Goal: Task Accomplishment & Management: Complete application form

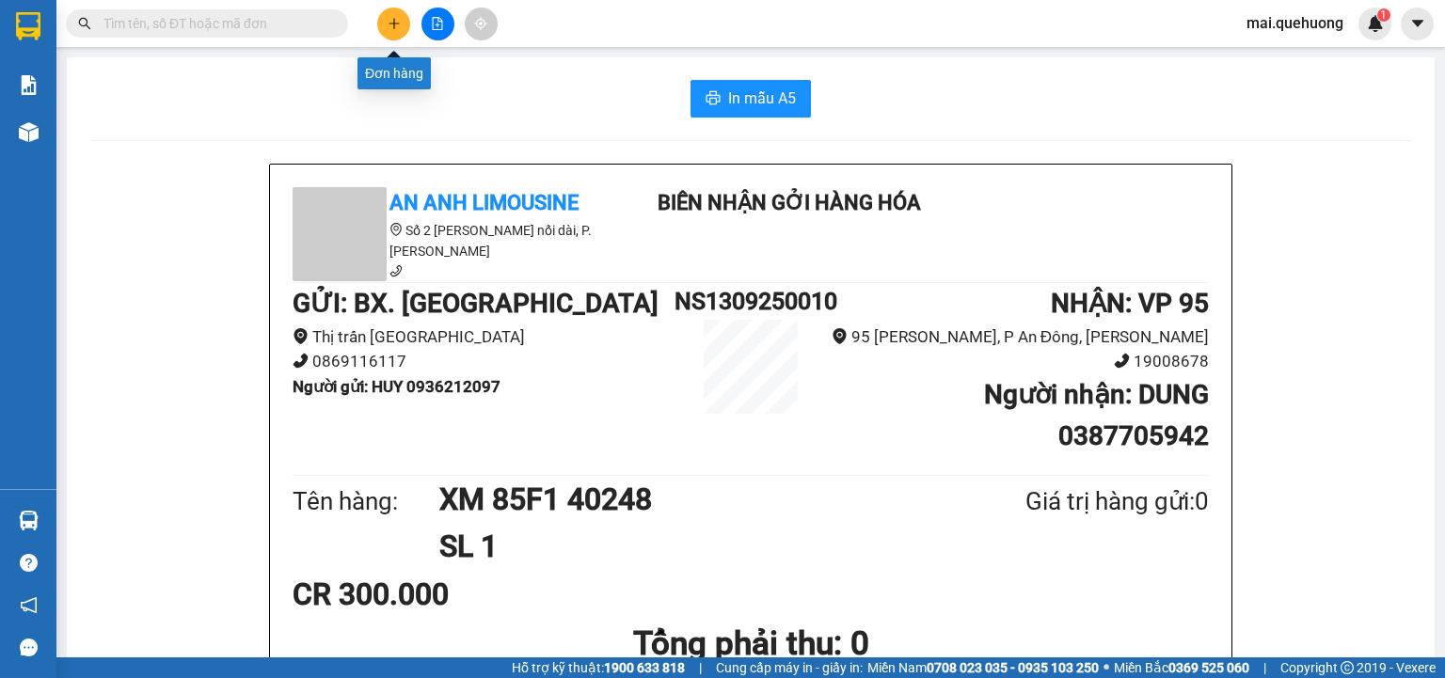
click at [395, 23] on icon "plus" at bounding box center [394, 23] width 10 height 1
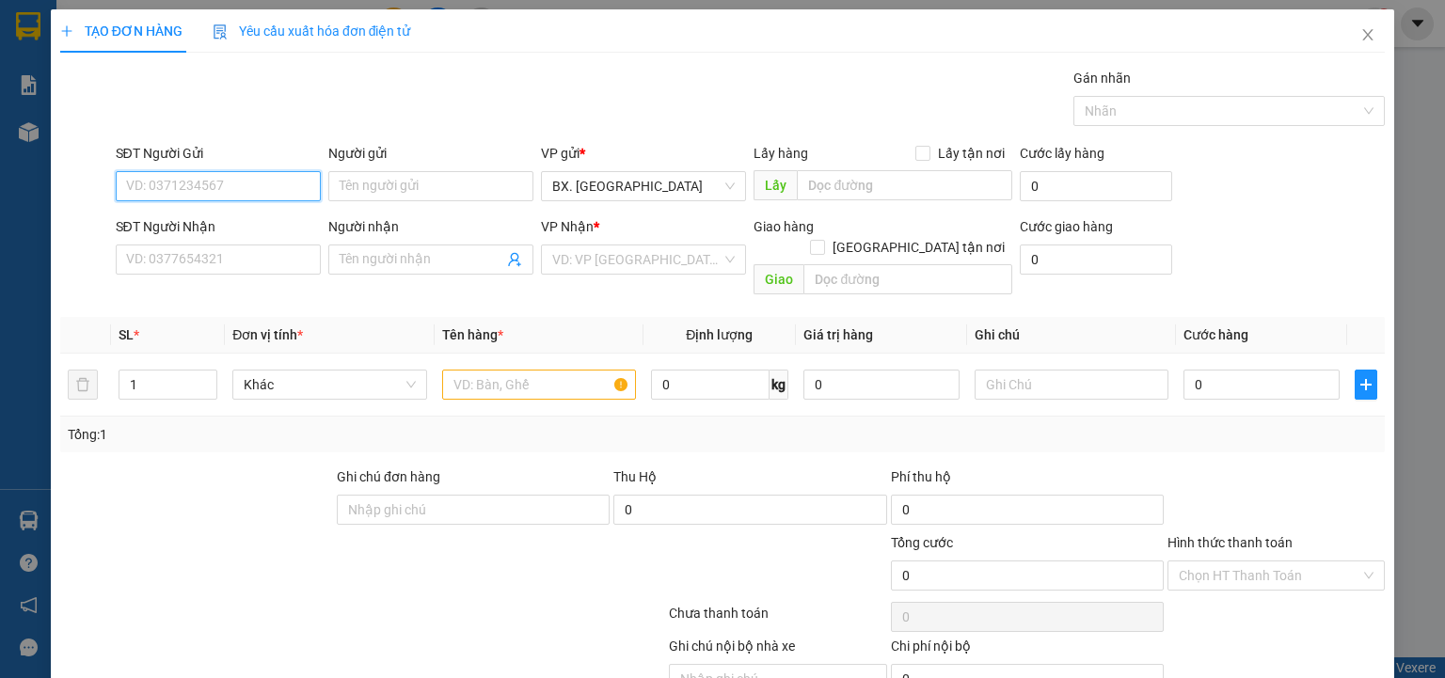
click at [278, 185] on input "SĐT Người Gửi" at bounding box center [218, 186] width 205 height 30
type input "0814920692"
click at [238, 220] on div "0814920692 - hương" at bounding box center [216, 223] width 181 height 21
type input "hương"
type input "0785738249"
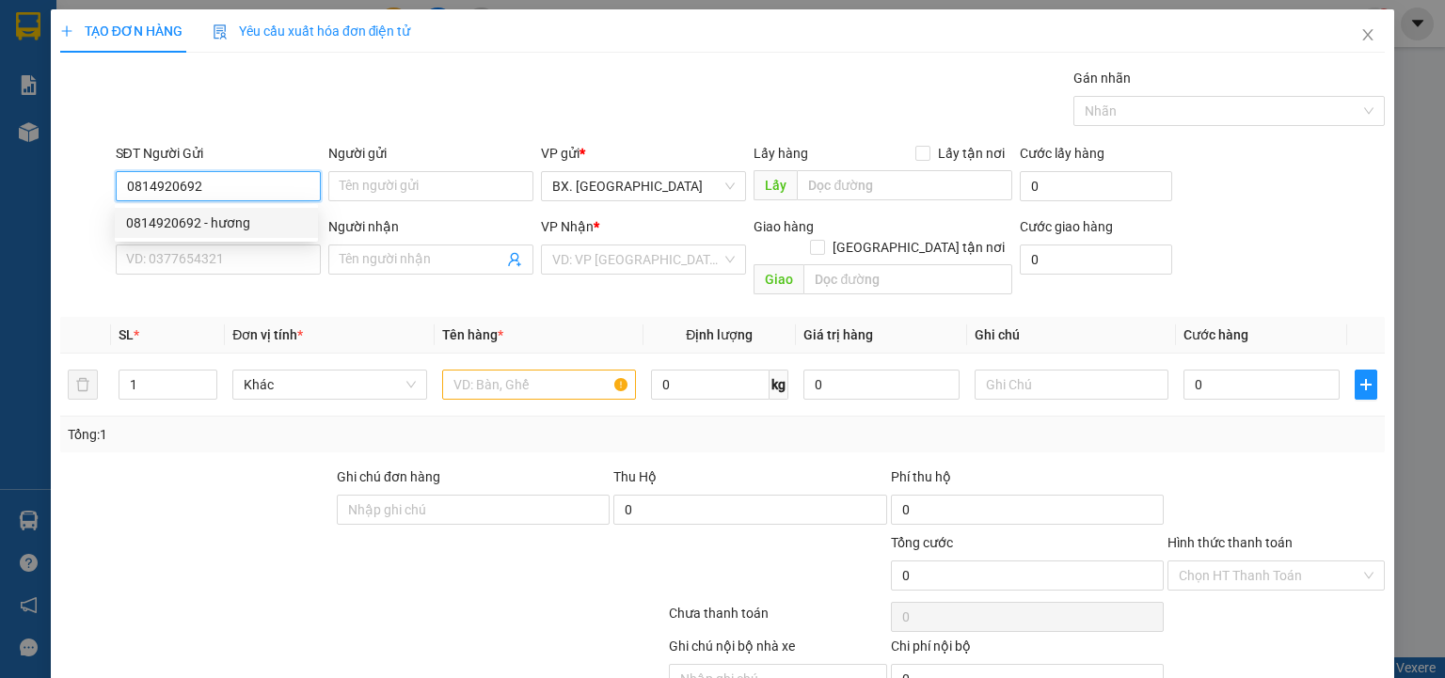
type input "HUYỀN"
type input "0814920692"
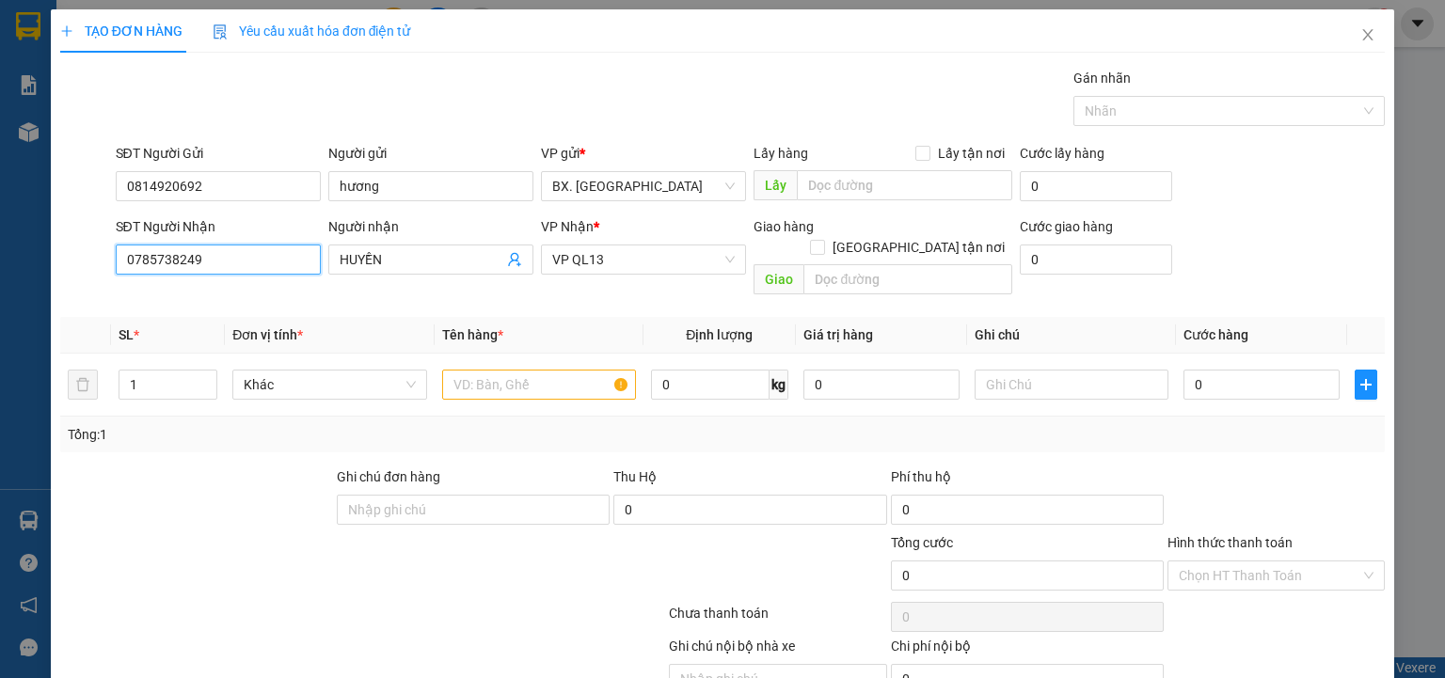
click at [230, 251] on input "0785738249" at bounding box center [218, 260] width 205 height 30
type input "50.000"
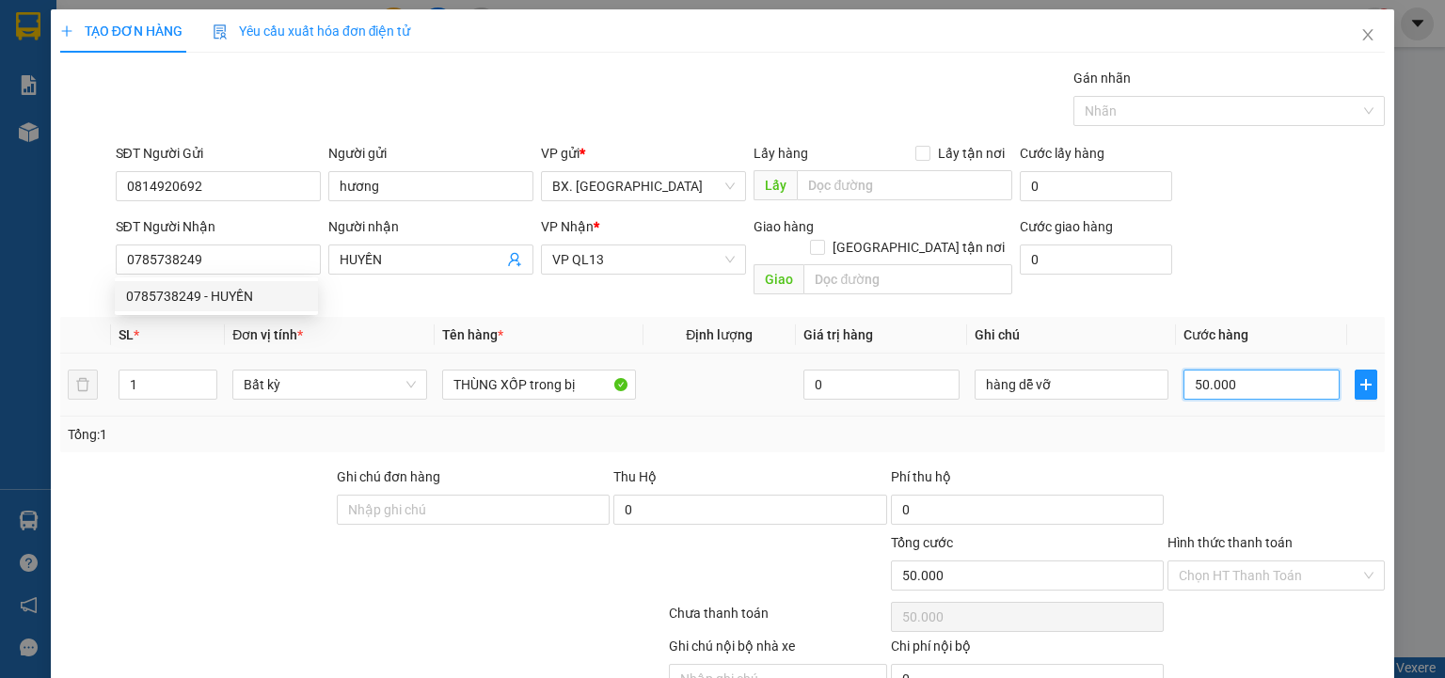
click at [1263, 370] on input "50.000" at bounding box center [1261, 385] width 156 height 30
click at [637, 257] on span "VP QL13" at bounding box center [643, 260] width 182 height 28
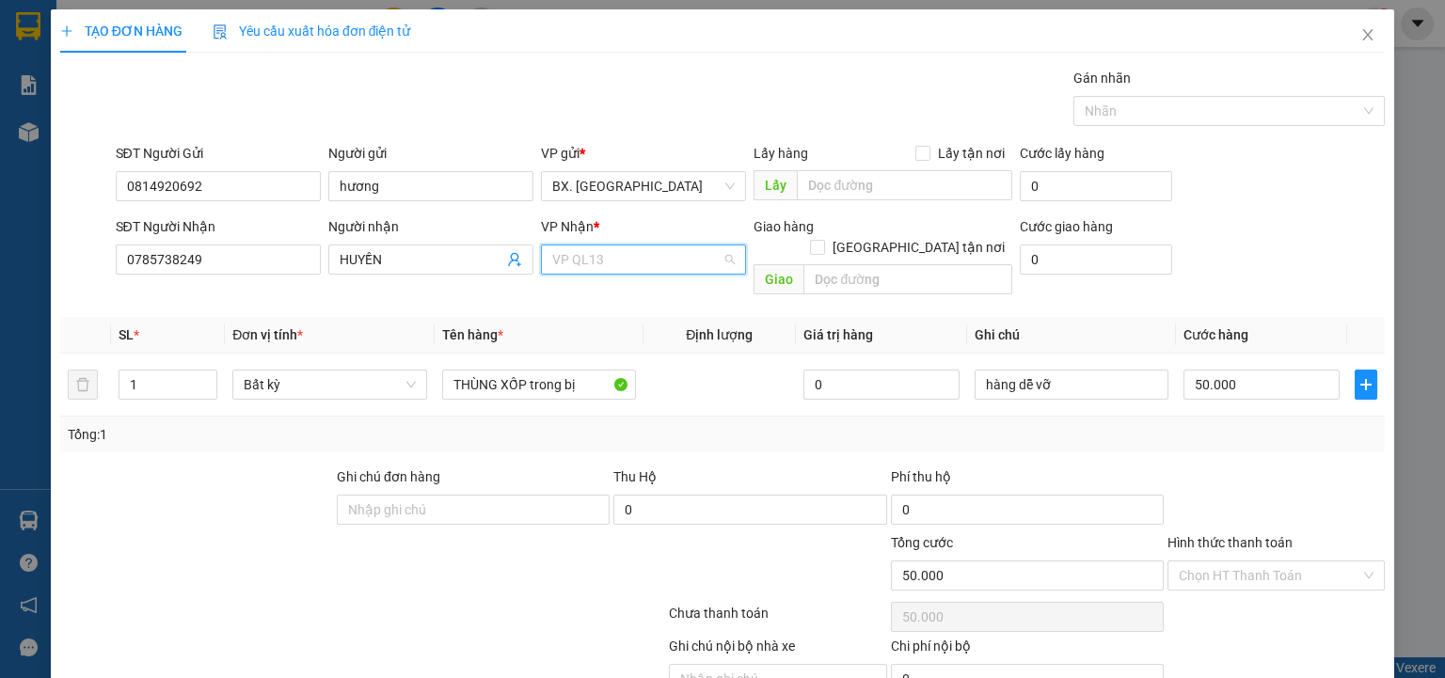
scroll to position [60, 0]
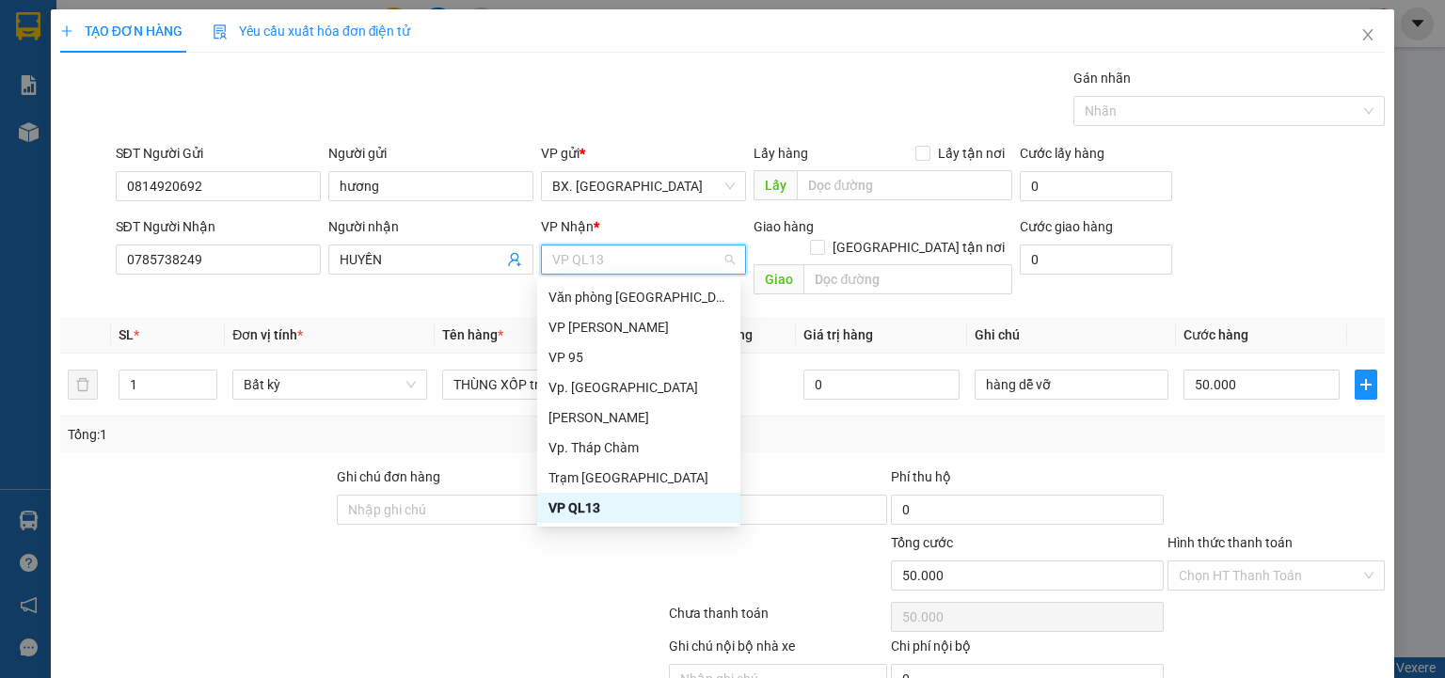
click at [602, 517] on div "VP QL13" at bounding box center [638, 508] width 181 height 21
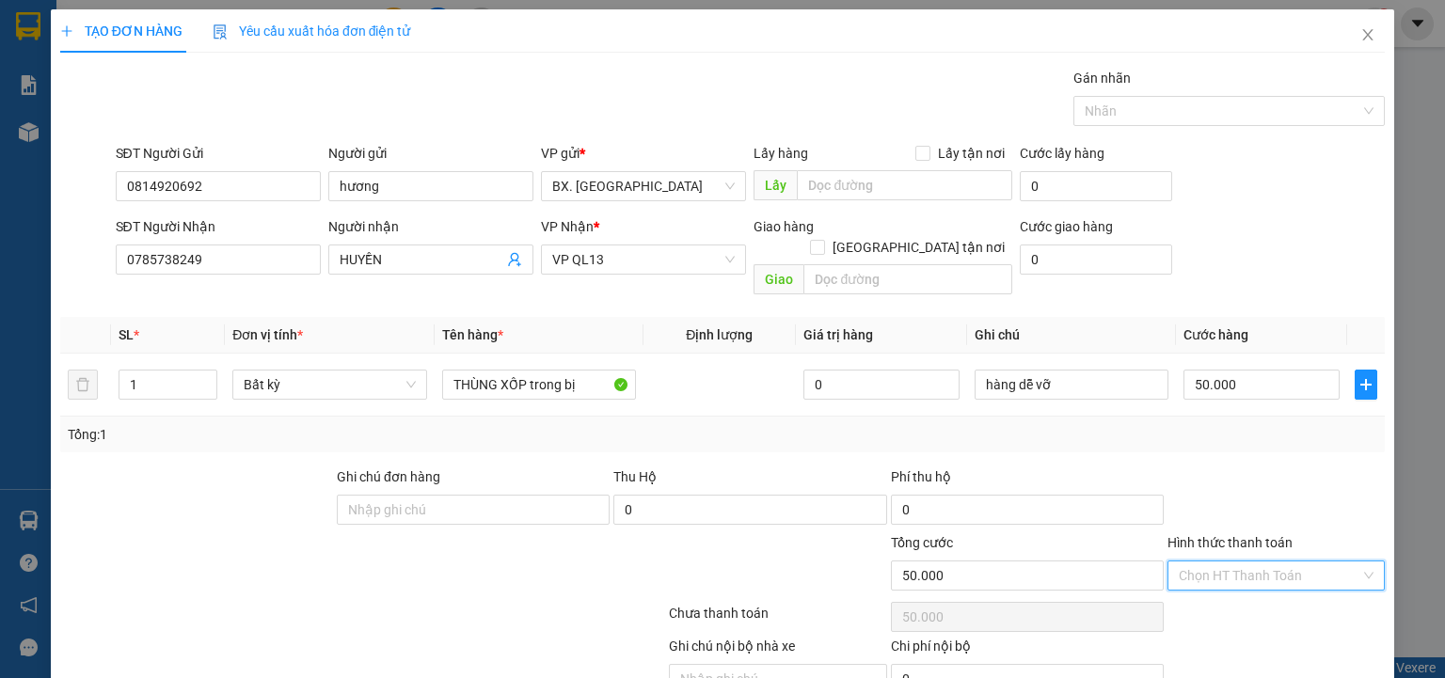
click at [1292, 562] on input "Hình thức thanh toán" at bounding box center [1270, 576] width 182 height 28
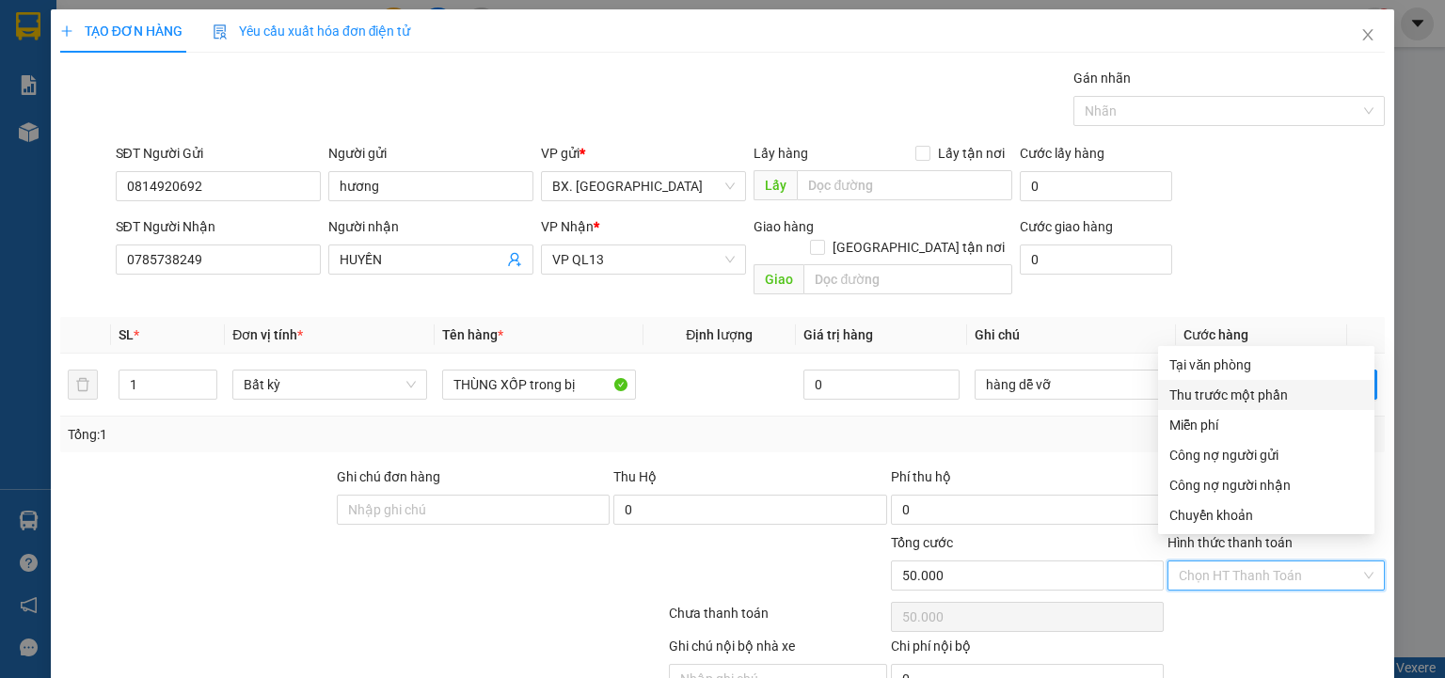
click at [1059, 467] on div "Phí thu hộ" at bounding box center [1027, 481] width 273 height 28
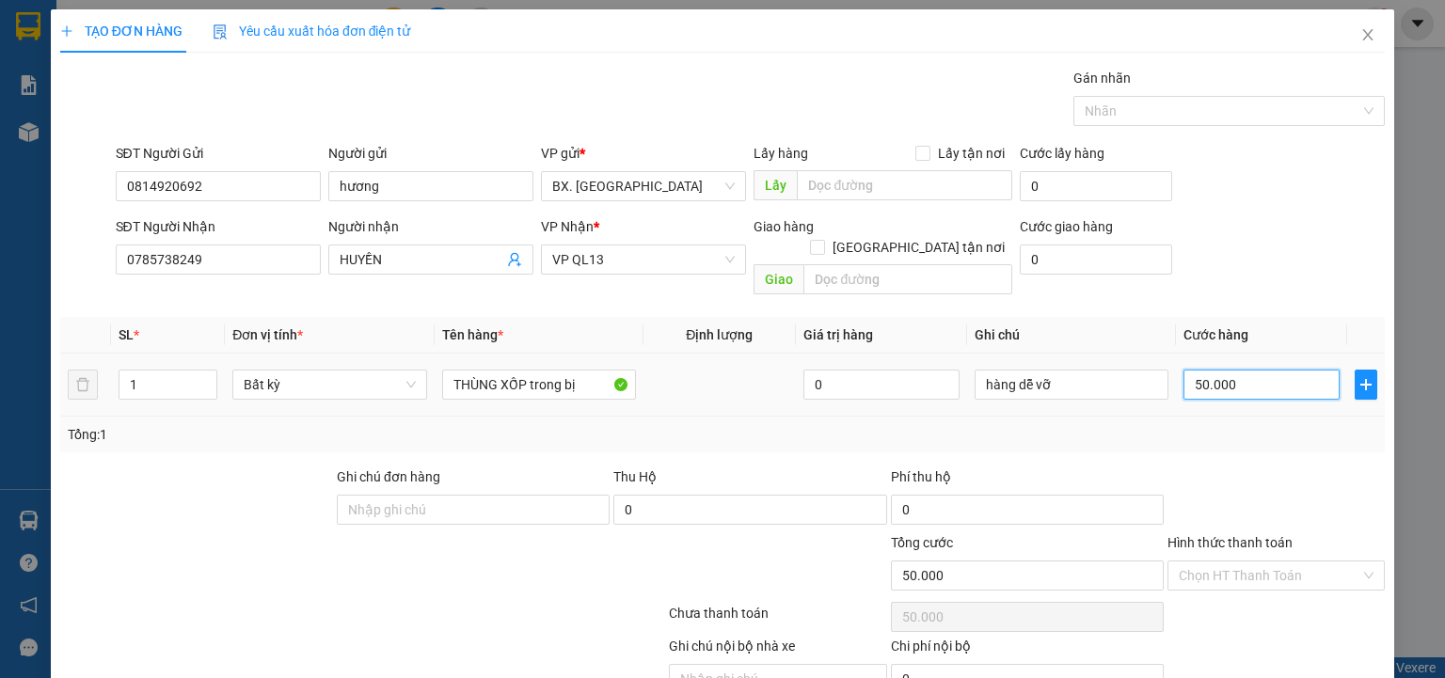
click at [1228, 370] on input "50.000" at bounding box center [1261, 385] width 156 height 30
type input "6"
type input "60"
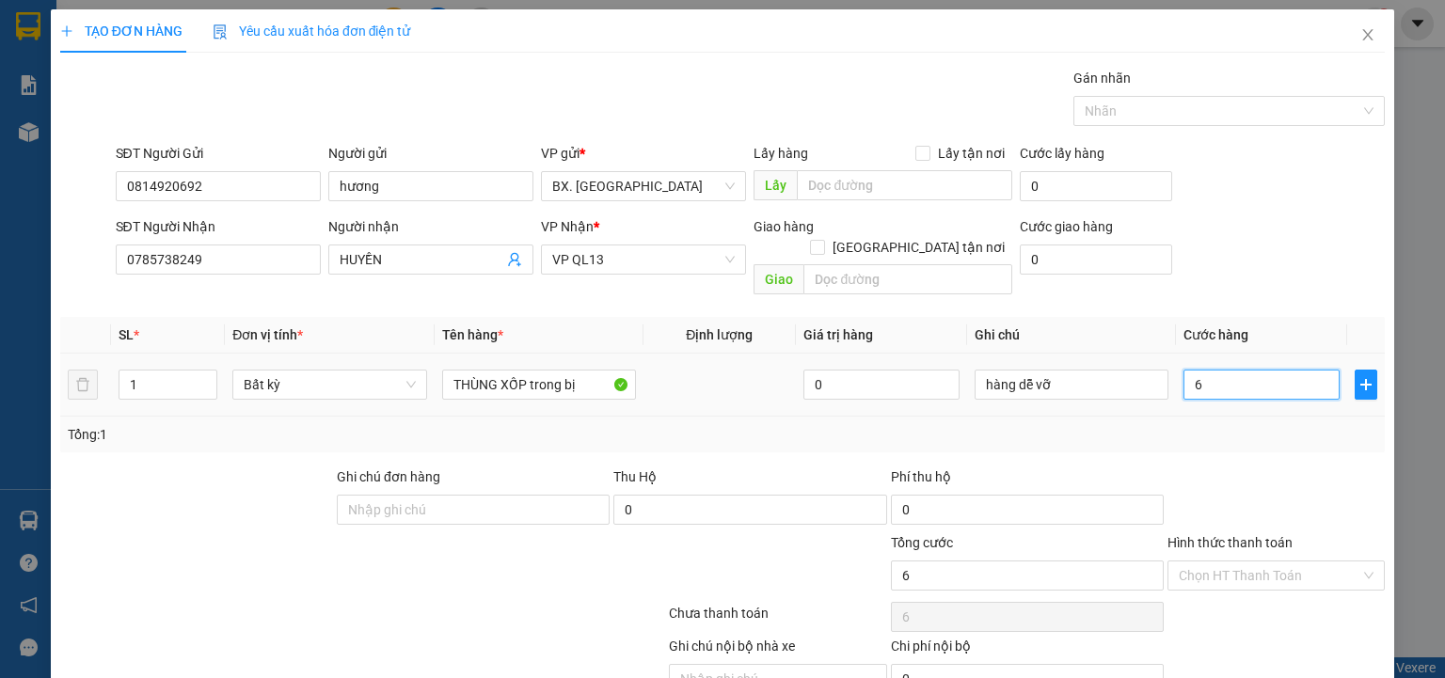
type input "60"
type input "600"
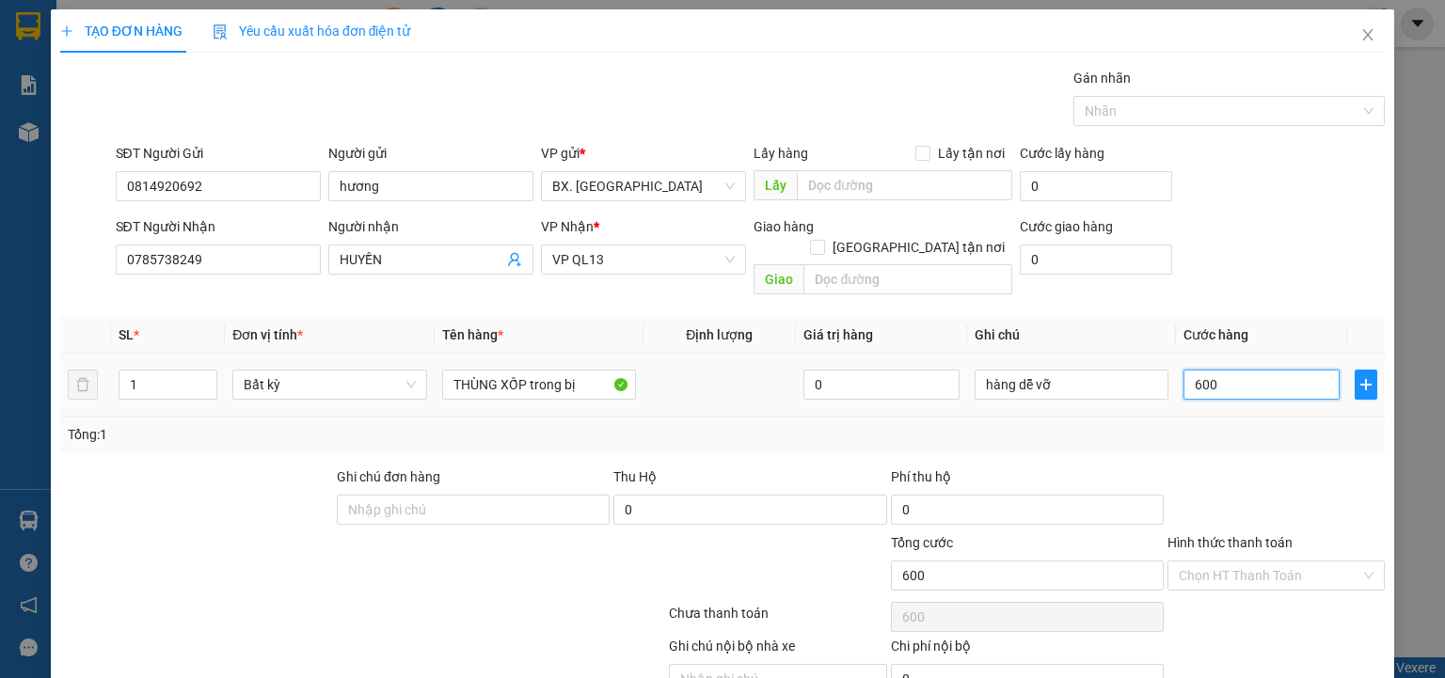
type input "6.000"
type input "60.000"
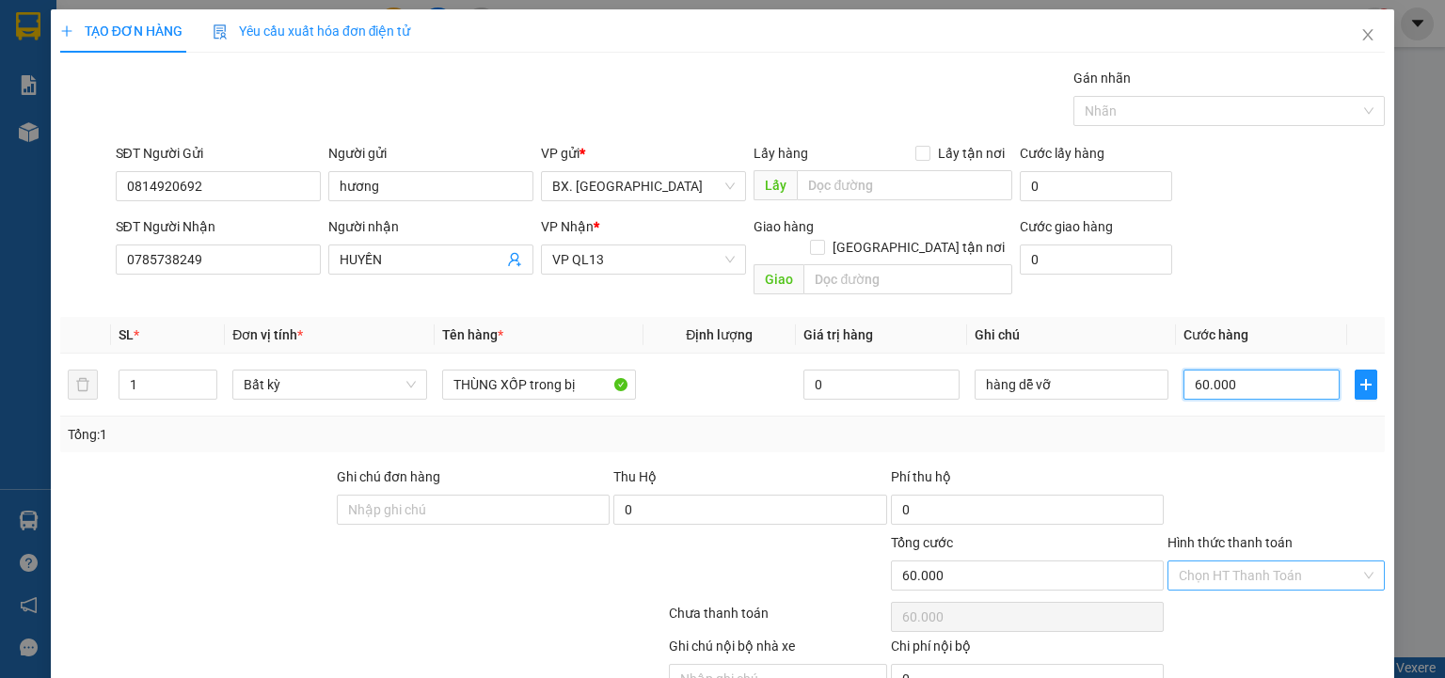
type input "60.000"
click at [1248, 562] on input "Hình thức thanh toán" at bounding box center [1270, 576] width 182 height 28
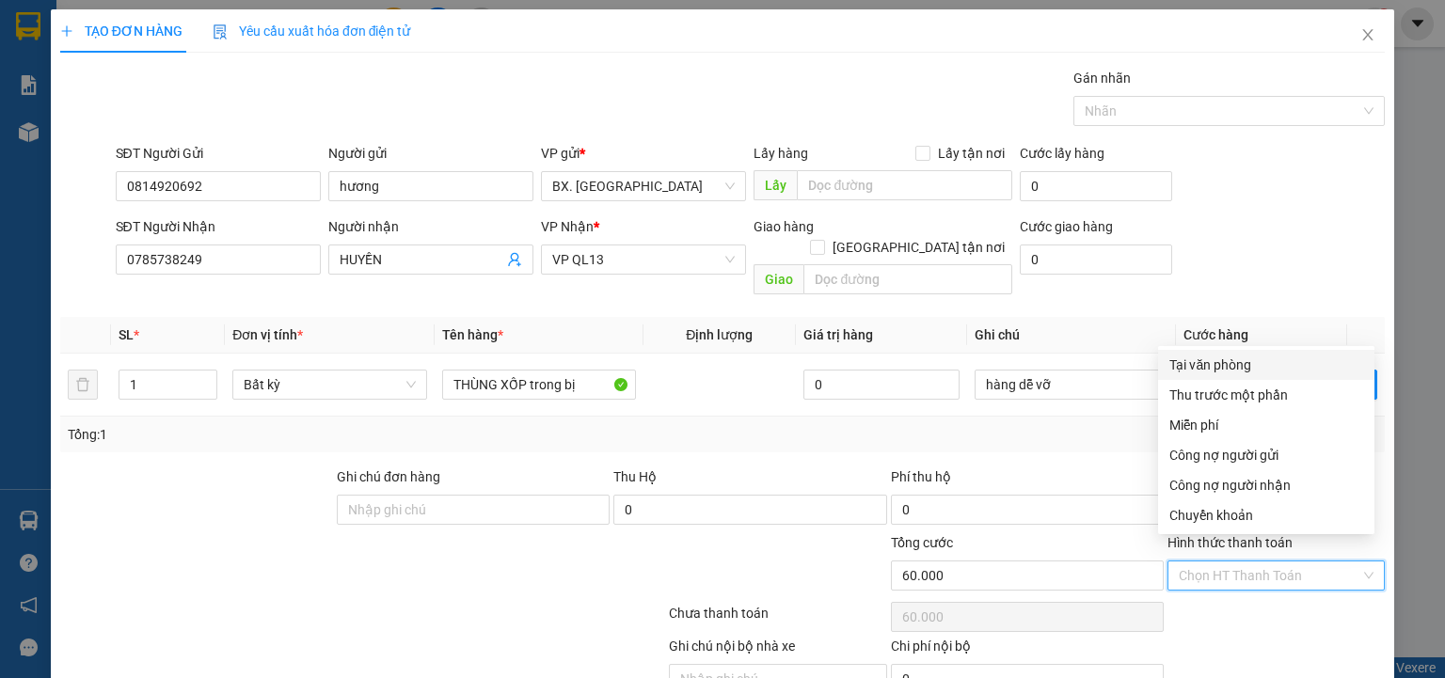
click at [1253, 365] on div "Tại văn phòng" at bounding box center [1266, 365] width 194 height 21
type input "0"
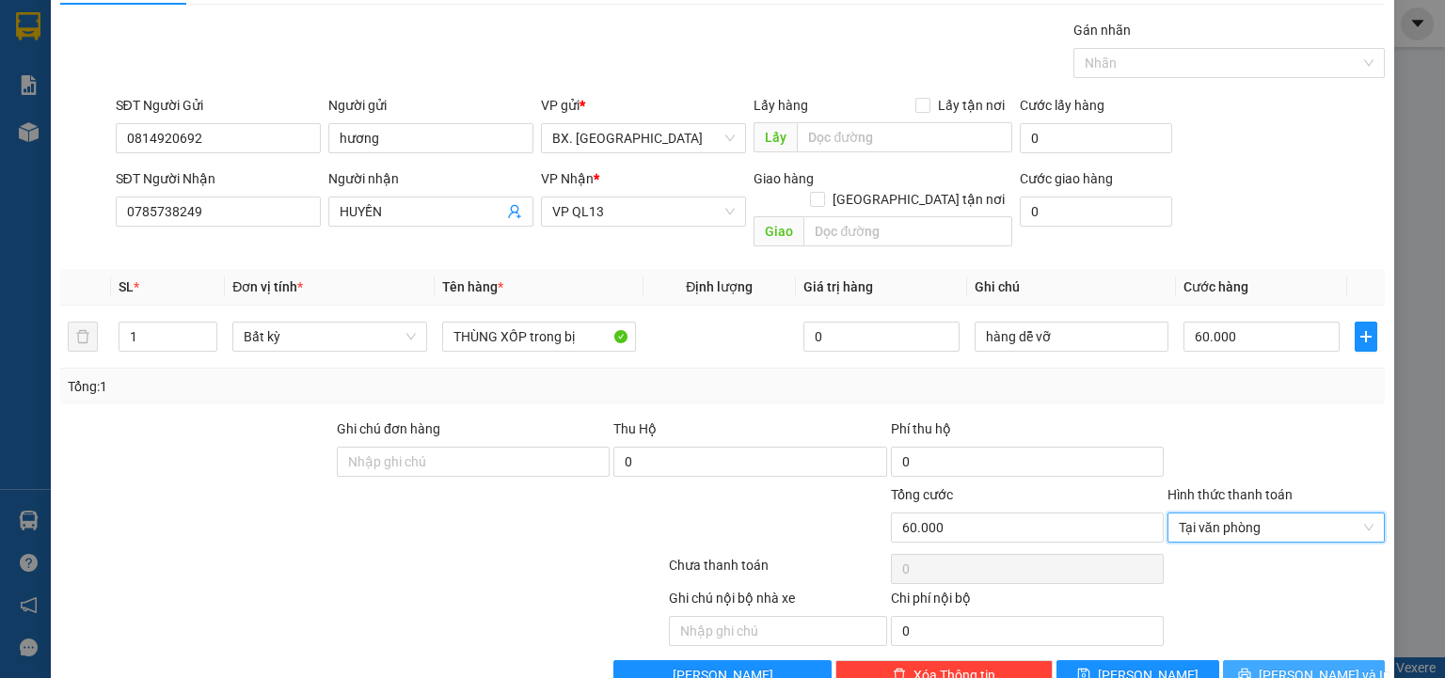
scroll to position [74, 0]
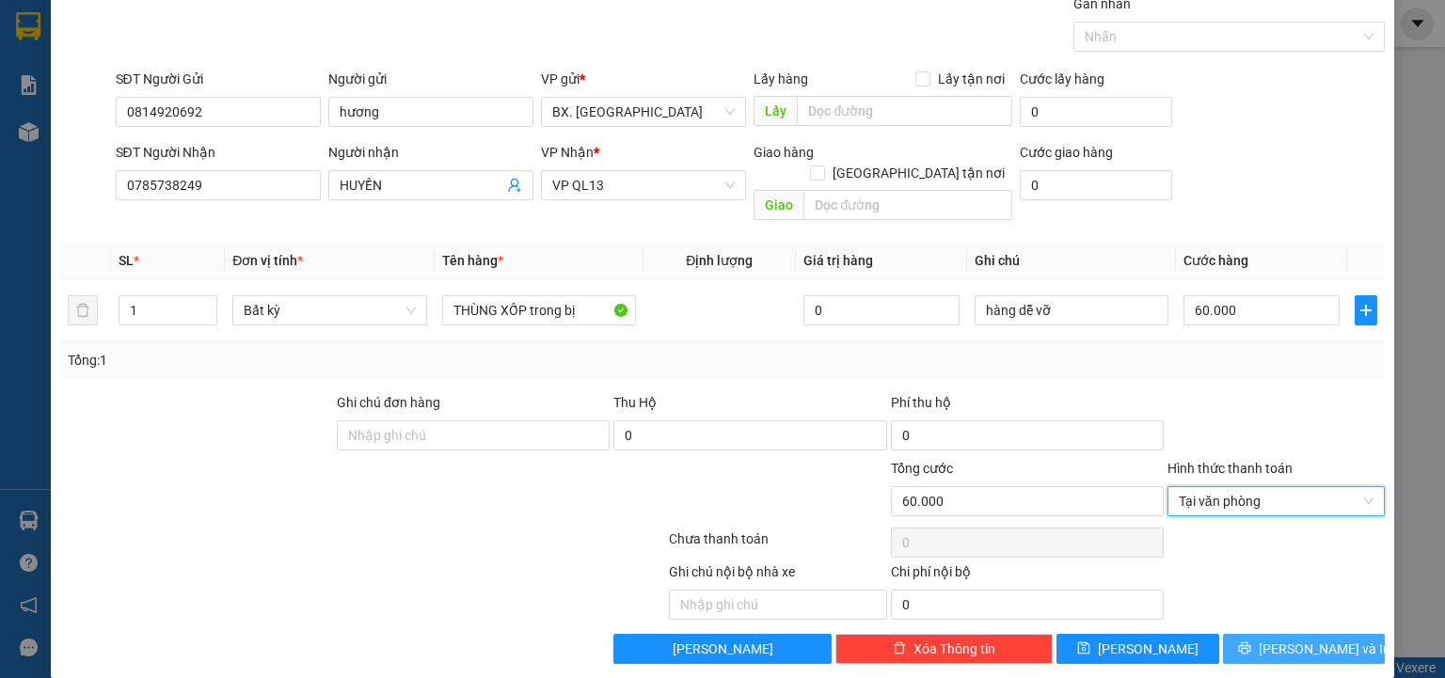
click at [1285, 639] on span "[PERSON_NAME] và In" at bounding box center [1325, 649] width 132 height 21
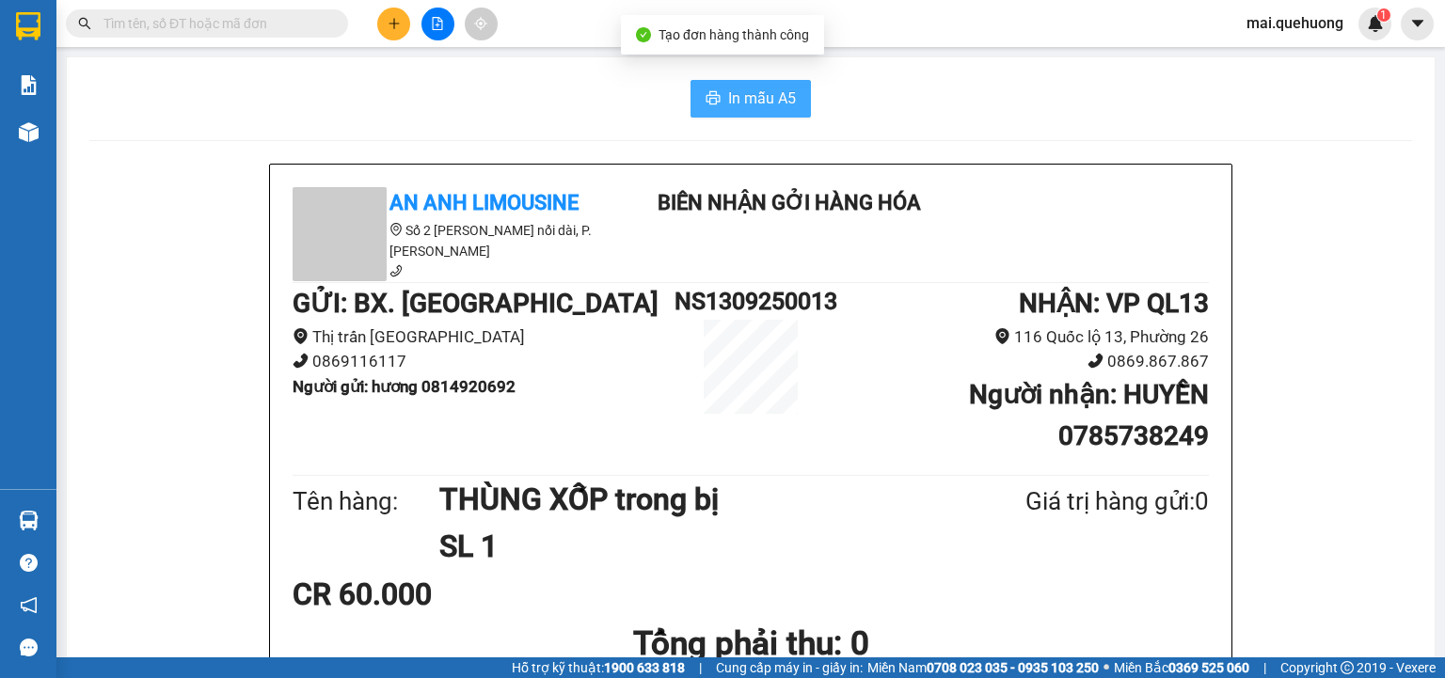
click at [779, 98] on span "In mẫu A5" at bounding box center [762, 99] width 68 height 24
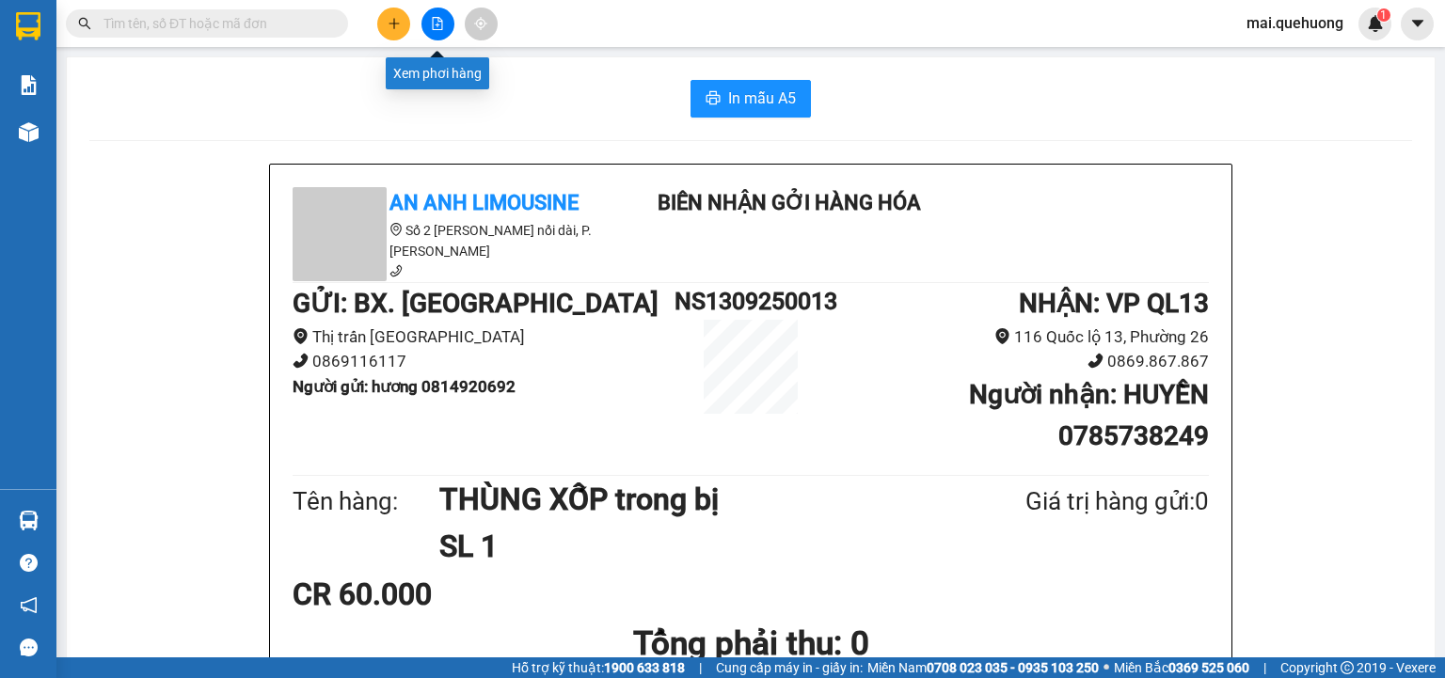
click at [436, 23] on icon "file-add" at bounding box center [437, 23] width 13 height 13
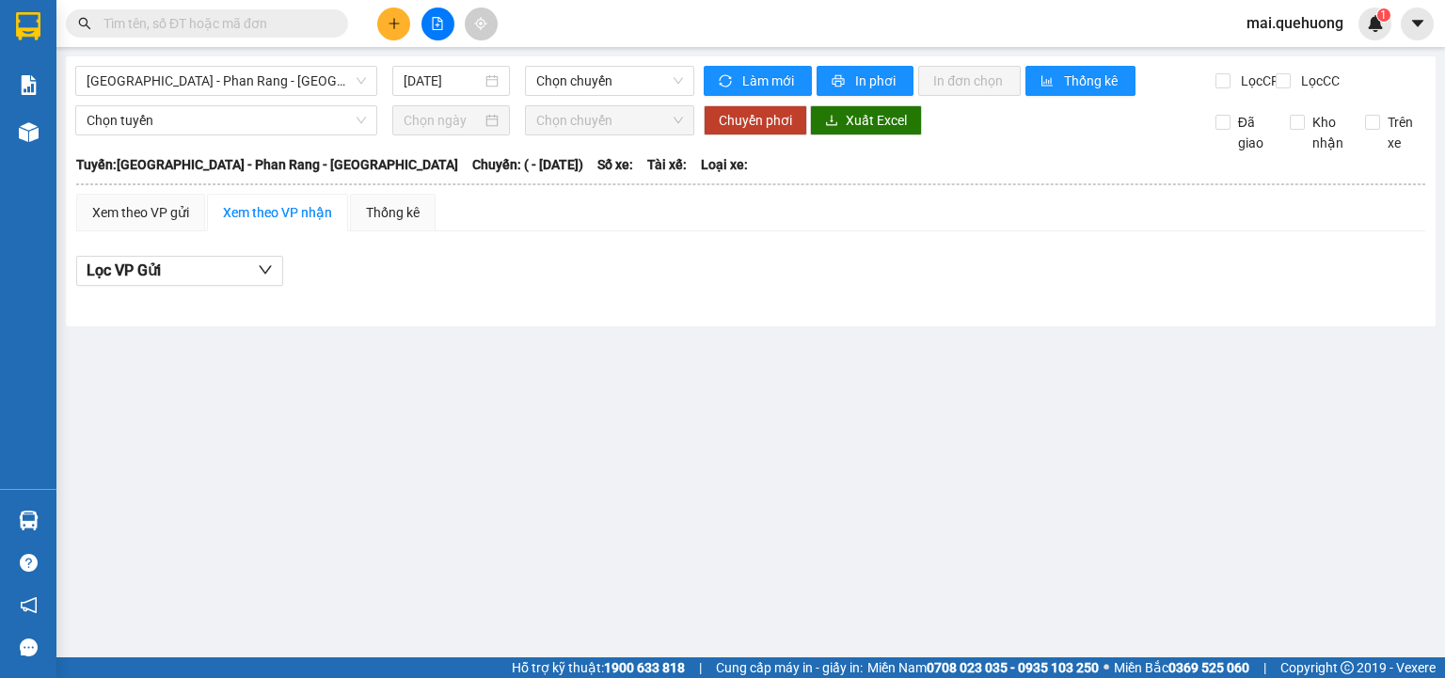
click at [400, 23] on icon "plus" at bounding box center [394, 23] width 13 height 13
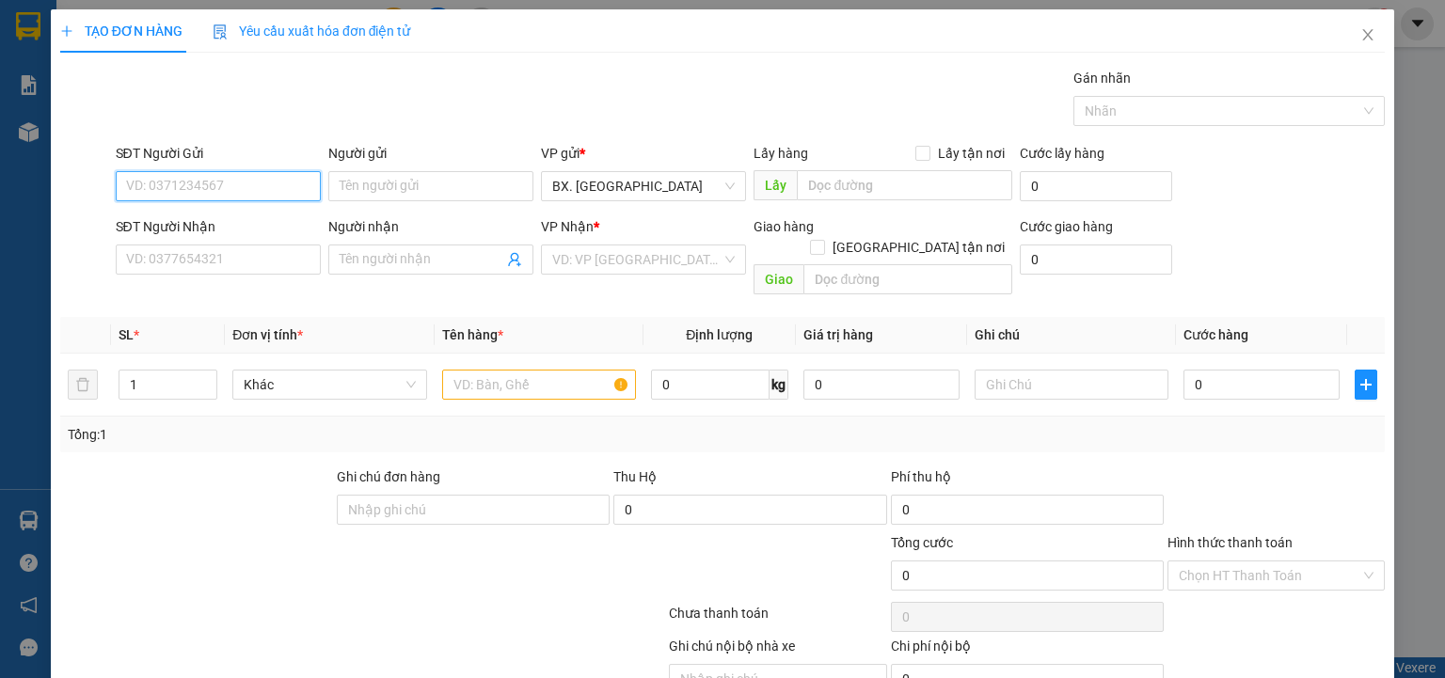
click at [288, 177] on input "SĐT Người Gửi" at bounding box center [218, 186] width 205 height 30
type input "0947960665"
click at [236, 226] on div "0947960665 - [GEOGRAPHIC_DATA]" at bounding box center [232, 223] width 212 height 21
type input "ĐỨC"
type input "0888797689"
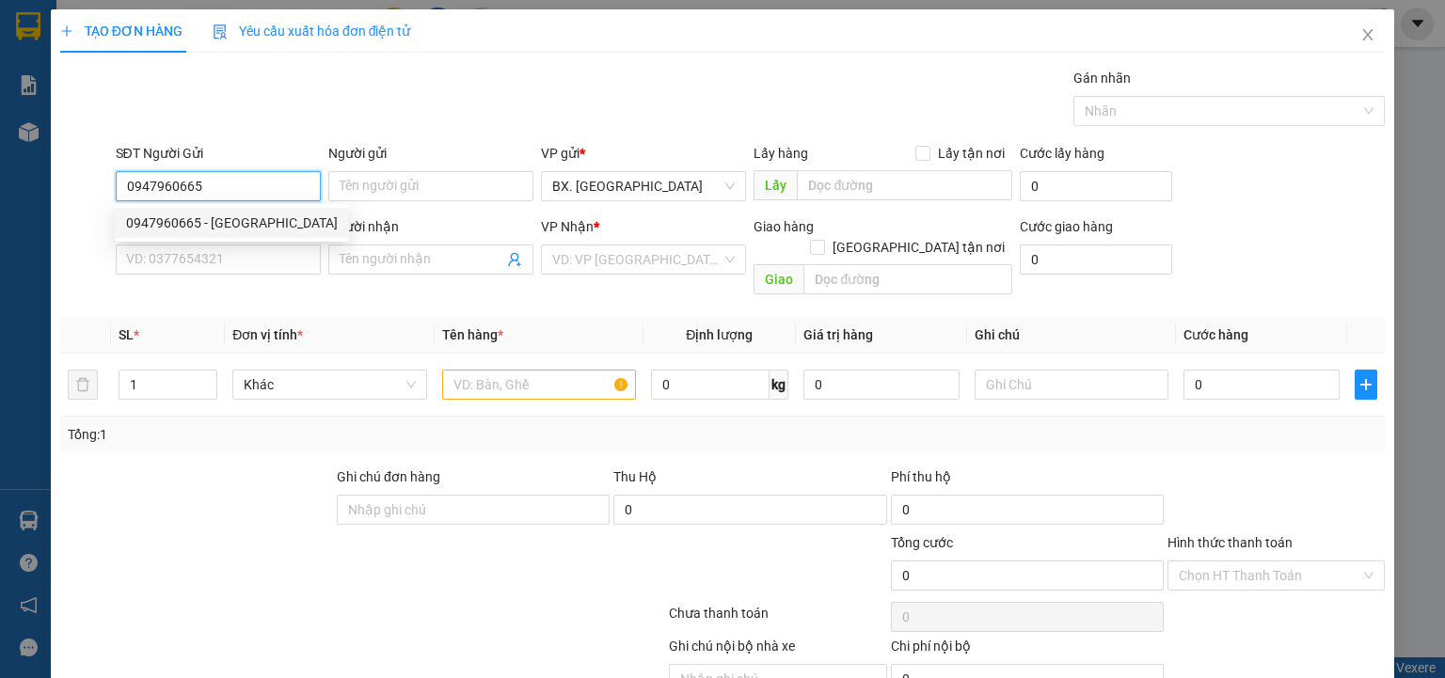
type input "VI"
type input "50.000"
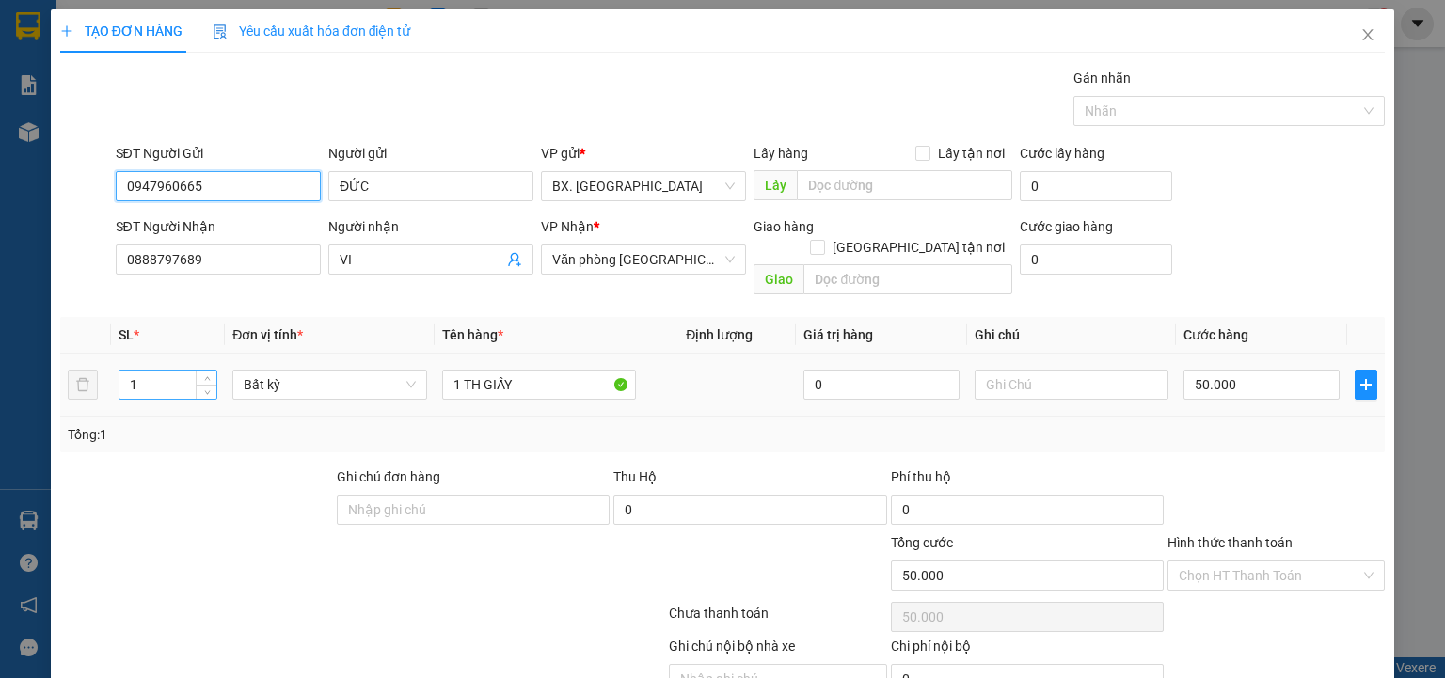
type input "0947960665"
drag, startPoint x: 138, startPoint y: 361, endPoint x: 112, endPoint y: 361, distance: 26.3
click at [112, 361] on td "1" at bounding box center [168, 385] width 114 height 63
type input "2"
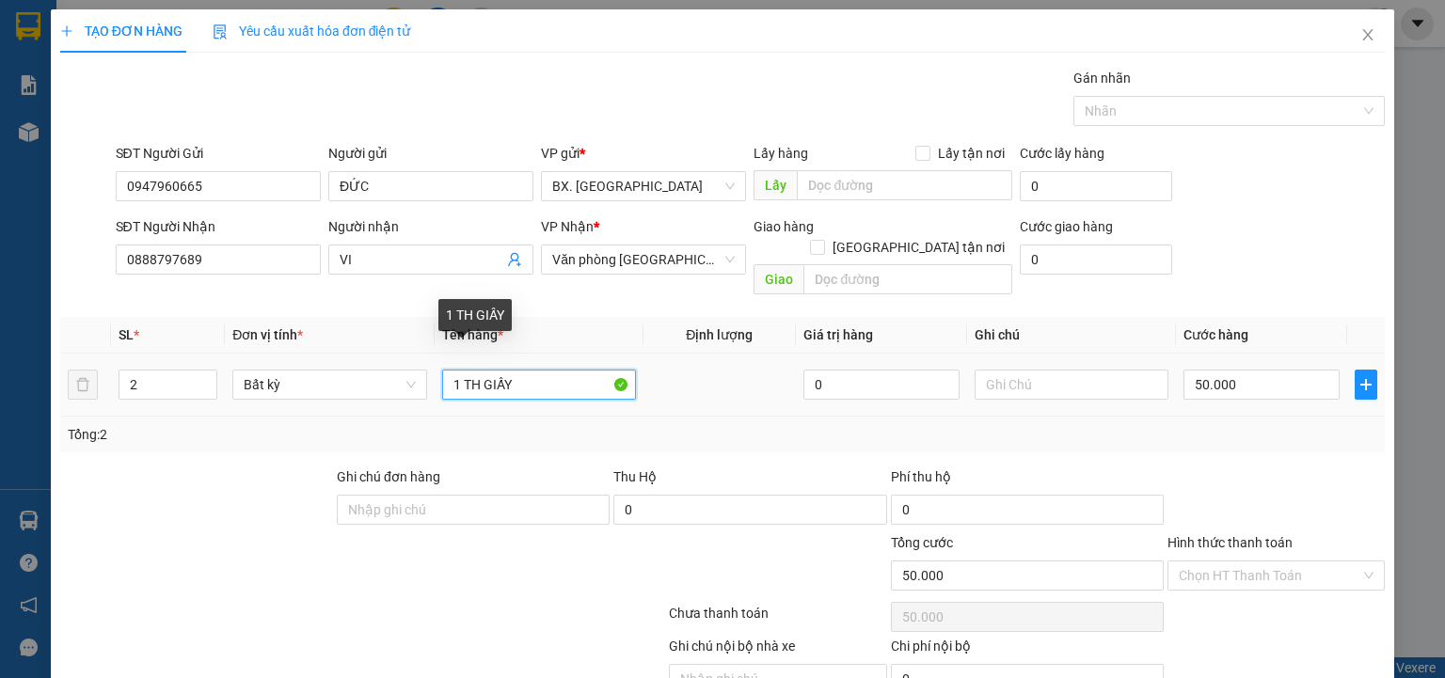
drag, startPoint x: 459, startPoint y: 370, endPoint x: 440, endPoint y: 372, distance: 18.9
click at [442, 372] on input "1 TH GIẤY" at bounding box center [539, 385] width 194 height 30
type input "0"
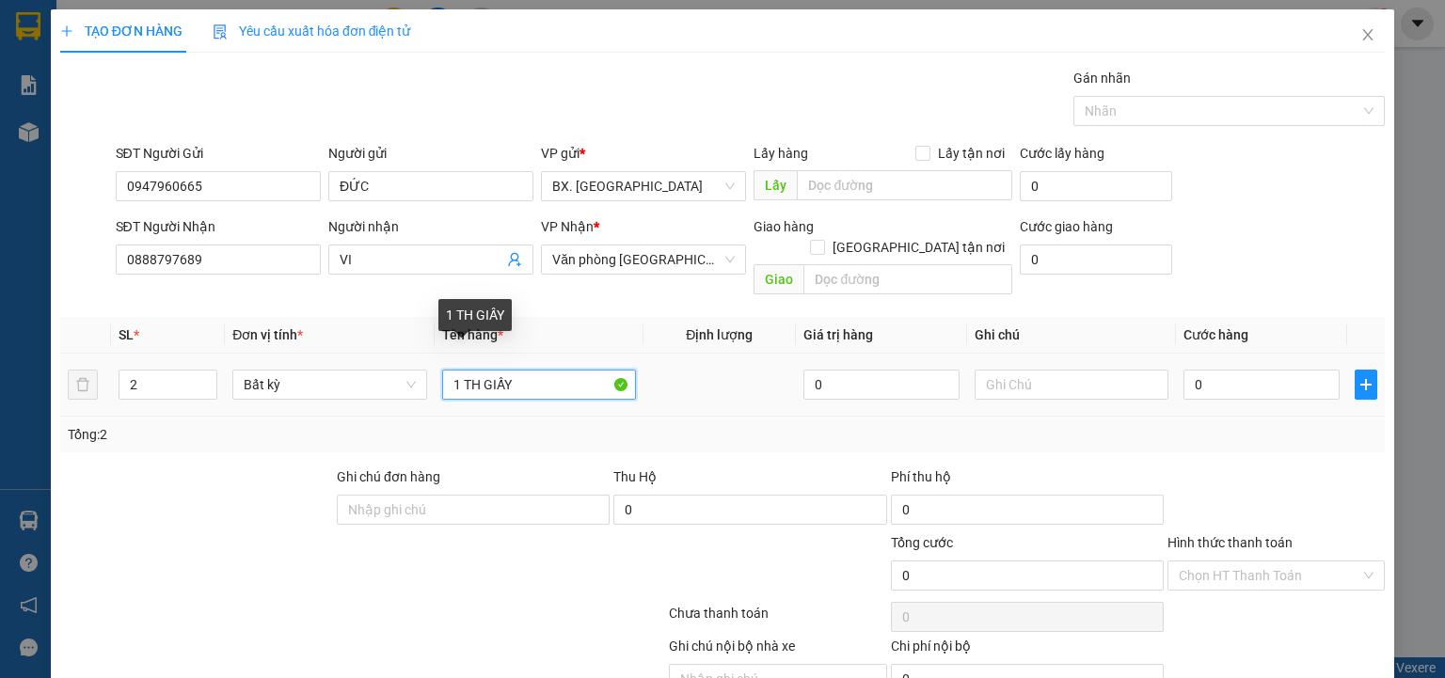
click at [546, 370] on input "1 TH GIẤY" at bounding box center [539, 385] width 194 height 30
type input "1 TH GIẤY+ 1T XOP"
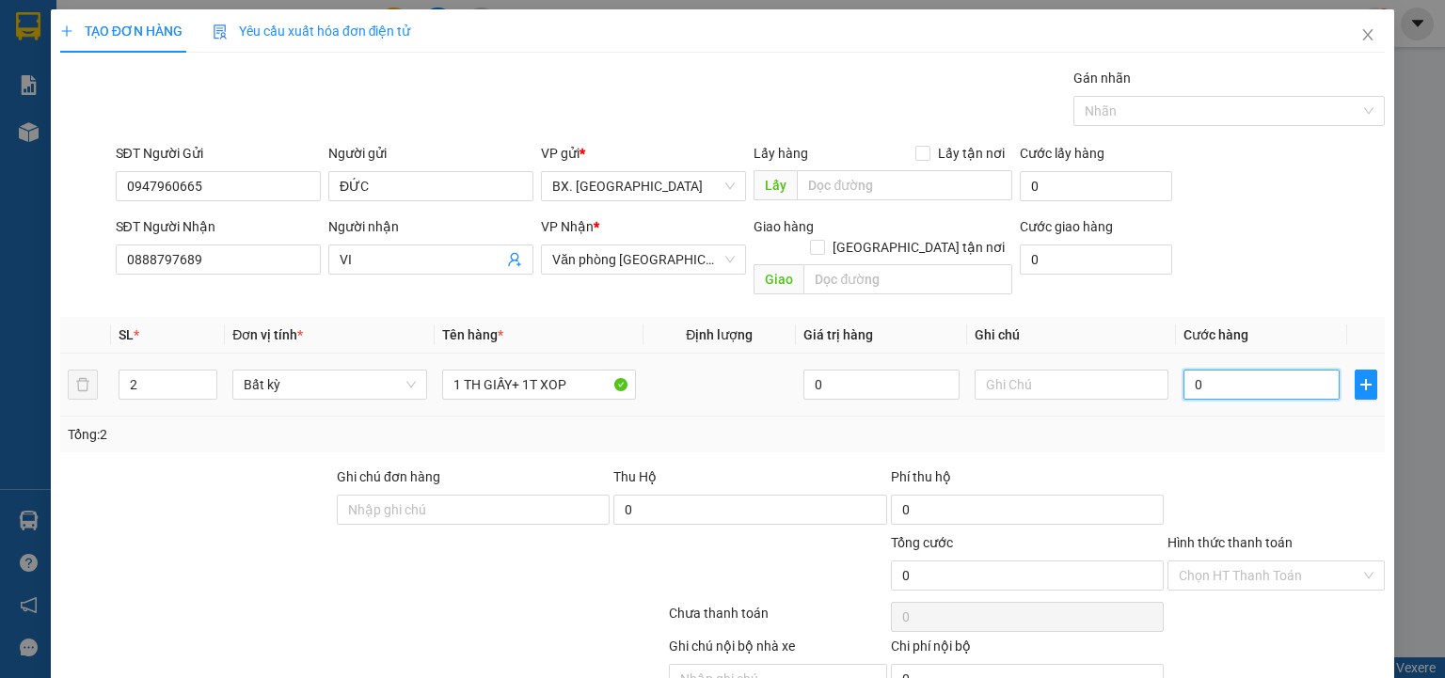
click at [1234, 370] on input "0" at bounding box center [1261, 385] width 156 height 30
type input "9"
type input "90"
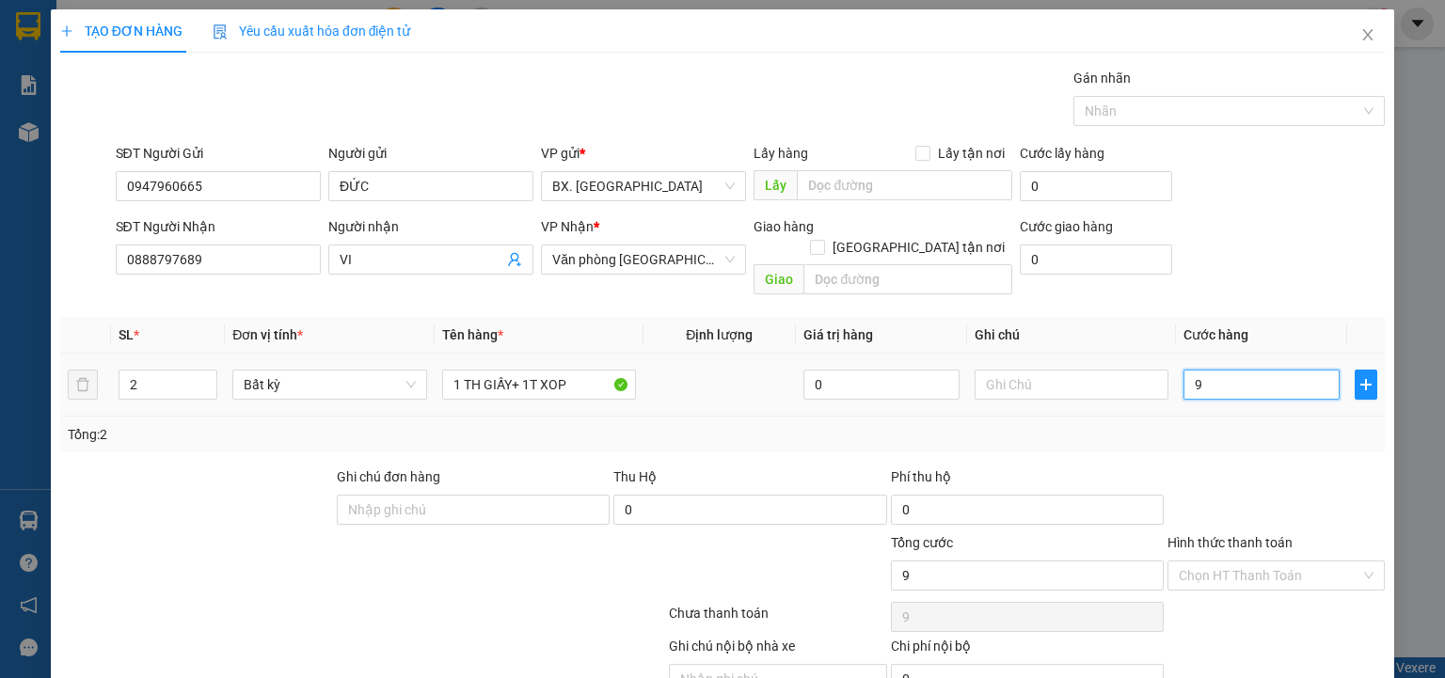
type input "90"
type input "900"
type input "9.000"
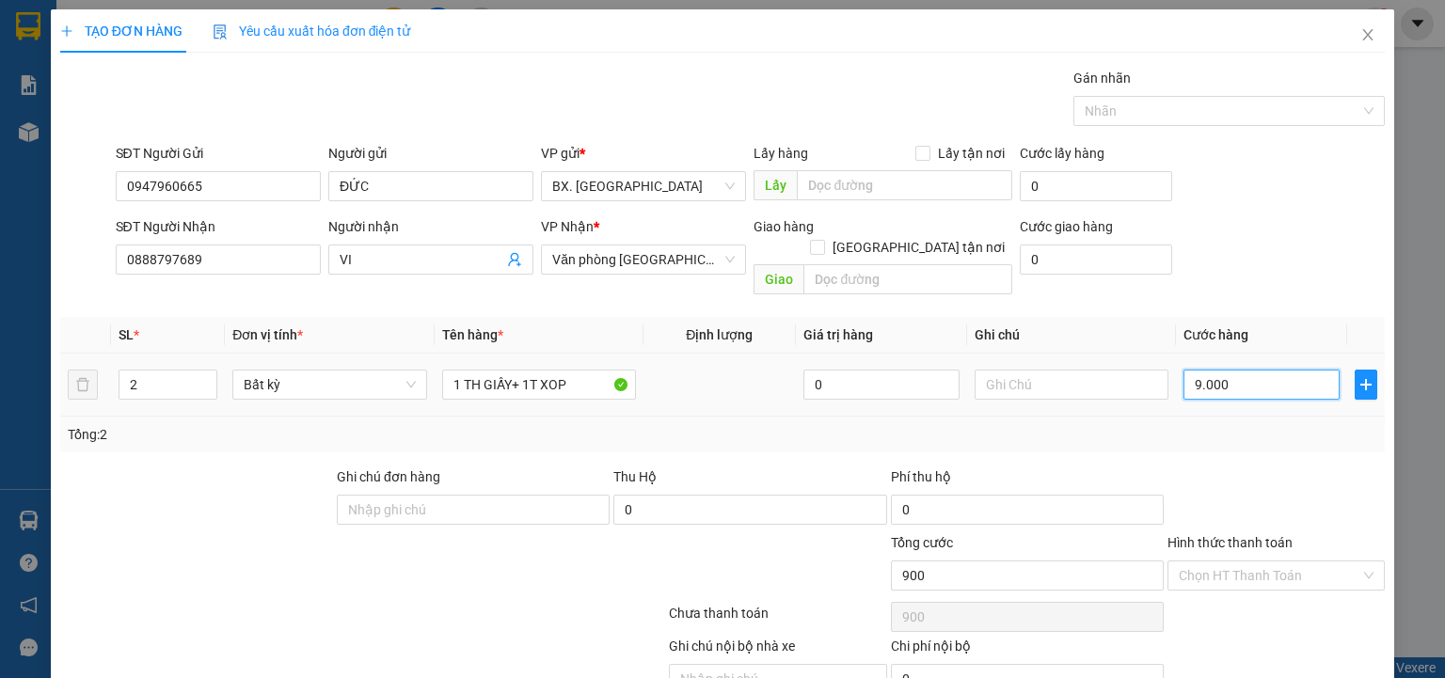
type input "9.000"
type input "90.000"
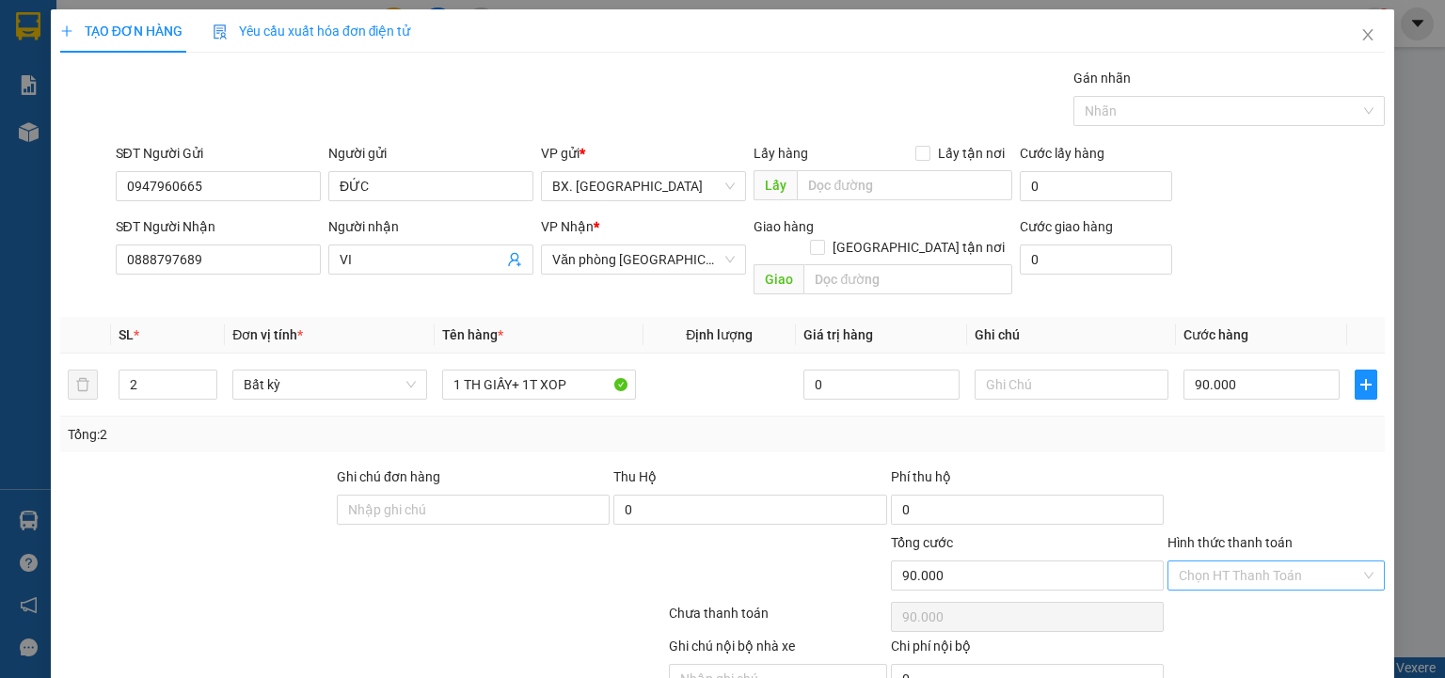
click at [1272, 562] on input "Hình thức thanh toán" at bounding box center [1270, 576] width 182 height 28
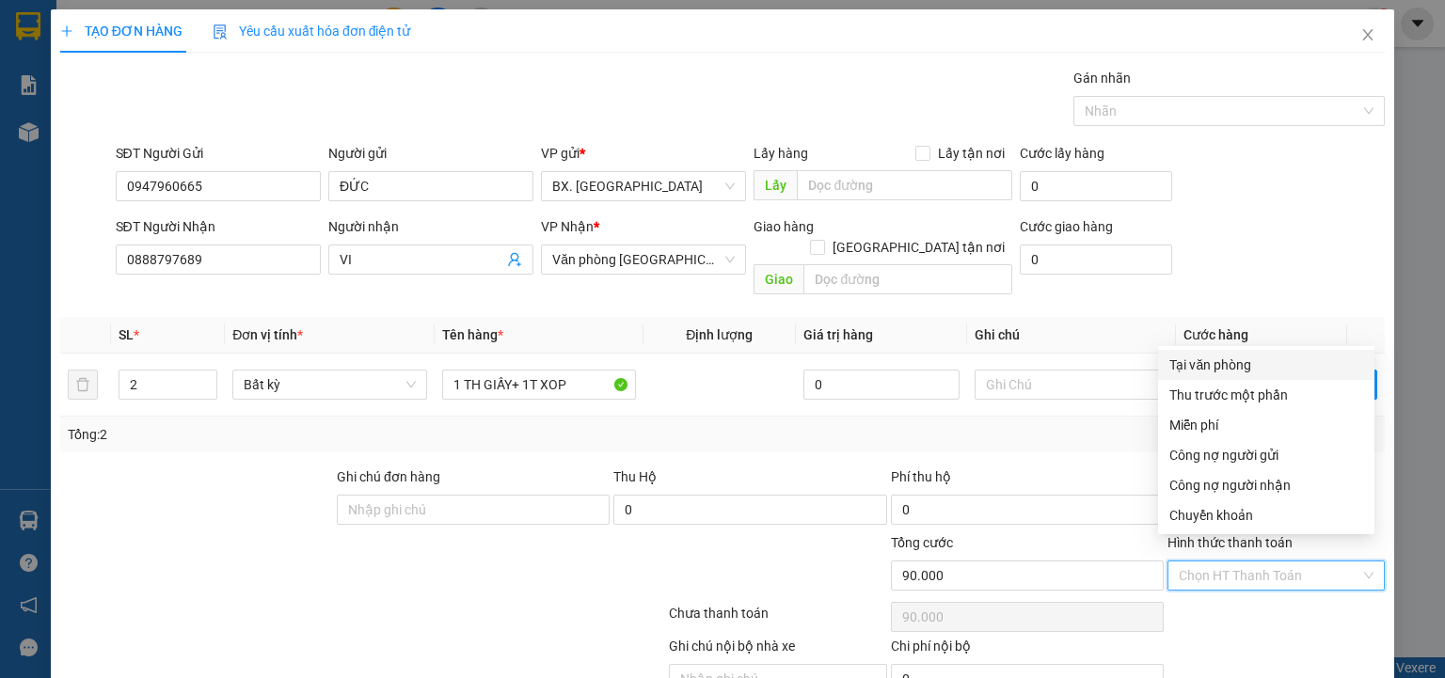
click at [1245, 361] on div "Tại văn phòng" at bounding box center [1266, 365] width 194 height 21
type input "0"
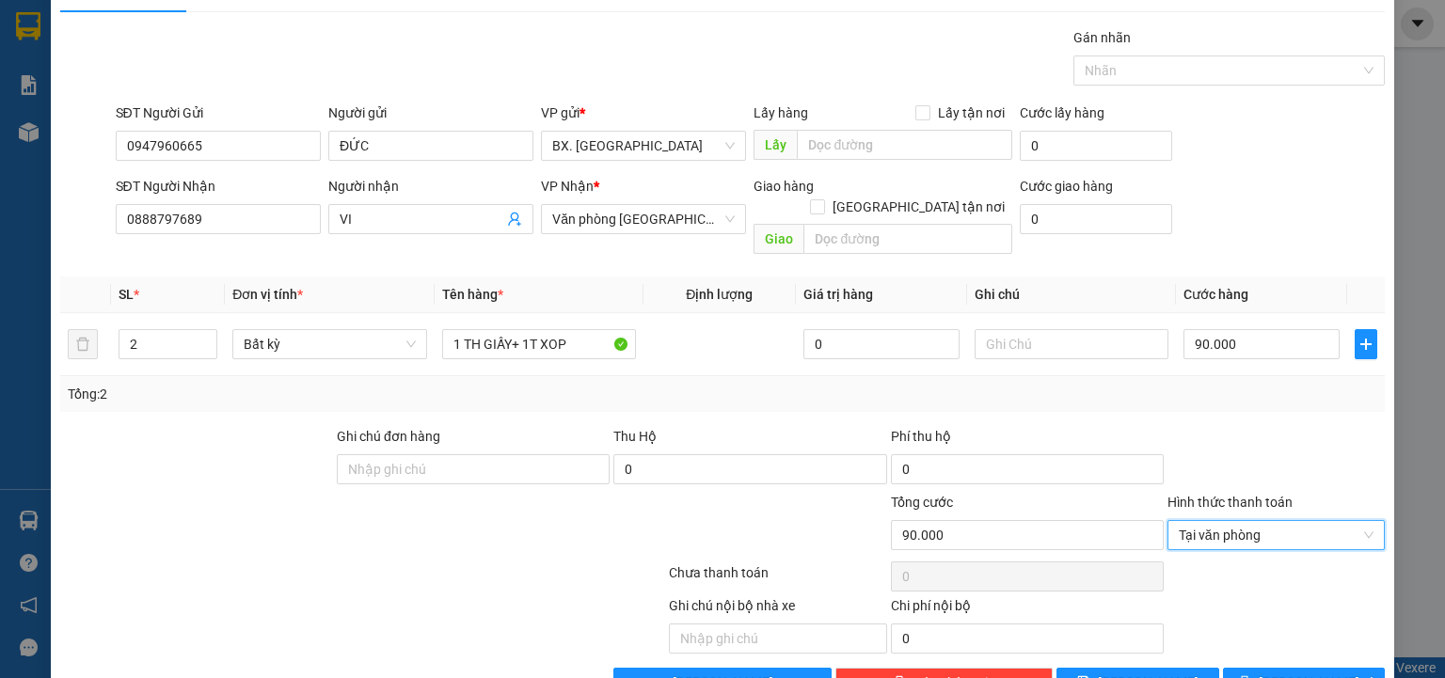
scroll to position [74, 0]
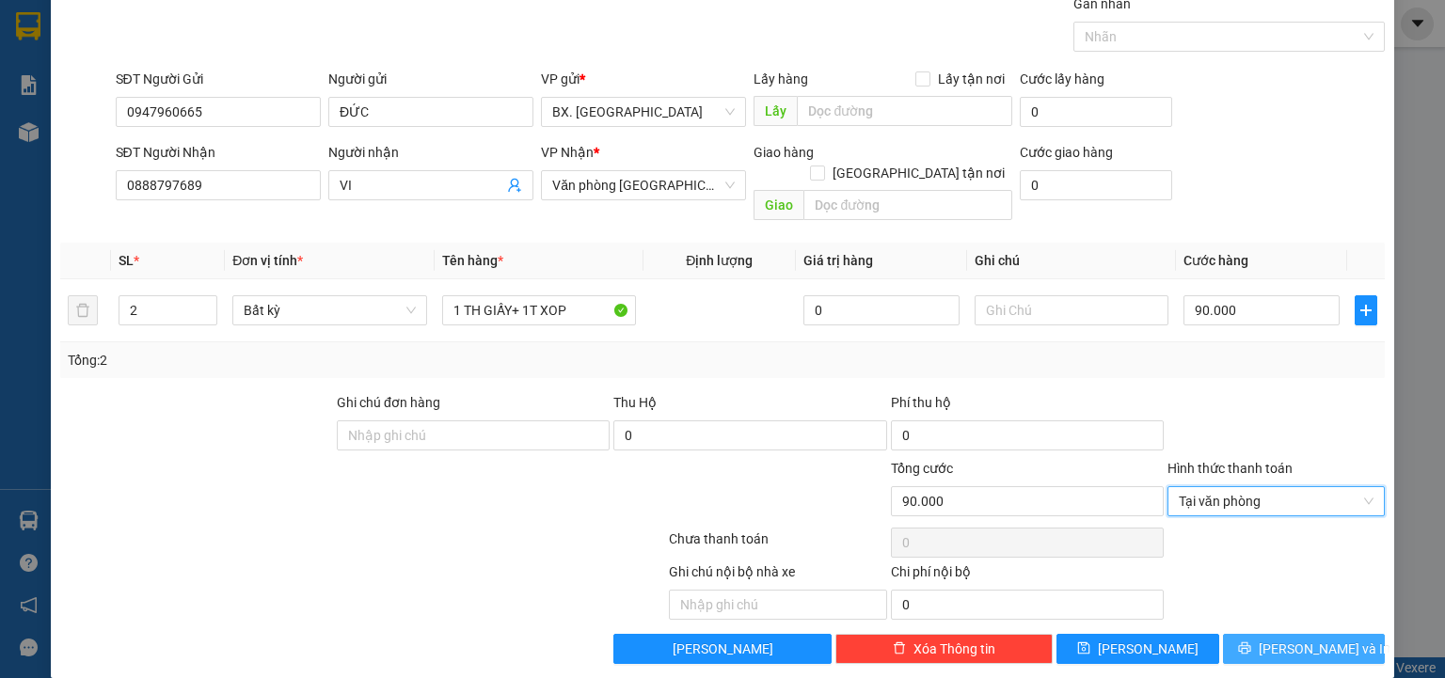
click at [1251, 642] on icon "printer" at bounding box center [1244, 648] width 13 height 13
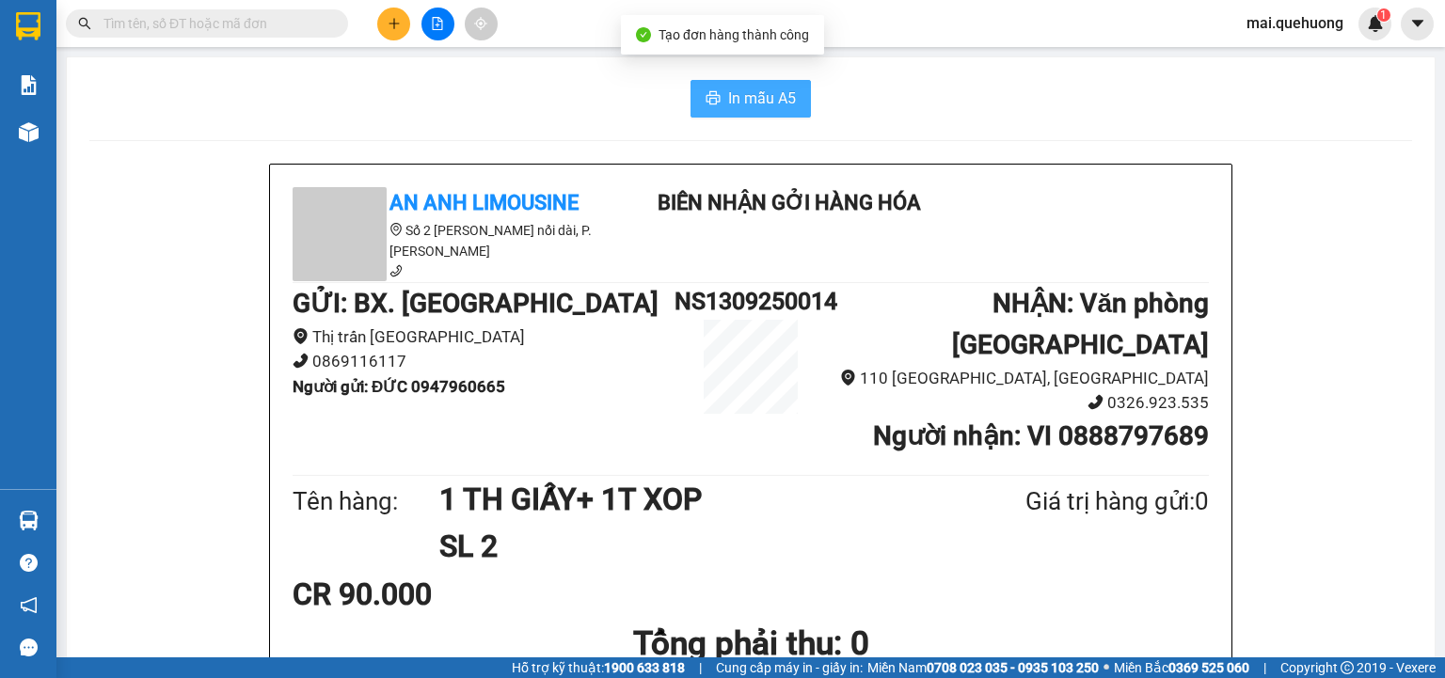
click at [771, 103] on span "In mẫu A5" at bounding box center [762, 99] width 68 height 24
click at [739, 109] on span "In mẫu A5" at bounding box center [762, 99] width 68 height 24
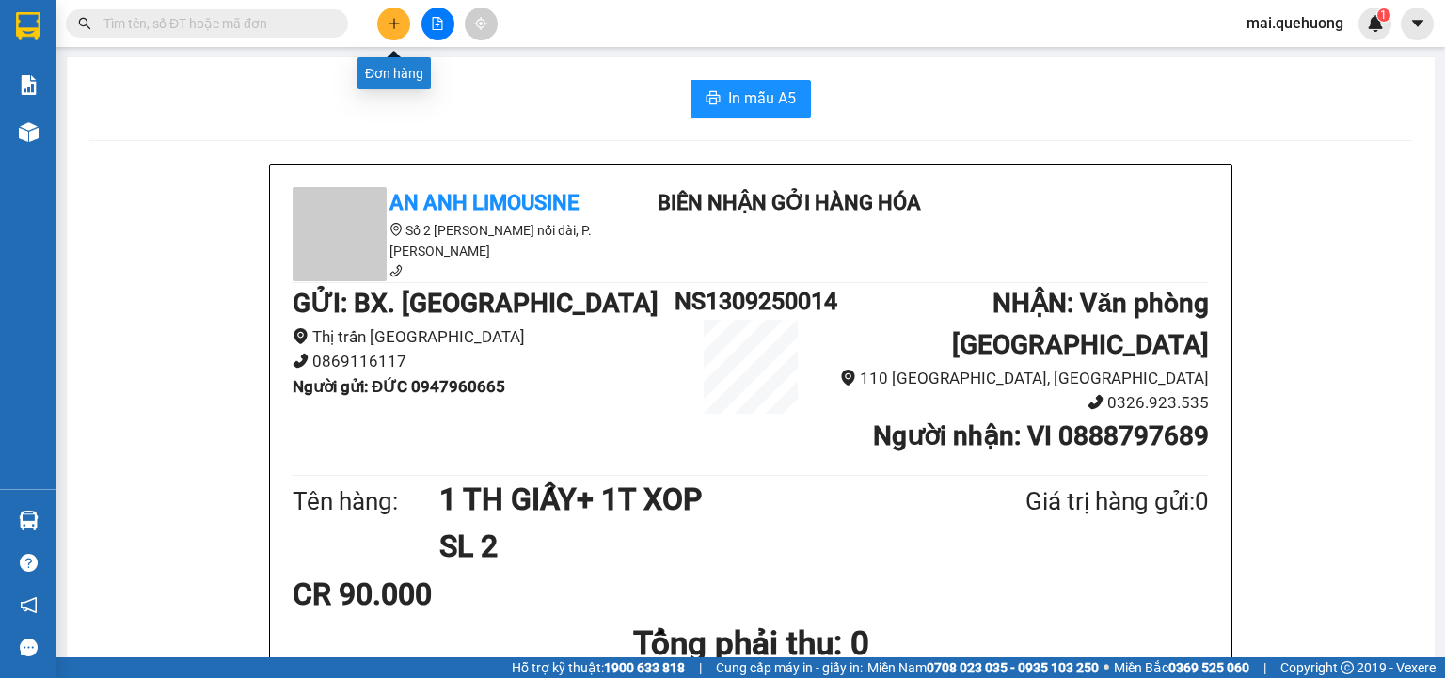
click at [389, 19] on icon "plus" at bounding box center [394, 23] width 13 height 13
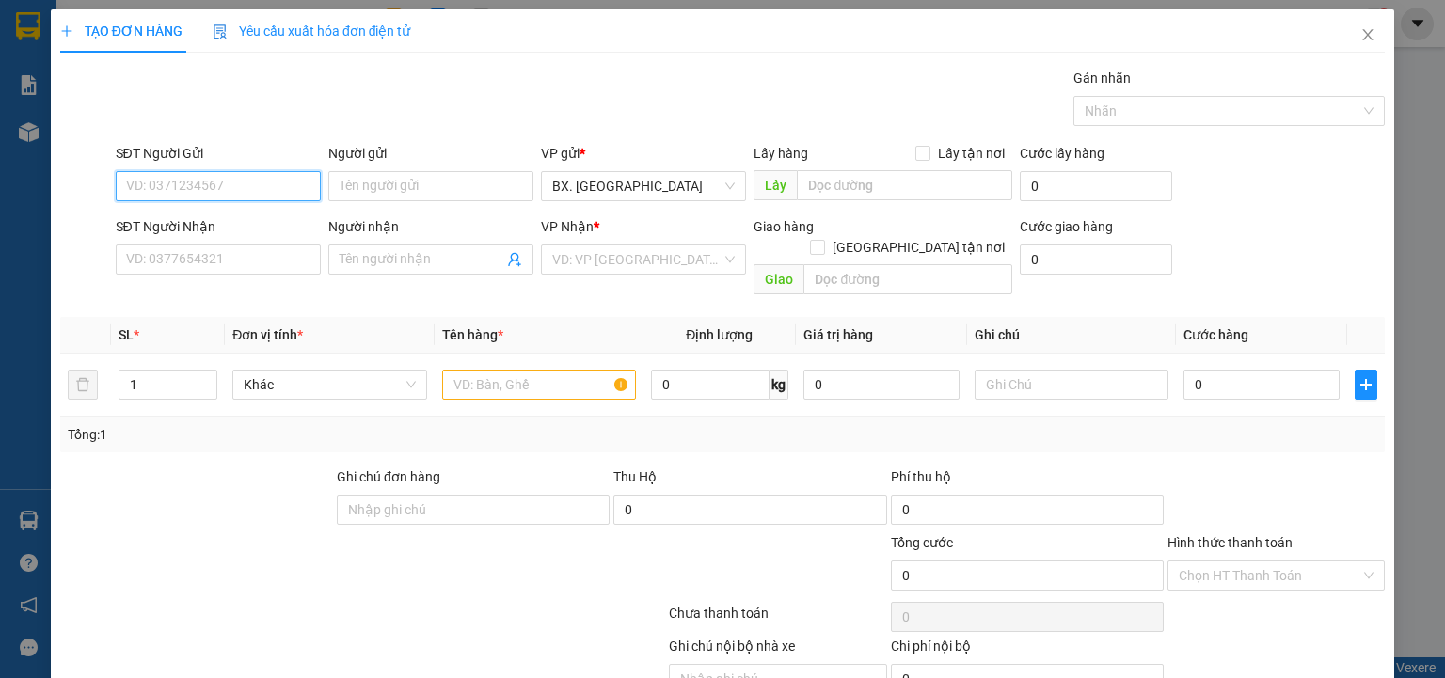
click at [262, 173] on input "SĐT Người Gửi" at bounding box center [218, 186] width 205 height 30
type input "0977564842"
click at [270, 227] on div "0977564842 - NK NHÂN ĐỨC" at bounding box center [216, 223] width 181 height 21
type input "NK NHÂN ĐỨC"
type input "0933665655"
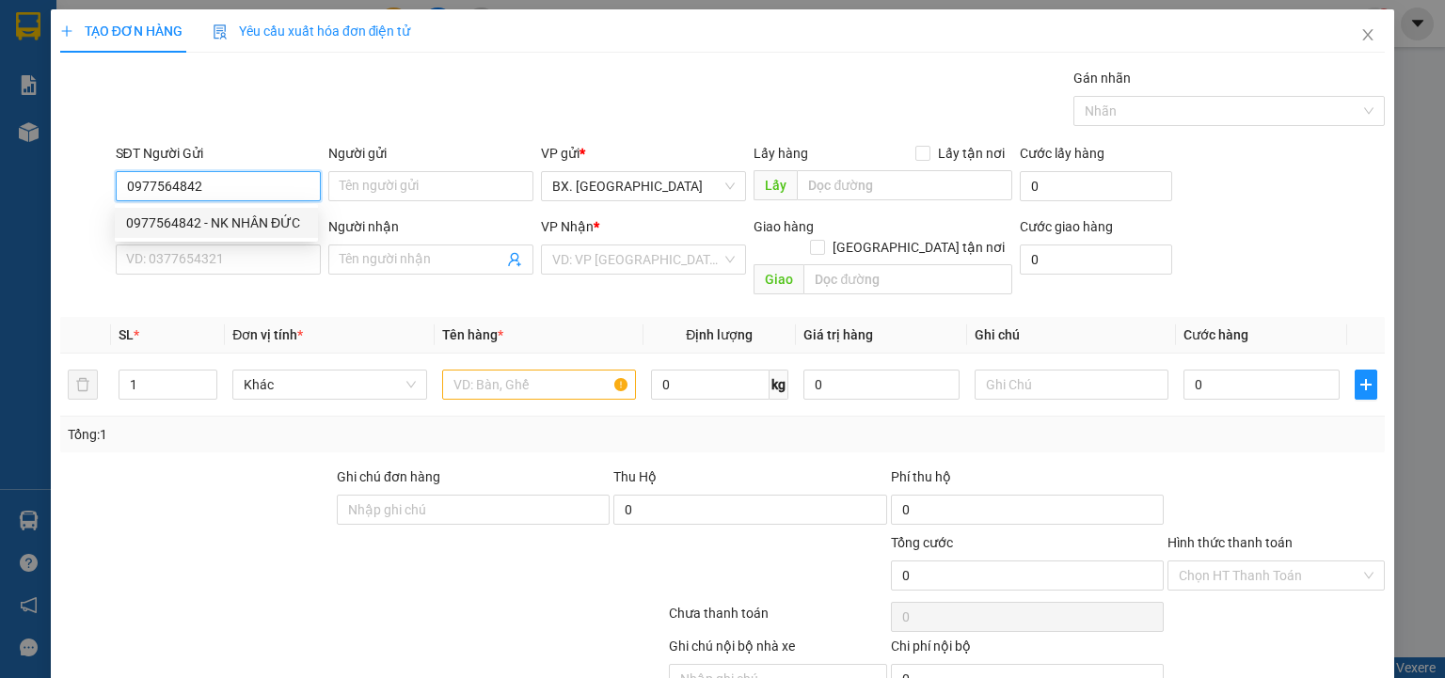
type input "A PHONG"
type input "30.000"
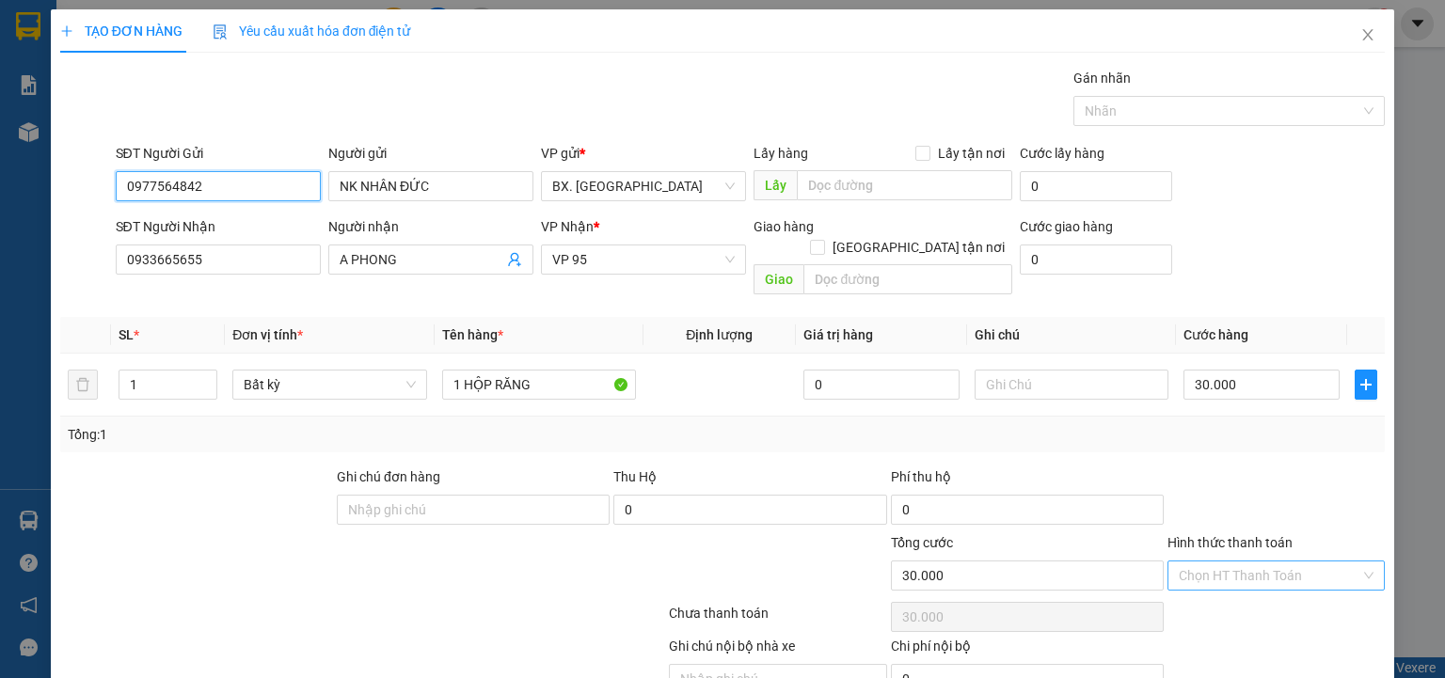
type input "0977564842"
click at [1242, 562] on input "Hình thức thanh toán" at bounding box center [1270, 576] width 182 height 28
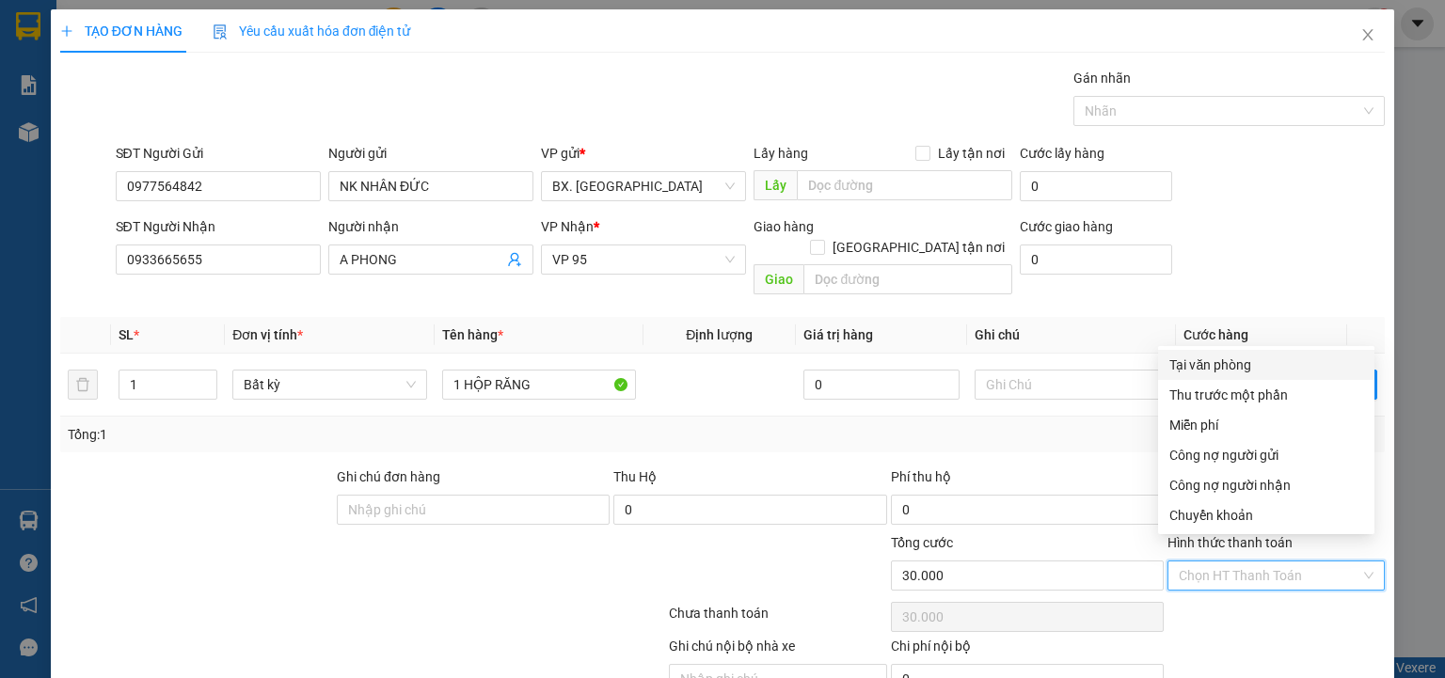
click at [1218, 361] on div "Tại văn phòng" at bounding box center [1266, 365] width 194 height 21
type input "0"
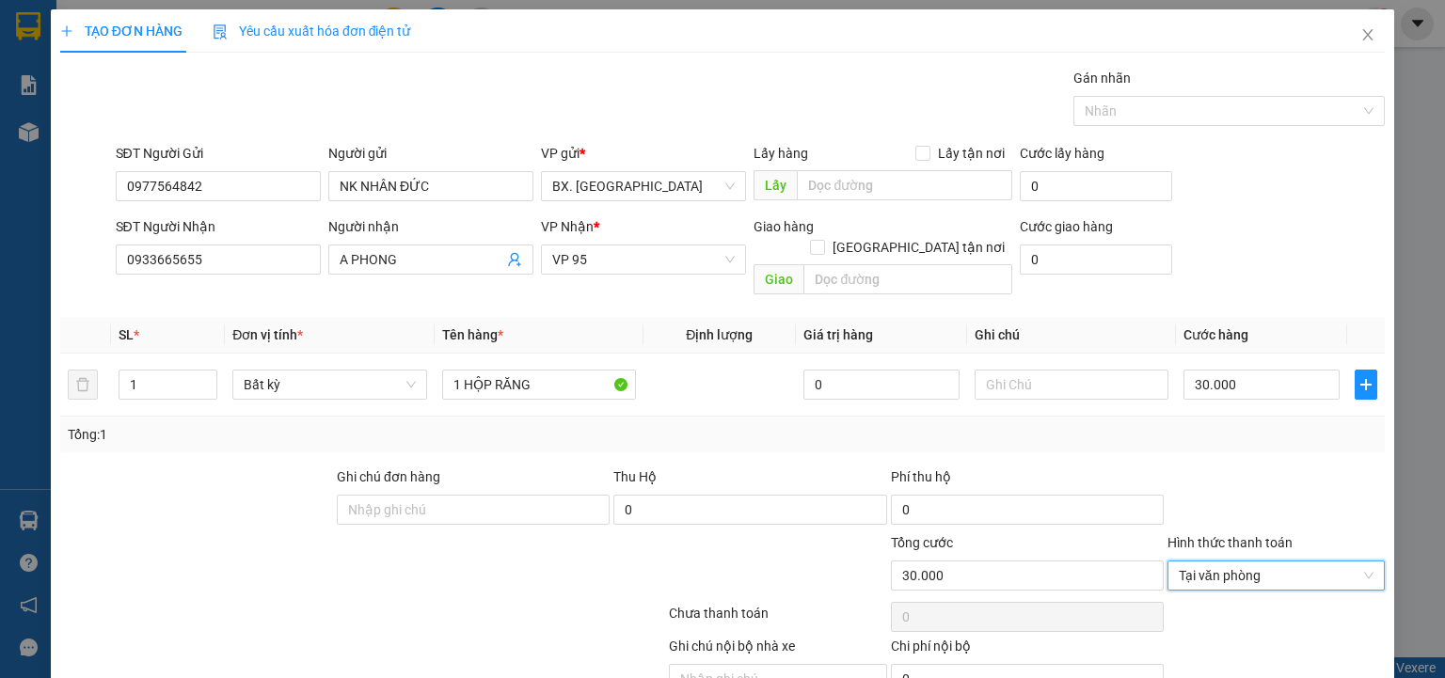
scroll to position [74, 0]
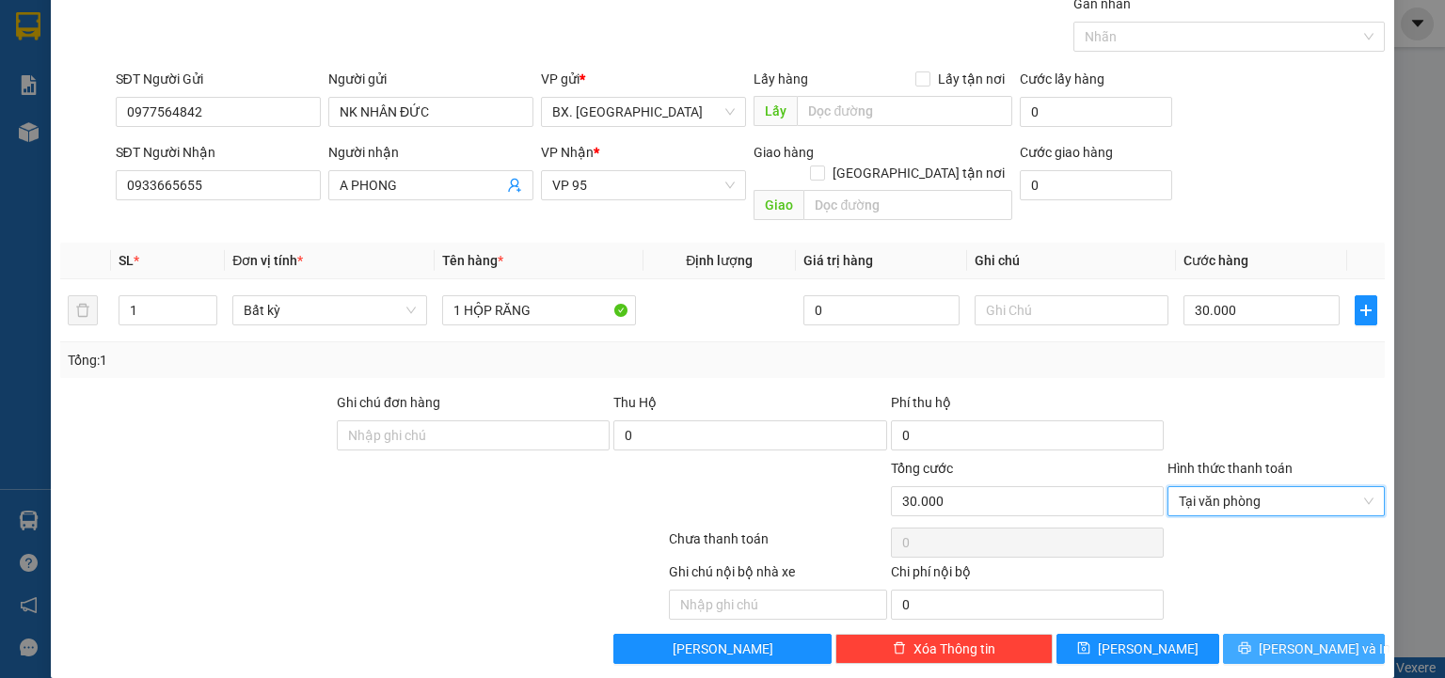
click at [1315, 639] on span "[PERSON_NAME] và In" at bounding box center [1325, 649] width 132 height 21
click at [1270, 634] on button "[PERSON_NAME] và In" at bounding box center [1304, 649] width 163 height 30
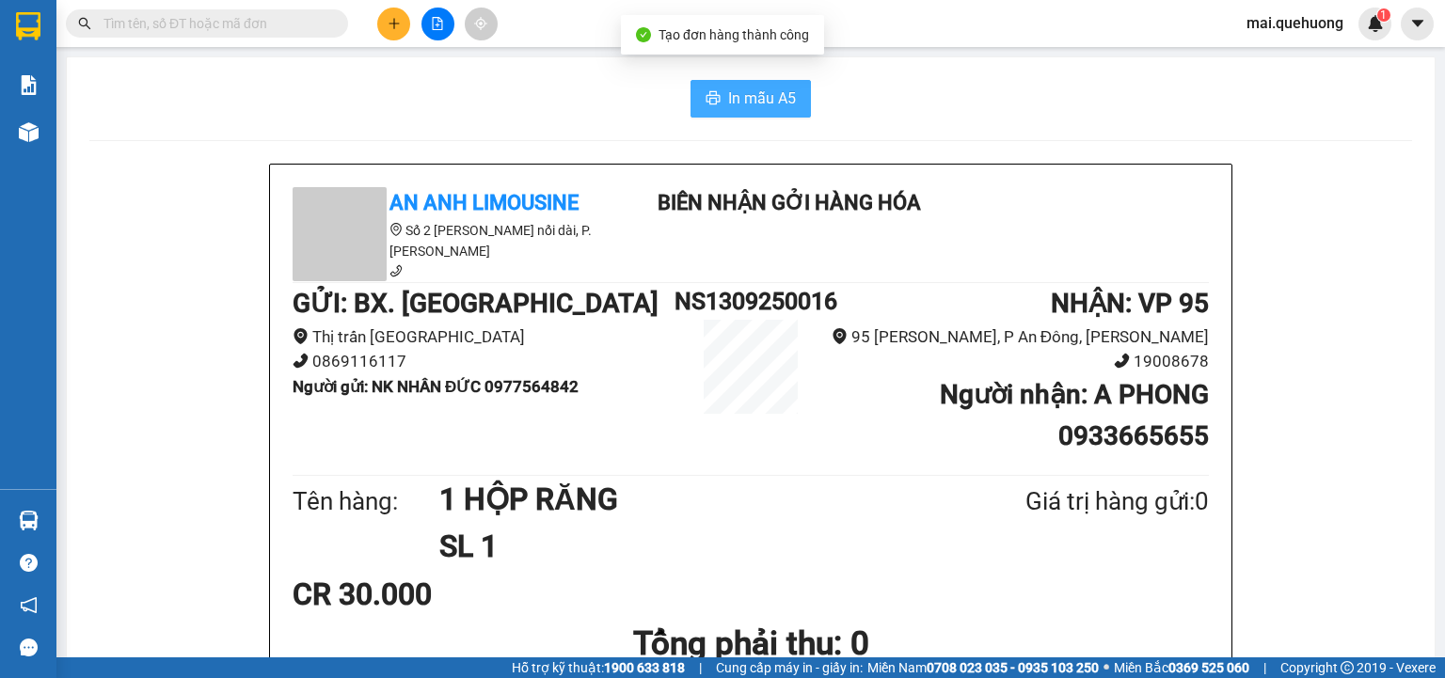
click at [720, 98] on button "In mẫu A5" at bounding box center [750, 99] width 120 height 38
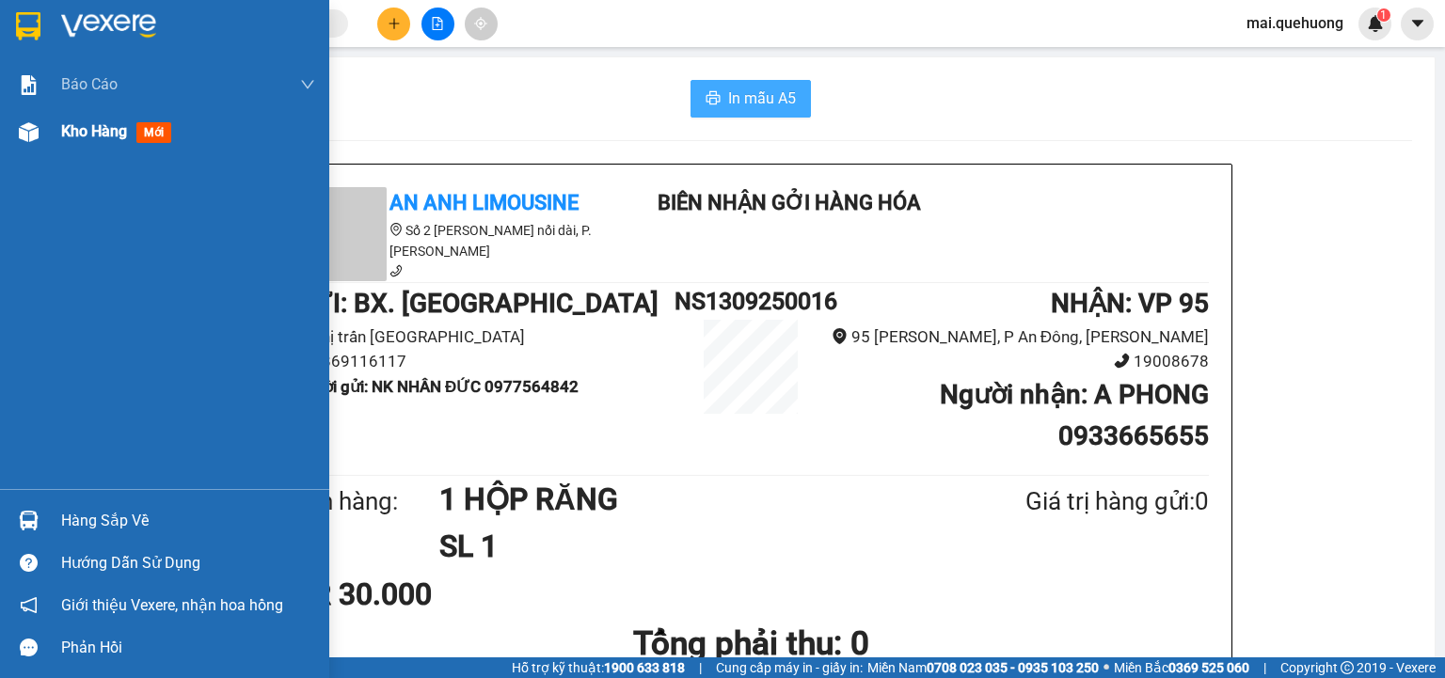
click at [56, 128] on div "Kho hàng mới" at bounding box center [164, 131] width 329 height 47
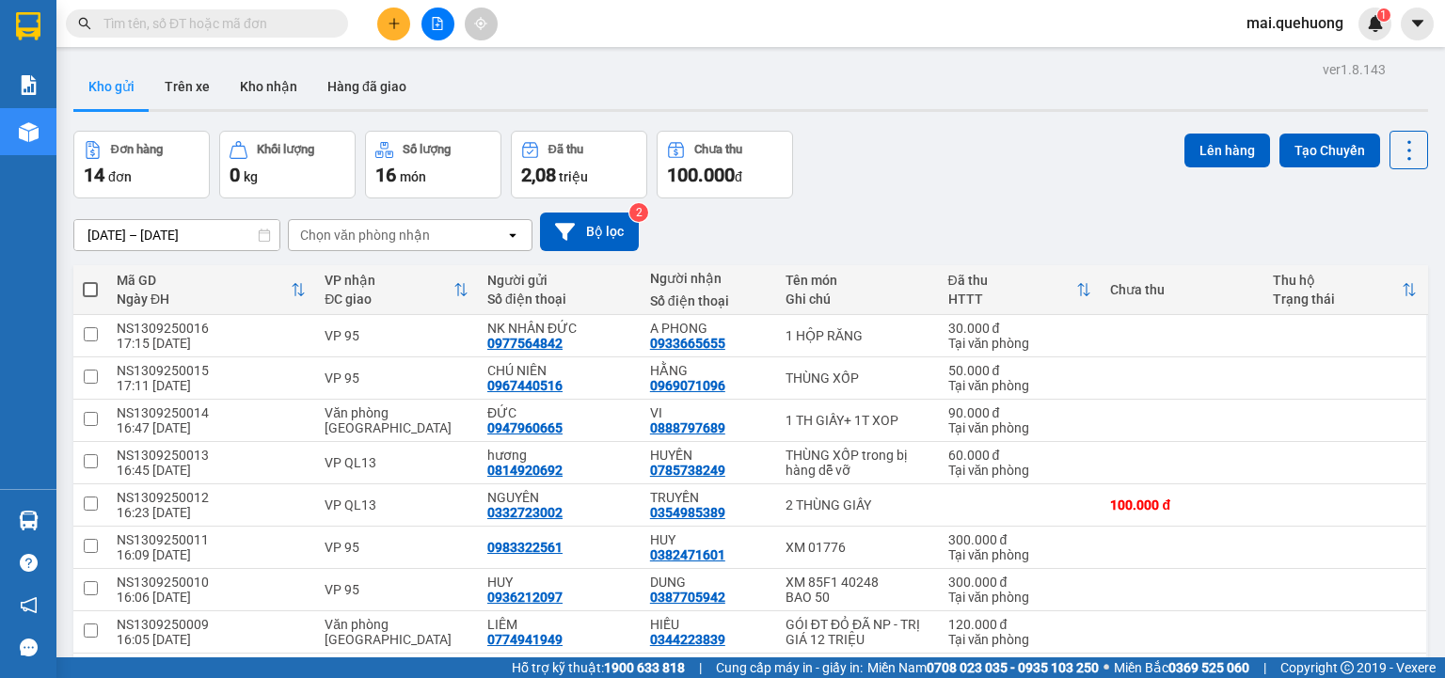
click at [257, 18] on input "text" at bounding box center [214, 23] width 222 height 21
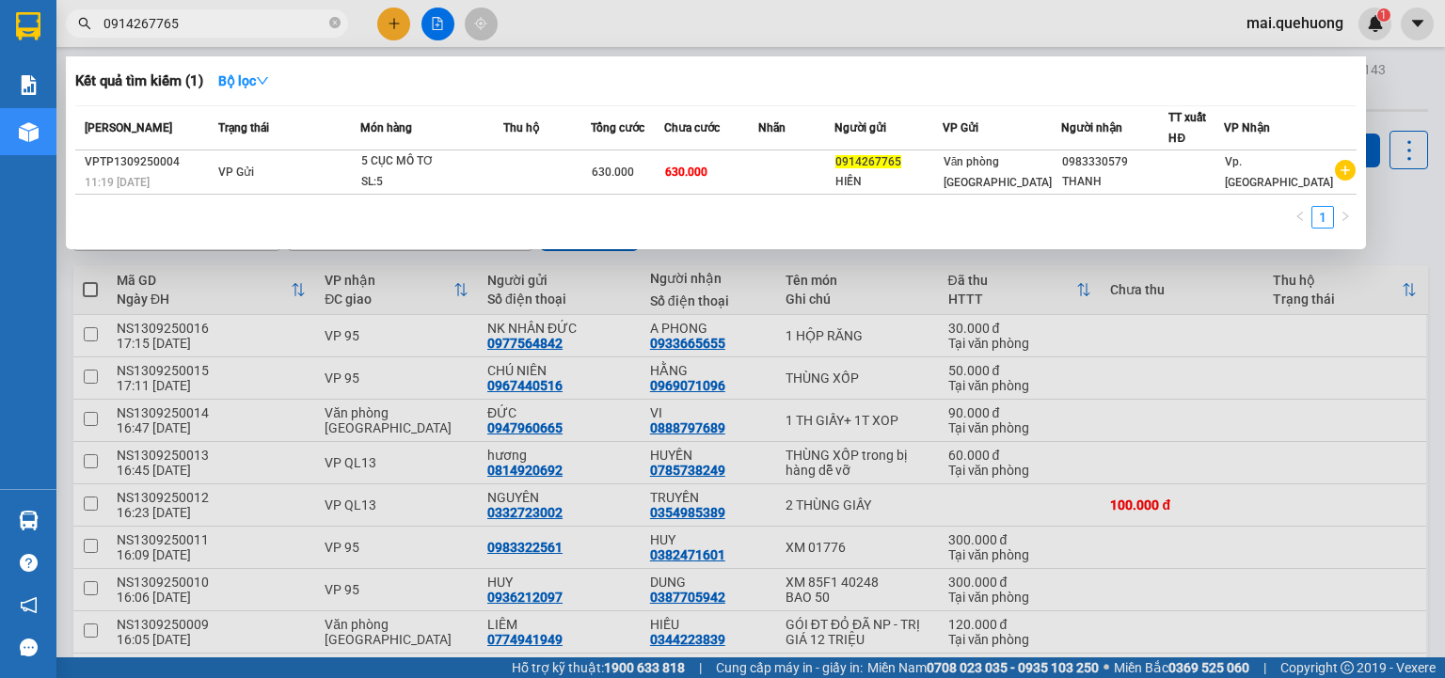
type input "0914267765"
click at [395, 24] on div at bounding box center [722, 339] width 1445 height 678
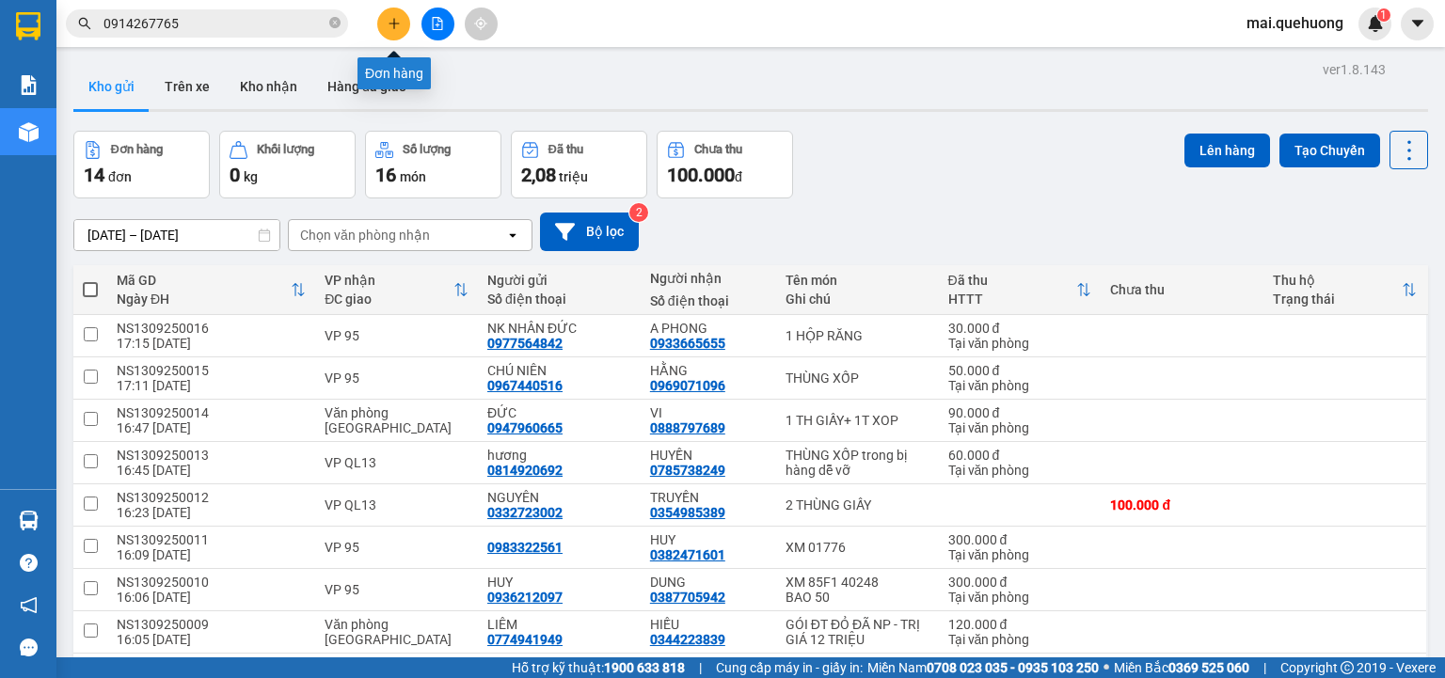
click at [401, 20] on button at bounding box center [393, 24] width 33 height 33
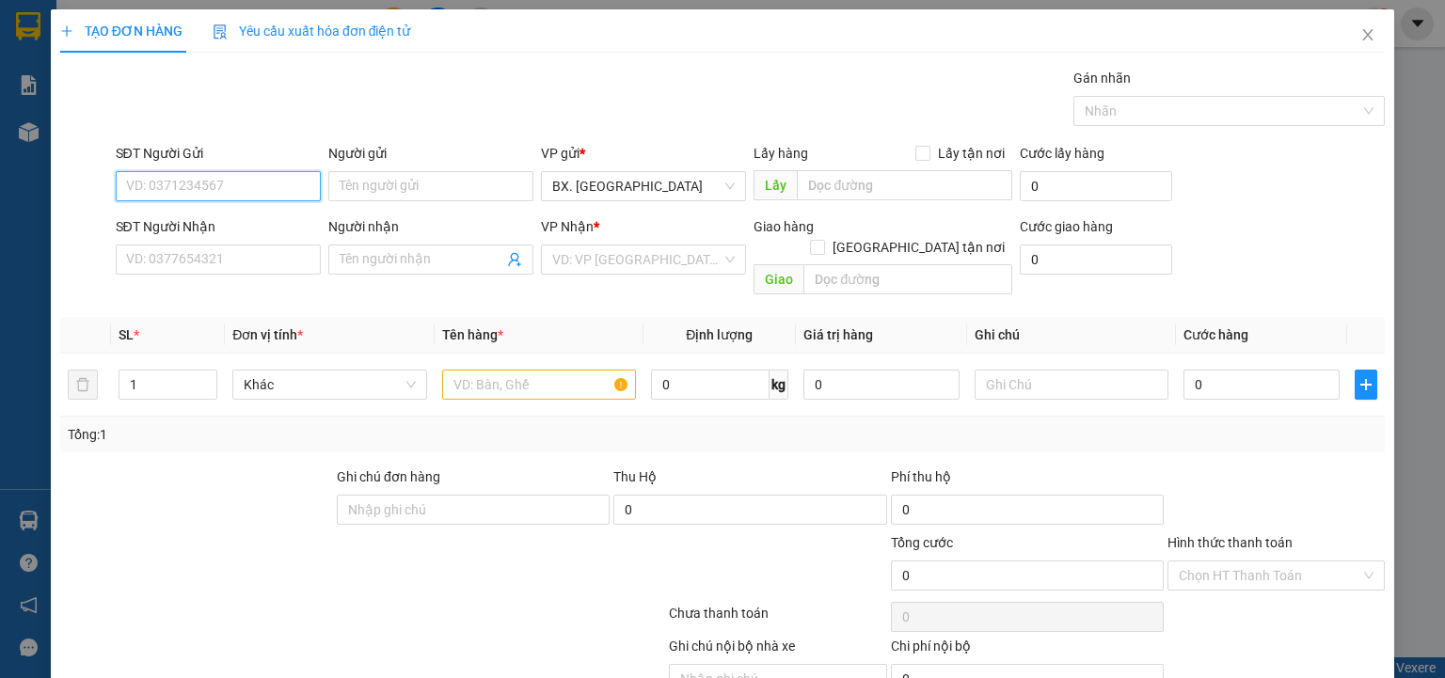
click at [259, 193] on input "SĐT Người Gửi" at bounding box center [218, 186] width 205 height 30
click at [243, 225] on div "0967744480 - NHƯỜNG" at bounding box center [216, 223] width 181 height 21
type input "0967744480"
type input "NHƯỜNG"
type input "0964319713"
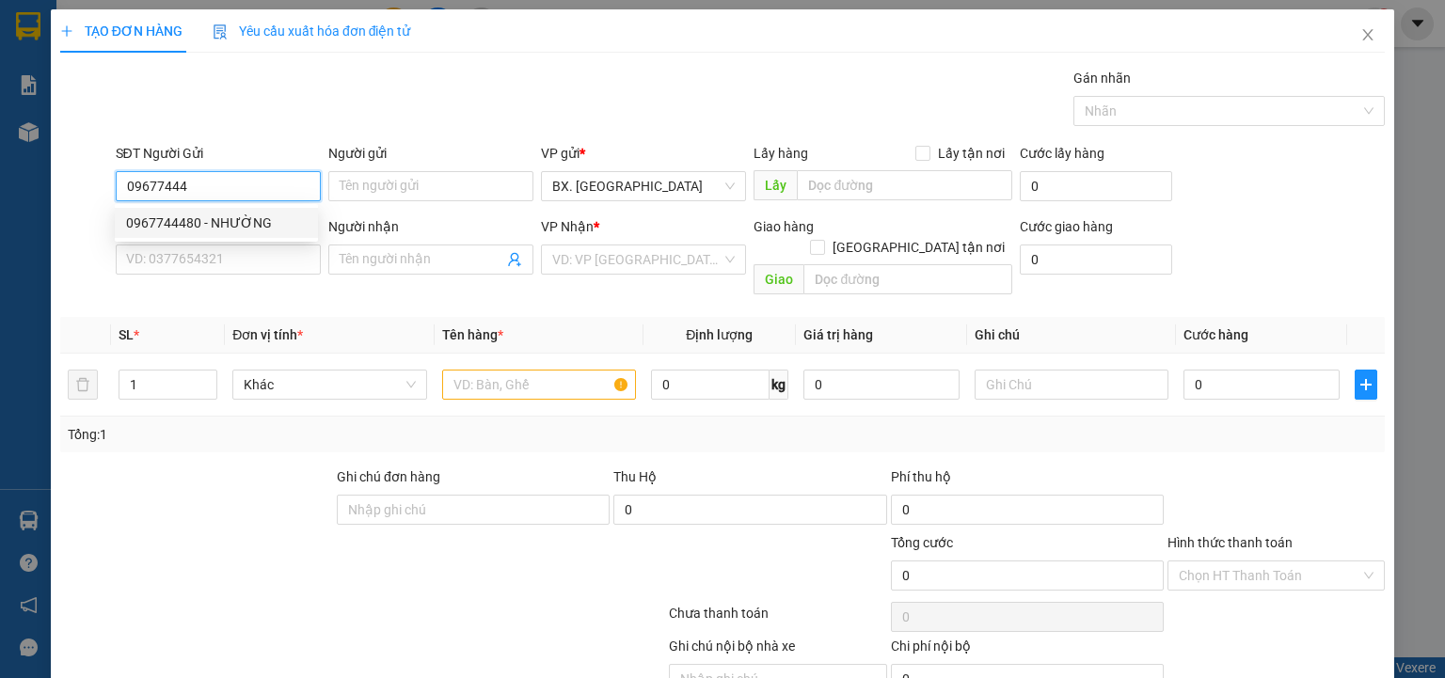
type input "Ý"
type input "120.000"
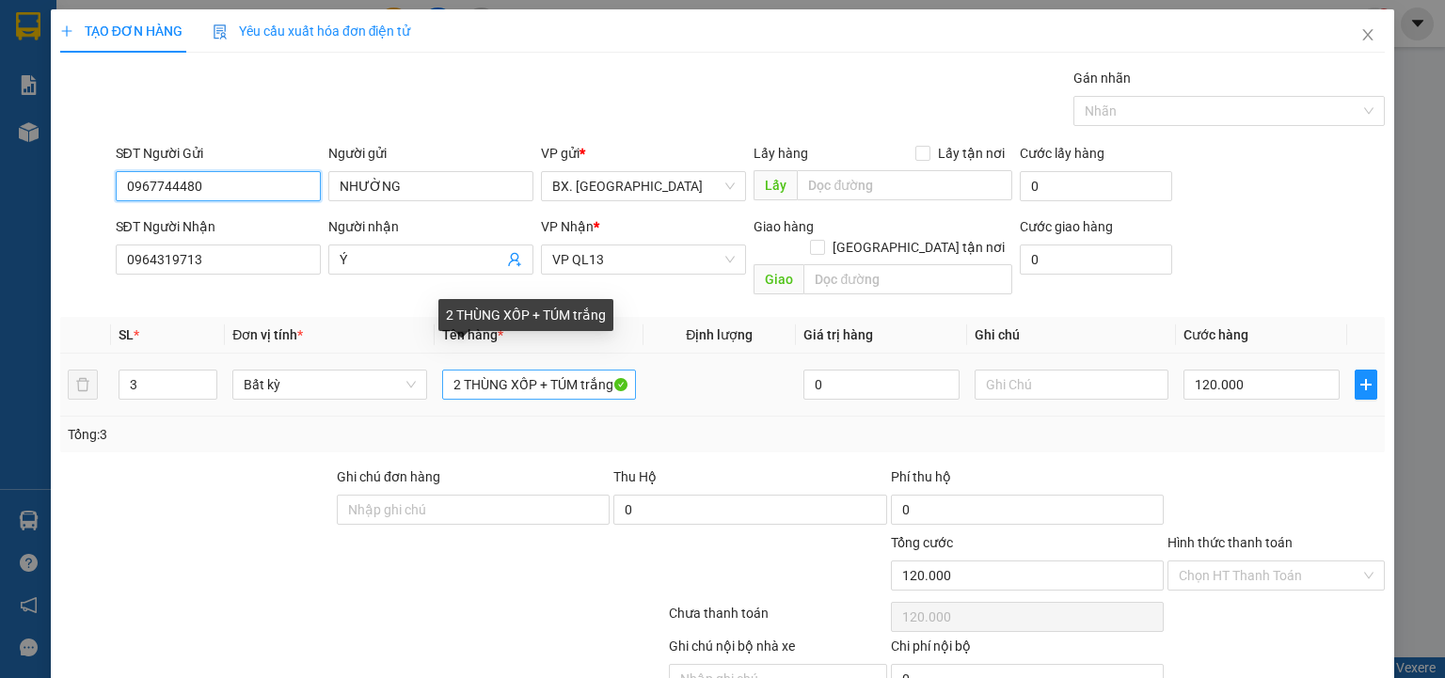
type input "0967744480"
drag, startPoint x: 459, startPoint y: 365, endPoint x: 400, endPoint y: 384, distance: 62.2
click at [399, 386] on tr "3 Bất kỳ 2 THÙNG XỐP + TÚM trắng 0 120.000" at bounding box center [722, 385] width 1325 height 63
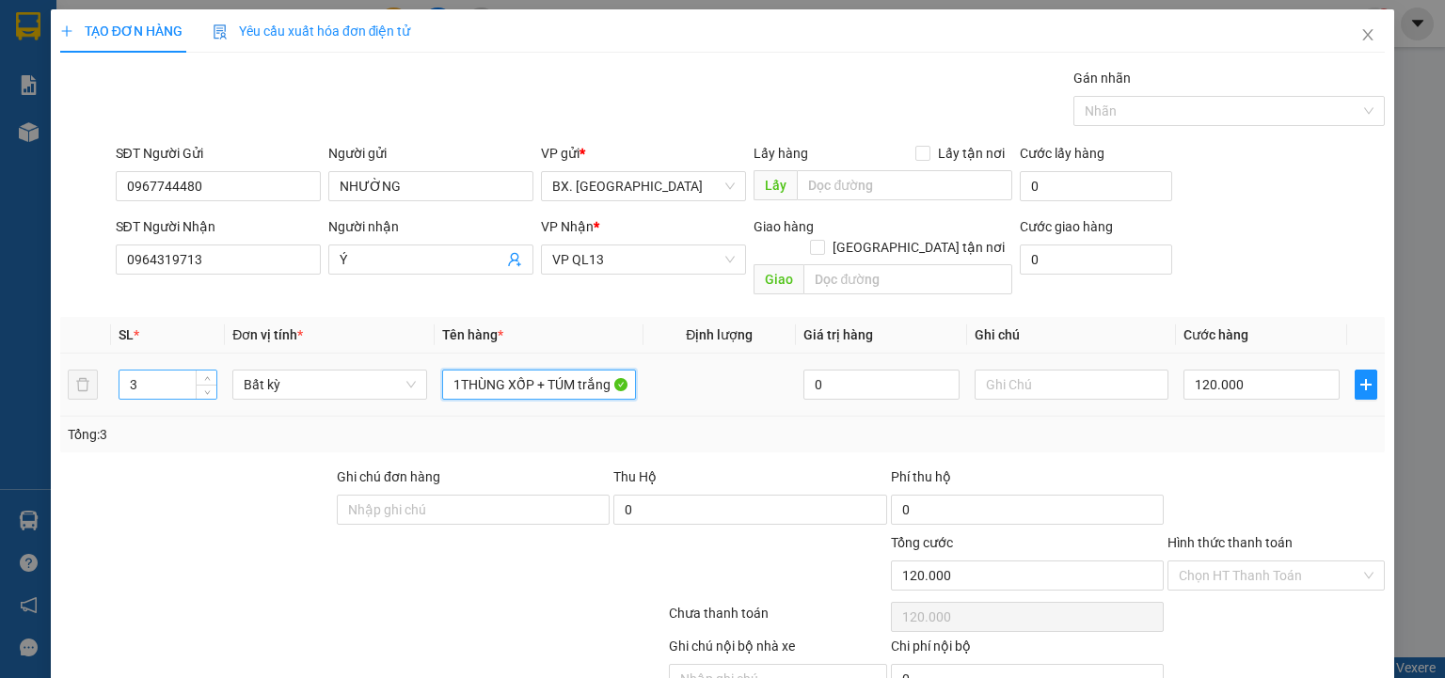
type input "1THÙNG XỐP + TÚM trắng"
click at [79, 377] on tr "3 Bất kỳ 1THÙNG XỐP + TÚM trắng 0 120.000" at bounding box center [722, 385] width 1325 height 63
type input "1"
type input "2"
click at [576, 370] on input "1THÙNG XỐP + TÚM trắng" at bounding box center [539, 385] width 194 height 30
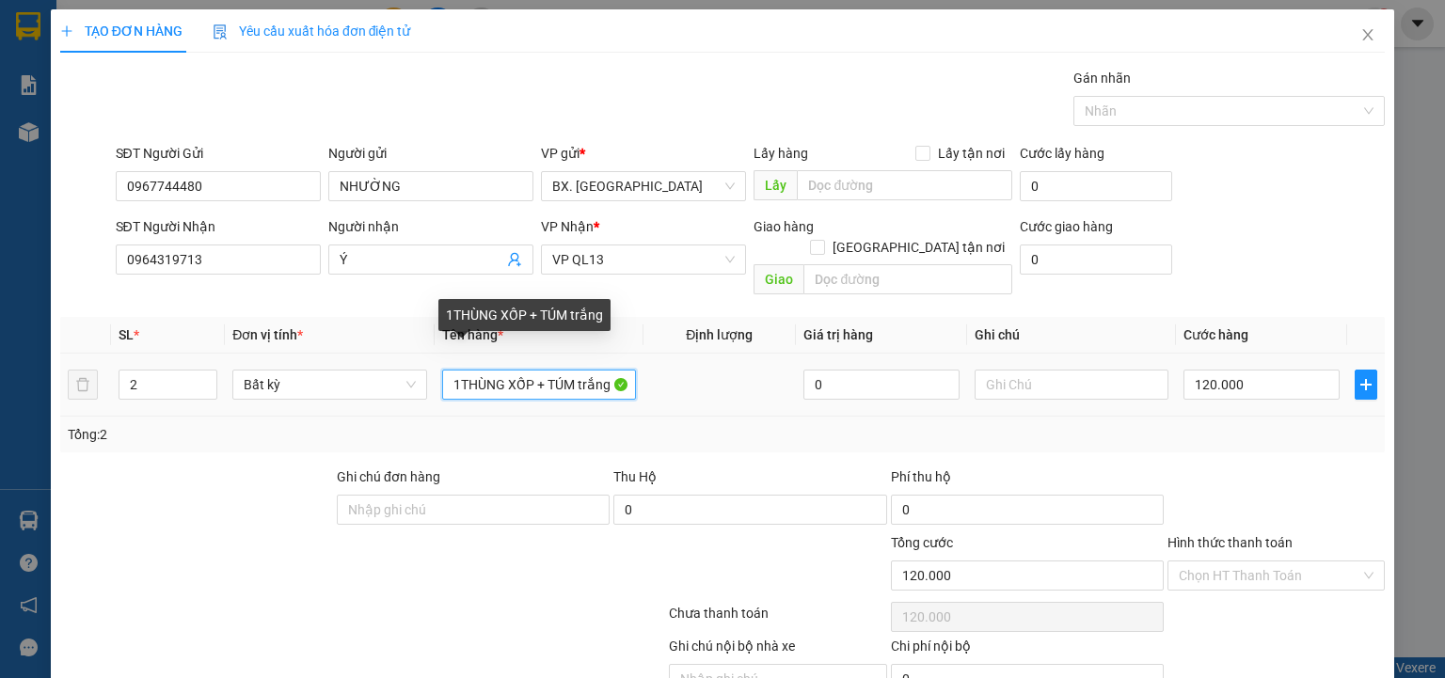
type input "0"
drag, startPoint x: 590, startPoint y: 366, endPoint x: 651, endPoint y: 371, distance: 61.3
click at [651, 371] on tr "2 Bất kỳ 1THÙNG XỐP + TÚM trắng 0 0" at bounding box center [722, 385] width 1325 height 63
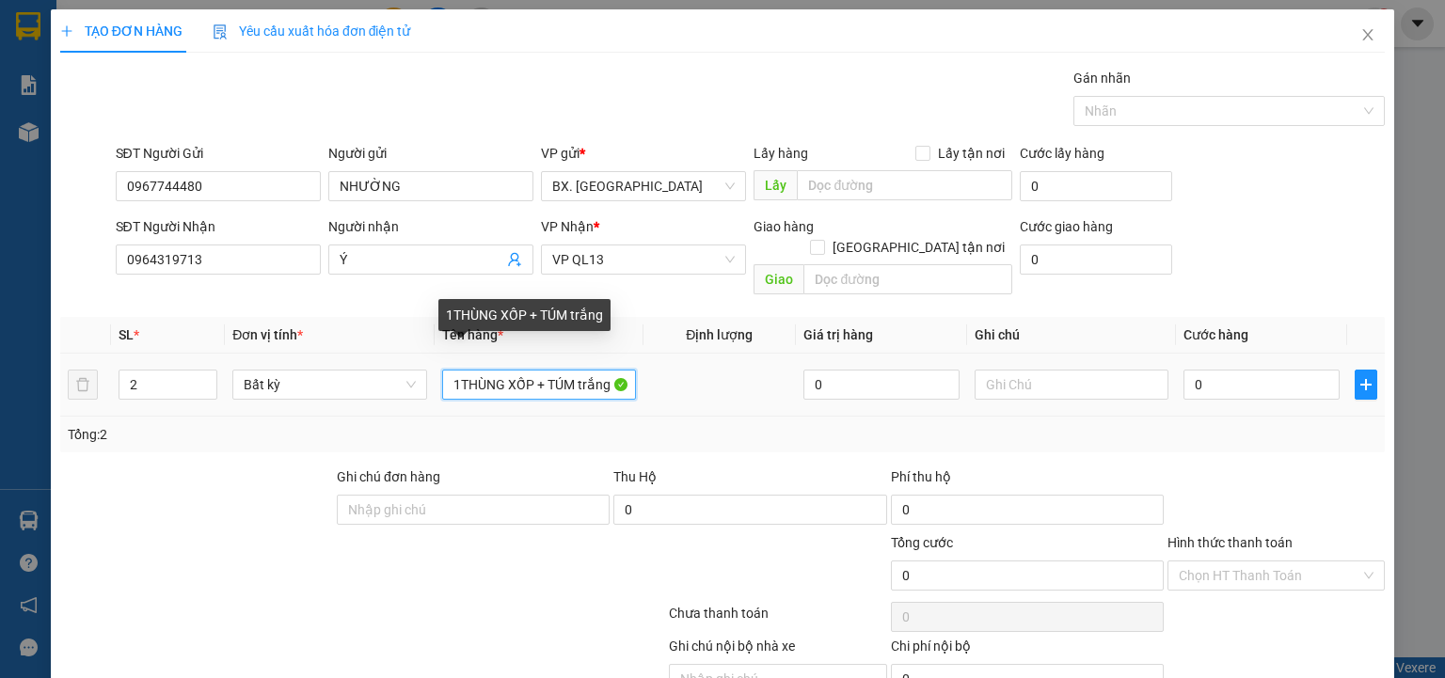
click at [563, 370] on input "1THÙNG XỐP + TÚM trắng" at bounding box center [539, 385] width 194 height 30
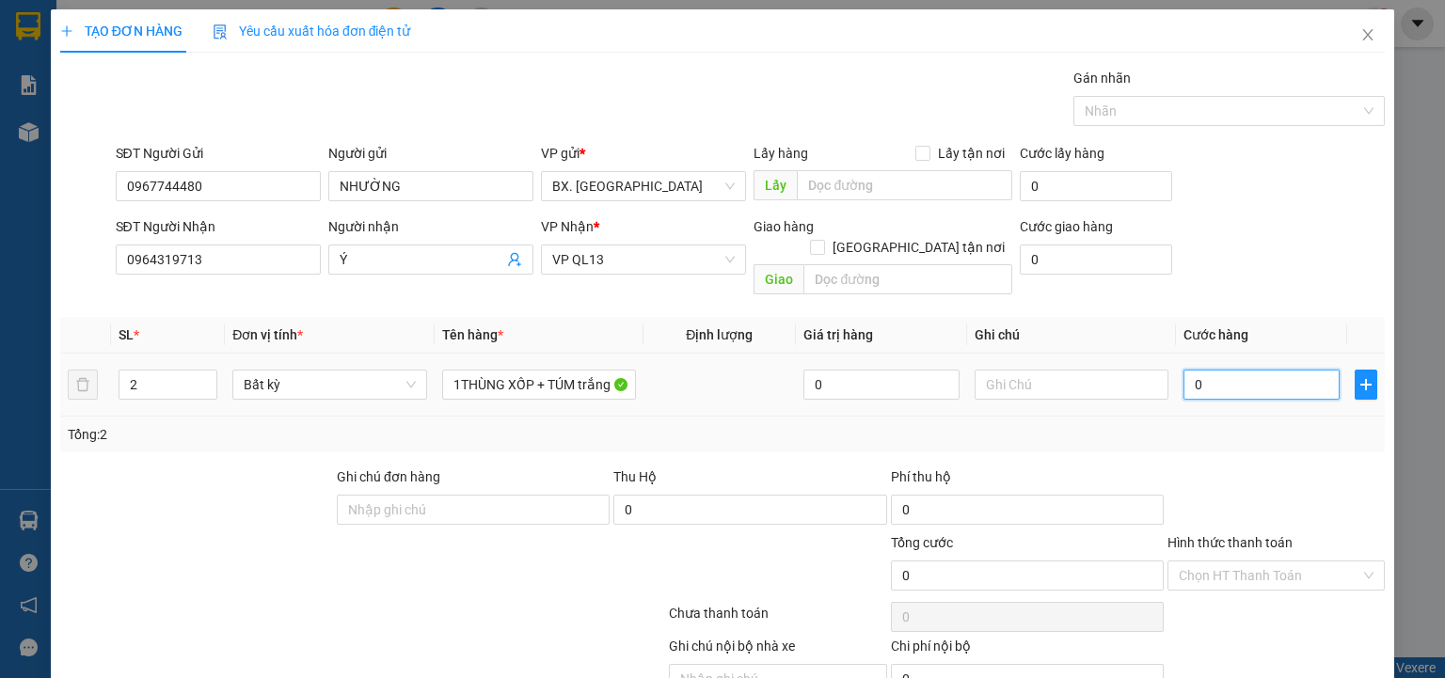
click at [1227, 370] on input "0" at bounding box center [1261, 385] width 156 height 30
type input "1"
type input "10"
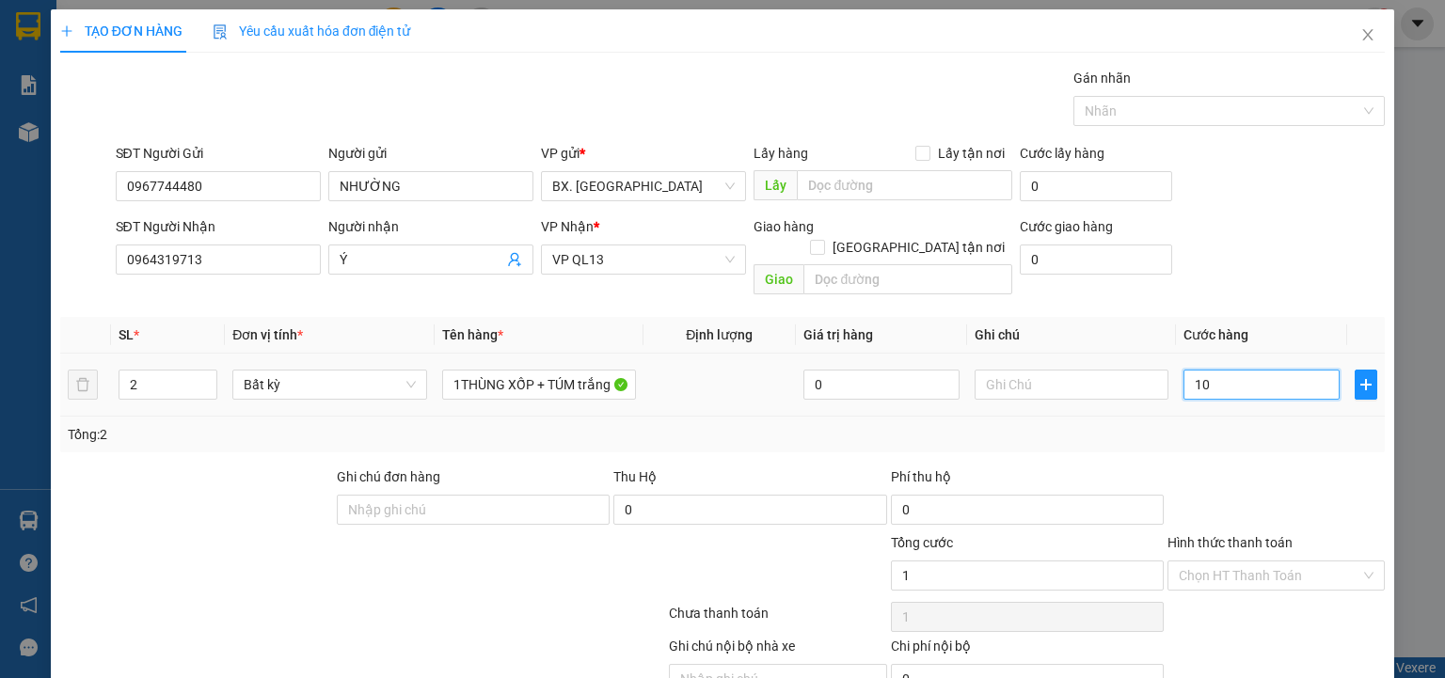
type input "10"
type input "100"
type input "1.000"
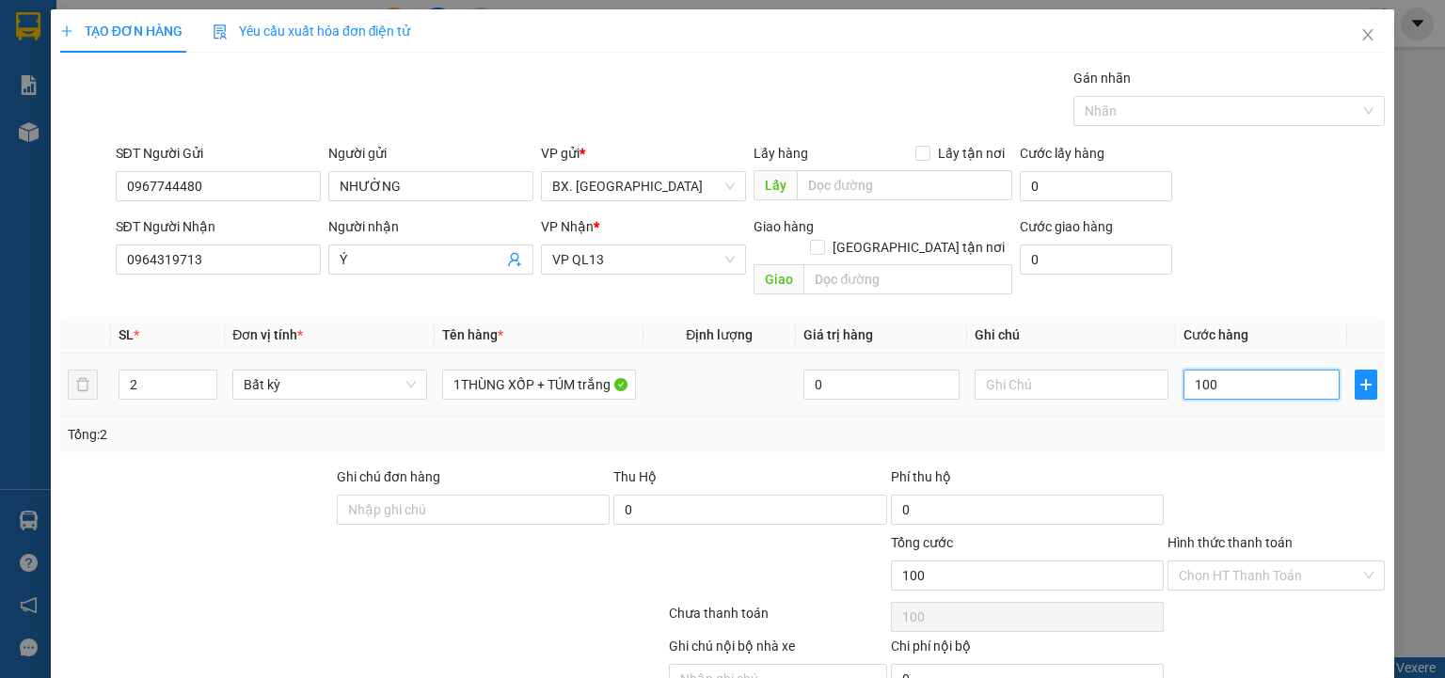
type input "1.000"
type input "10.000"
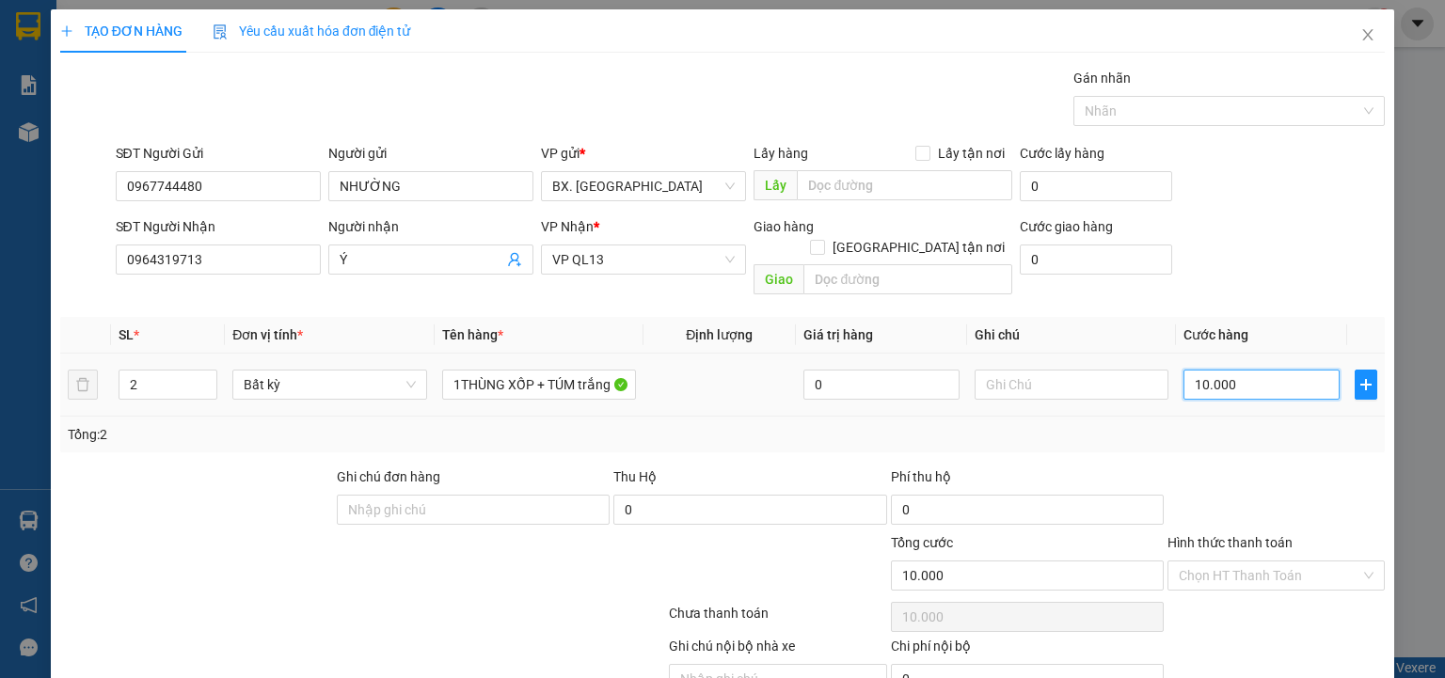
type input "100.000"
click at [1268, 562] on input "Hình thức thanh toán" at bounding box center [1270, 576] width 182 height 28
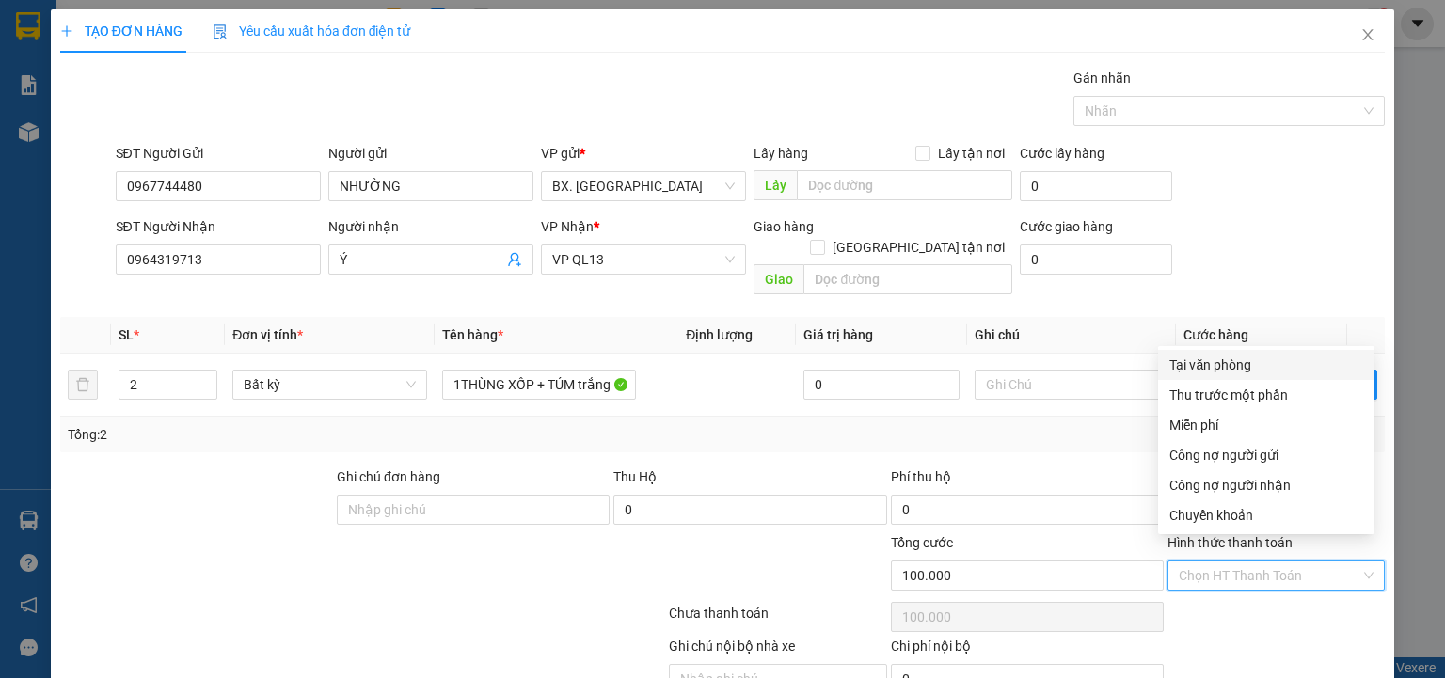
click at [1234, 372] on div "Tại văn phòng" at bounding box center [1266, 365] width 194 height 21
type input "0"
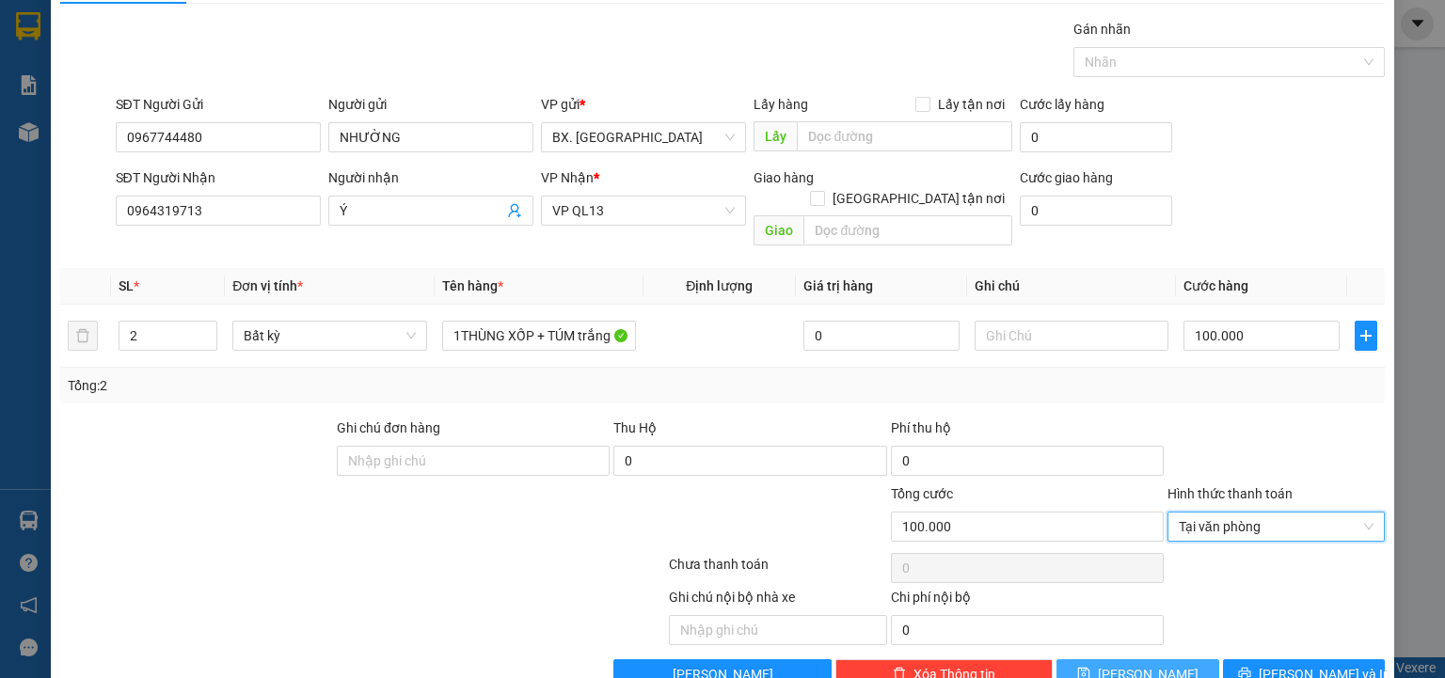
scroll to position [74, 0]
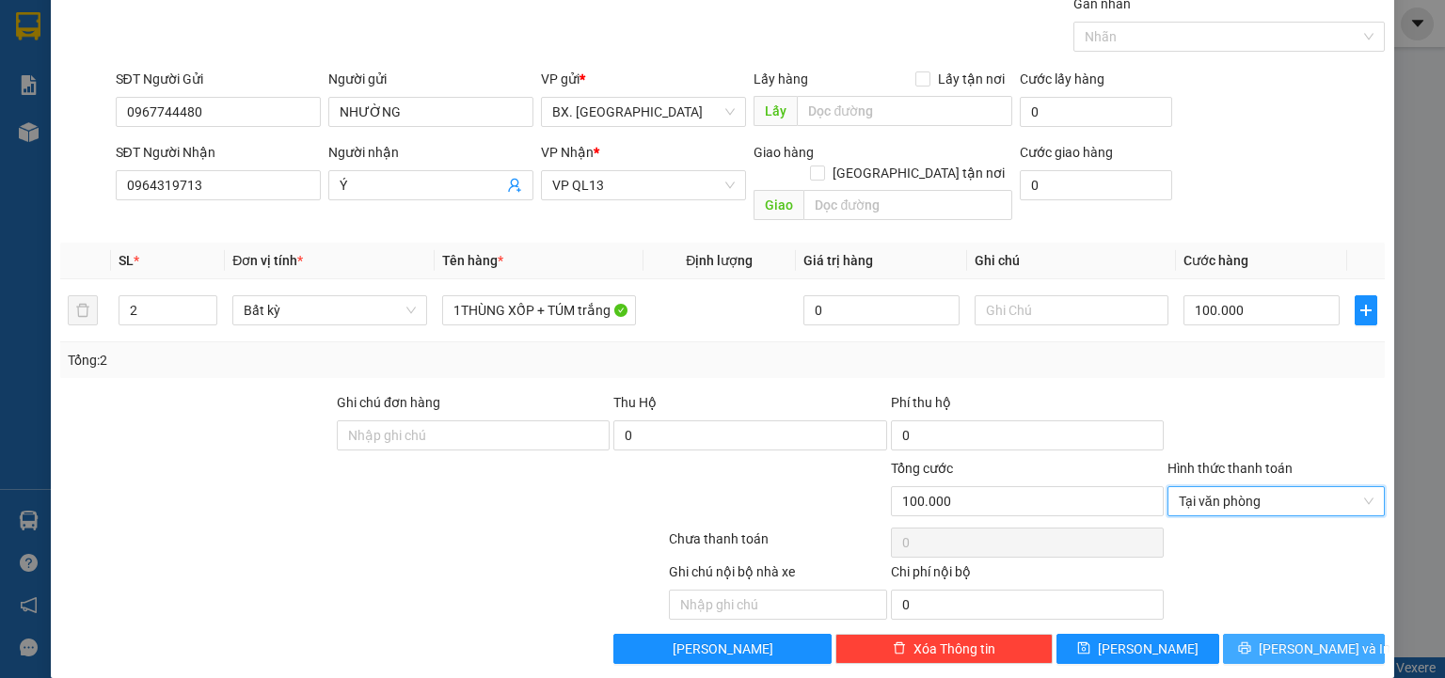
click at [1251, 642] on icon "printer" at bounding box center [1244, 648] width 13 height 13
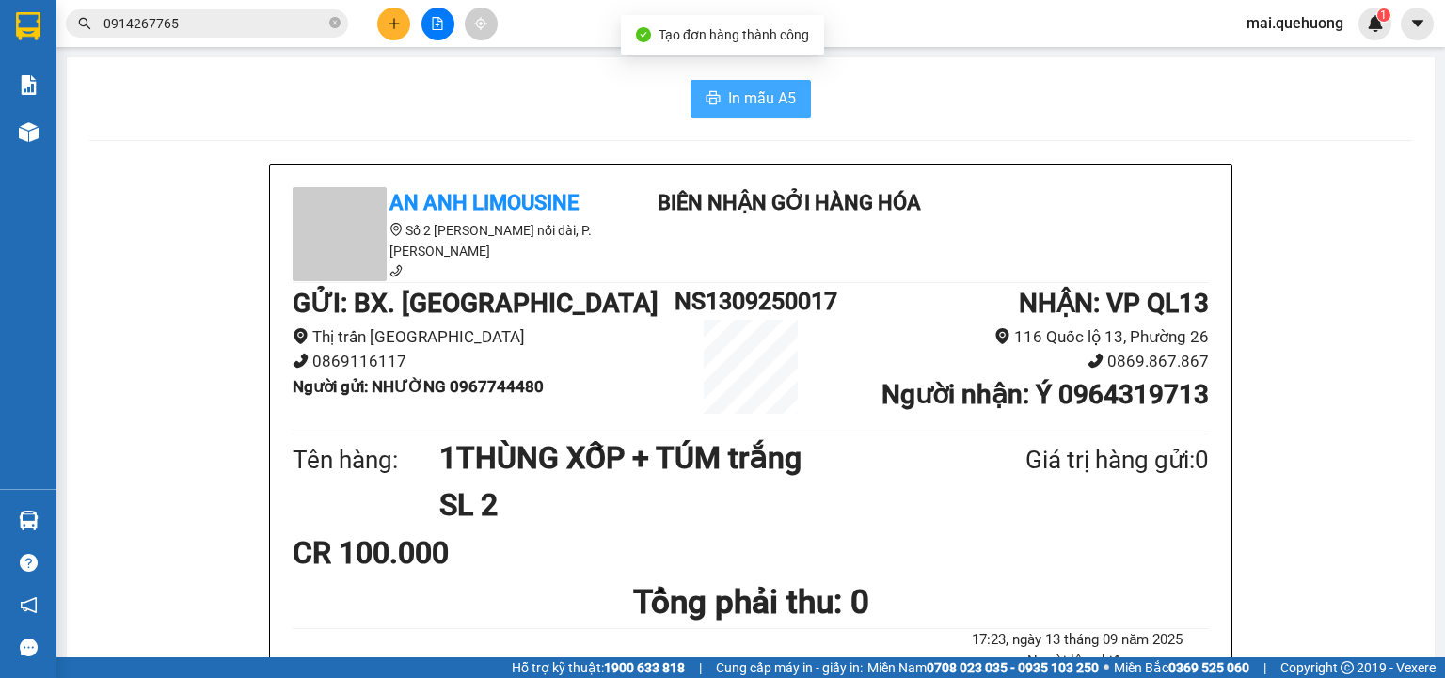
click at [786, 103] on span "In mẫu A5" at bounding box center [762, 99] width 68 height 24
click at [756, 102] on span "In mẫu A5" at bounding box center [762, 99] width 68 height 24
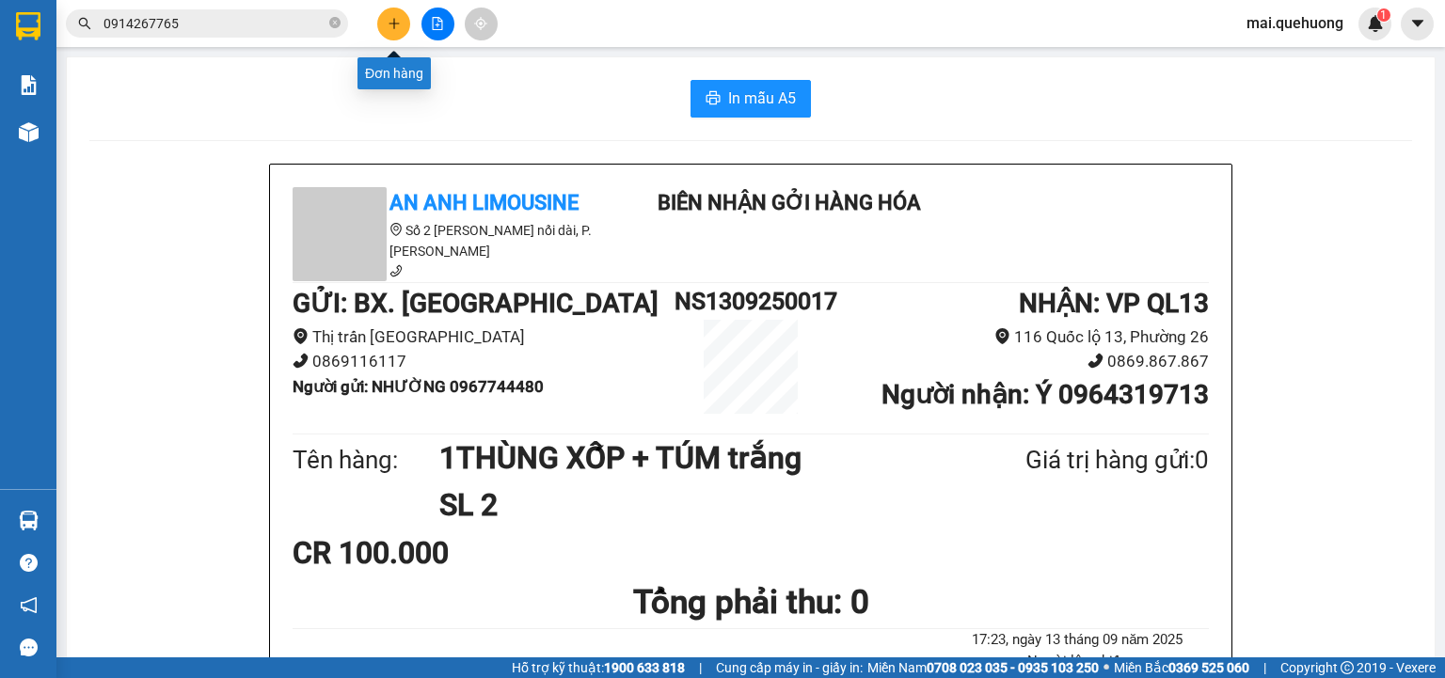
click at [389, 26] on icon "plus" at bounding box center [394, 23] width 13 height 13
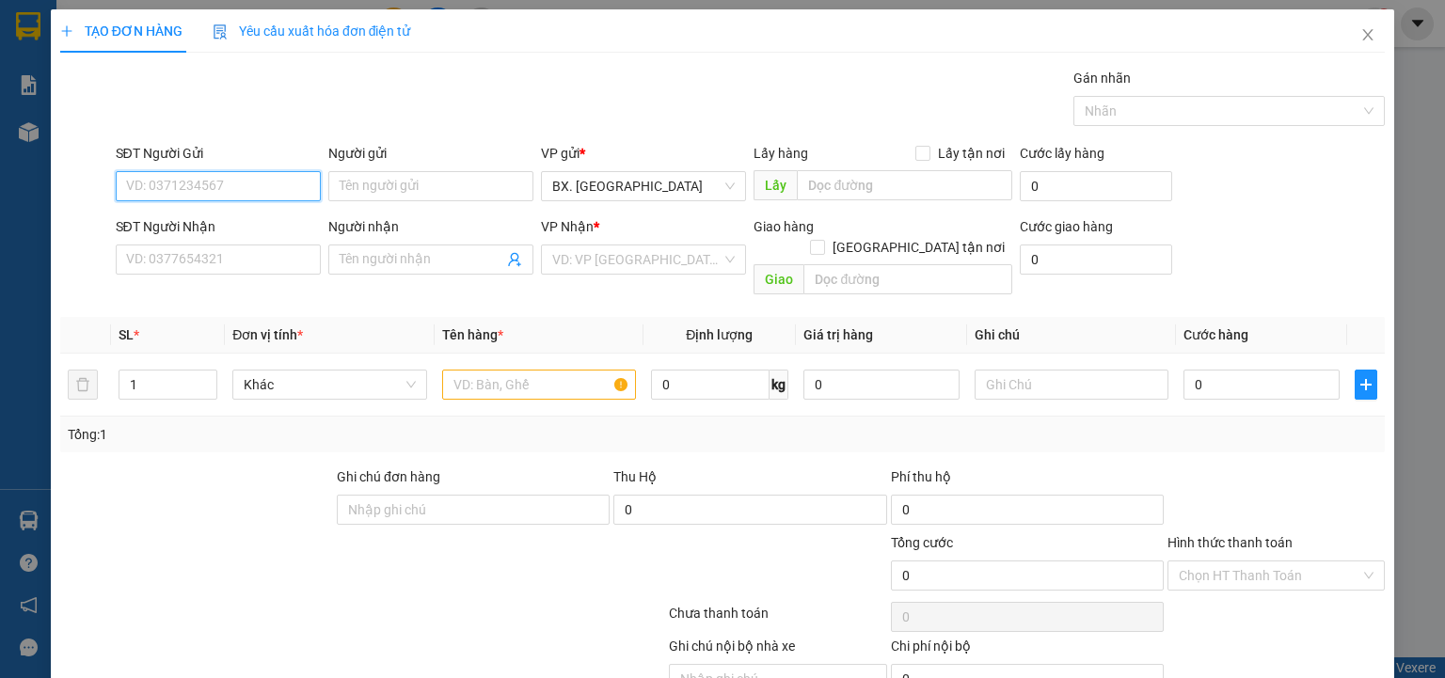
click at [222, 185] on input "SĐT Người Gửi" at bounding box center [218, 186] width 205 height 30
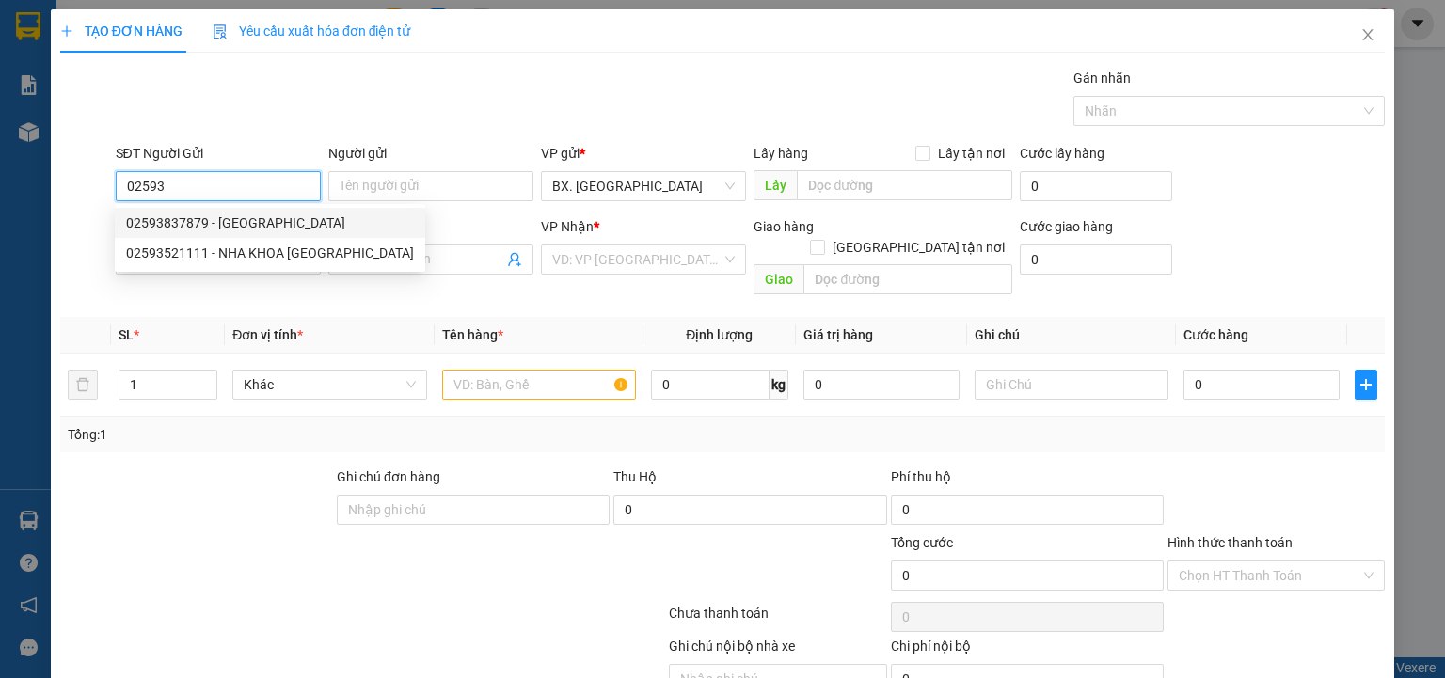
click at [242, 224] on div "02593837879 - VIỆT ANH ĐỨC" at bounding box center [270, 223] width 288 height 21
type input "02593837879"
type input "VIỆT ANH ĐỨC"
type input "0938609719"
type input "LAB PHONG PHÚ"
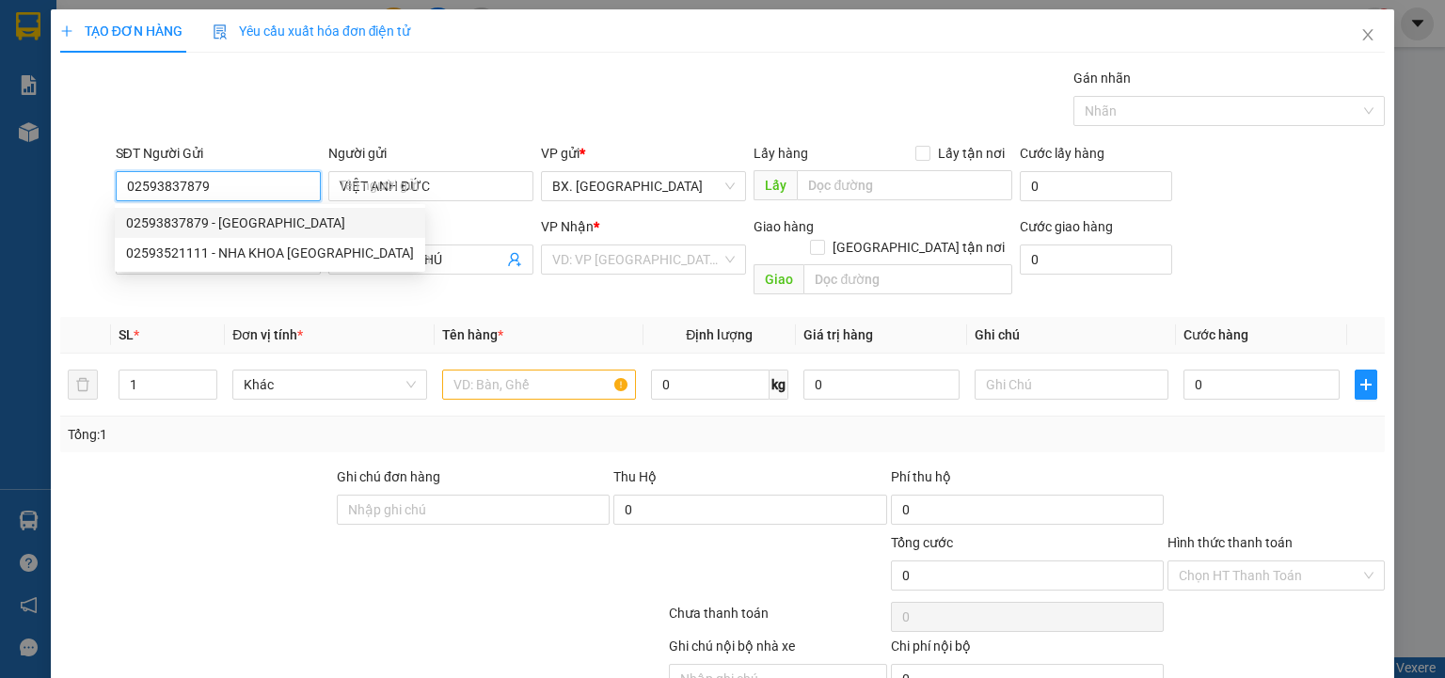
type input "30.000"
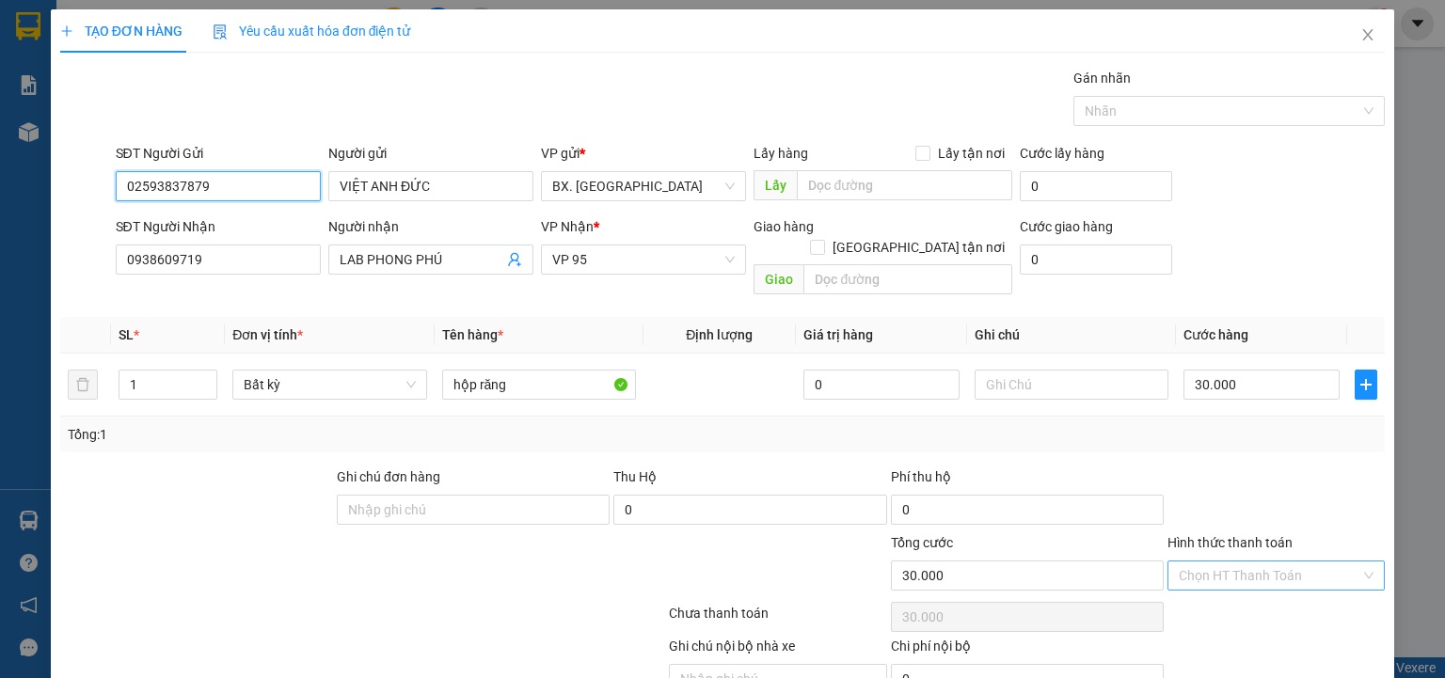
type input "02593837879"
click at [1245, 562] on input "Hình thức thanh toán" at bounding box center [1270, 576] width 182 height 28
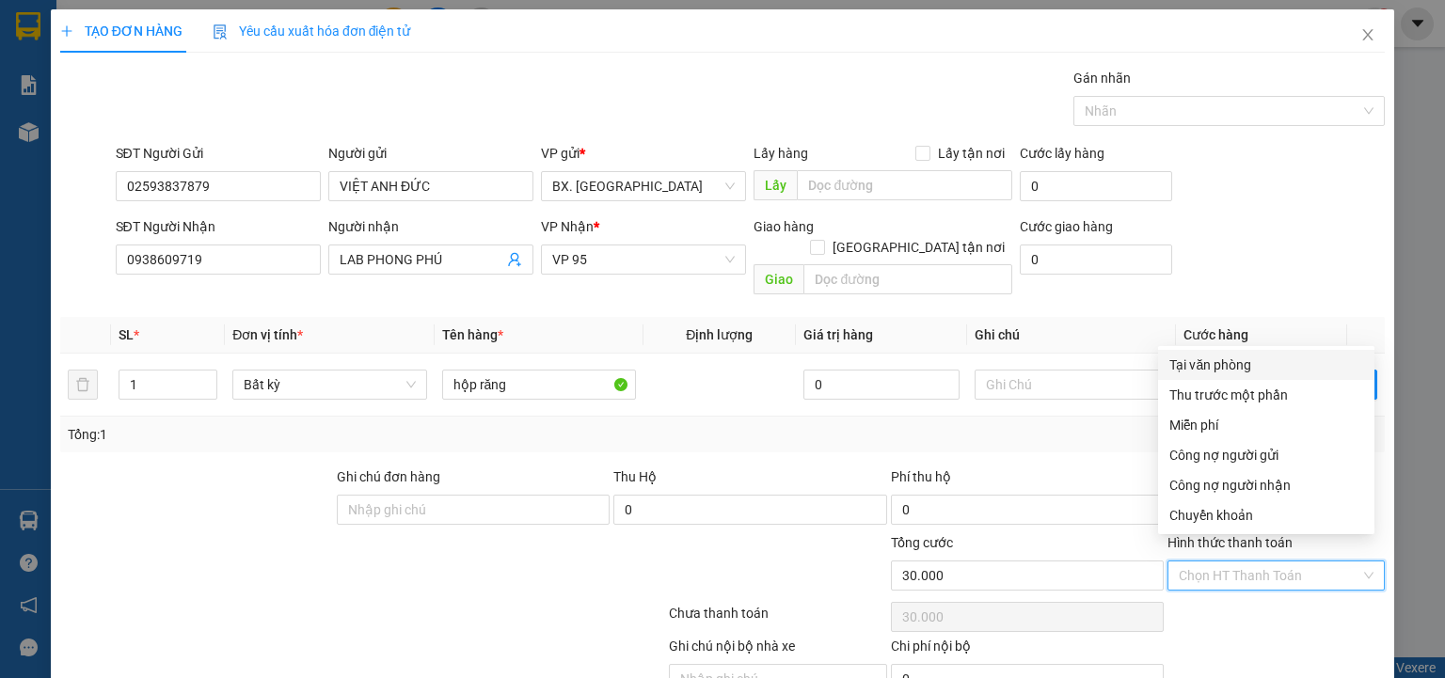
click at [1228, 361] on div "Tại văn phòng" at bounding box center [1266, 365] width 194 height 21
type input "0"
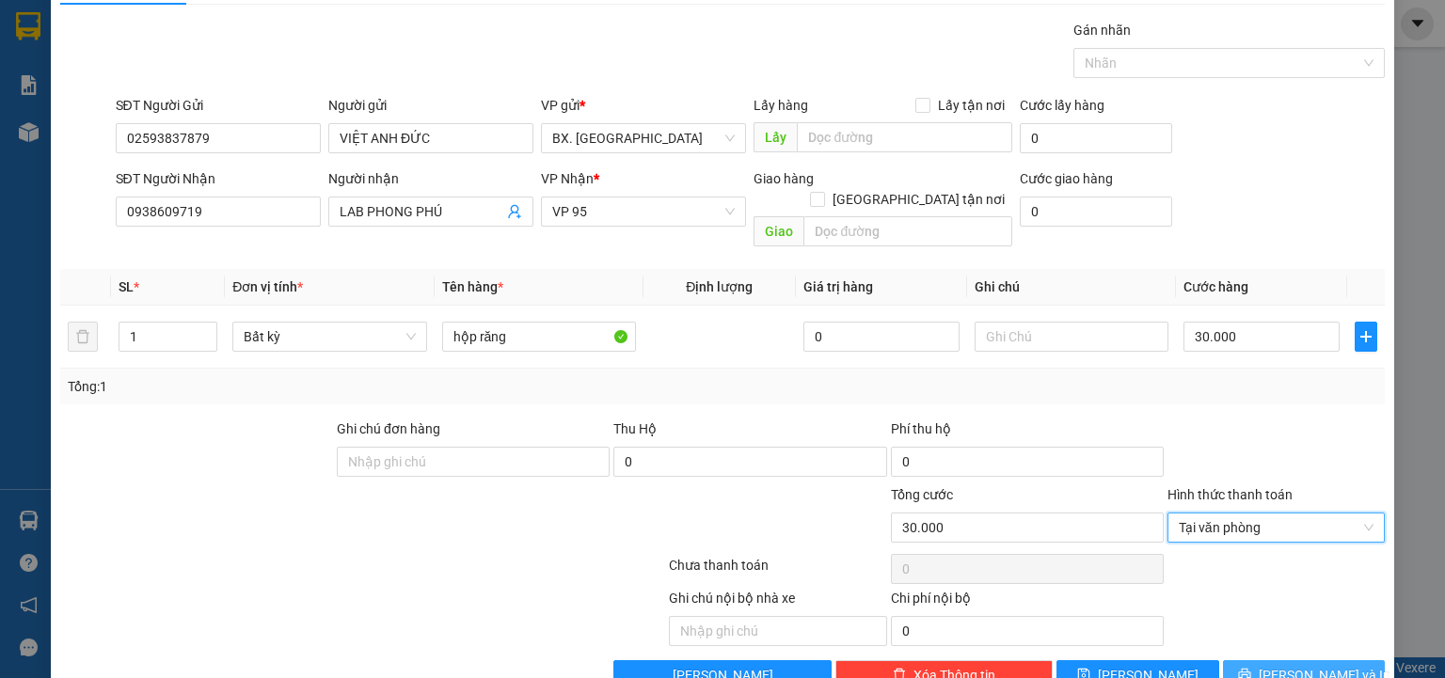
scroll to position [74, 0]
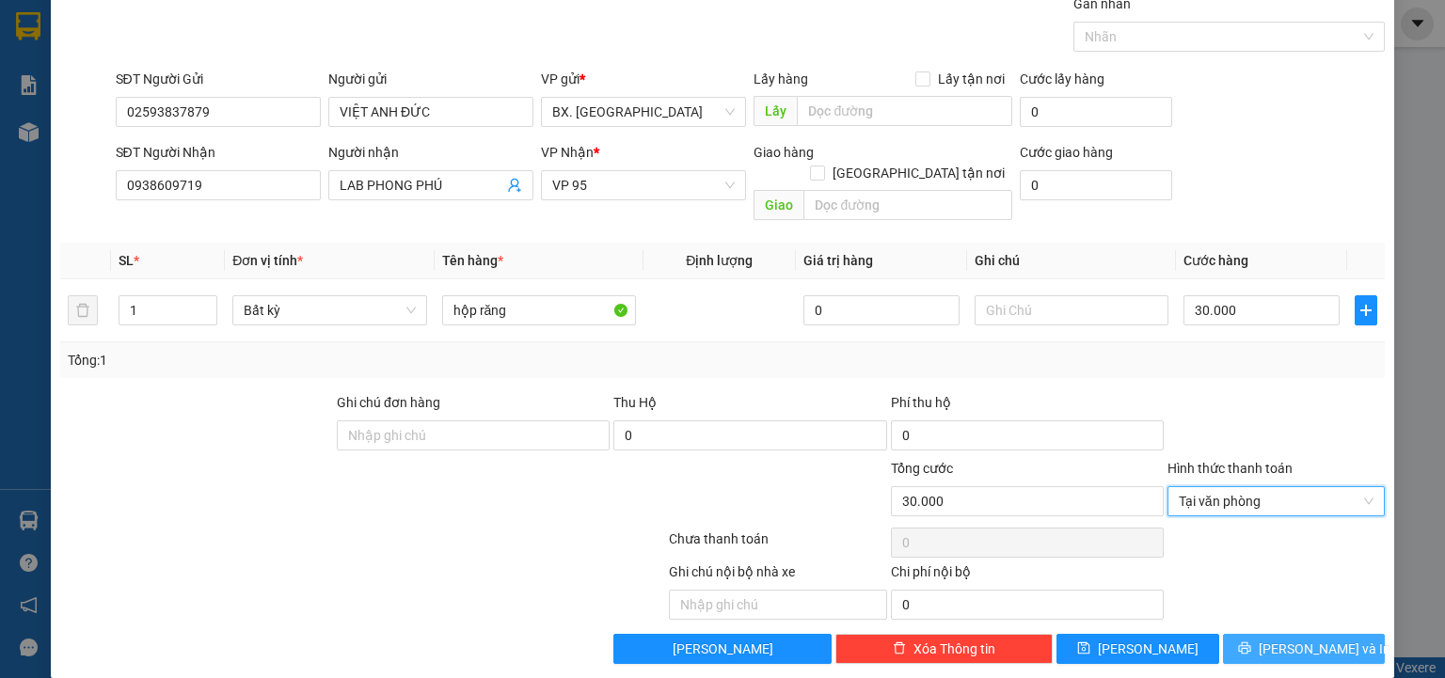
click at [1270, 634] on button "[PERSON_NAME] và In" at bounding box center [1304, 649] width 163 height 30
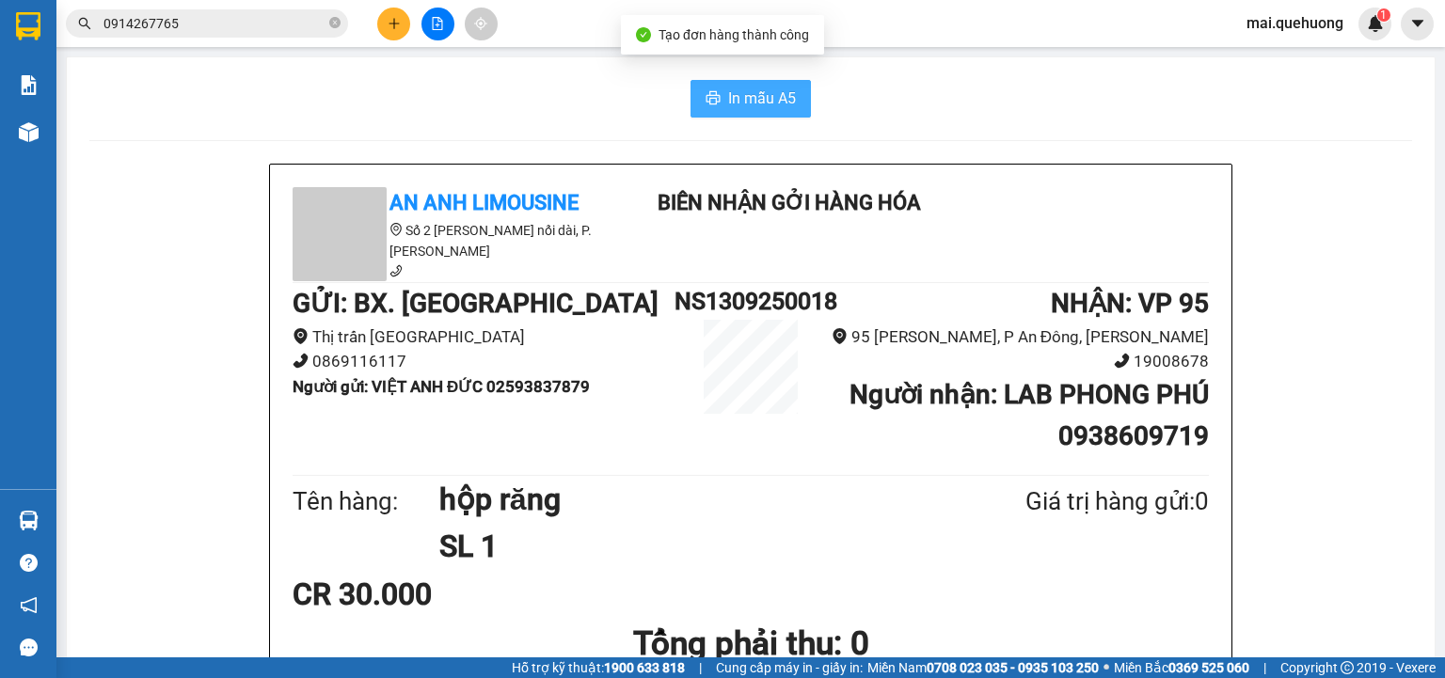
click at [753, 90] on span "In mẫu A5" at bounding box center [762, 99] width 68 height 24
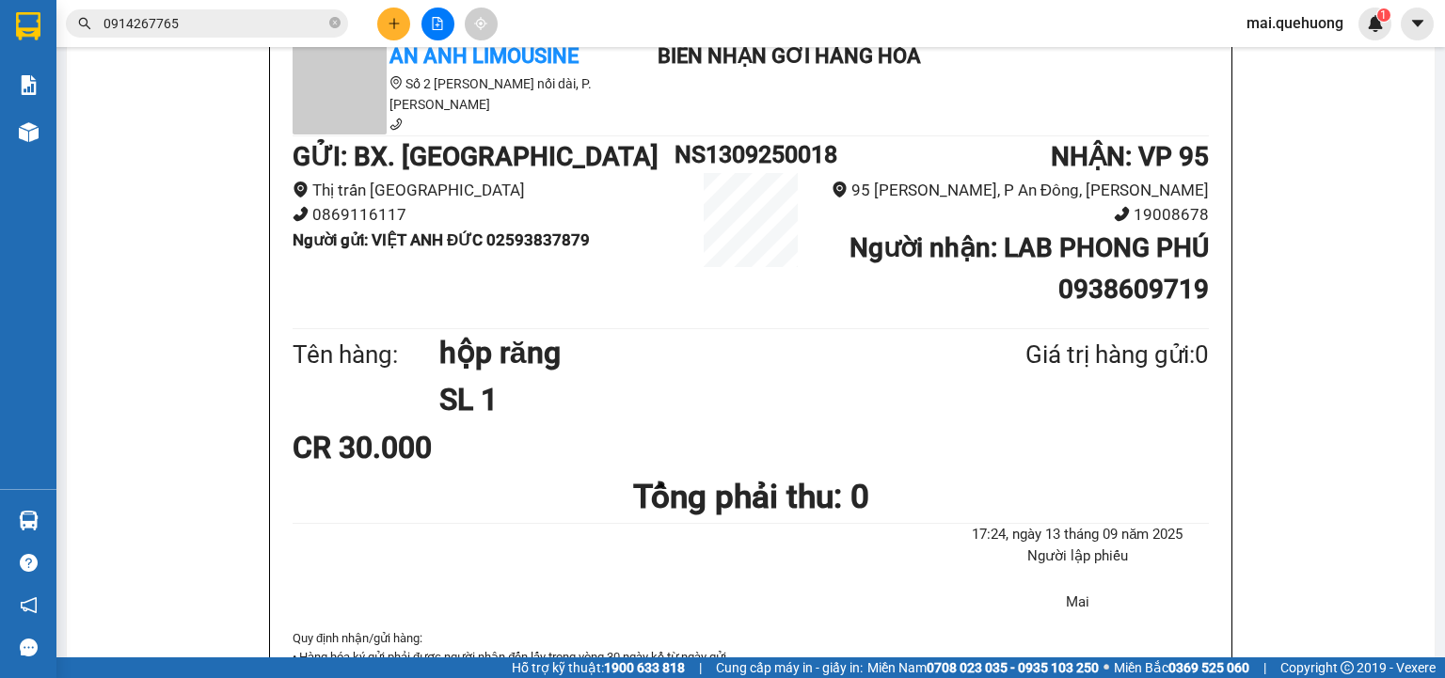
scroll to position [151, 0]
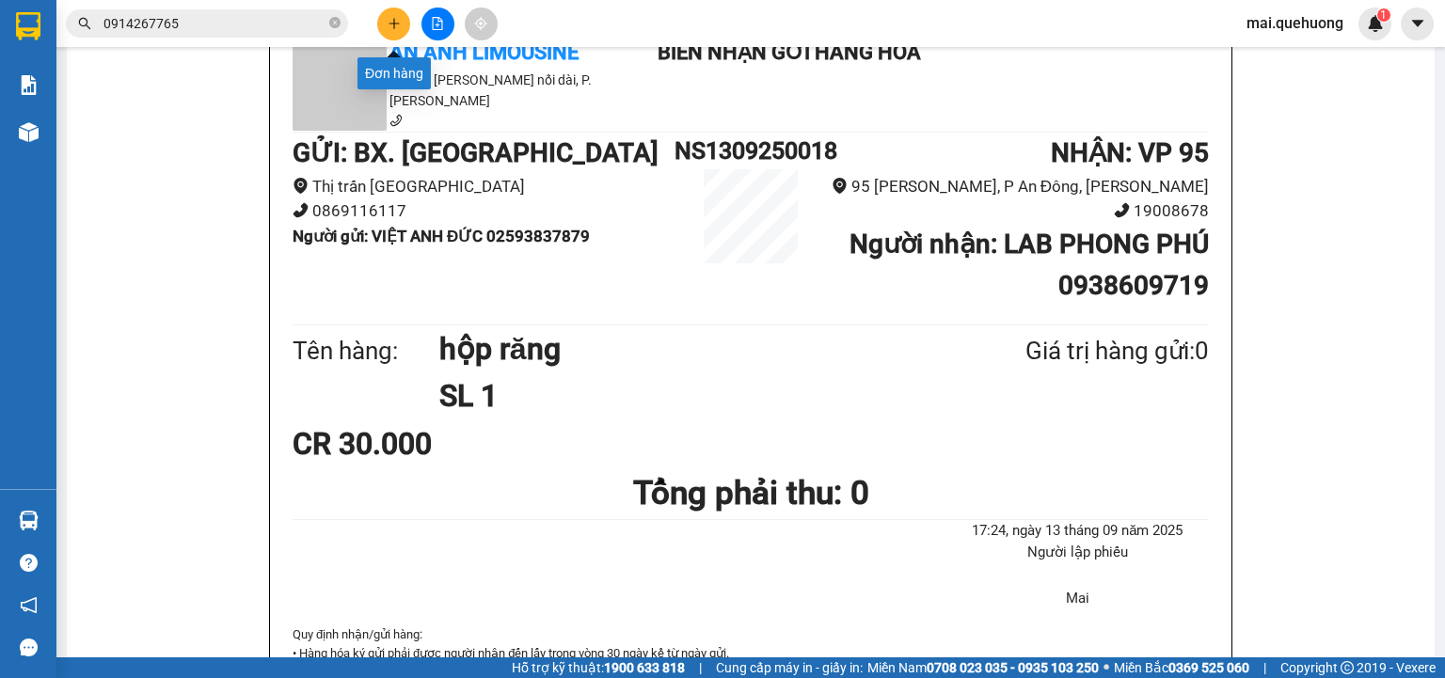
click at [396, 30] on button at bounding box center [393, 24] width 33 height 33
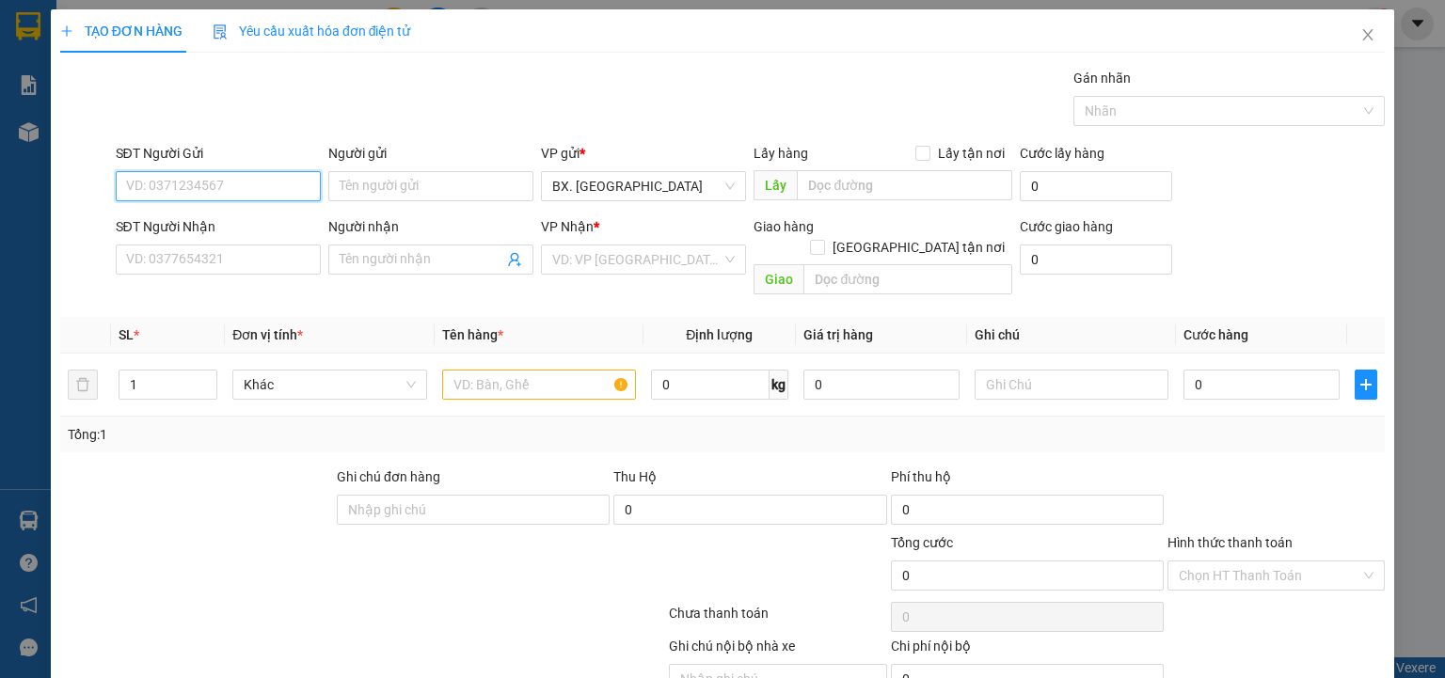
click at [234, 184] on input "SĐT Người Gửi" at bounding box center [218, 186] width 205 height 30
click at [230, 189] on input "SĐT Người Gửi" at bounding box center [218, 186] width 205 height 30
type input "0963624949"
click at [373, 193] on input "Người gửi" at bounding box center [430, 186] width 205 height 30
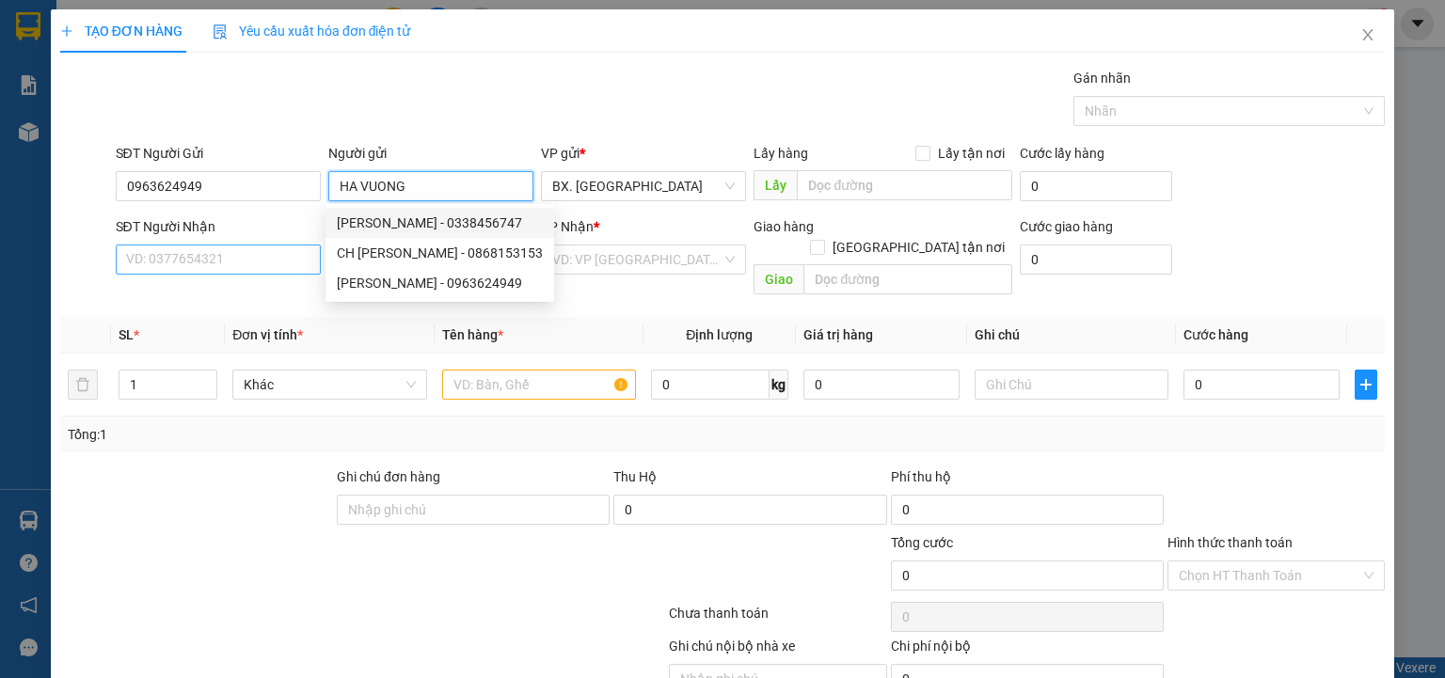
type input "HA VUONG"
click at [236, 260] on input "SĐT Người Nhận" at bounding box center [218, 260] width 205 height 30
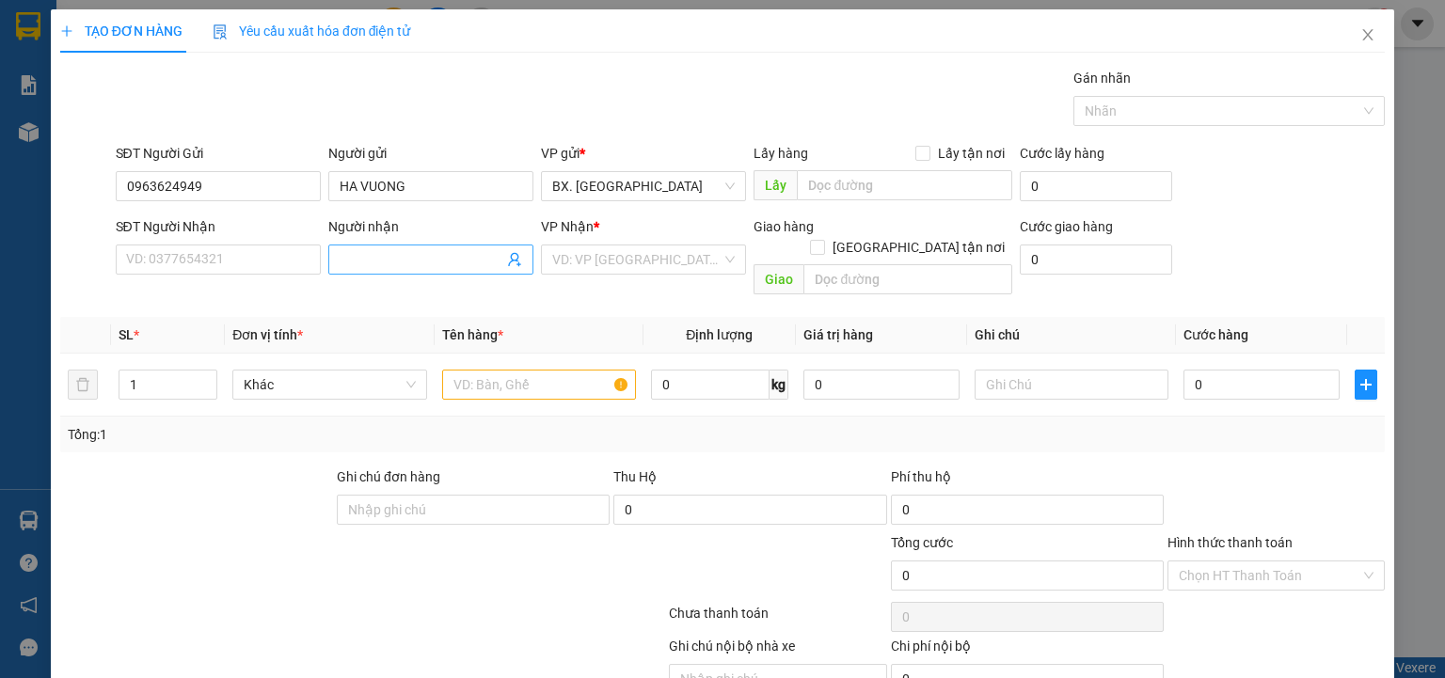
click at [401, 267] on input "Người nhận" at bounding box center [422, 259] width 164 height 21
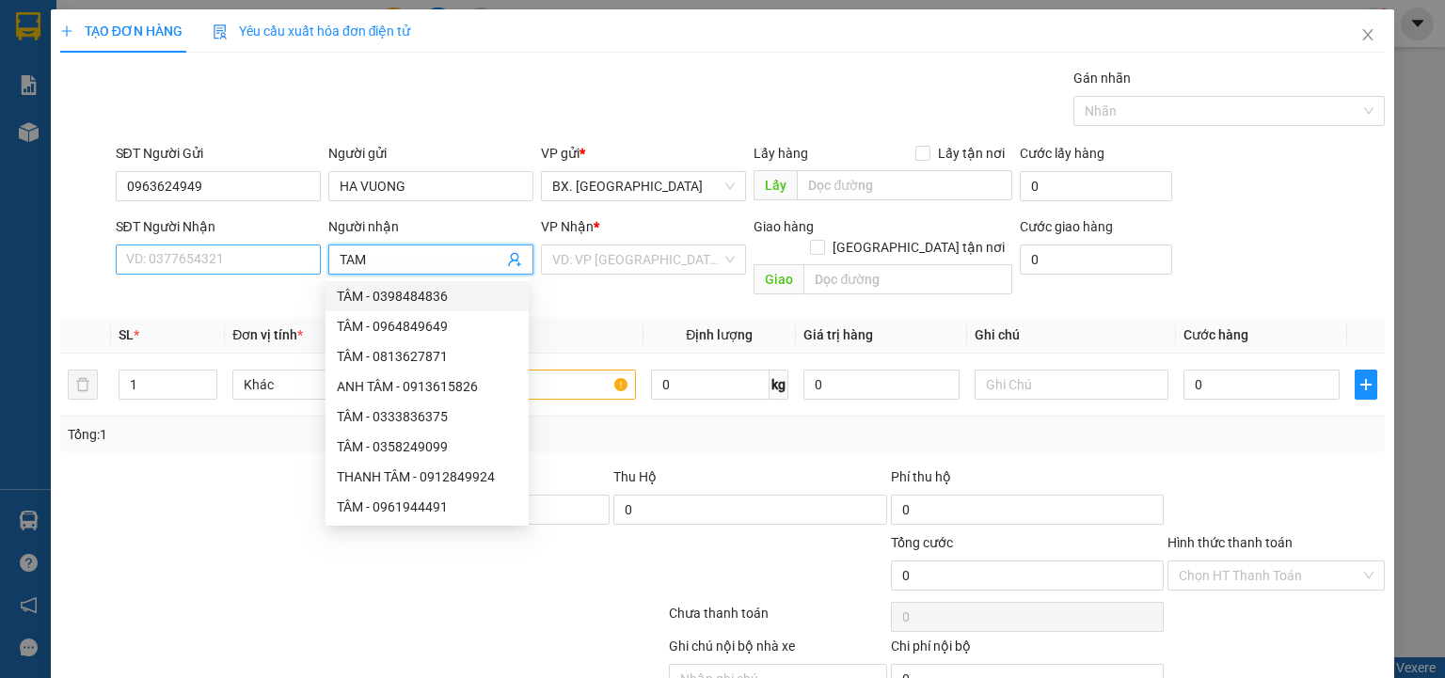
type input "TAM"
click at [260, 265] on input "SĐT Người Nhận" at bounding box center [218, 260] width 205 height 30
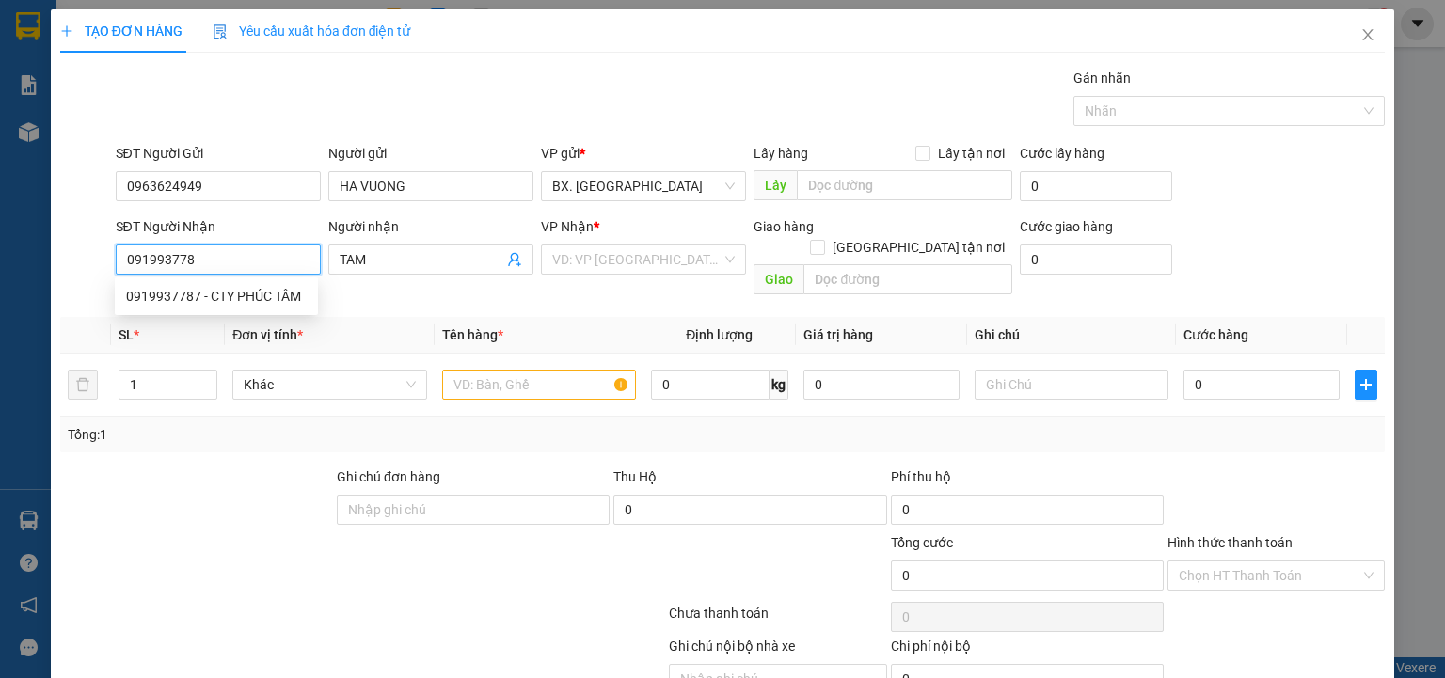
type input "0919937787"
click at [273, 293] on div "0919937787 - CTY PHÚC TÂM" at bounding box center [216, 296] width 181 height 21
type input "CTY PHÚC TÂM"
type input "30.000"
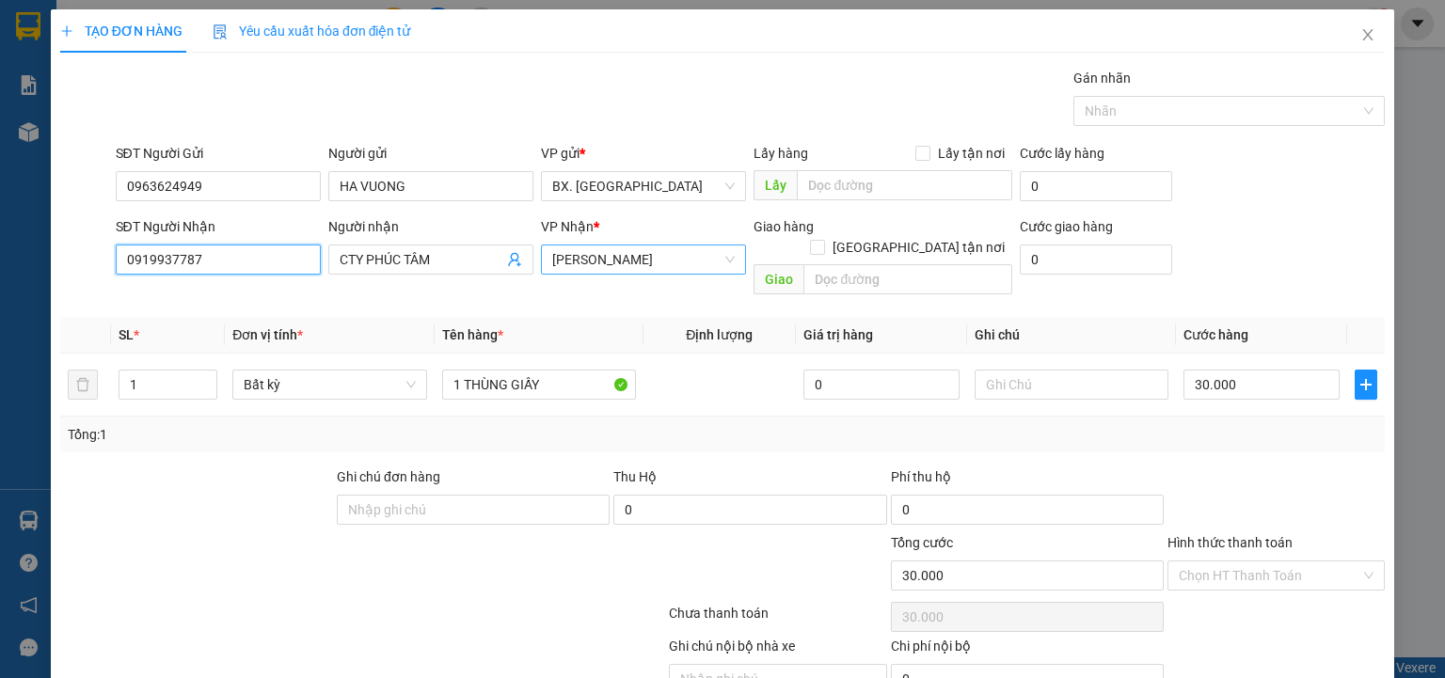
click at [656, 261] on span "[PERSON_NAME]" at bounding box center [643, 260] width 182 height 28
type input "0919937787"
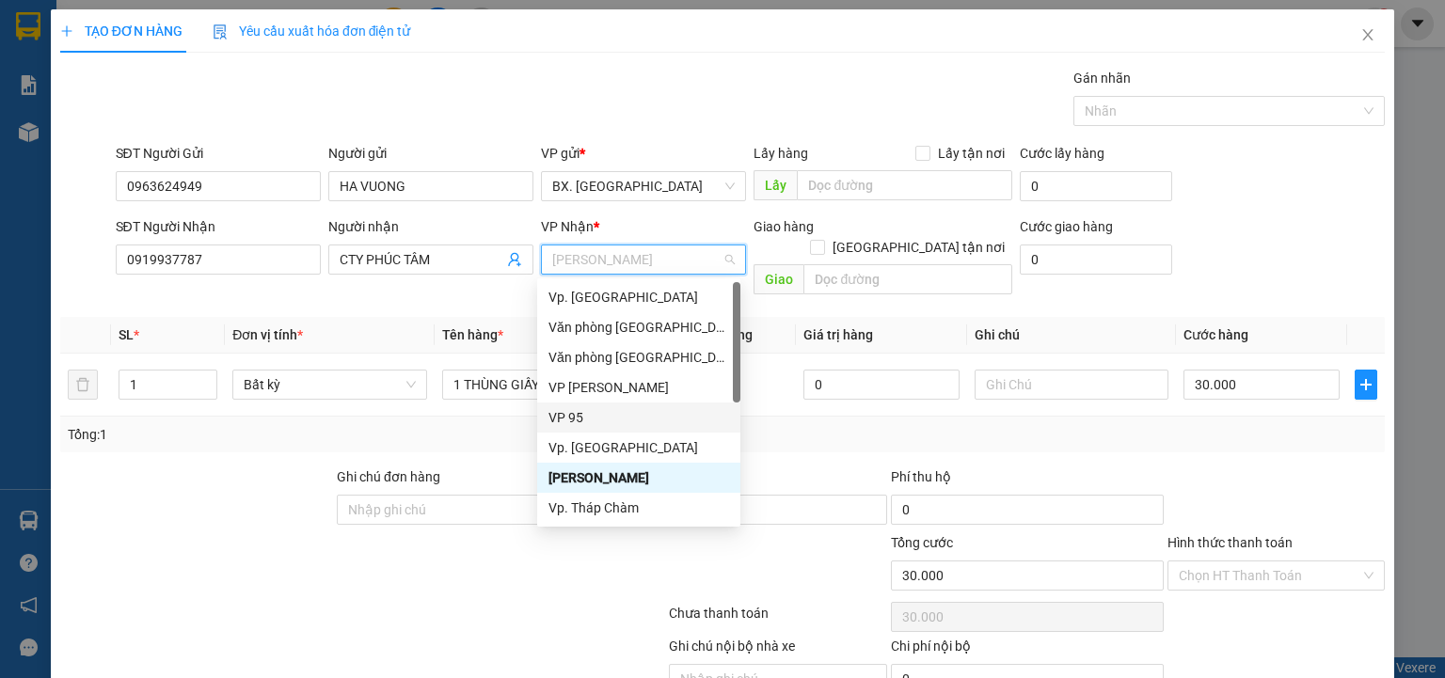
click at [583, 416] on div "VP 95" at bounding box center [638, 417] width 181 height 21
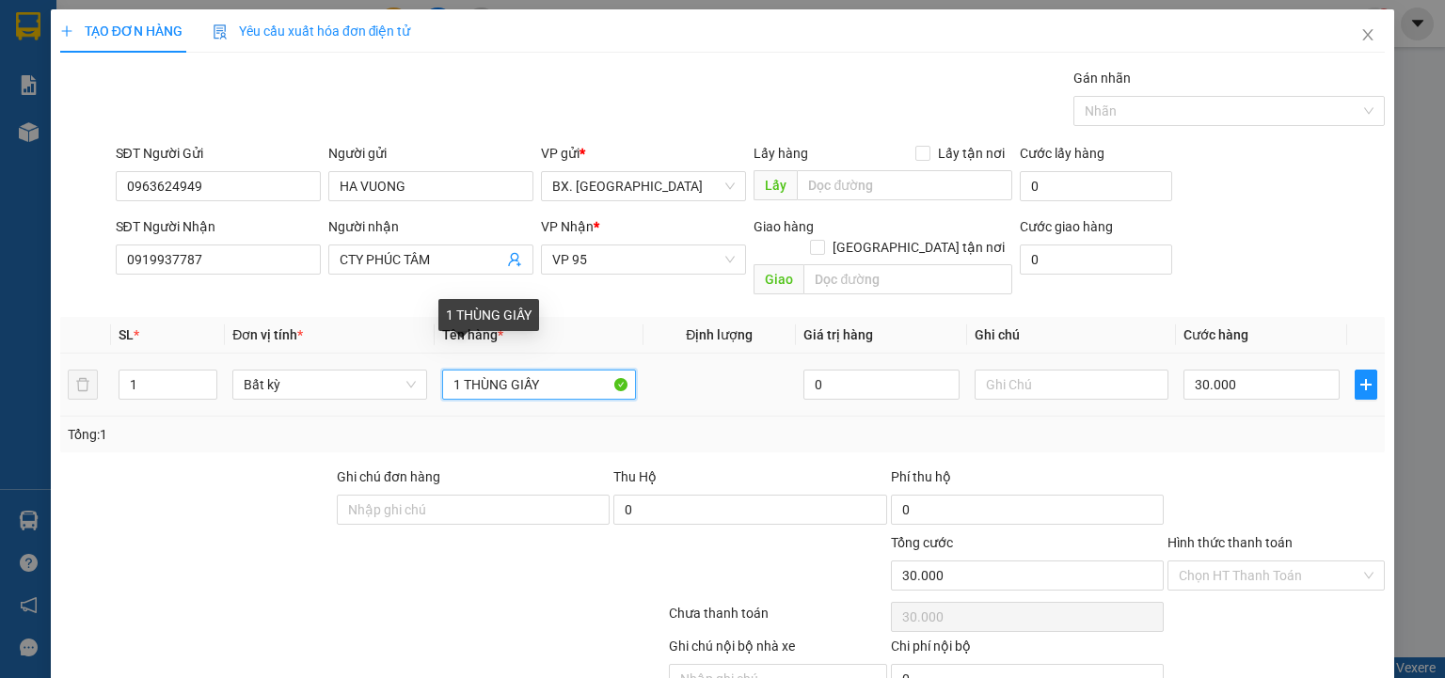
click at [552, 370] on input "1 THÙNG GIẤY" at bounding box center [539, 385] width 194 height 30
drag, startPoint x: 549, startPoint y: 362, endPoint x: 657, endPoint y: 384, distance: 109.4
click at [655, 387] on tr "1 Bất kỳ 1 THÙNG GIẤY ( BINH DIEN) 0 30.000" at bounding box center [722, 385] width 1325 height 63
type input "1 THÙNG GIẤY ( BINH DIEN_"
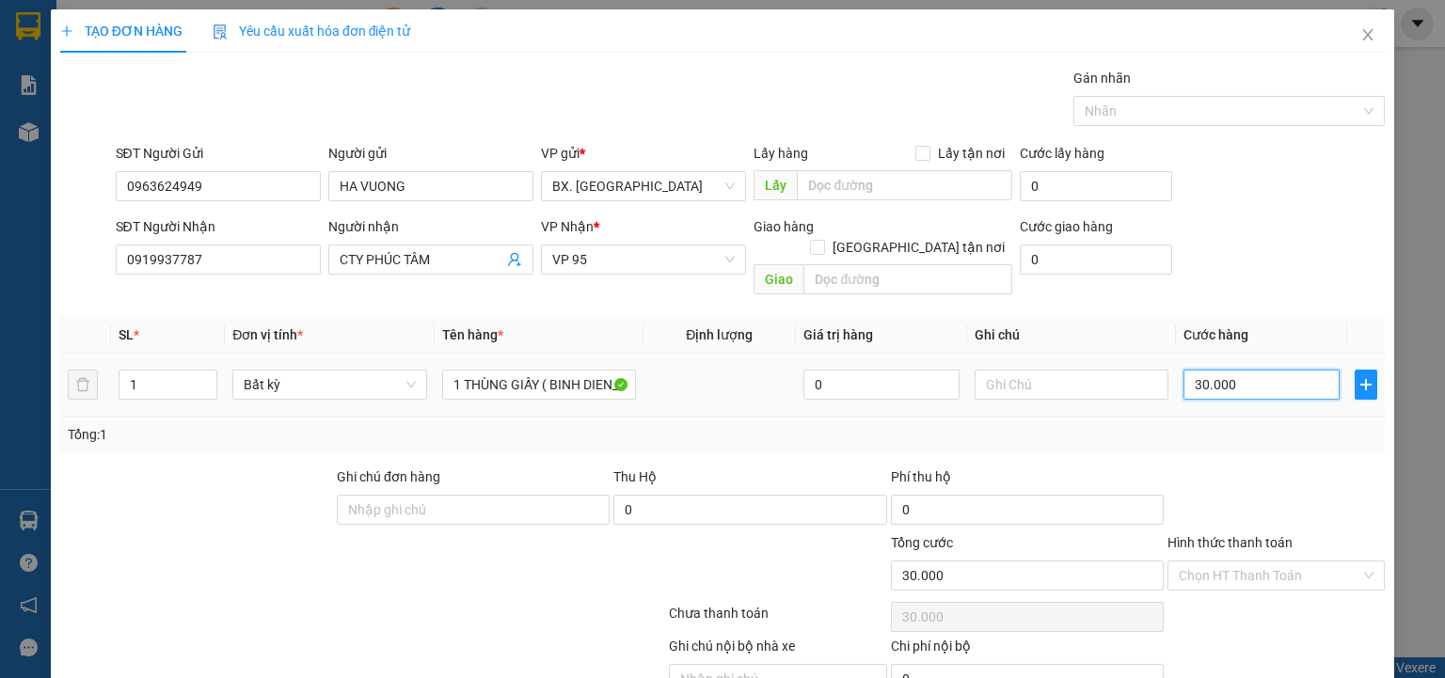
click at [1263, 370] on input "30.000" at bounding box center [1261, 385] width 156 height 30
type input "1"
type input "10"
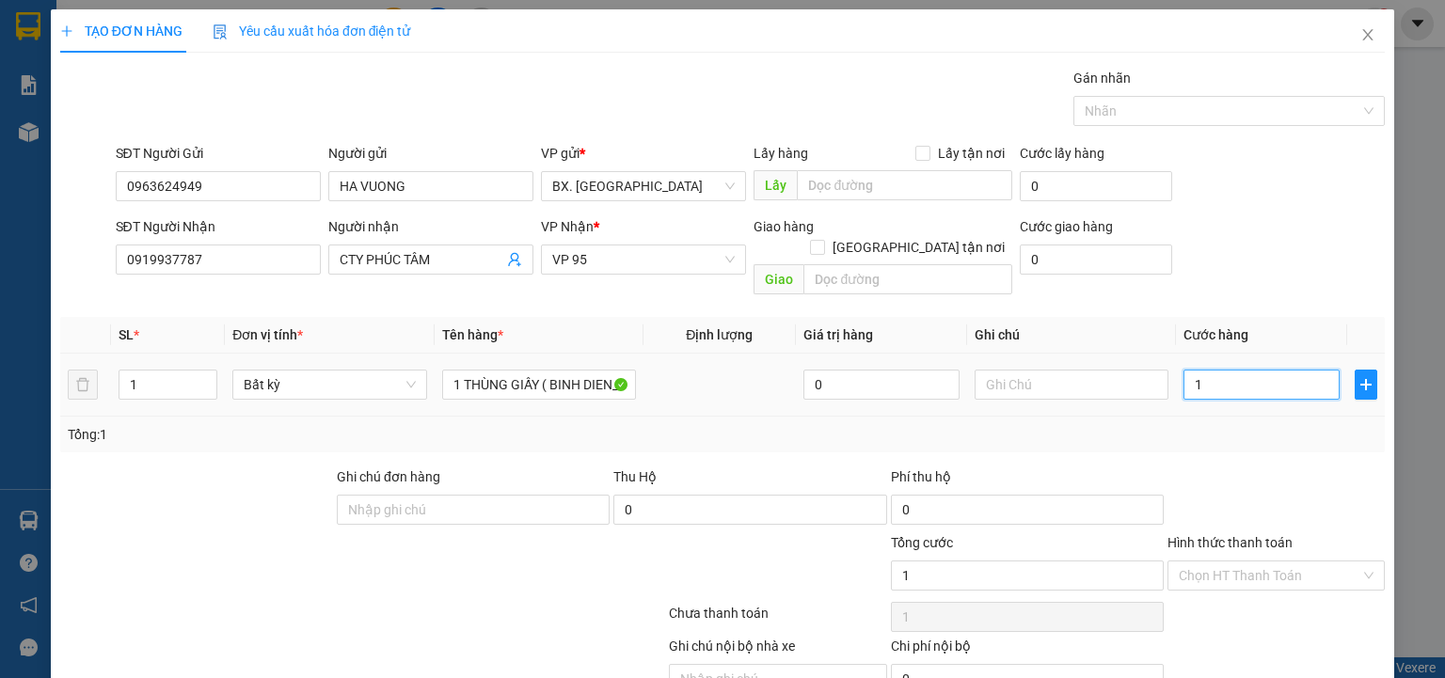
type input "10"
type input "100"
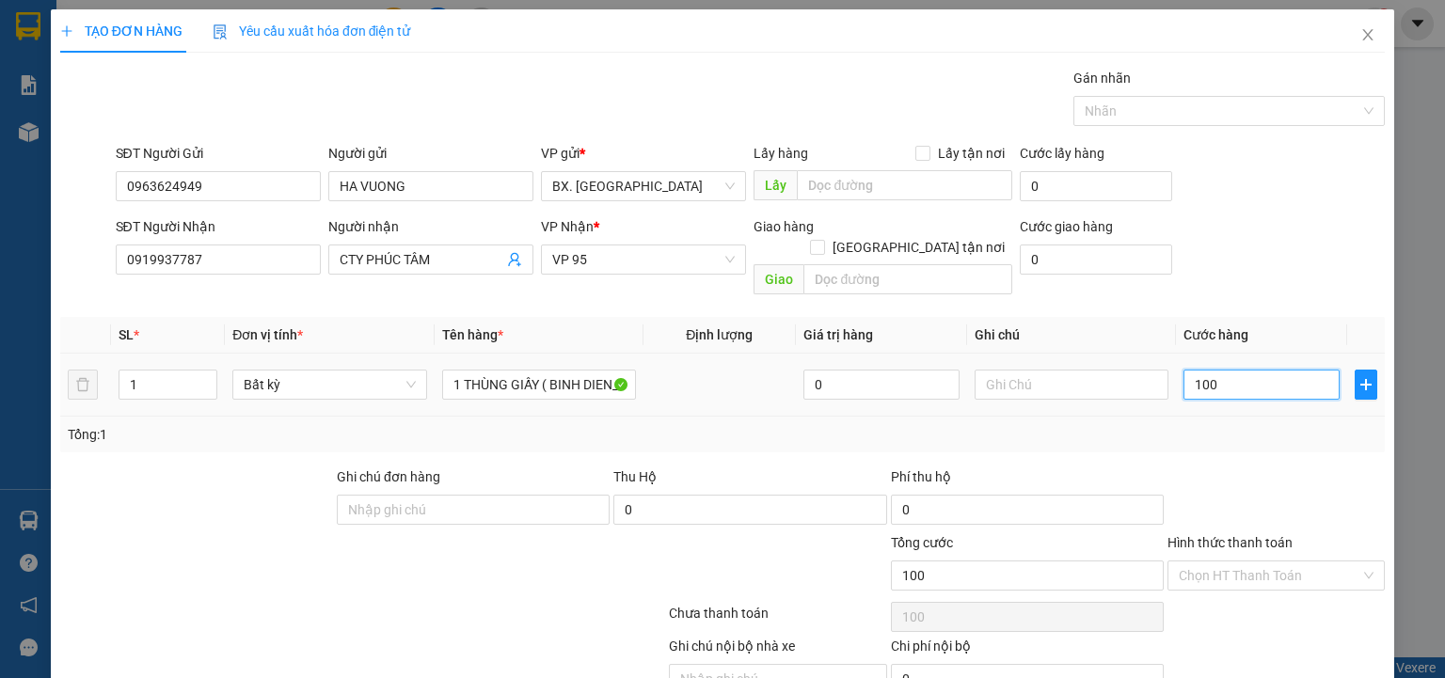
type input "1.000"
type input "10.000"
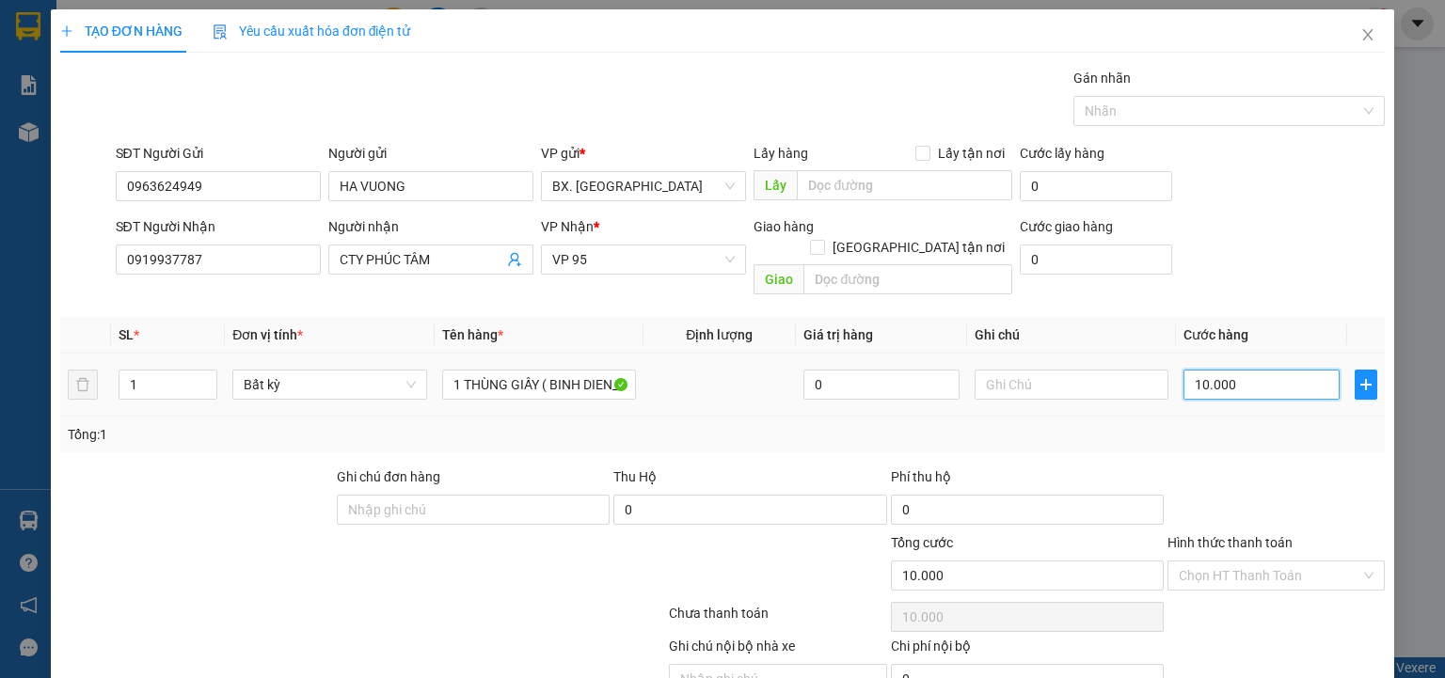
type input "100.000"
click at [1234, 562] on input "Hình thức thanh toán" at bounding box center [1270, 576] width 182 height 28
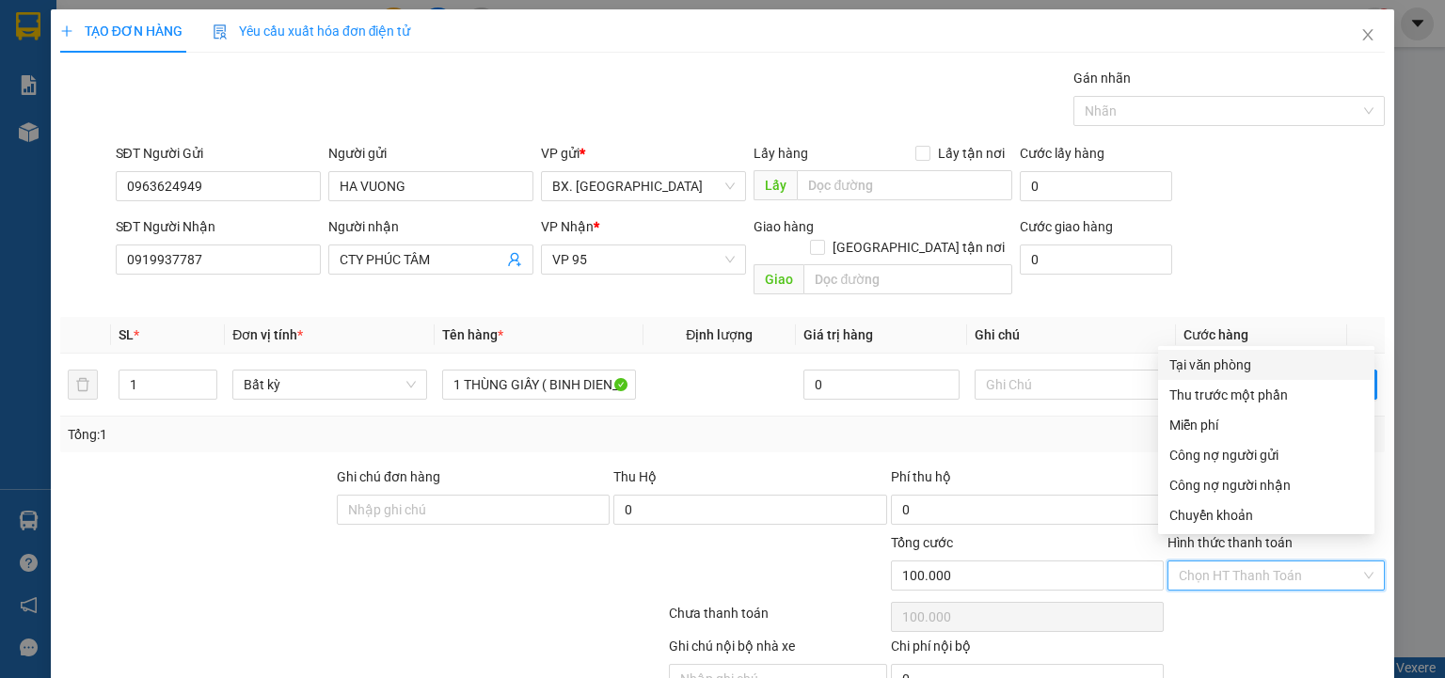
click at [1238, 376] on div "Tại văn phòng" at bounding box center [1266, 365] width 216 height 30
type input "0"
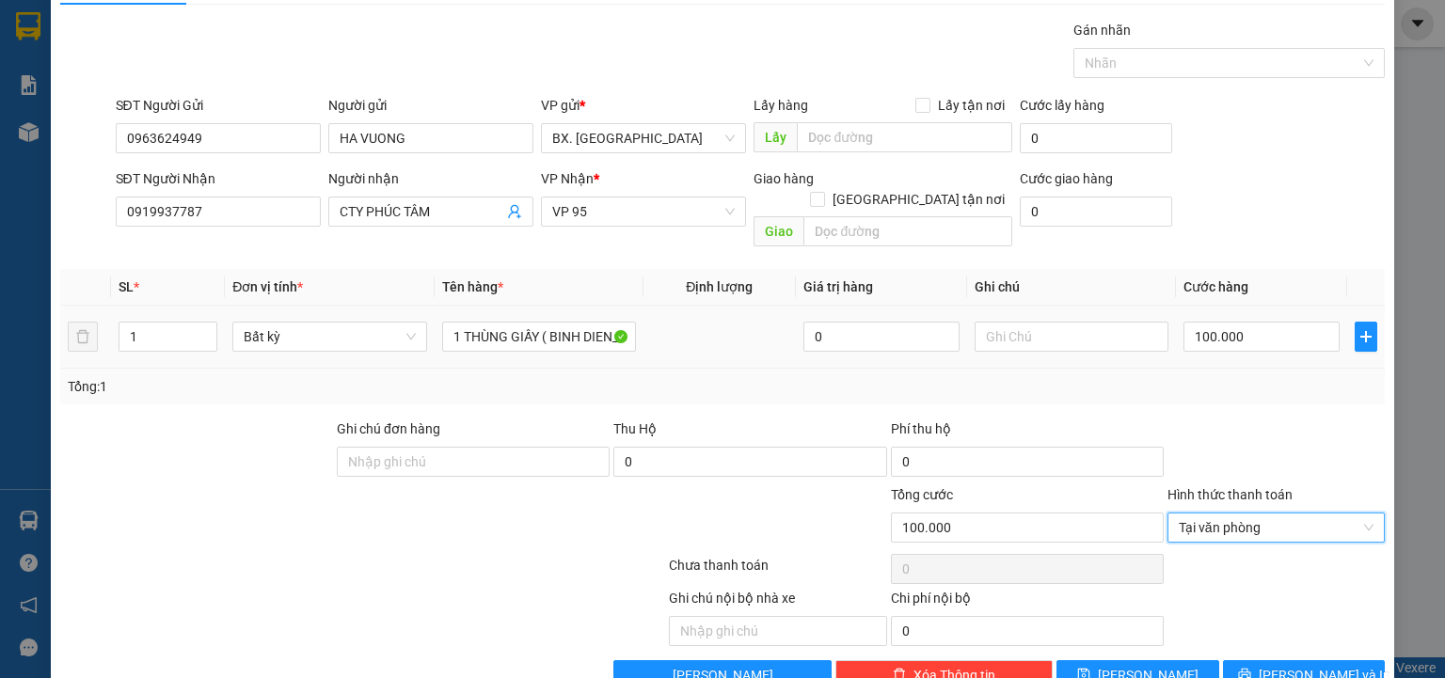
scroll to position [74, 0]
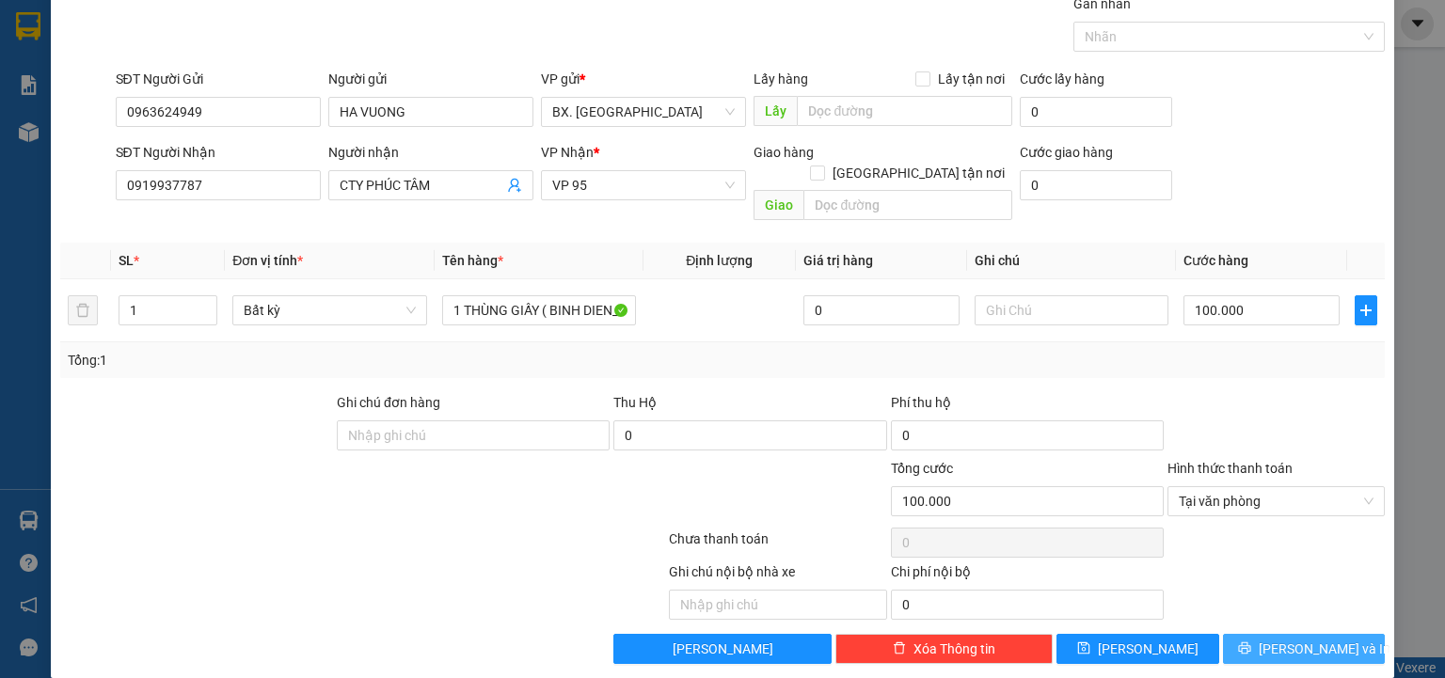
click at [1307, 639] on span "[PERSON_NAME] và In" at bounding box center [1325, 649] width 132 height 21
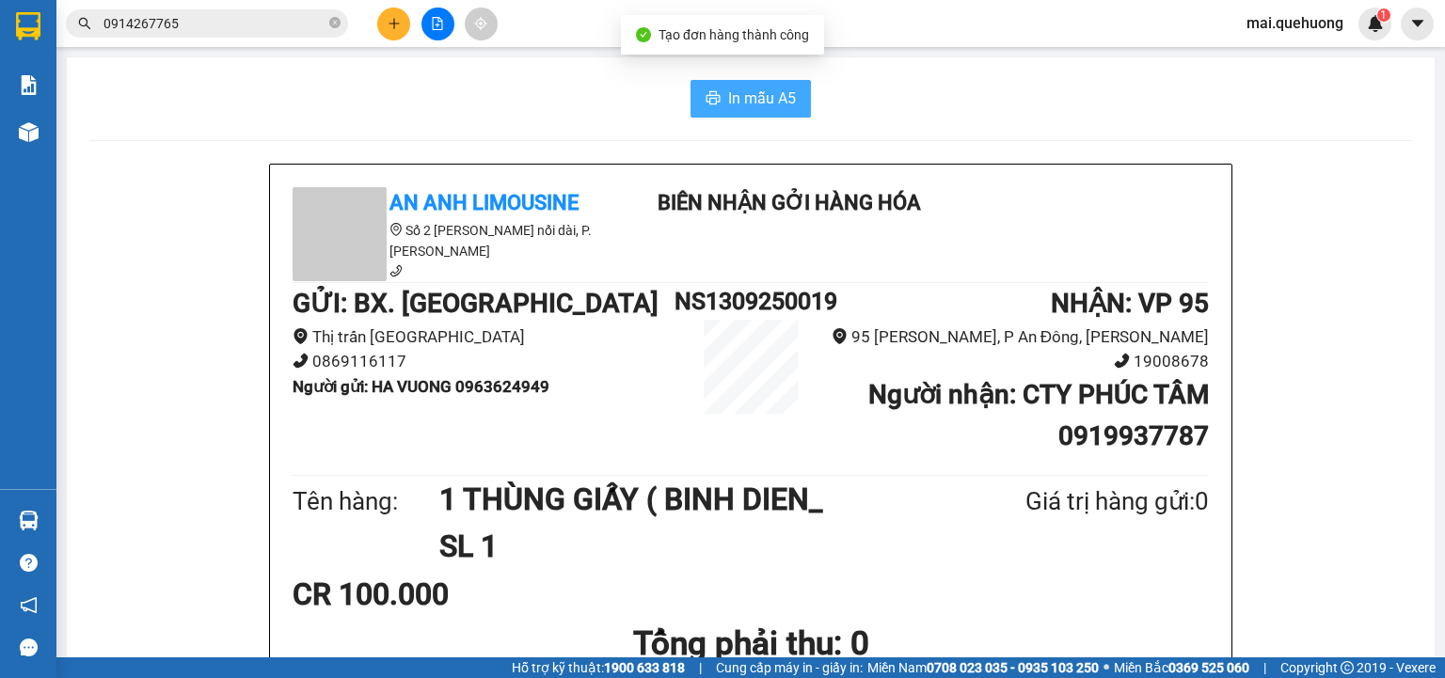
click at [731, 98] on span "In mẫu A5" at bounding box center [762, 99] width 68 height 24
click at [391, 23] on icon "plus" at bounding box center [394, 23] width 13 height 13
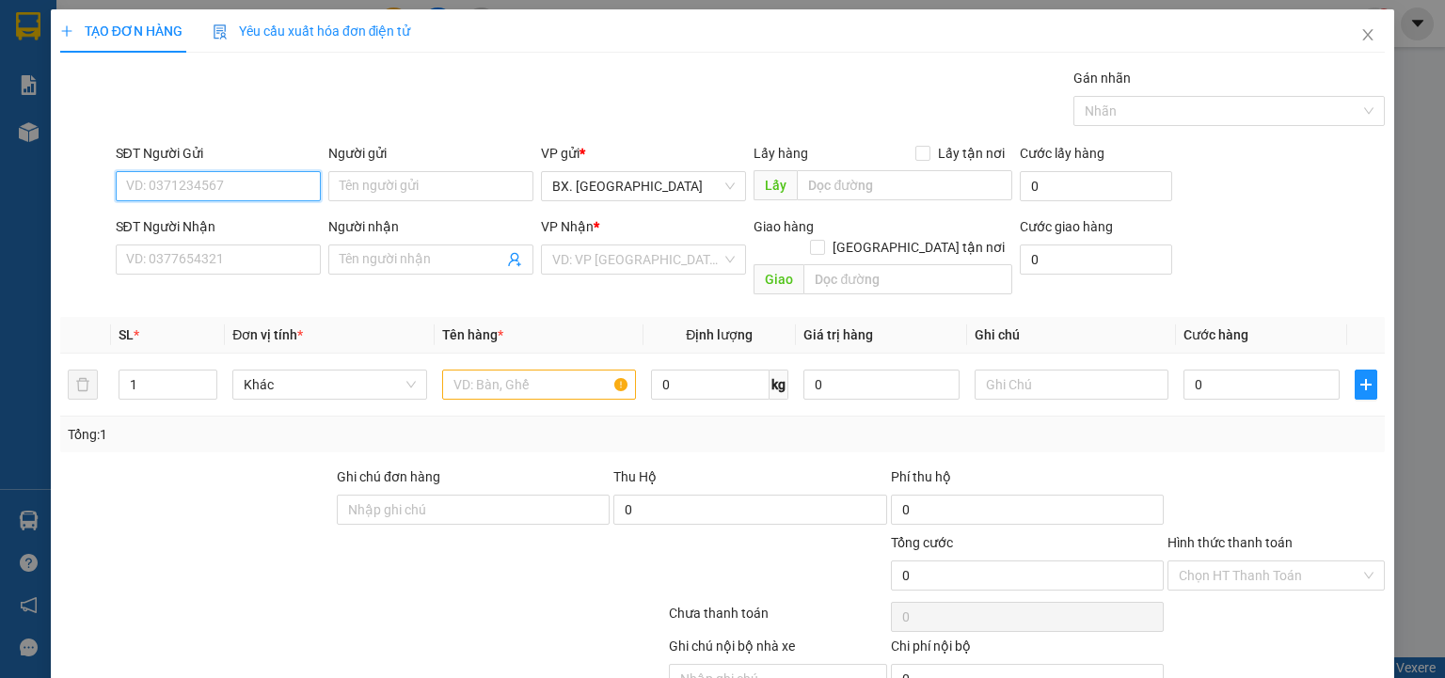
click at [222, 181] on input "SĐT Người Gửi" at bounding box center [218, 186] width 205 height 30
click at [182, 193] on input "SĐT Người Gửi" at bounding box center [218, 186] width 205 height 30
type input "0354475586"
click at [405, 195] on input "Người gửi" at bounding box center [430, 186] width 205 height 30
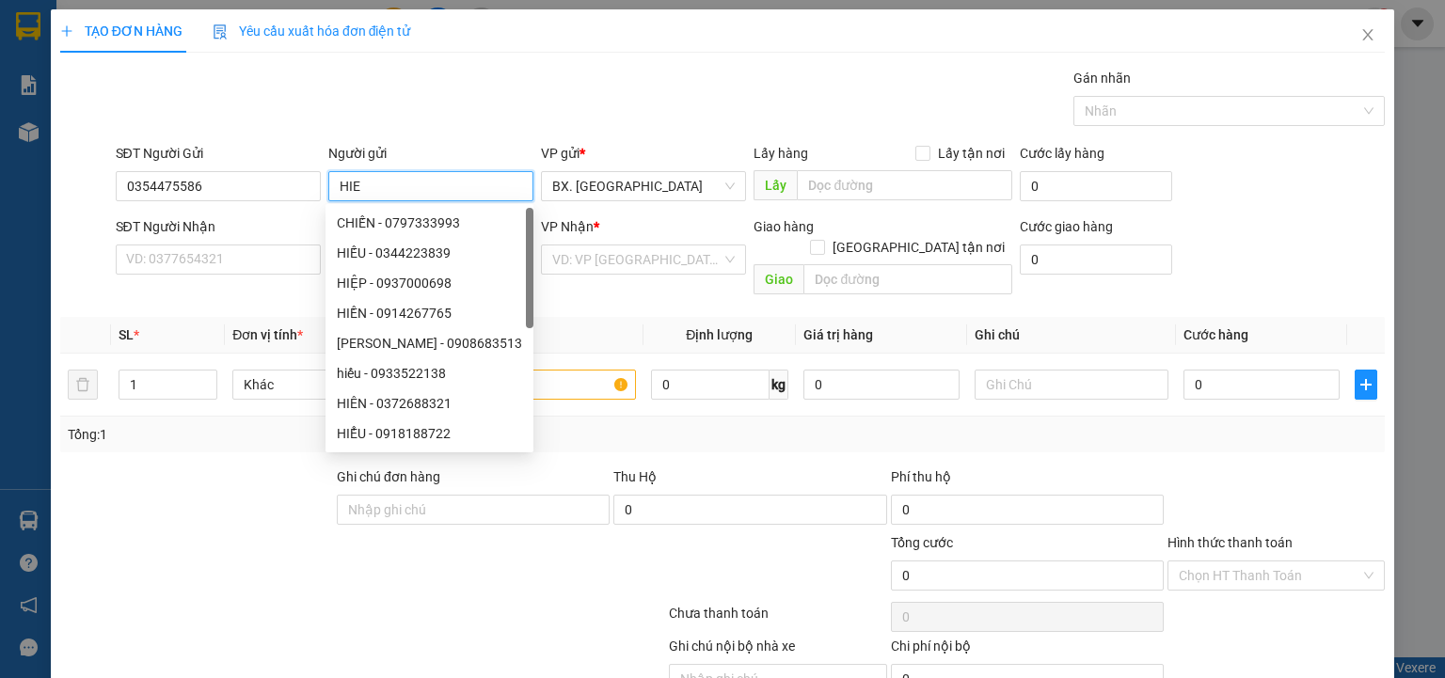
type input "HIEP"
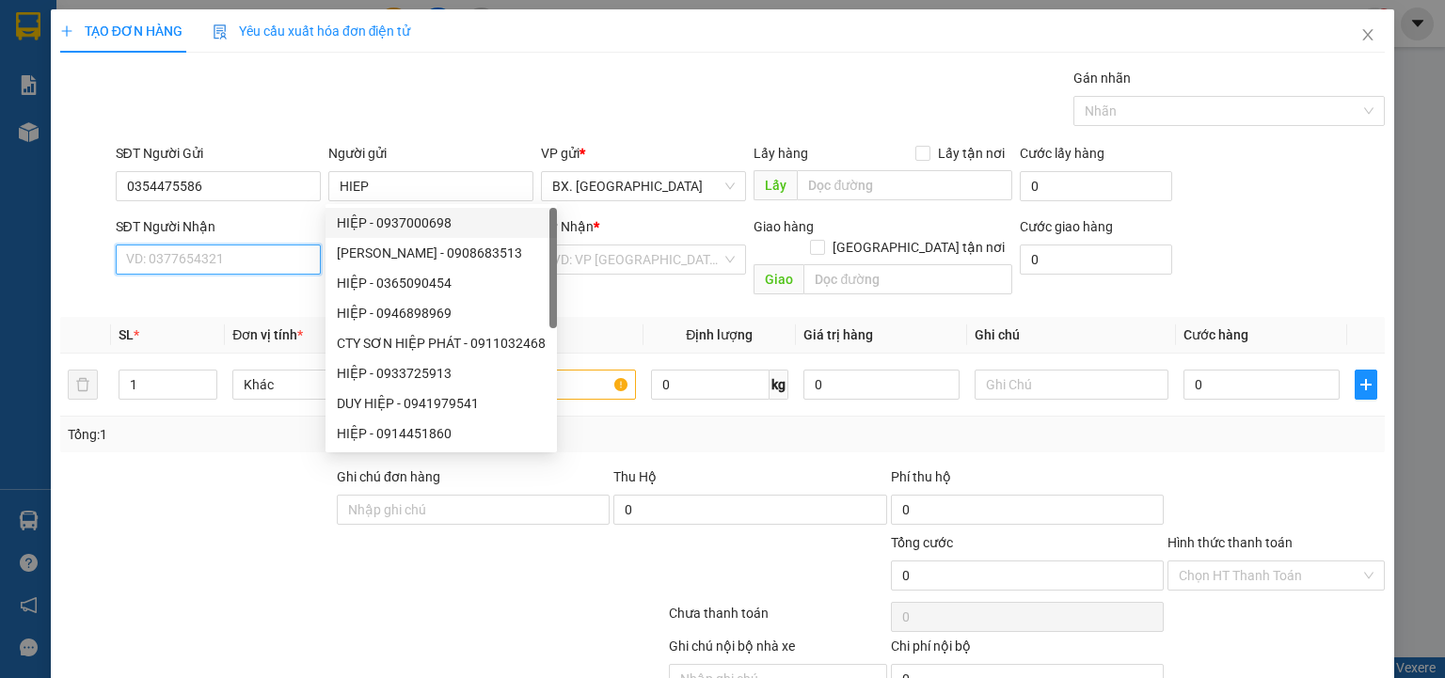
click at [216, 253] on input "SĐT Người Nhận" at bounding box center [218, 260] width 205 height 30
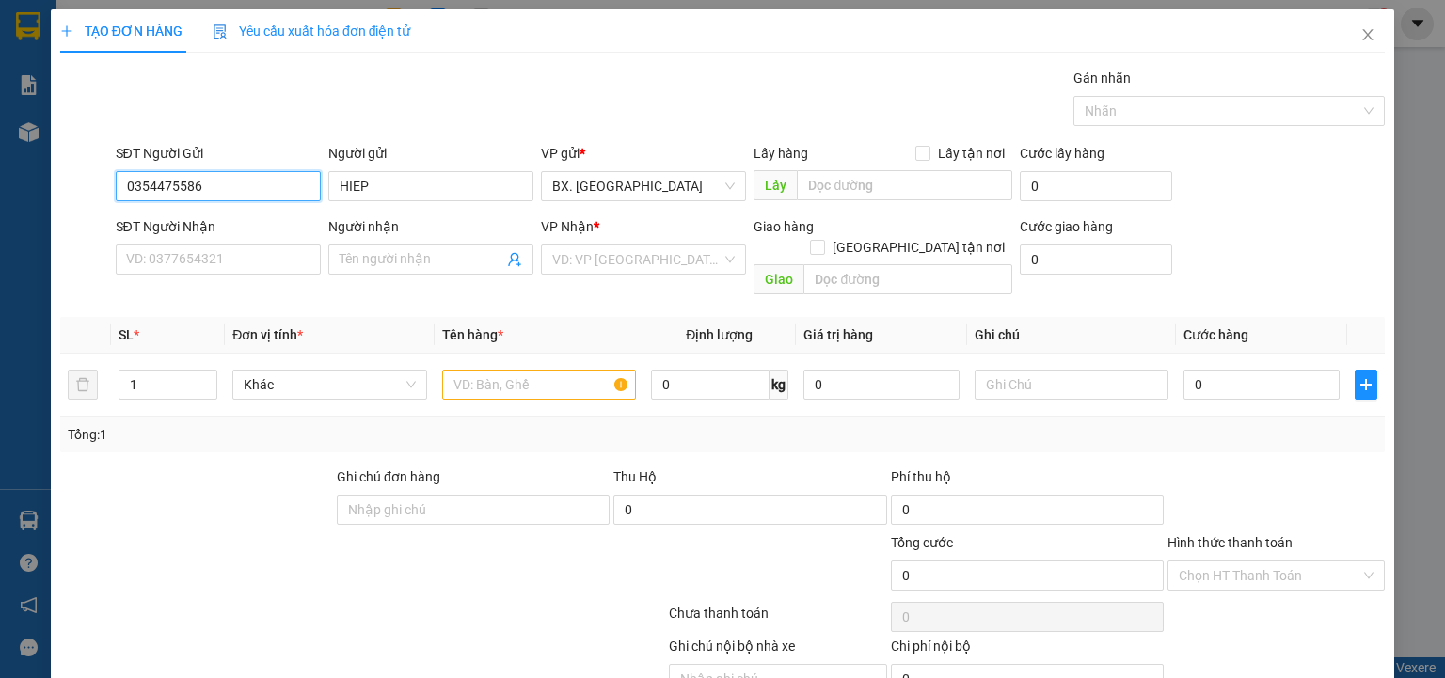
click at [225, 176] on input "0354475586" at bounding box center [218, 186] width 205 height 30
click at [222, 262] on input "SĐT Người Nhận" at bounding box center [218, 260] width 205 height 30
paste input "0354475586"
type input "0354475586"
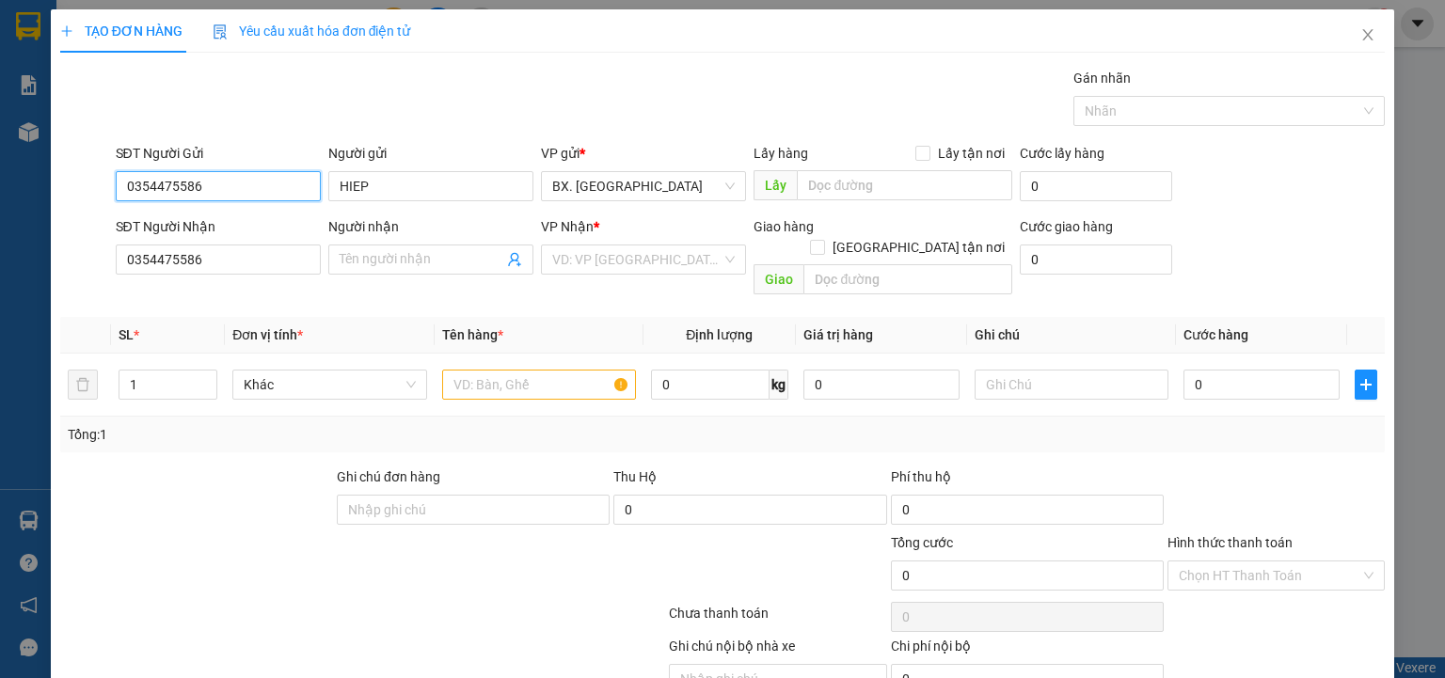
click at [239, 192] on input "0354475586" at bounding box center [218, 186] width 205 height 30
type input "0"
type input "0382220923"
click at [252, 226] on div "0382220923 - HIỆP" at bounding box center [216, 223] width 181 height 21
type input "HIỆP"
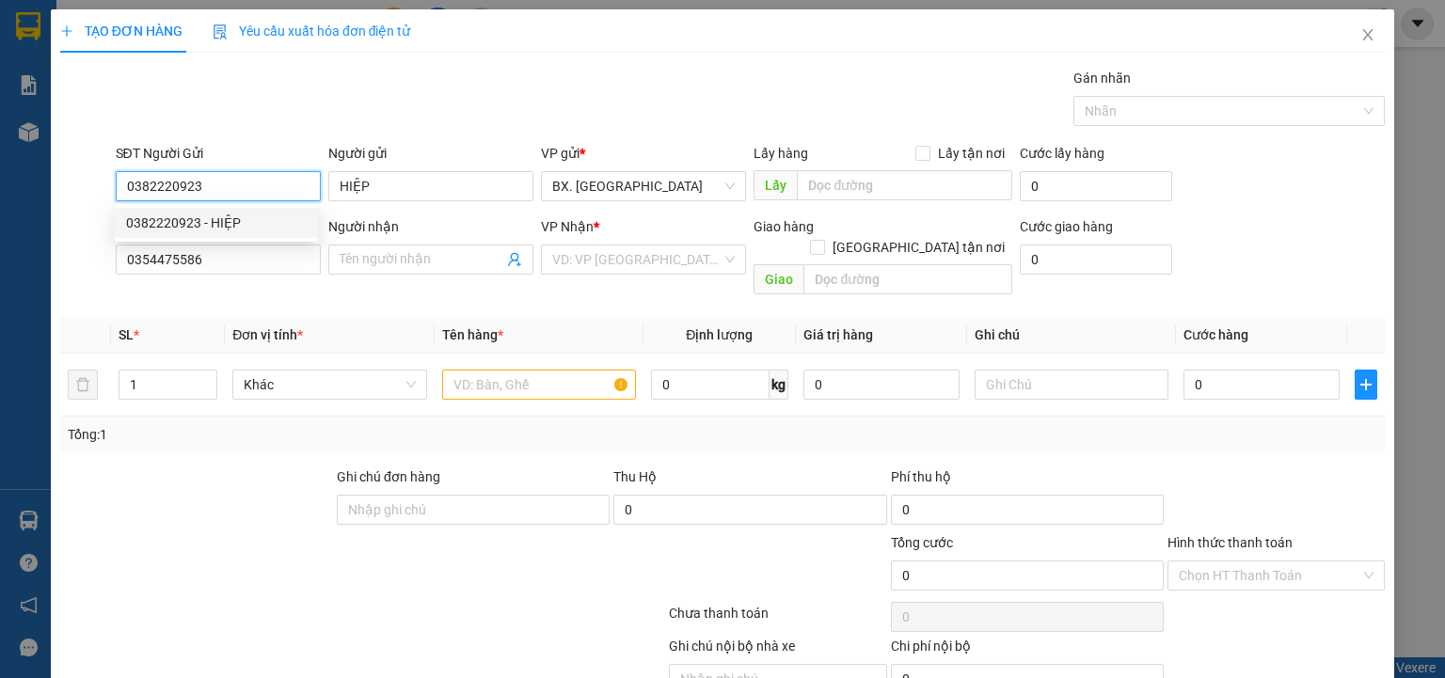
type input "50.000"
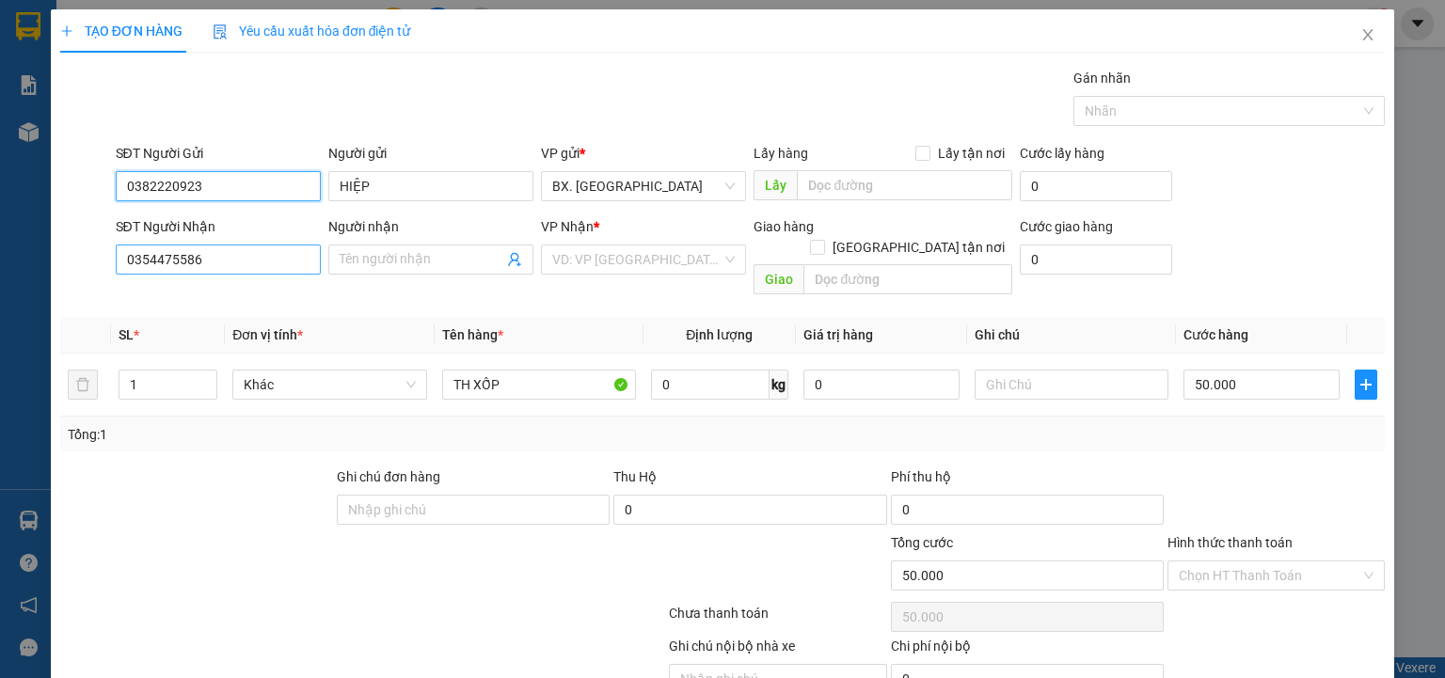
type input "0382220923"
click at [264, 267] on input "0354475586" at bounding box center [218, 260] width 205 height 30
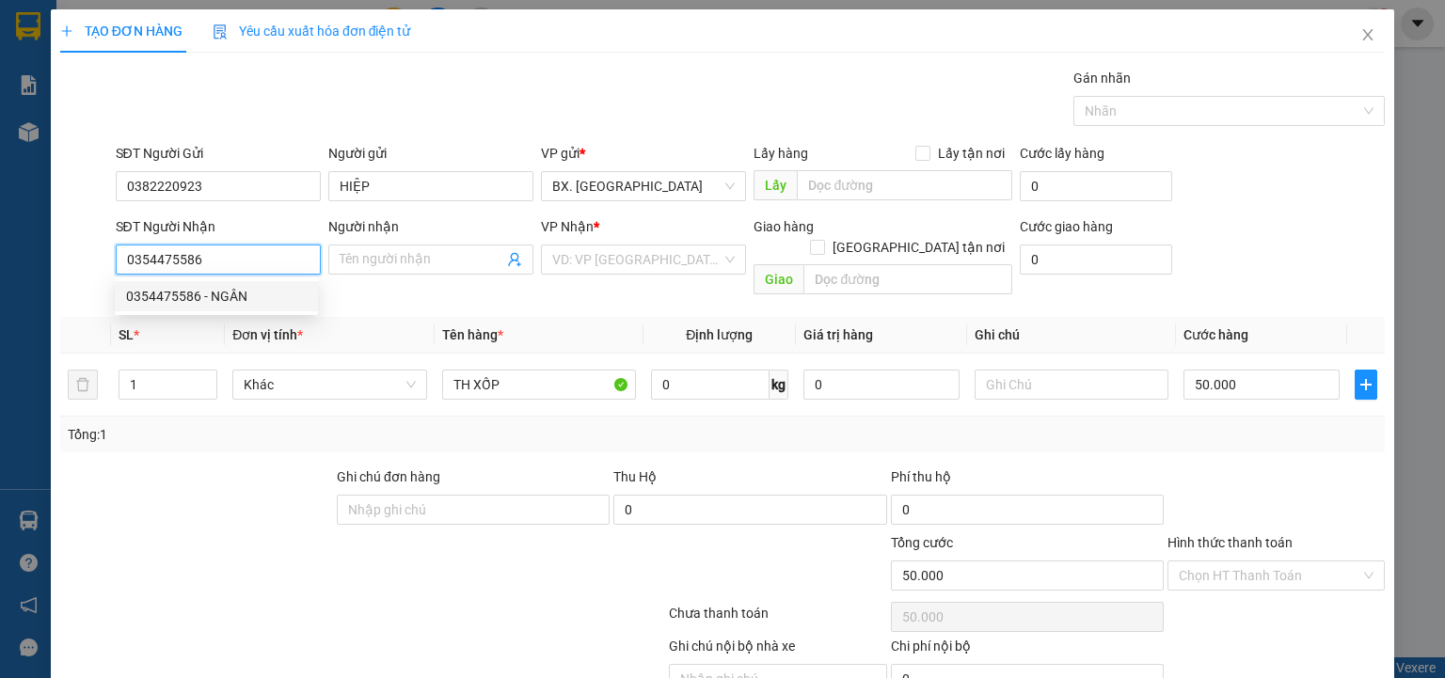
drag, startPoint x: 267, startPoint y: 300, endPoint x: 278, endPoint y: 300, distance: 11.3
click at [267, 300] on div "0354475586 - NGÂN" at bounding box center [216, 296] width 181 height 21
type input "NGÂN"
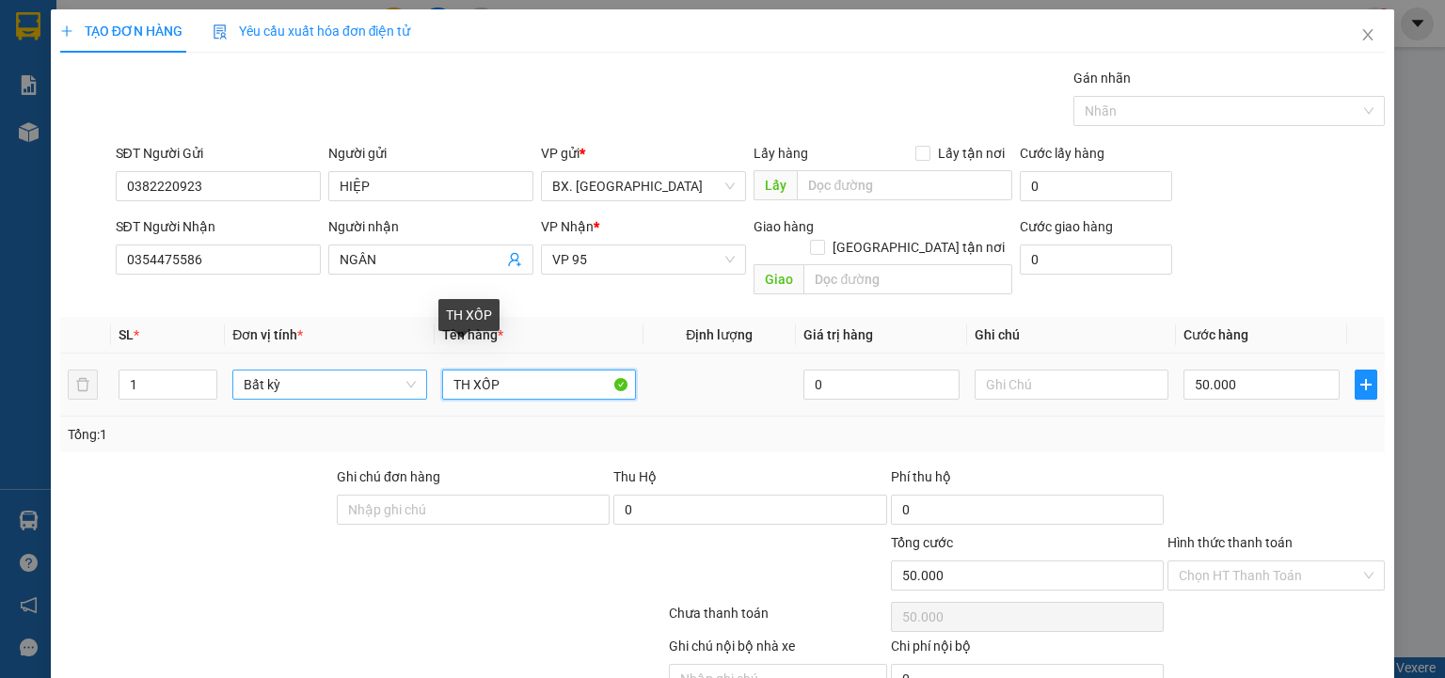
drag, startPoint x: 526, startPoint y: 369, endPoint x: 414, endPoint y: 373, distance: 112.0
click at [414, 373] on tr "1 Bất kỳ TH XỐP 0 50.000" at bounding box center [722, 385] width 1325 height 63
type input "1XM"
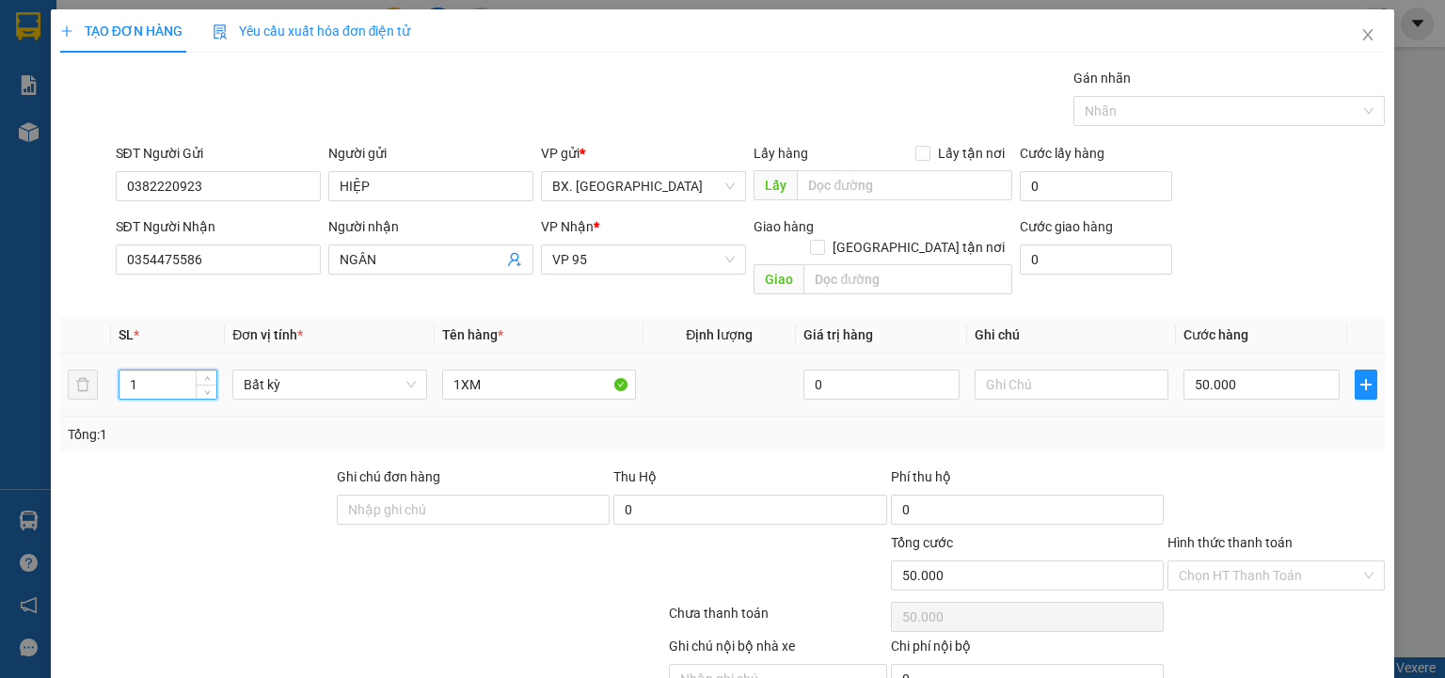
drag, startPoint x: 141, startPoint y: 362, endPoint x: 100, endPoint y: 362, distance: 41.4
click at [100, 362] on tr "1 Bất kỳ 1XM 0 50.000" at bounding box center [722, 385] width 1325 height 63
type input "2"
click at [515, 370] on input "1XM" at bounding box center [539, 385] width 194 height 30
type input "0"
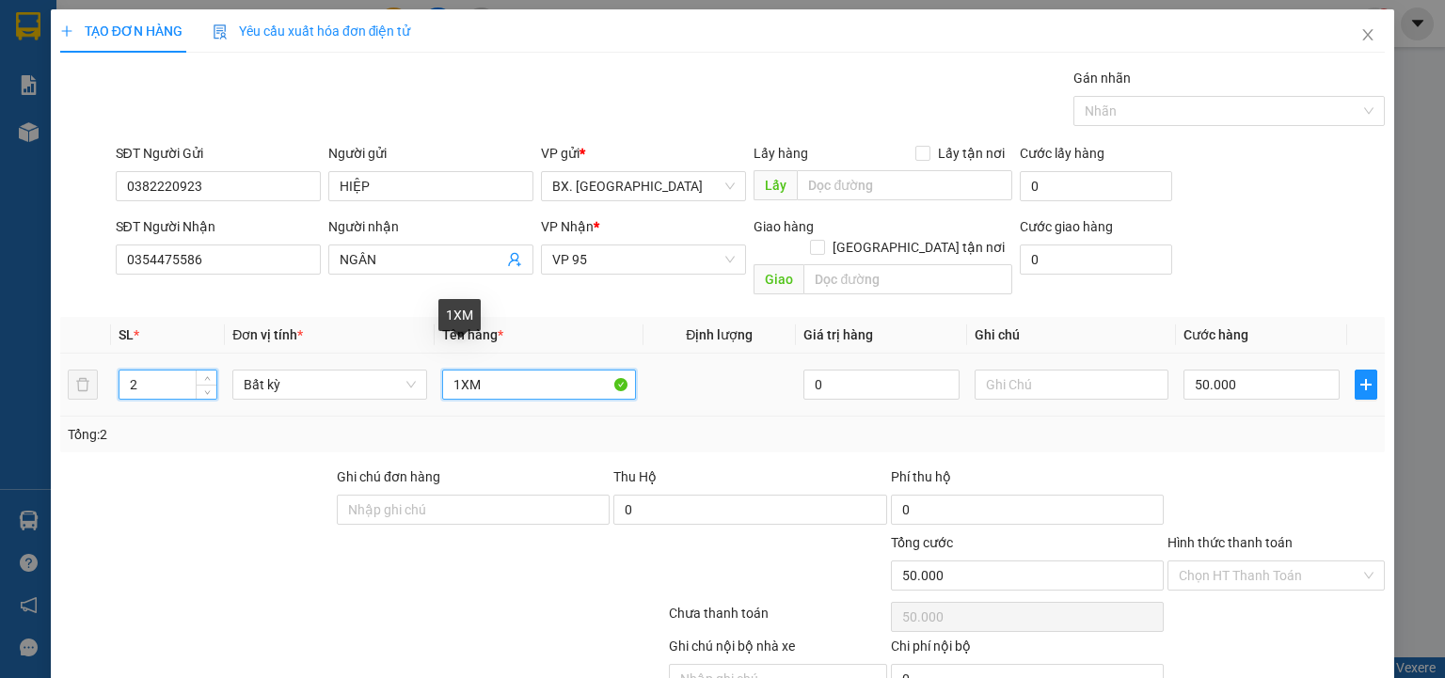
type input "0"
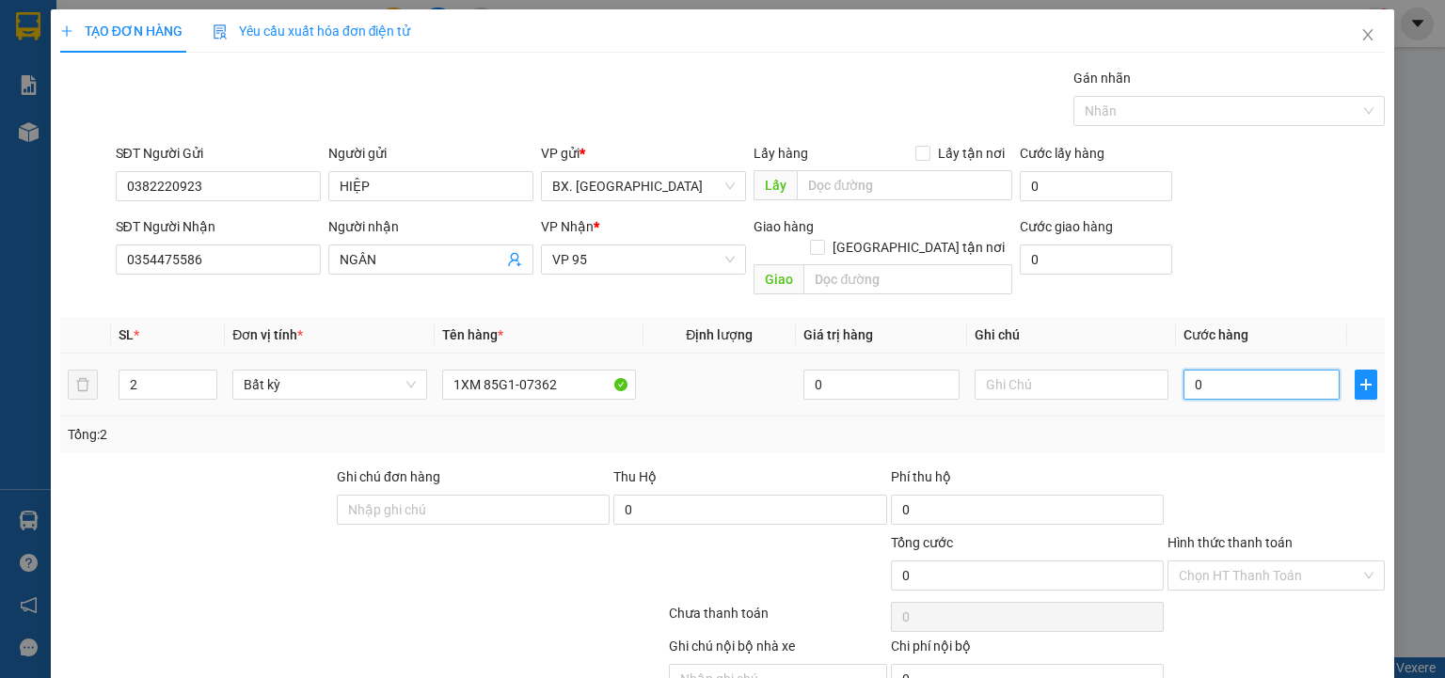
click at [1236, 373] on input "0" at bounding box center [1261, 385] width 156 height 30
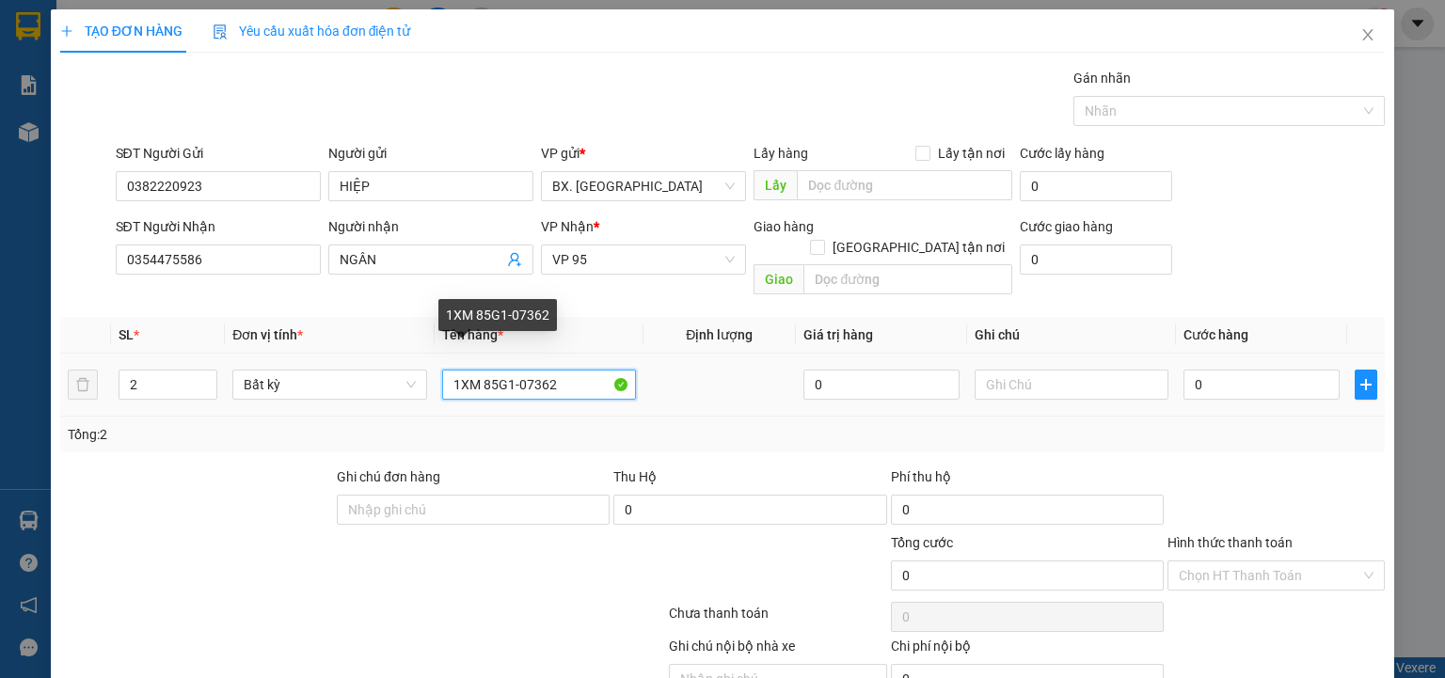
click at [577, 373] on input "1XM 85G1-07362" at bounding box center [539, 385] width 194 height 30
type input "1XM 85G1-07362+ 1T GIAY NHO"
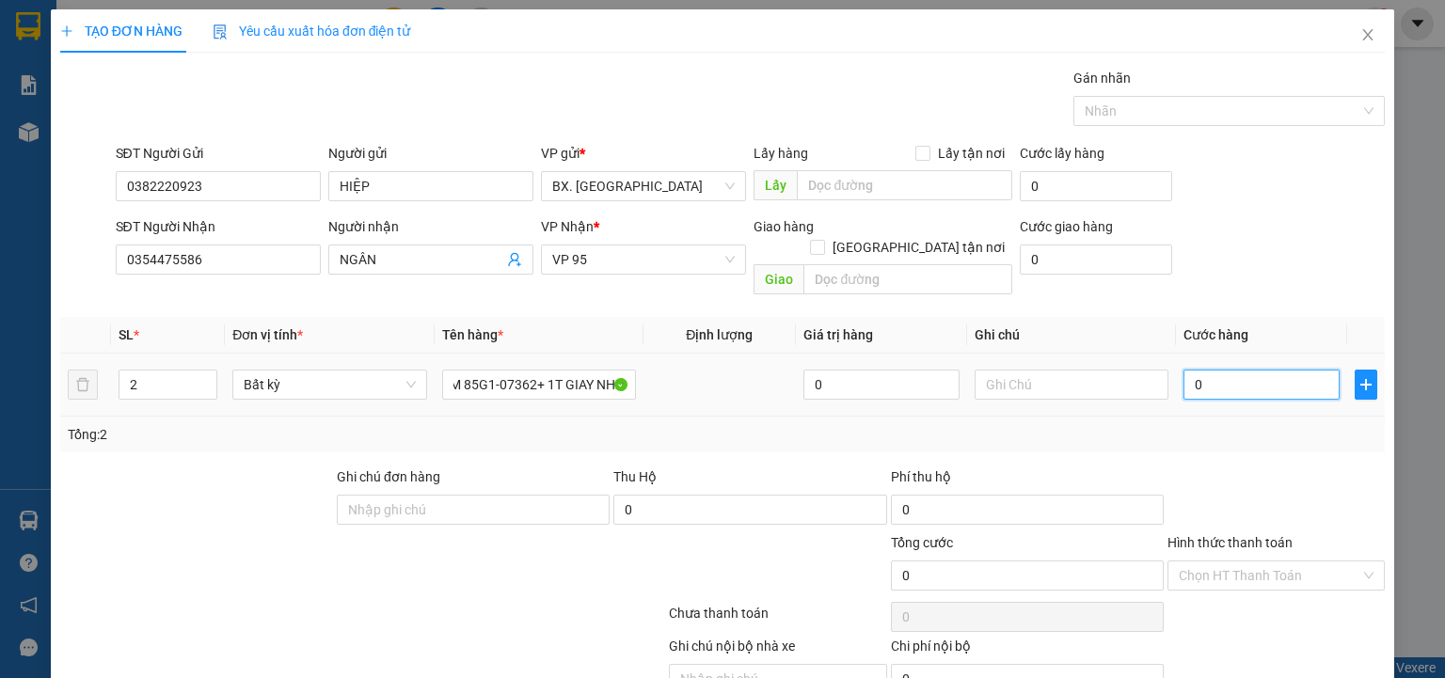
click at [1246, 370] on input "0" at bounding box center [1261, 385] width 156 height 30
type input "5"
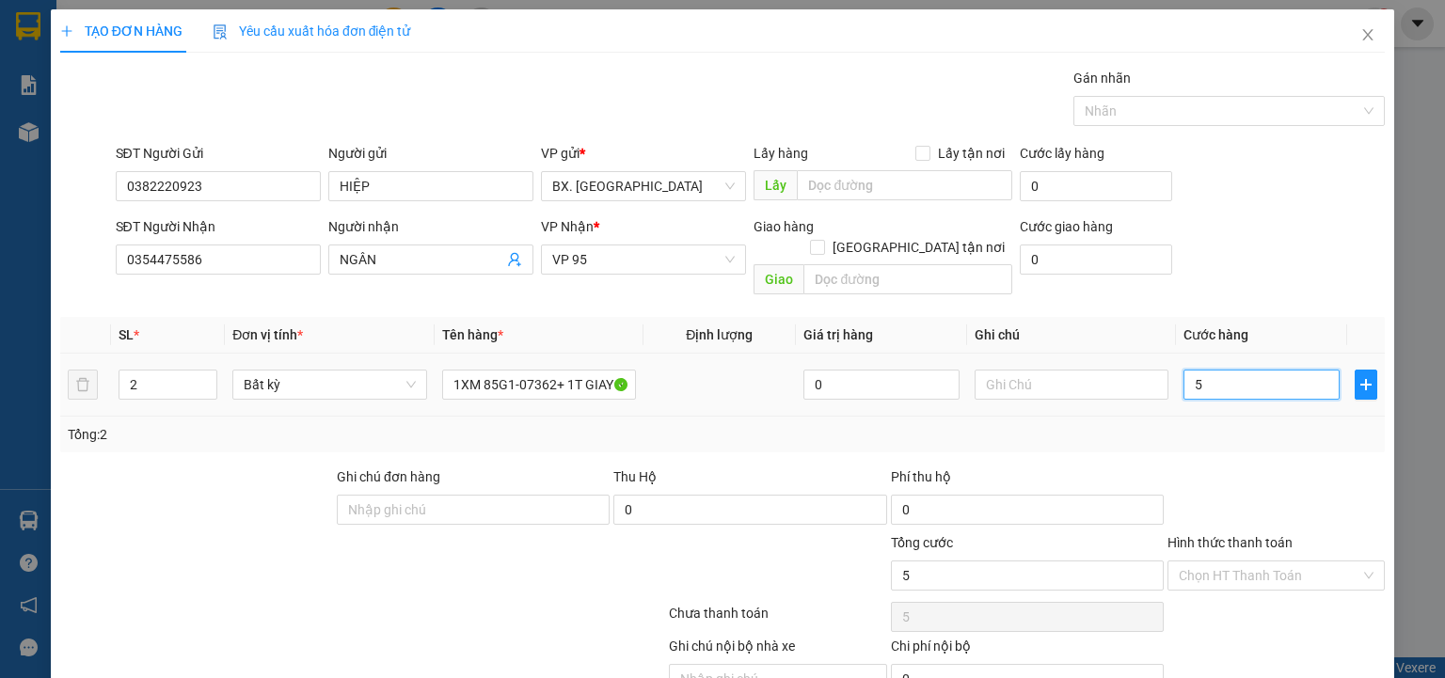
type input "50"
type input "500"
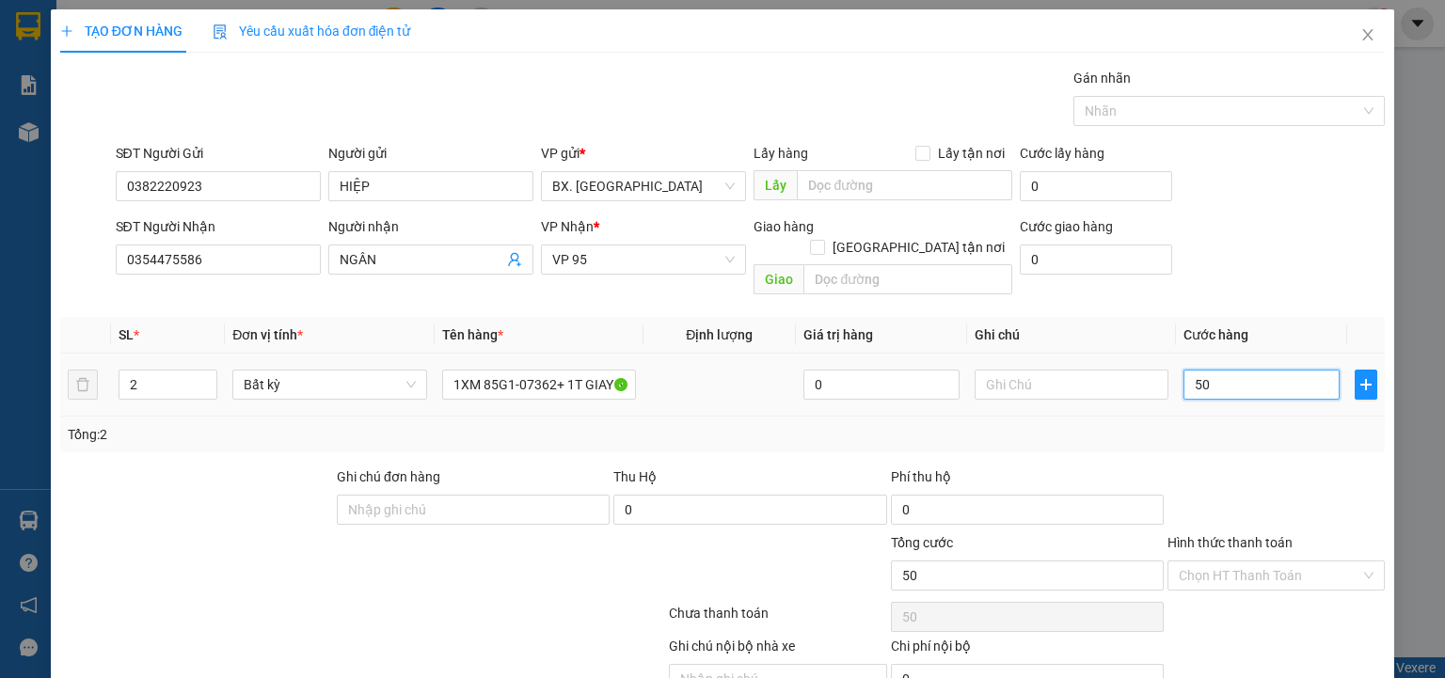
type input "500"
type input "5.000"
type input "50.000"
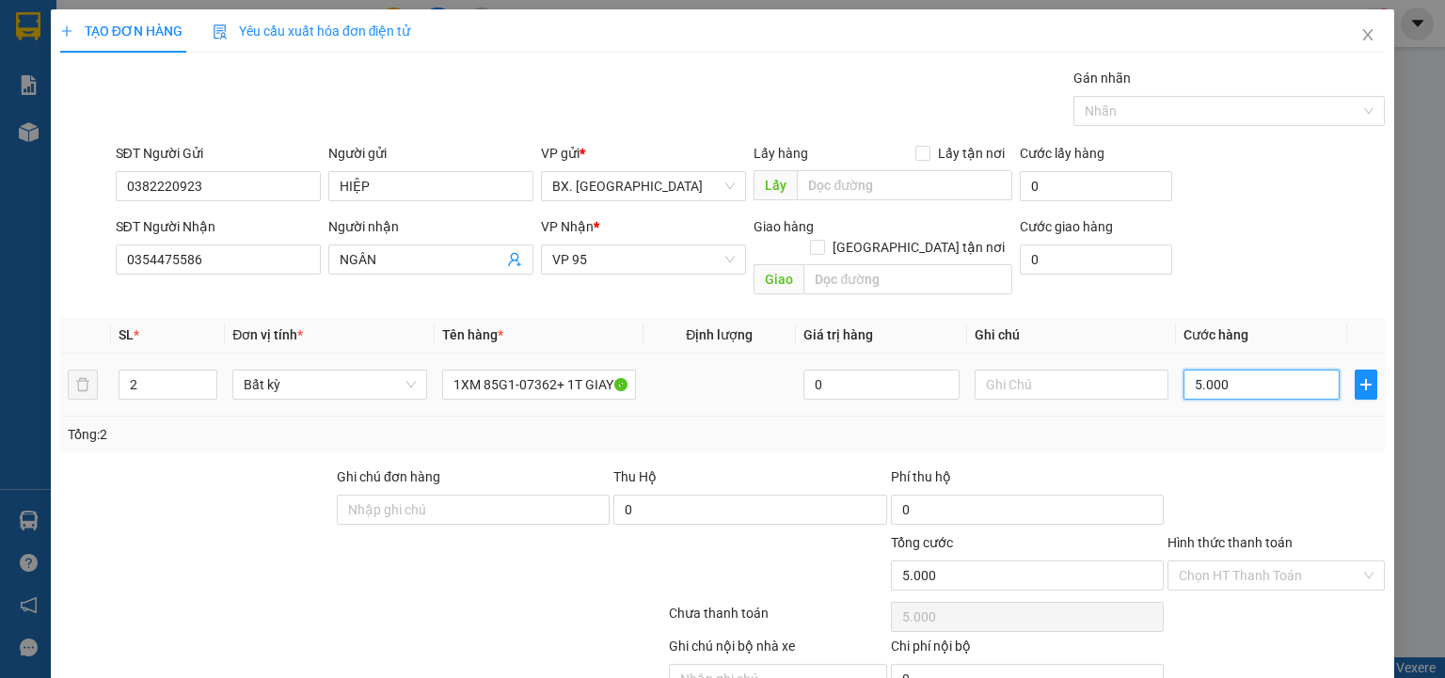
type input "50.000"
type input "500.000"
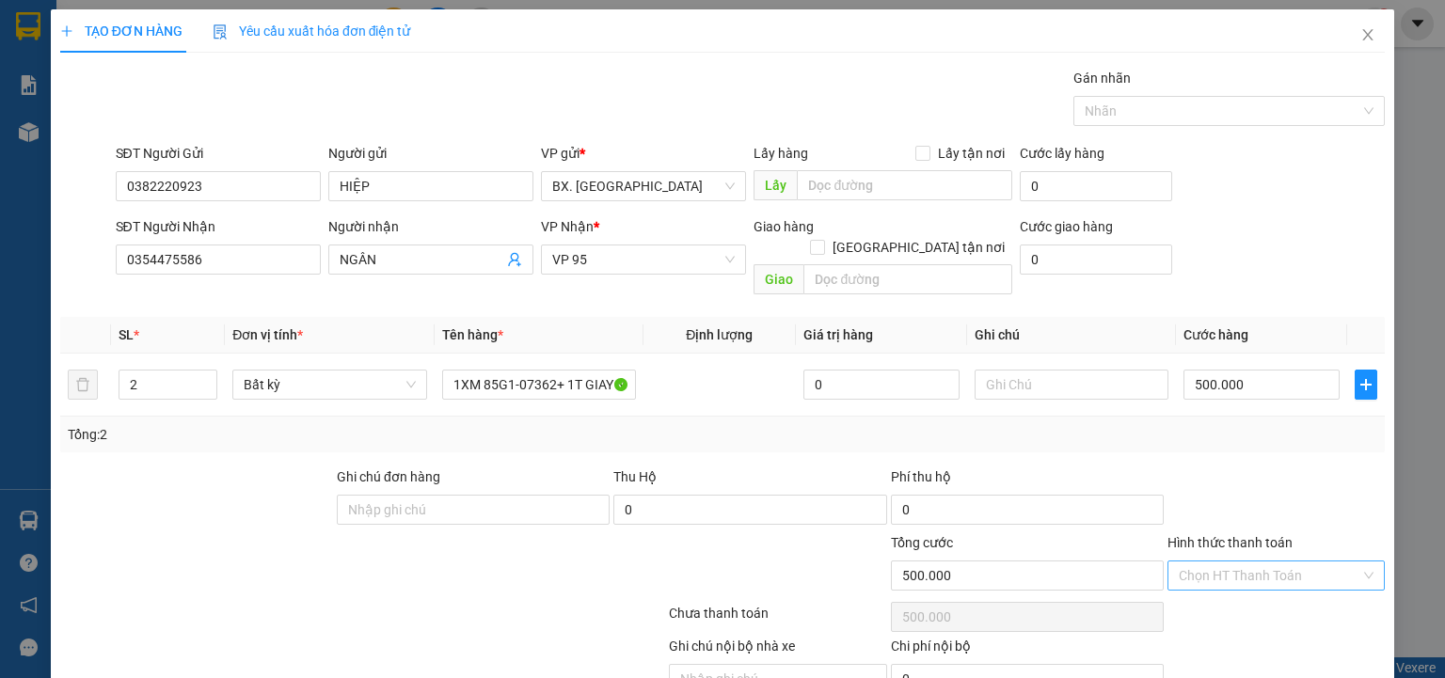
click at [1305, 562] on input "Hình thức thanh toán" at bounding box center [1270, 576] width 182 height 28
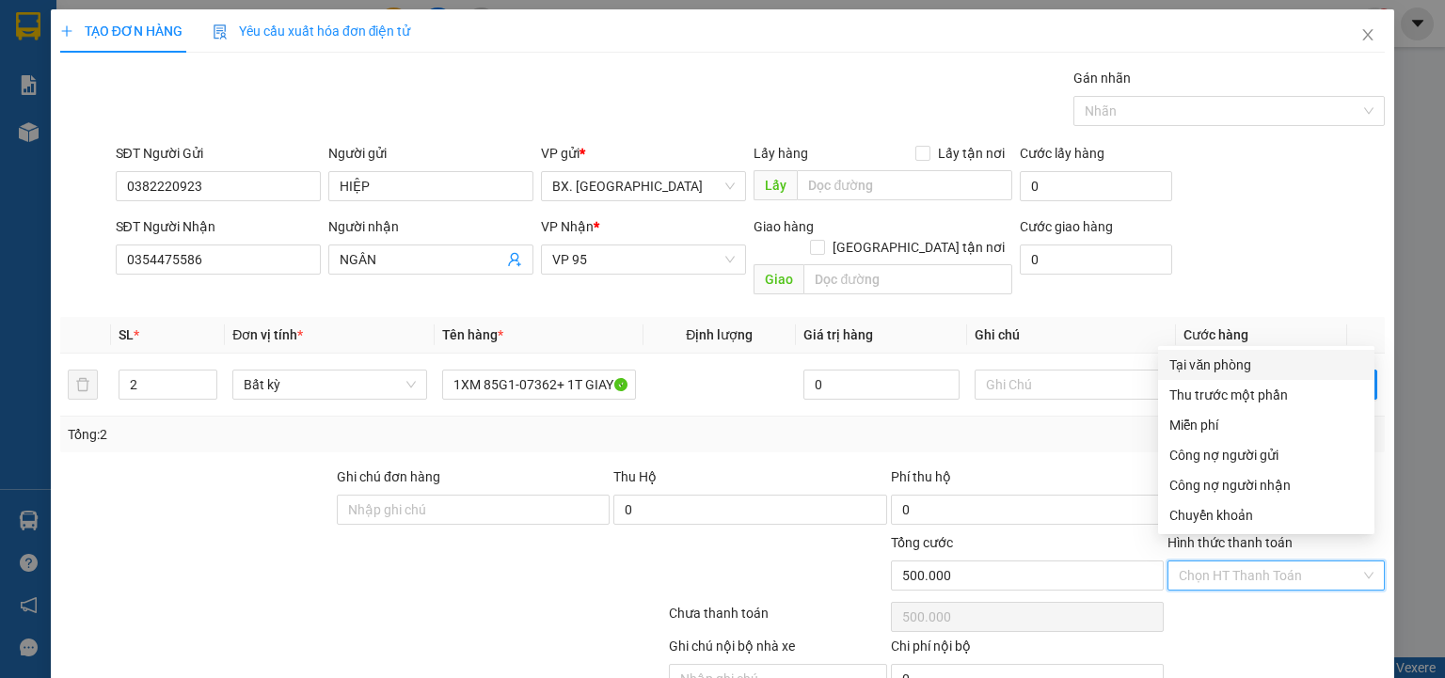
click at [1257, 357] on div "Tại văn phòng" at bounding box center [1266, 365] width 194 height 21
type input "0"
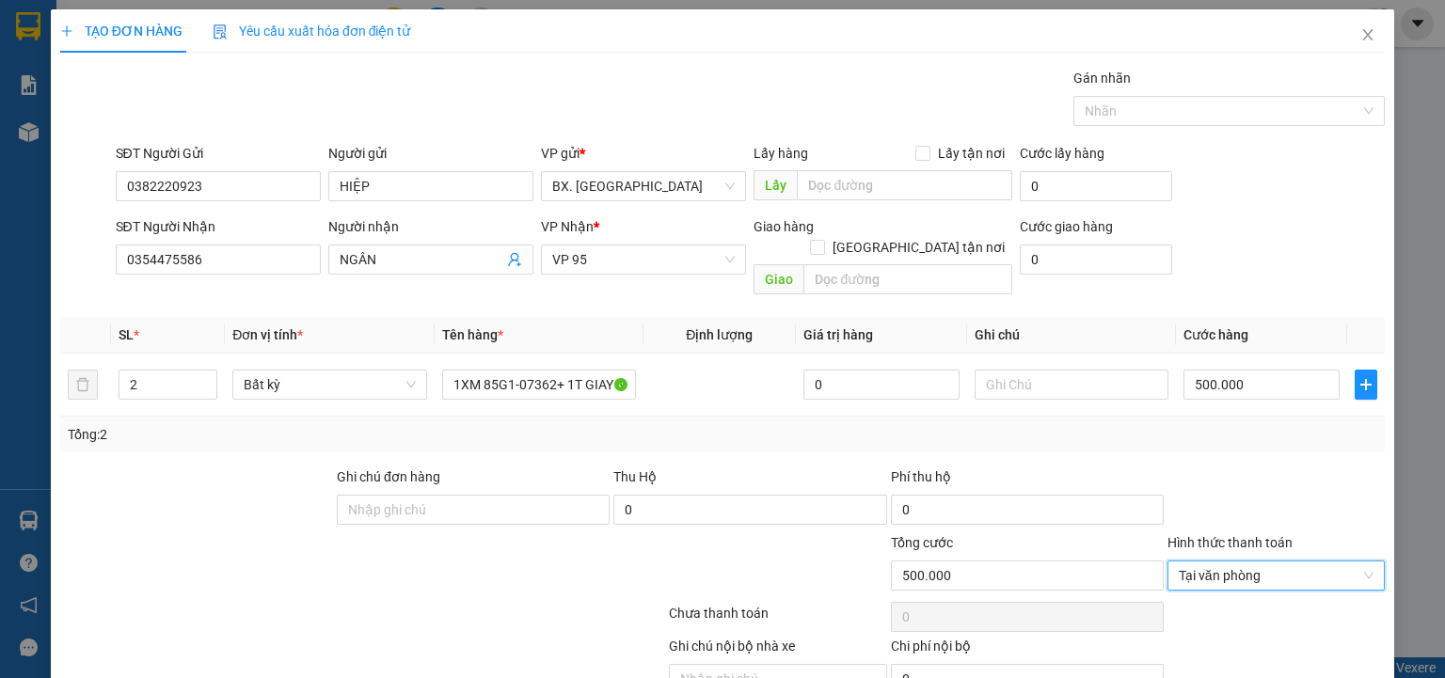
scroll to position [74, 0]
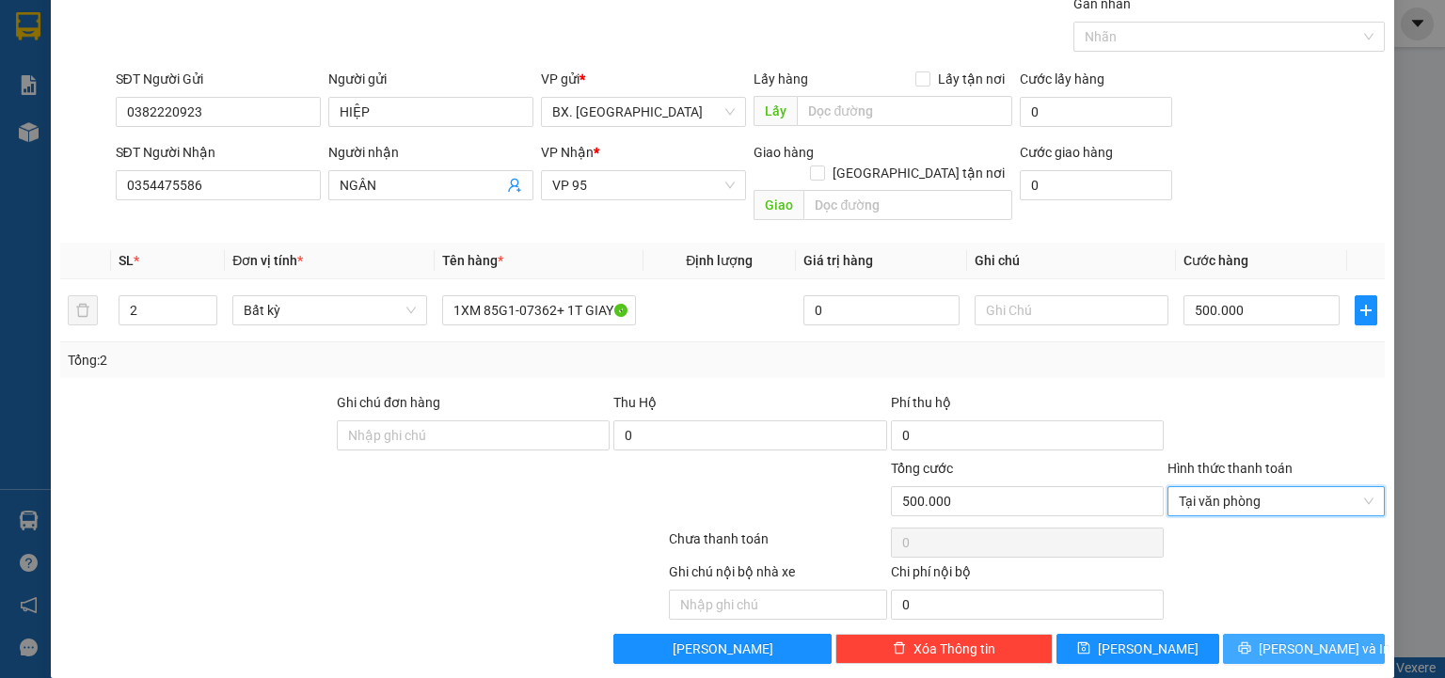
click at [1251, 642] on icon "printer" at bounding box center [1244, 648] width 13 height 13
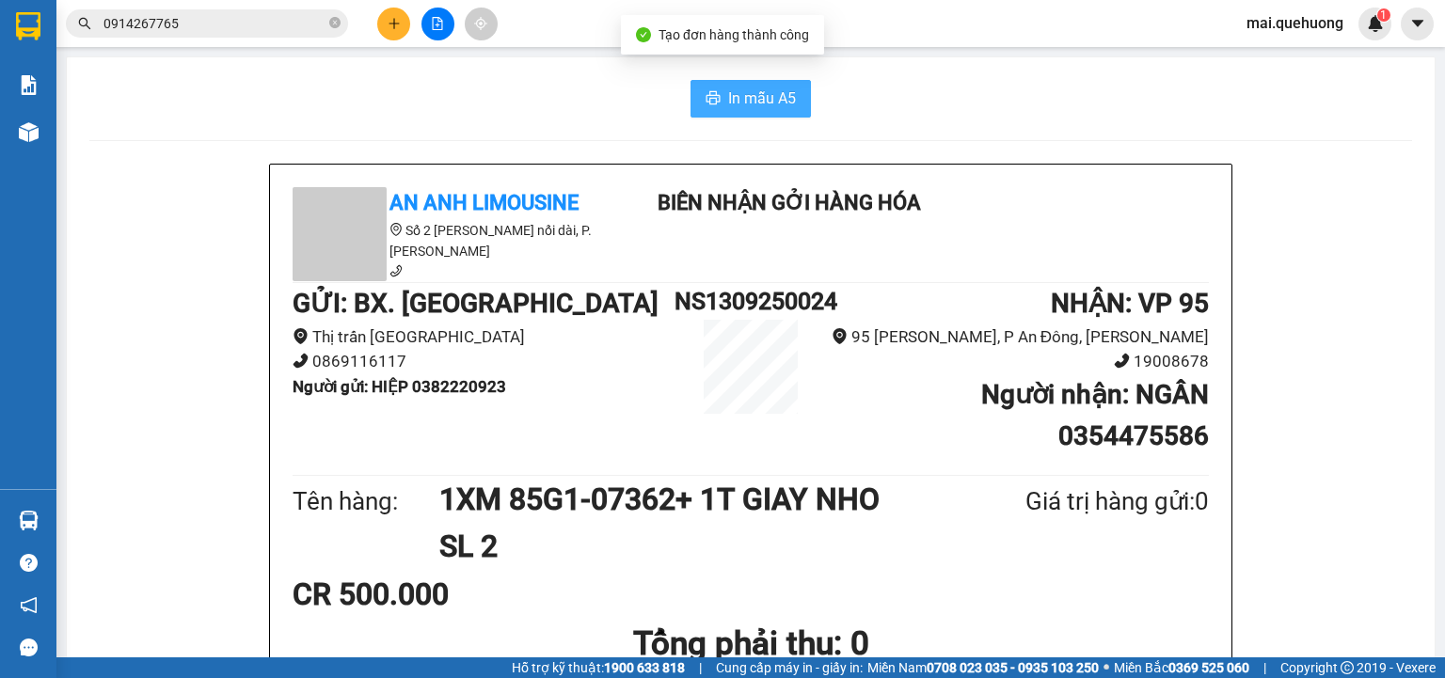
click at [755, 103] on span "In mẫu A5" at bounding box center [762, 99] width 68 height 24
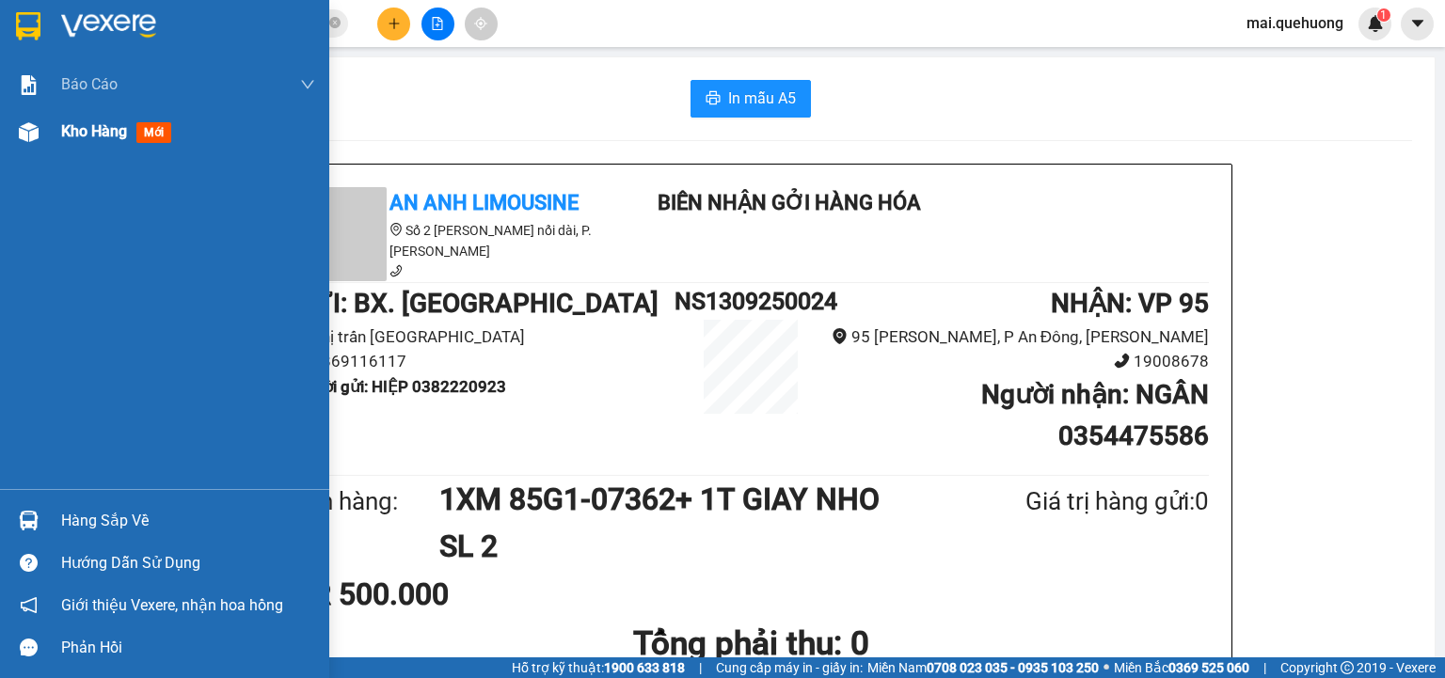
click at [56, 128] on div "Kho hàng mới" at bounding box center [164, 131] width 329 height 47
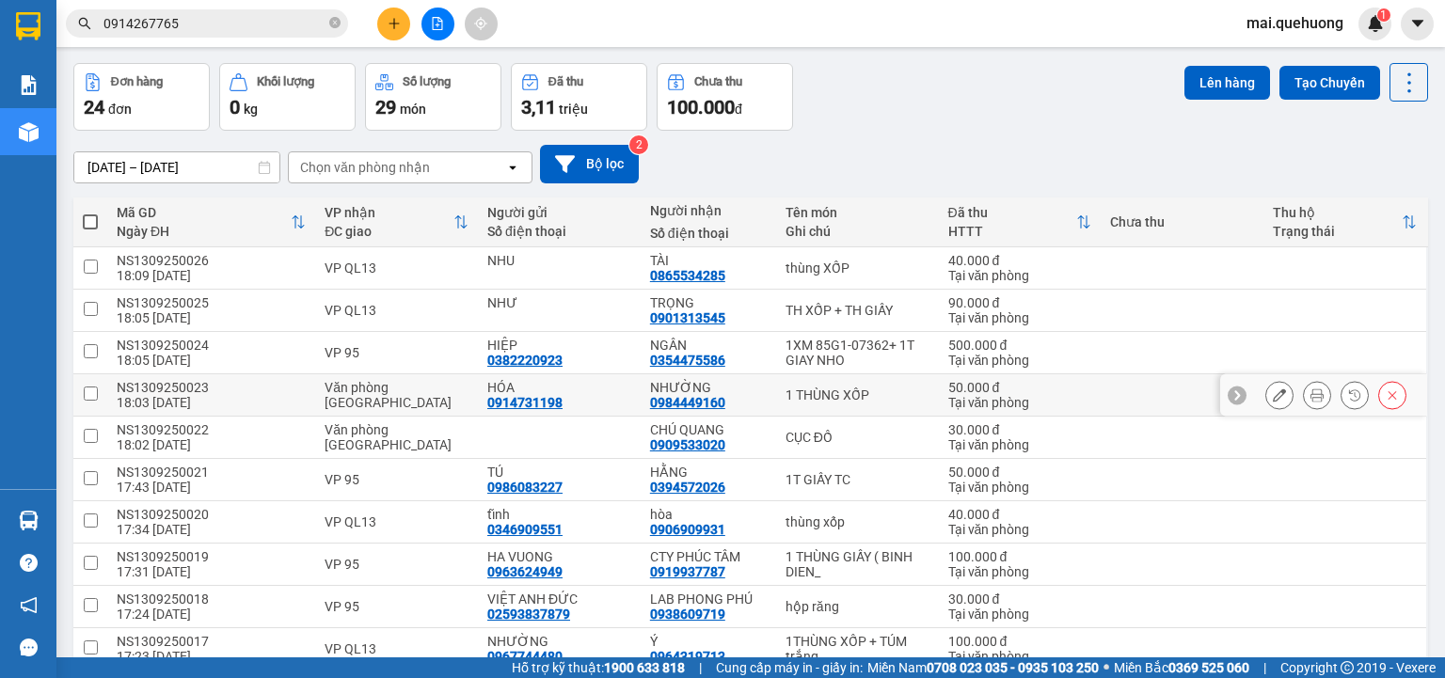
scroll to position [151, 0]
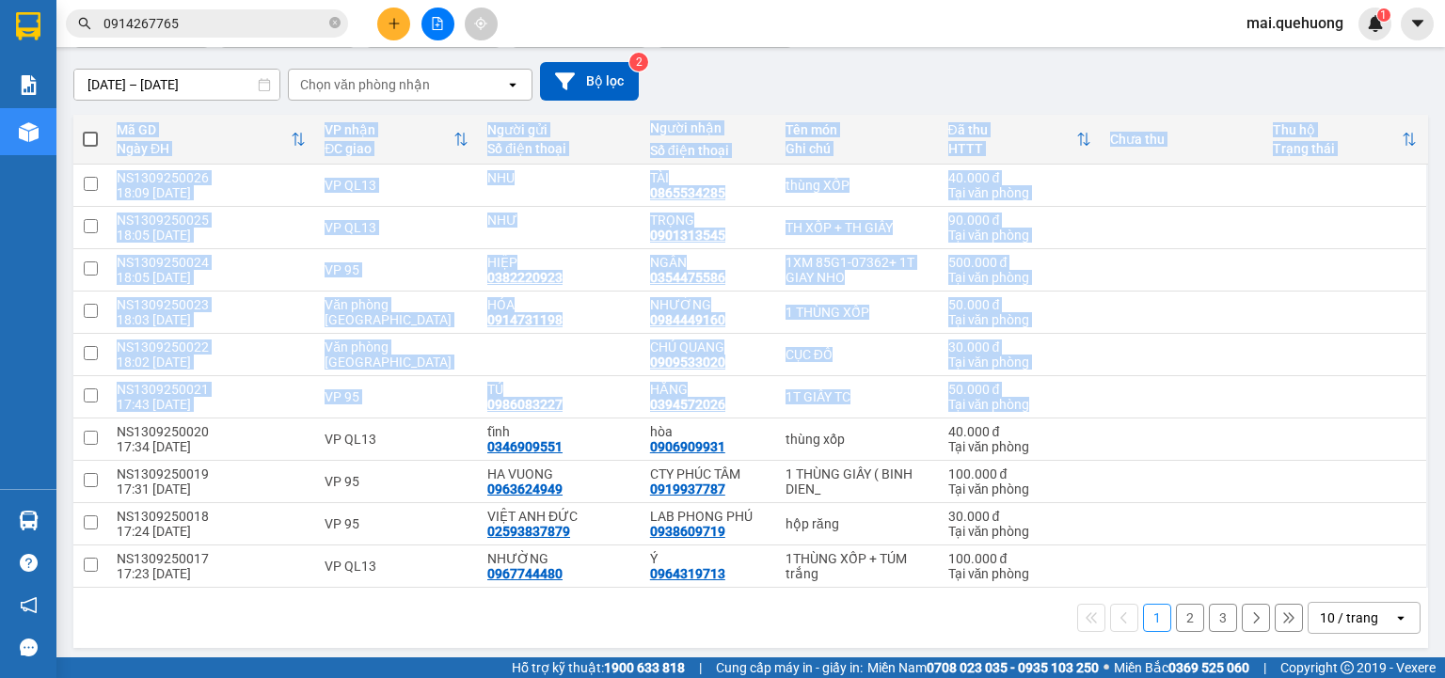
drag, startPoint x: 1404, startPoint y: 390, endPoint x: 1444, endPoint y: 444, distance: 67.2
click at [1444, 444] on main "ver 1.8.143 Kho gửi Trên xe Kho nhận Hàng đã giao Đơn hàng 24 đơn Khối lượng 0 …" at bounding box center [722, 329] width 1445 height 658
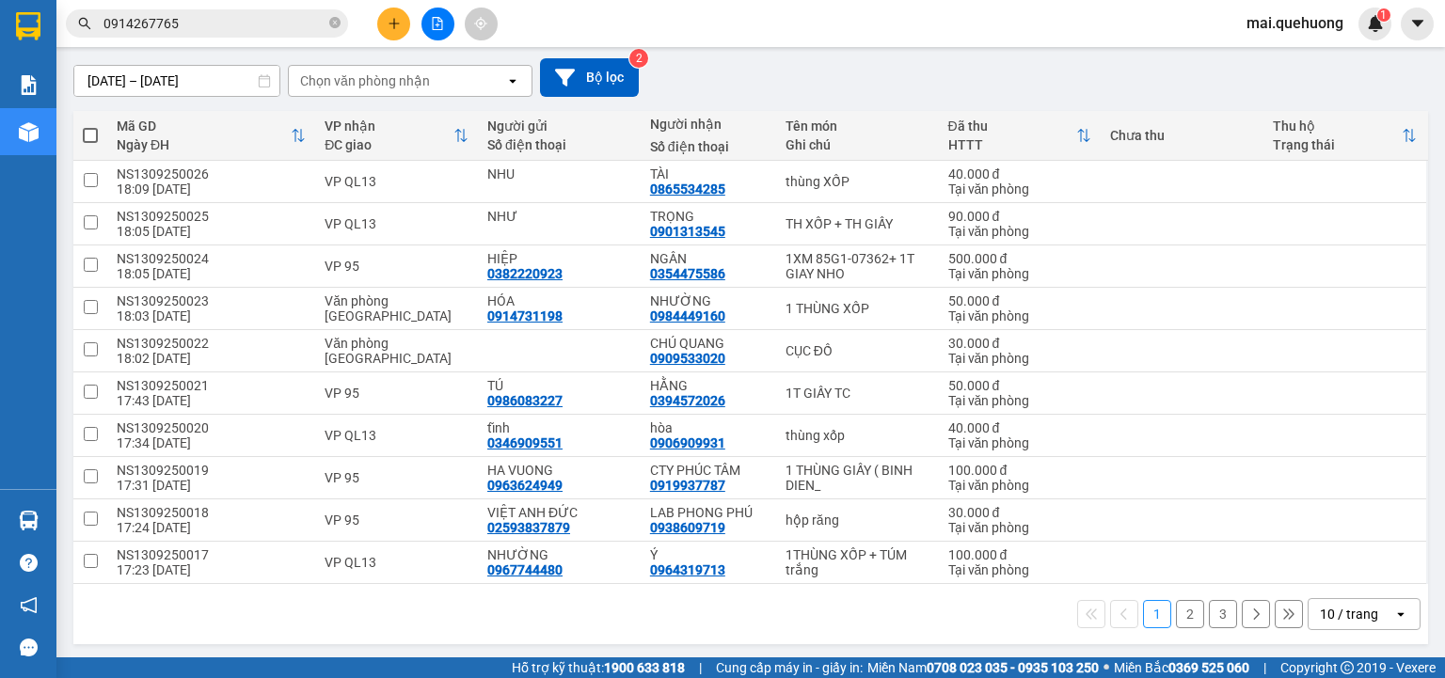
click at [825, 24] on div "Kết quả tìm kiếm ( 1 ) Bộ lọc Mã ĐH Trạng thái Món hàng Thu hộ Tổng cước Chưa c…" at bounding box center [722, 23] width 1445 height 47
click at [226, 22] on input "0914267765" at bounding box center [214, 23] width 222 height 21
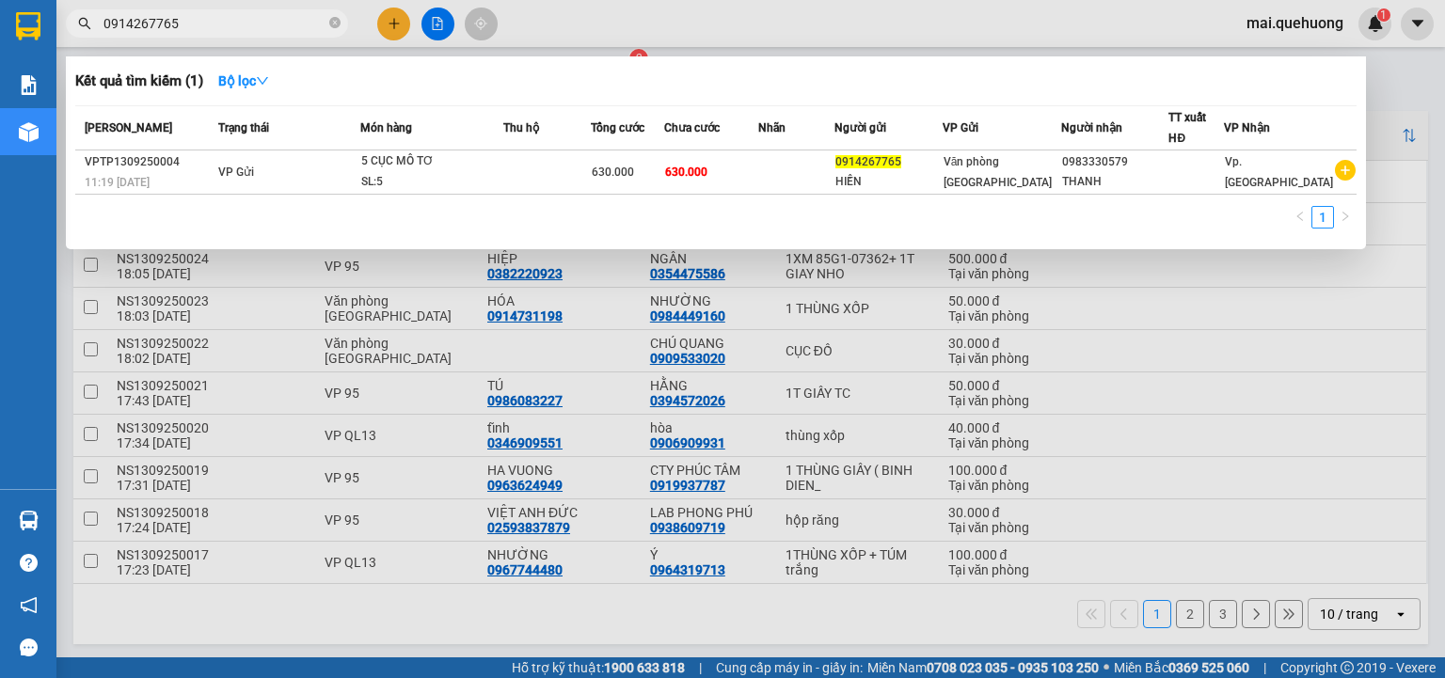
click at [226, 22] on input "0914267765" at bounding box center [214, 23] width 222 height 21
click at [222, 22] on input "0914267765" at bounding box center [214, 23] width 222 height 21
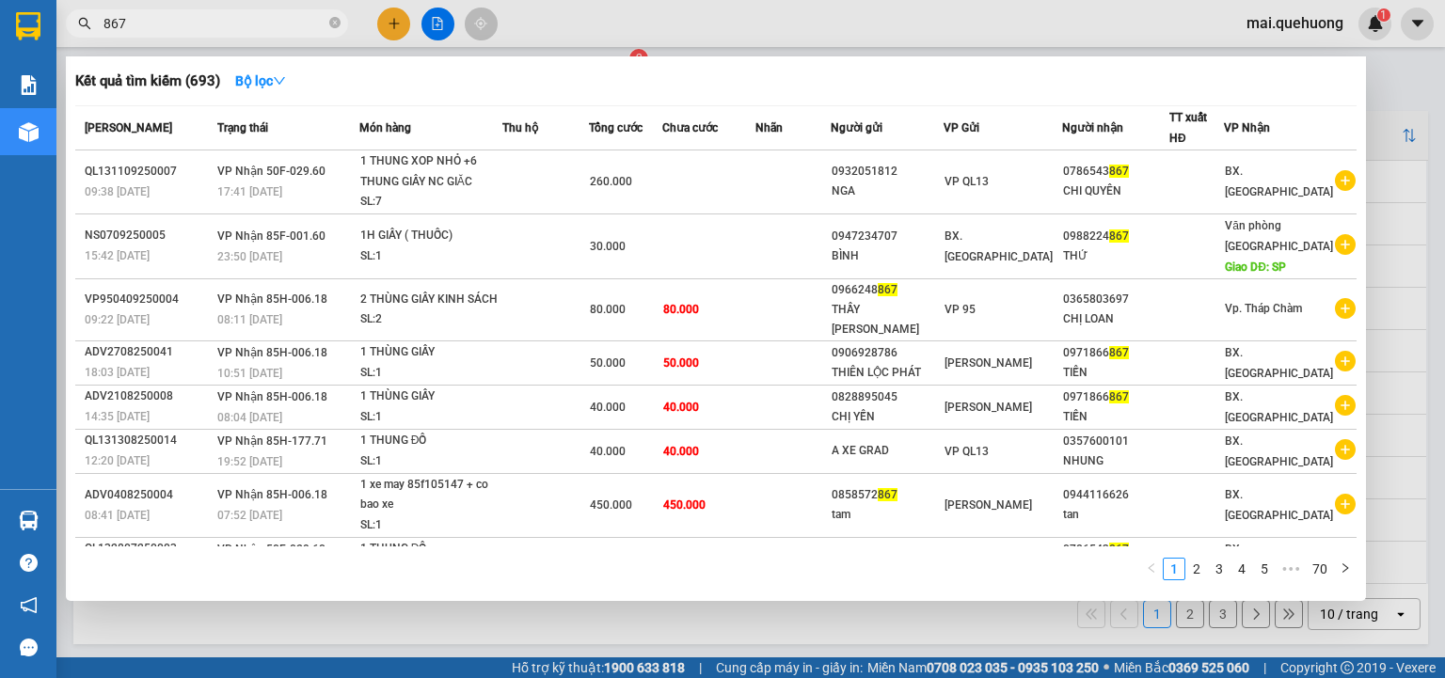
click at [107, 23] on input "867" at bounding box center [214, 23] width 222 height 21
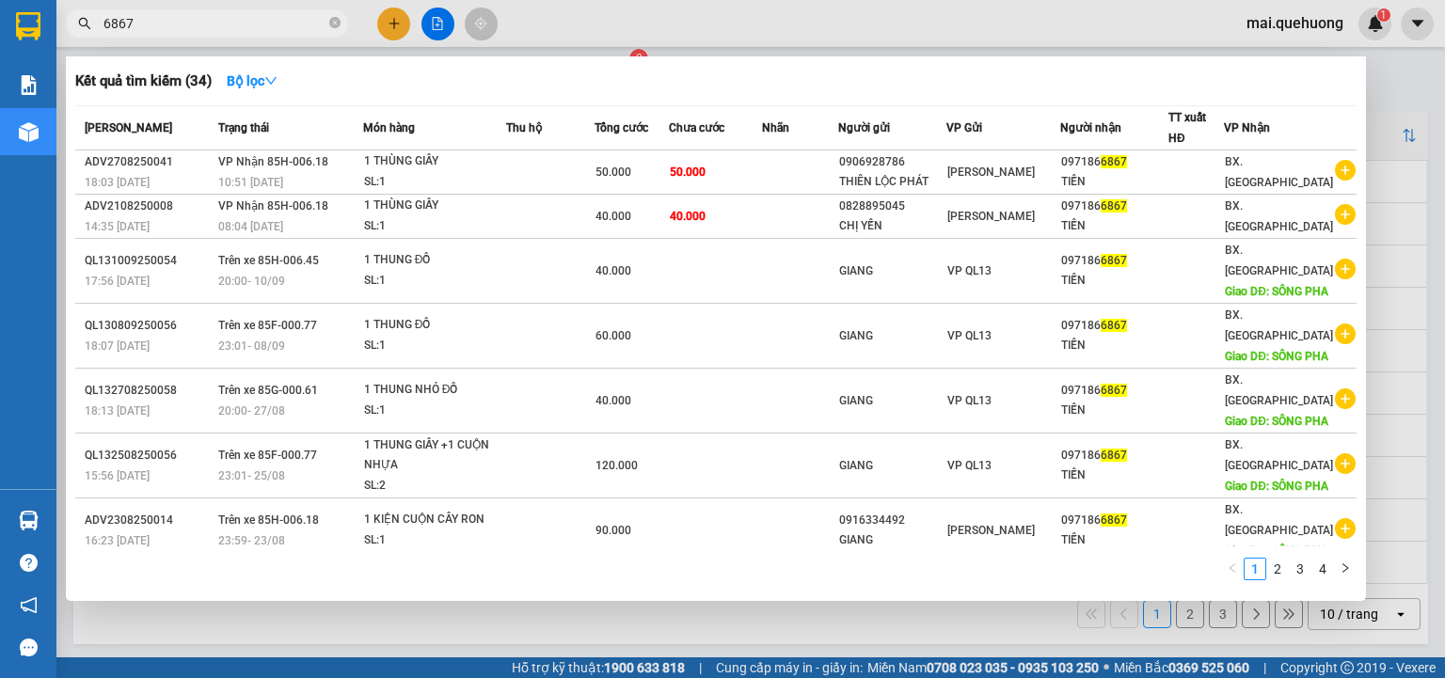
type input "6867"
click at [389, 21] on div at bounding box center [722, 339] width 1445 height 678
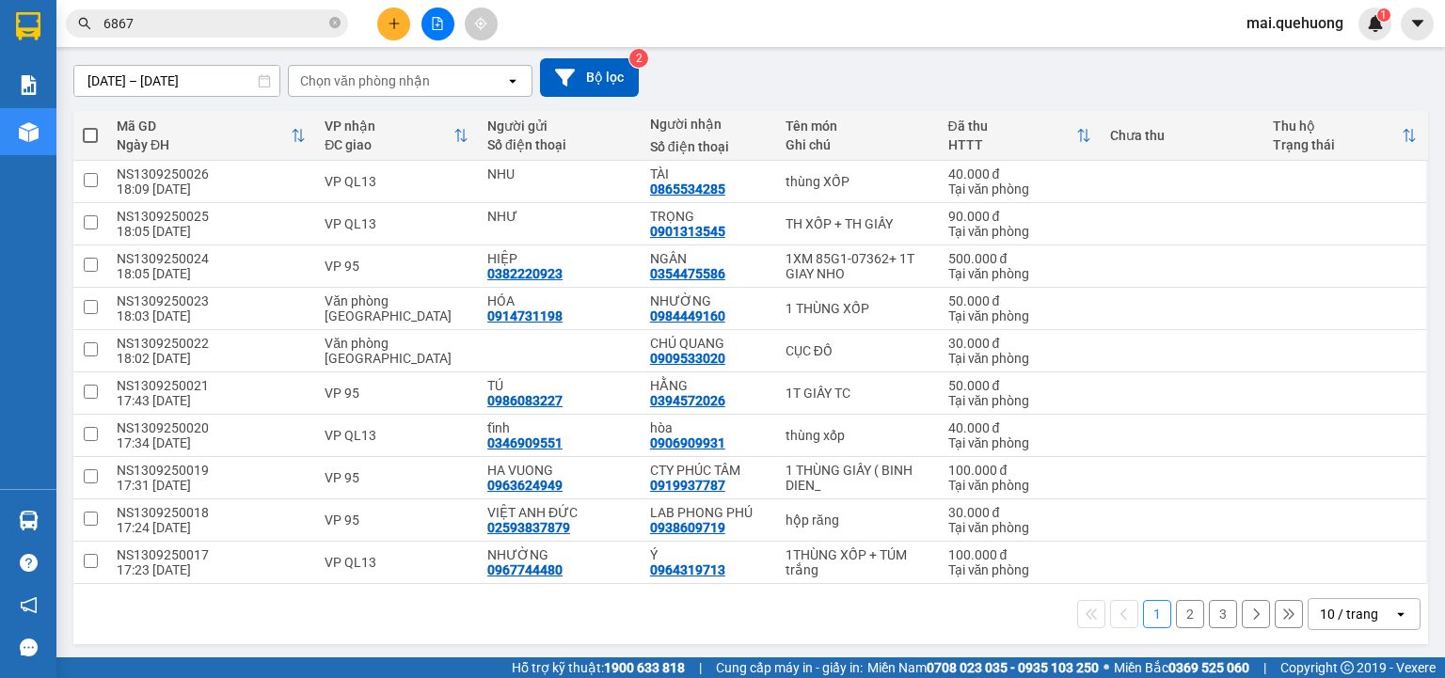
click at [389, 21] on icon "plus" at bounding box center [394, 23] width 13 height 13
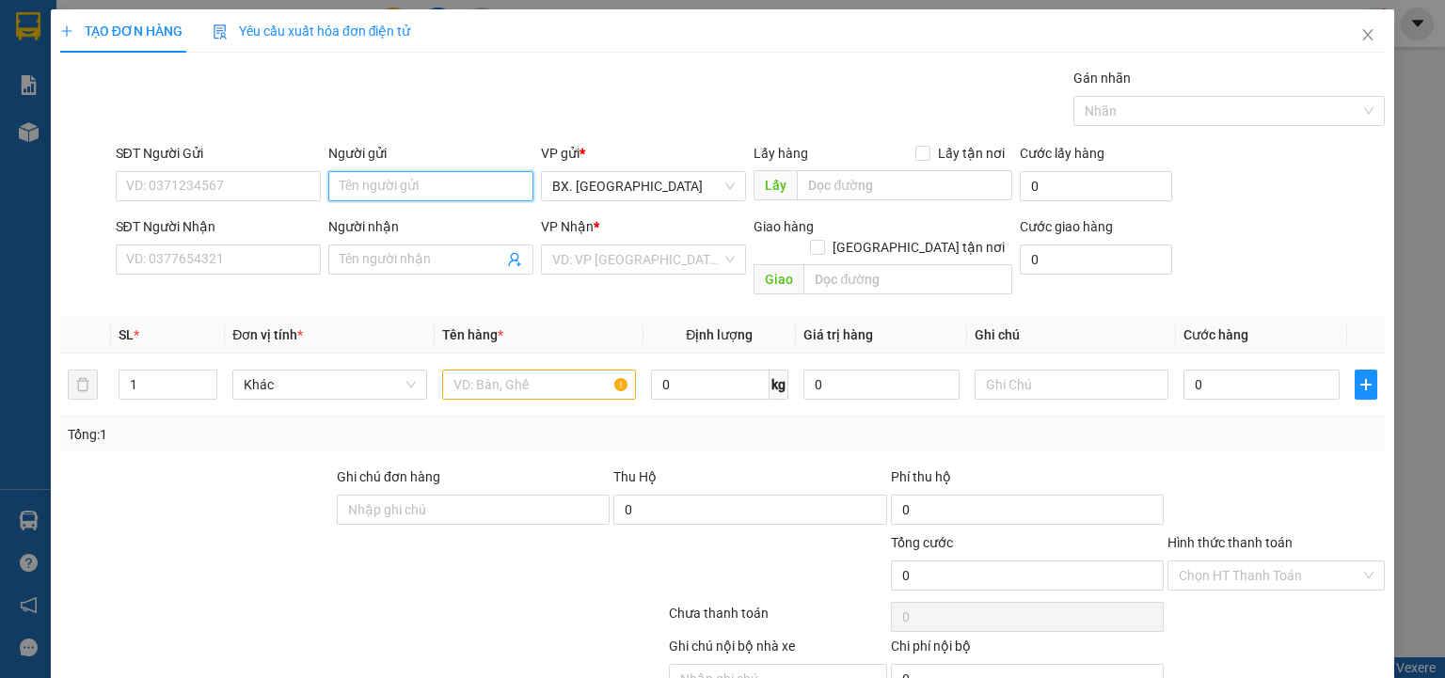
click at [380, 188] on input "Người gửi" at bounding box center [430, 186] width 205 height 30
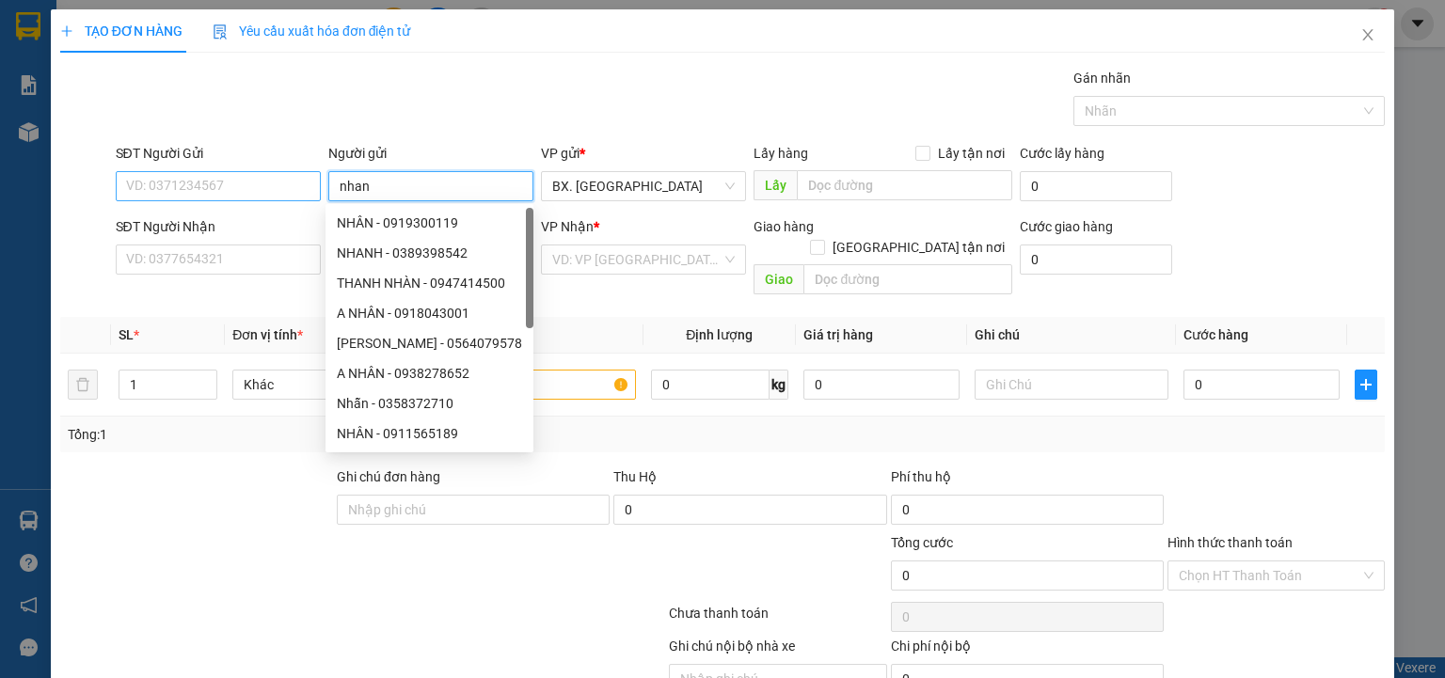
type input "nhan"
click at [263, 175] on input "SĐT Người Gửi" at bounding box center [218, 186] width 205 height 30
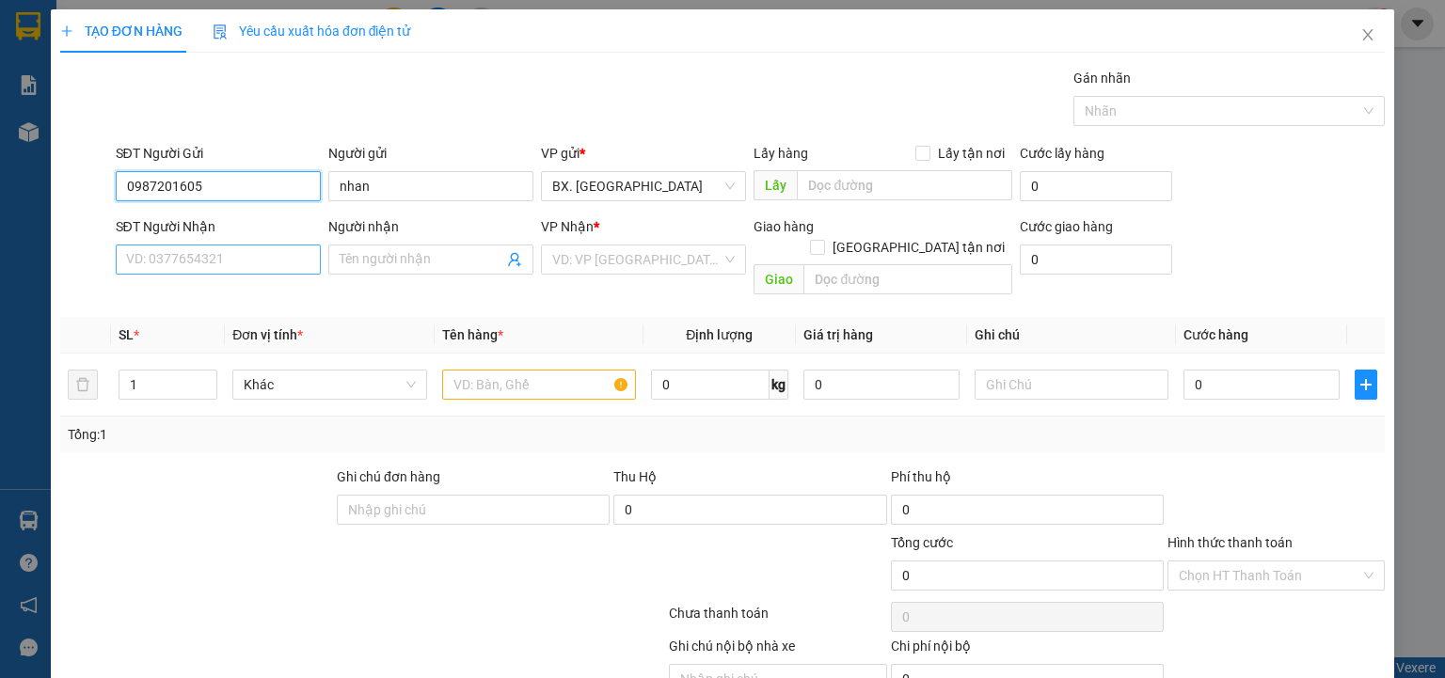
type input "0987201605"
click at [194, 246] on input "SĐT Người Nhận" at bounding box center [218, 260] width 205 height 30
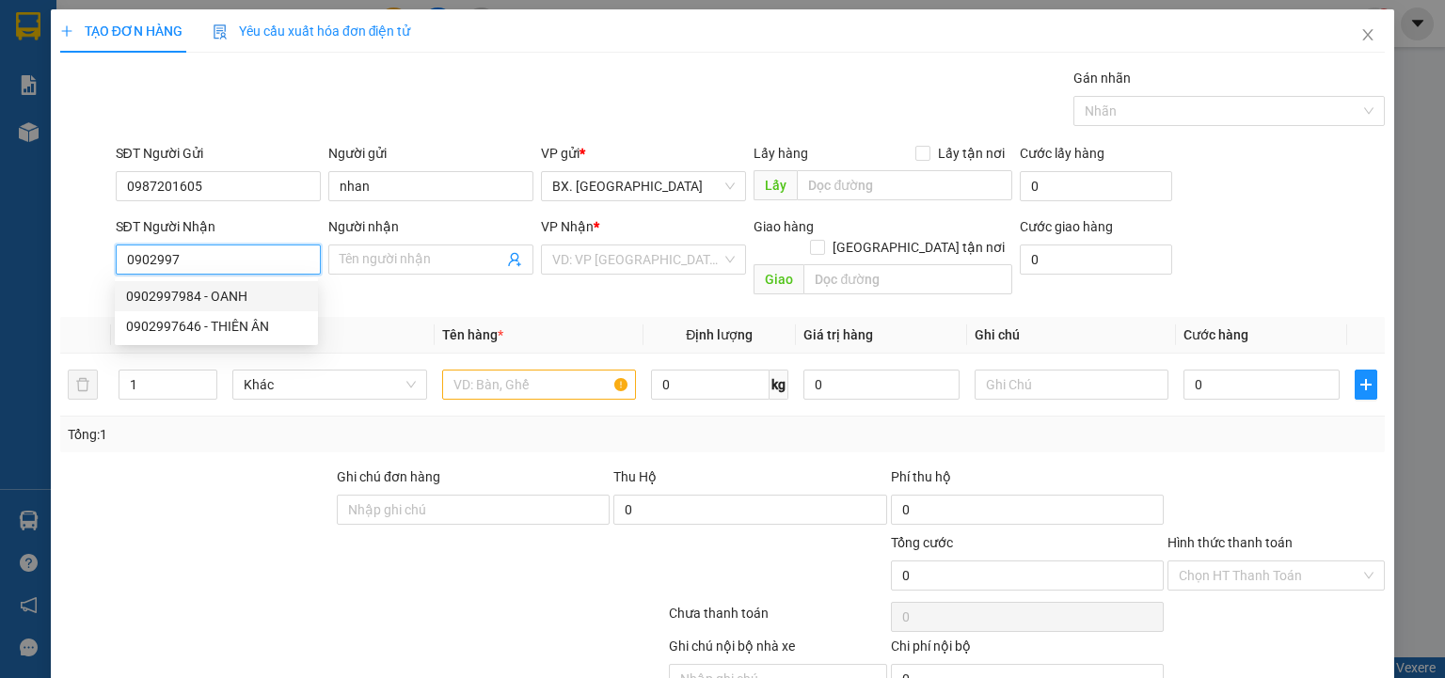
click at [185, 292] on div "0902997984 - OANH" at bounding box center [216, 296] width 181 height 21
type input "0902997984"
type input "OANH"
type input "50.000"
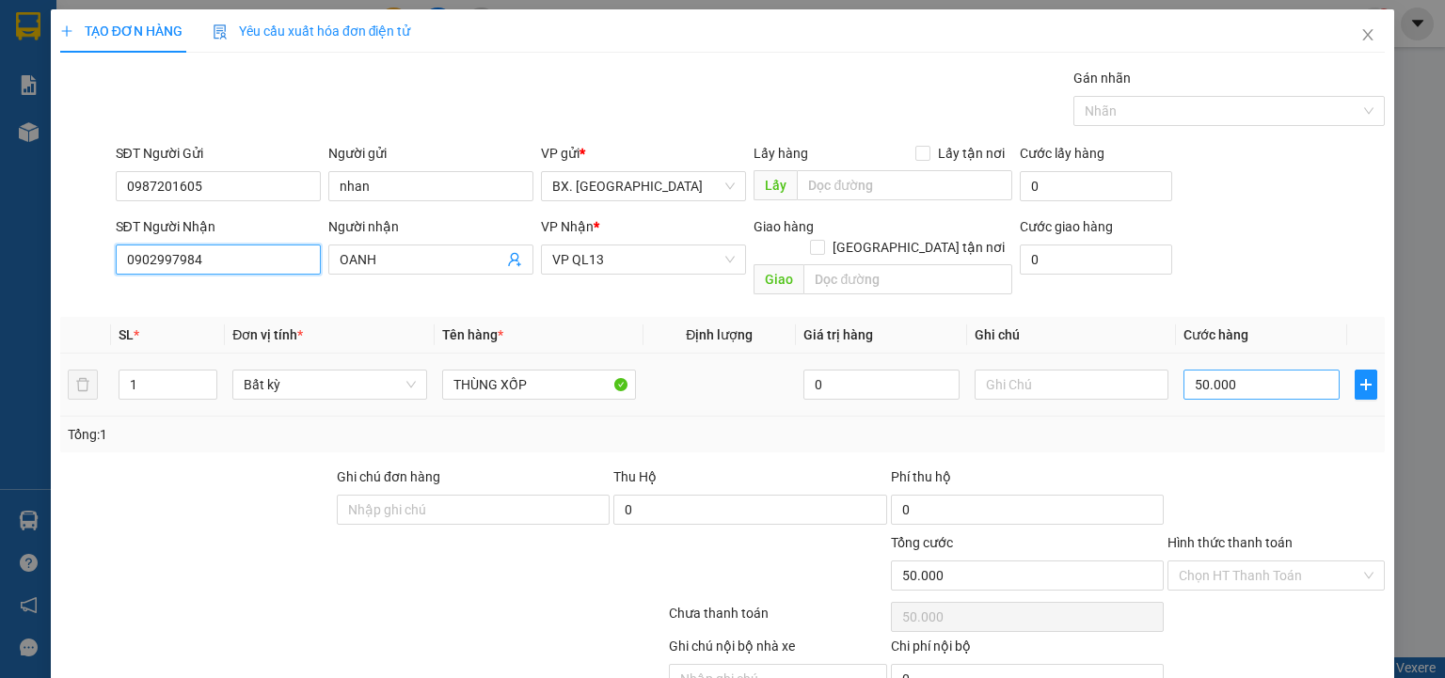
type input "0902997984"
click at [1220, 370] on input "50.000" at bounding box center [1261, 385] width 156 height 30
type input "6"
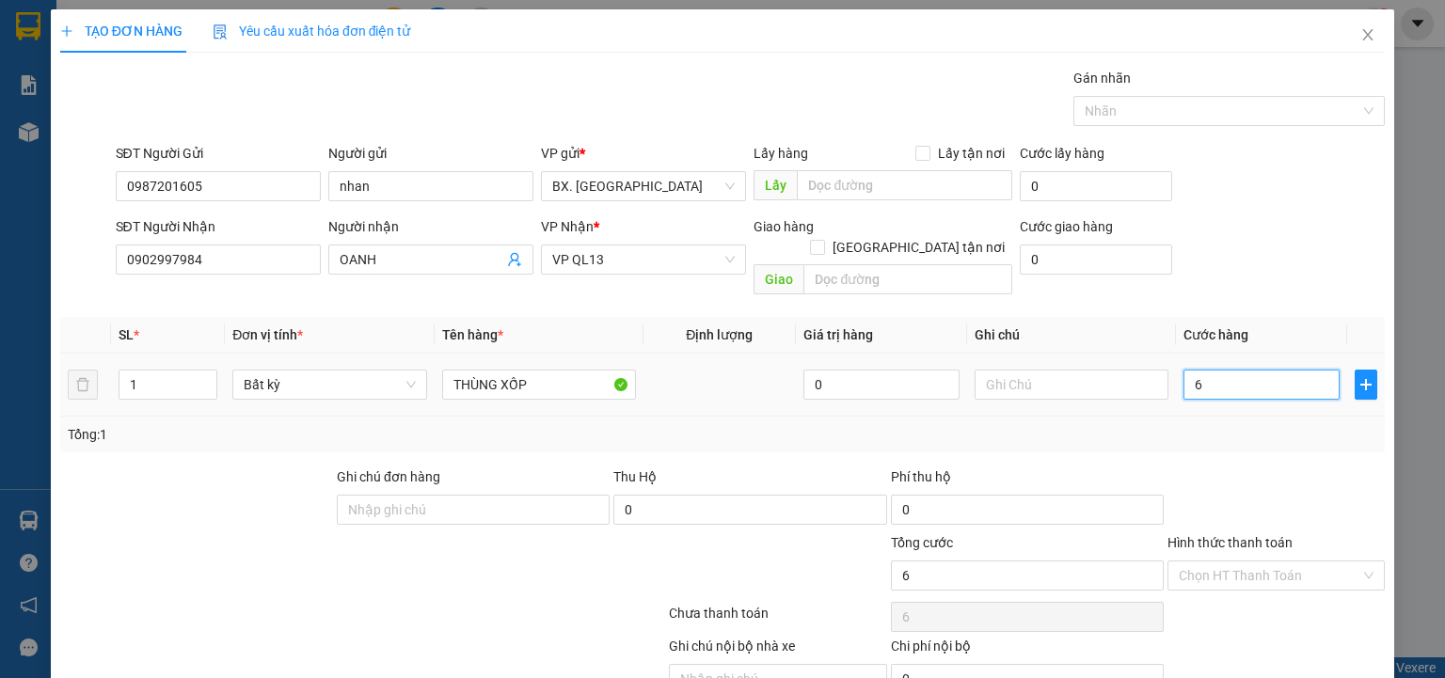
type input "60"
type input "60.000"
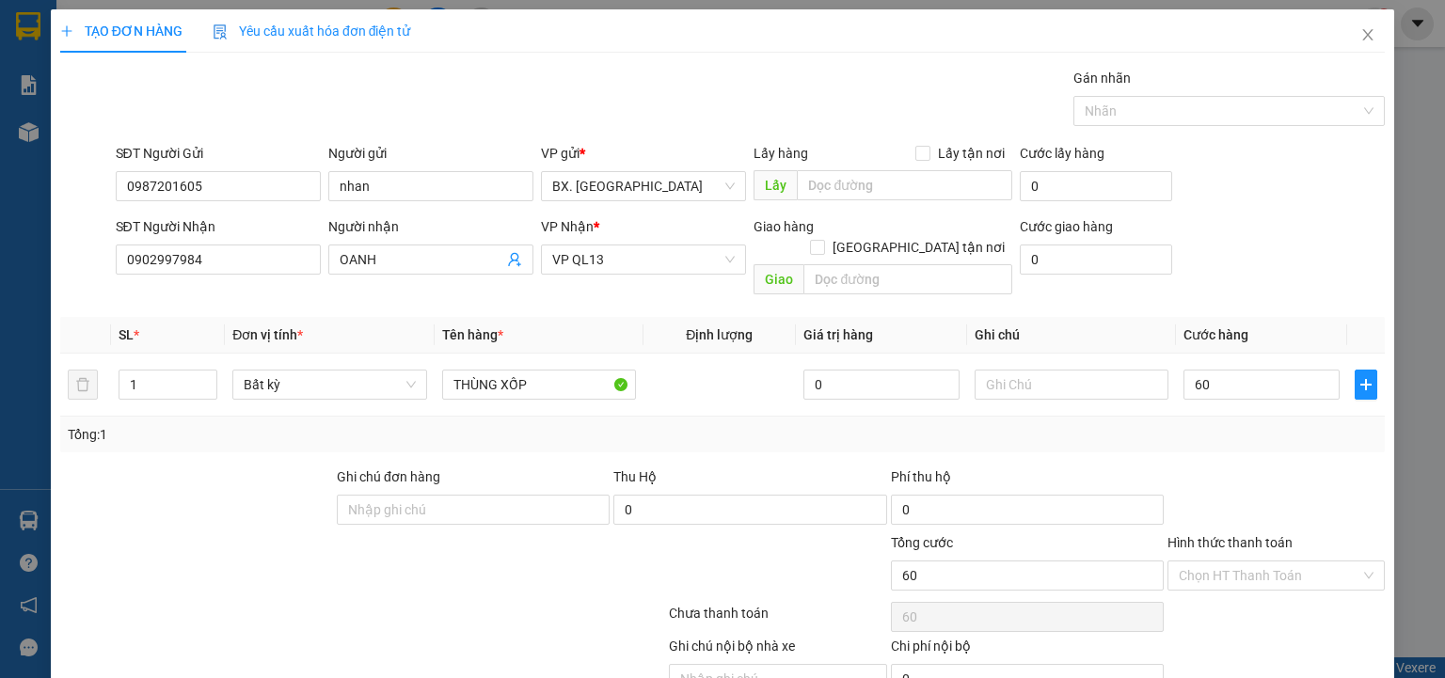
type input "60.000"
click at [1222, 267] on div "SĐT Người Nhận 0902997984 Người nhận OANH VP Nhận * VP QL13 Giao hàng Giao tận …" at bounding box center [750, 259] width 1277 height 87
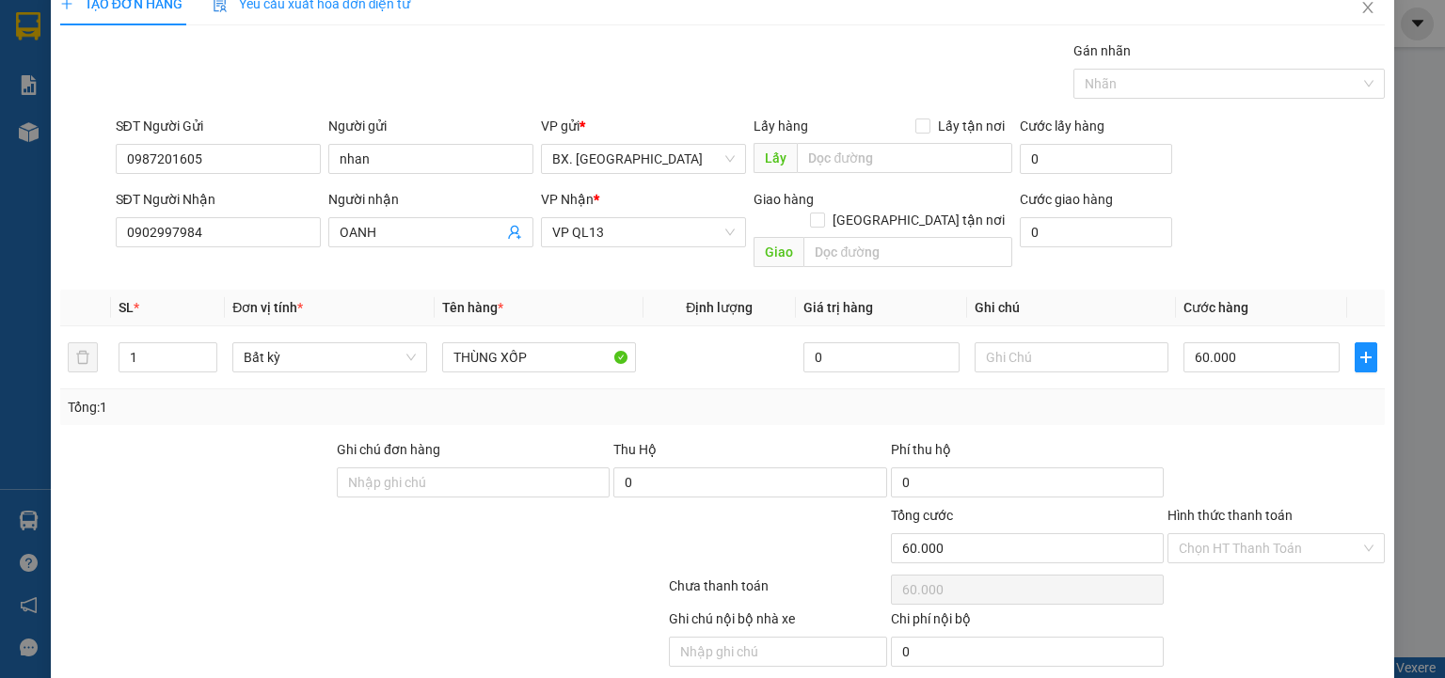
scroll to position [74, 0]
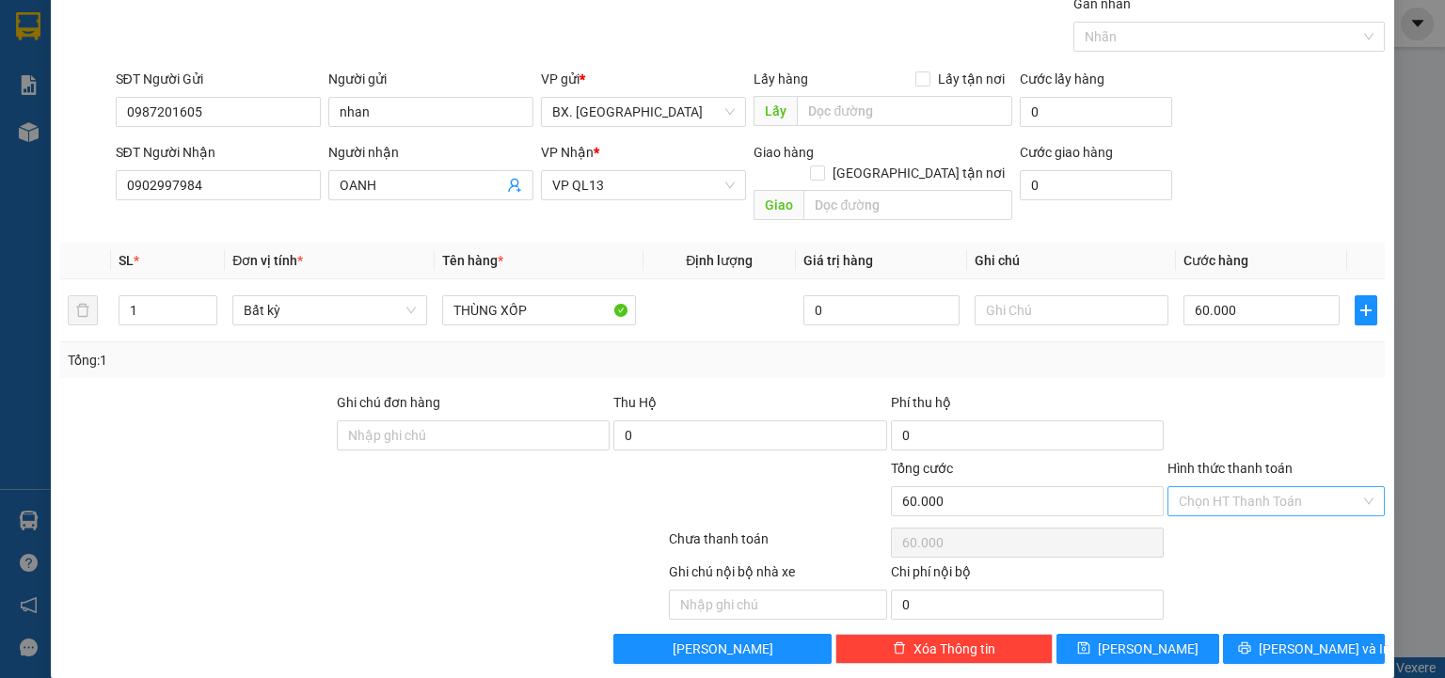
click at [1220, 487] on input "Hình thức thanh toán" at bounding box center [1270, 501] width 182 height 28
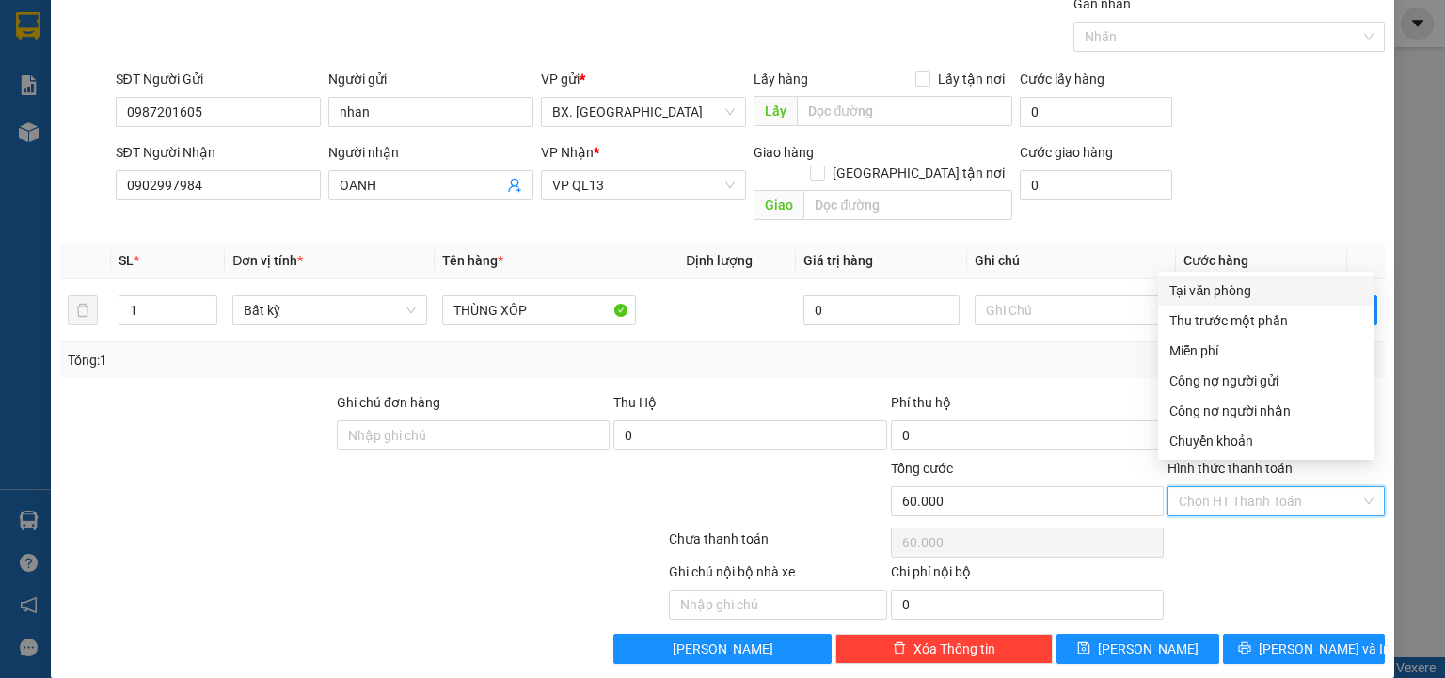
click at [1252, 290] on div "Tại văn phòng" at bounding box center [1266, 290] width 194 height 21
type input "0"
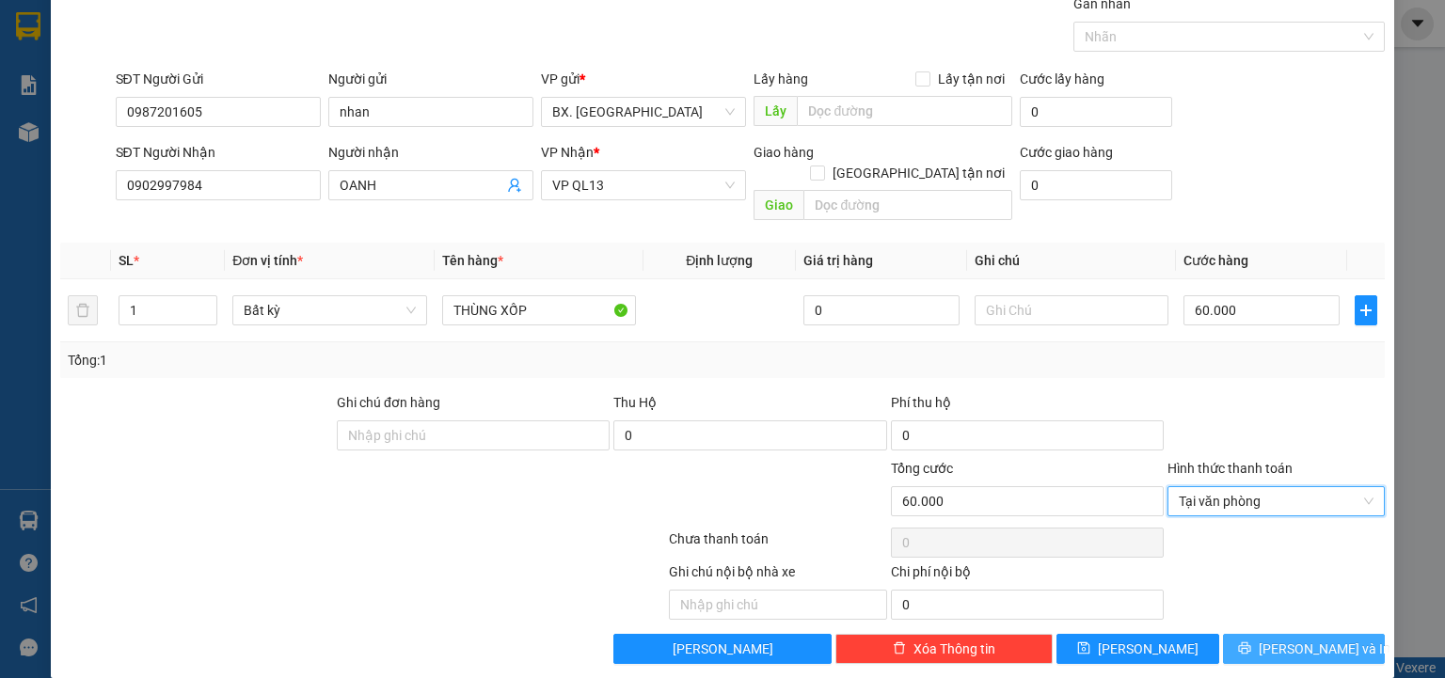
click at [1245, 634] on button "[PERSON_NAME] và In" at bounding box center [1304, 649] width 163 height 30
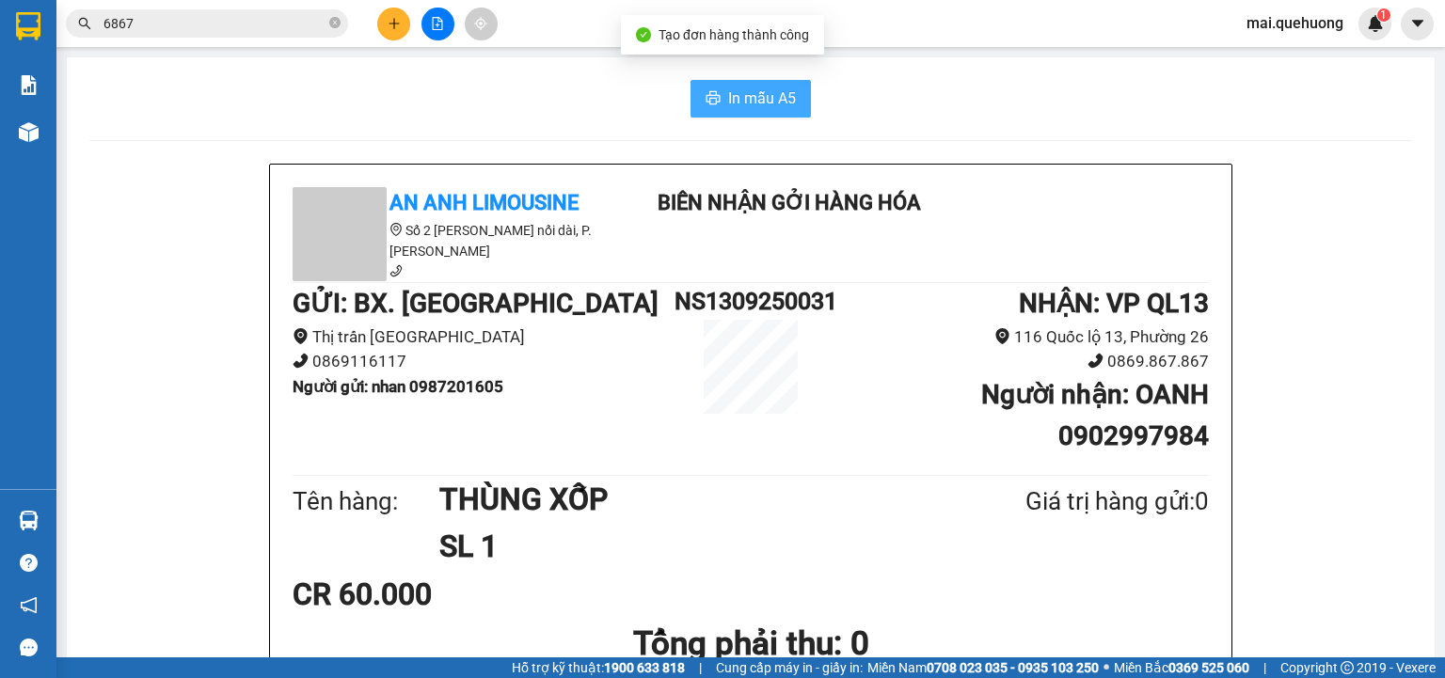
click at [751, 98] on span "In mẫu A5" at bounding box center [762, 99] width 68 height 24
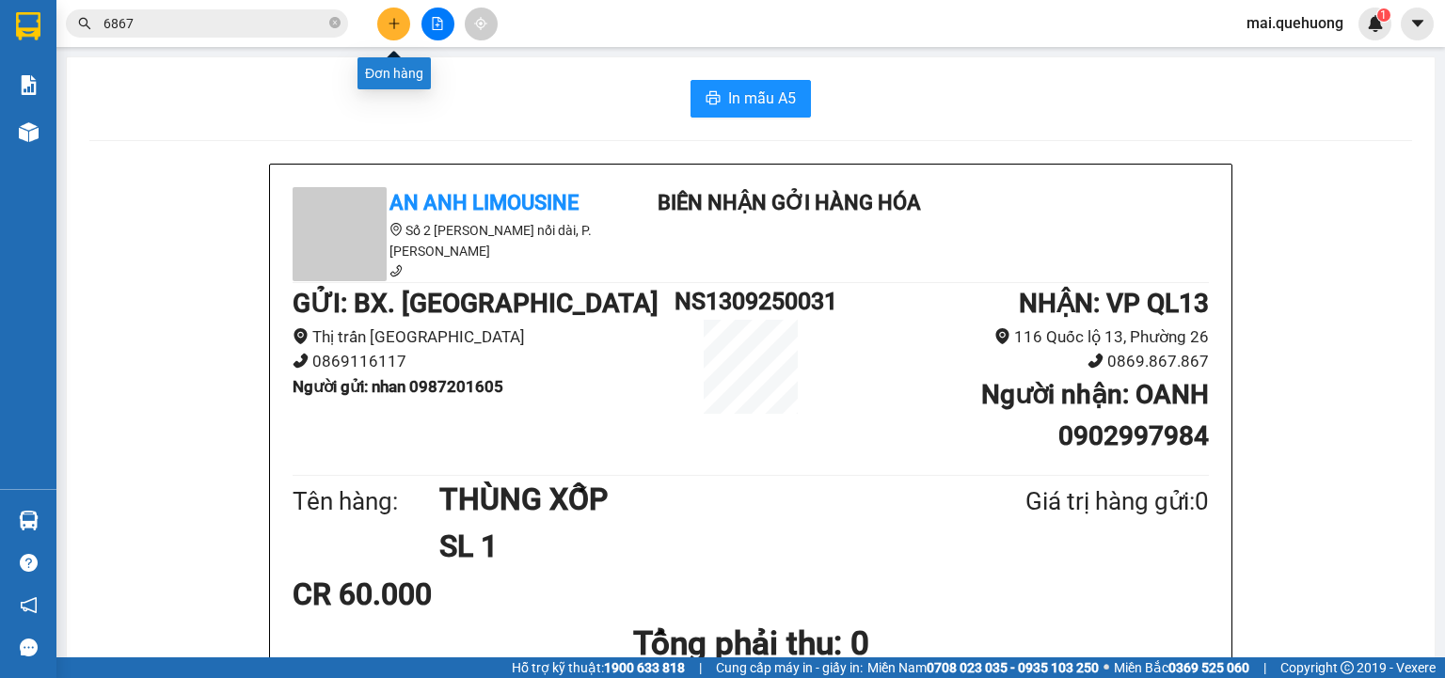
click at [386, 24] on button at bounding box center [393, 24] width 33 height 33
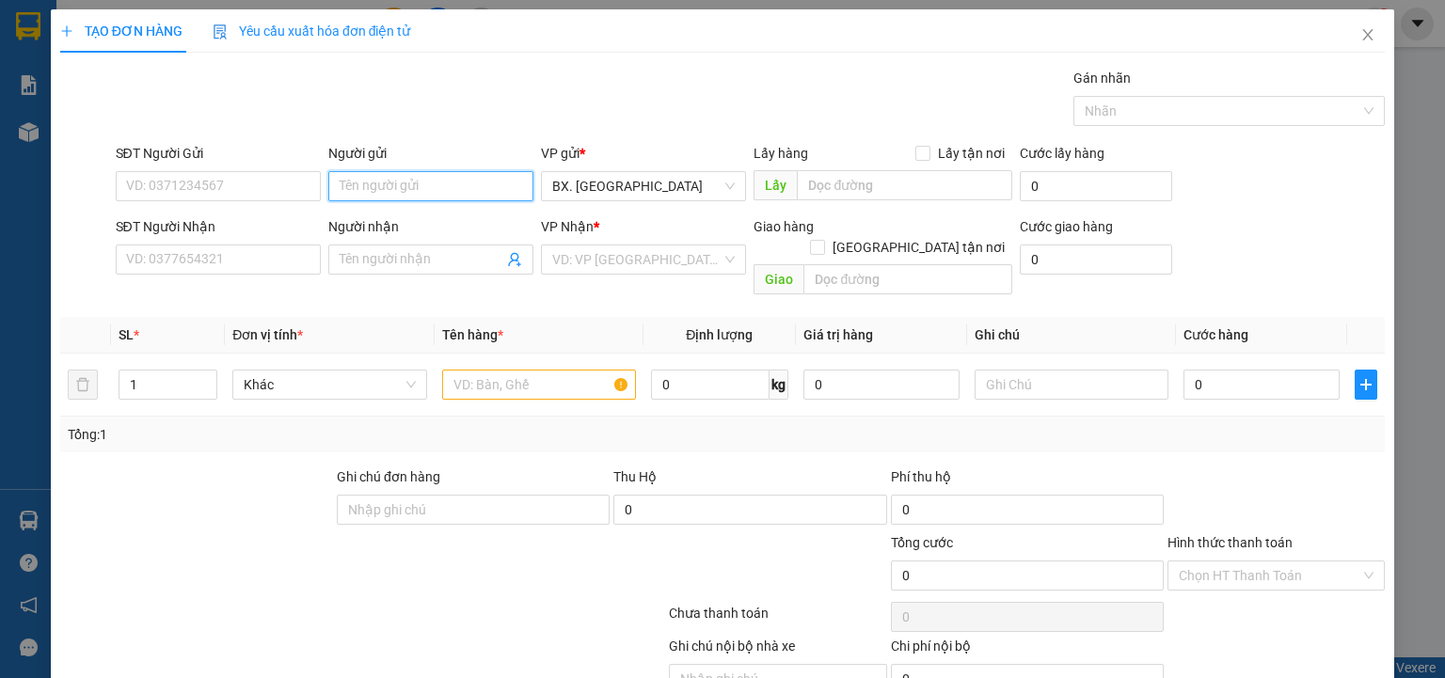
click at [344, 178] on input "Người gửi" at bounding box center [430, 186] width 205 height 30
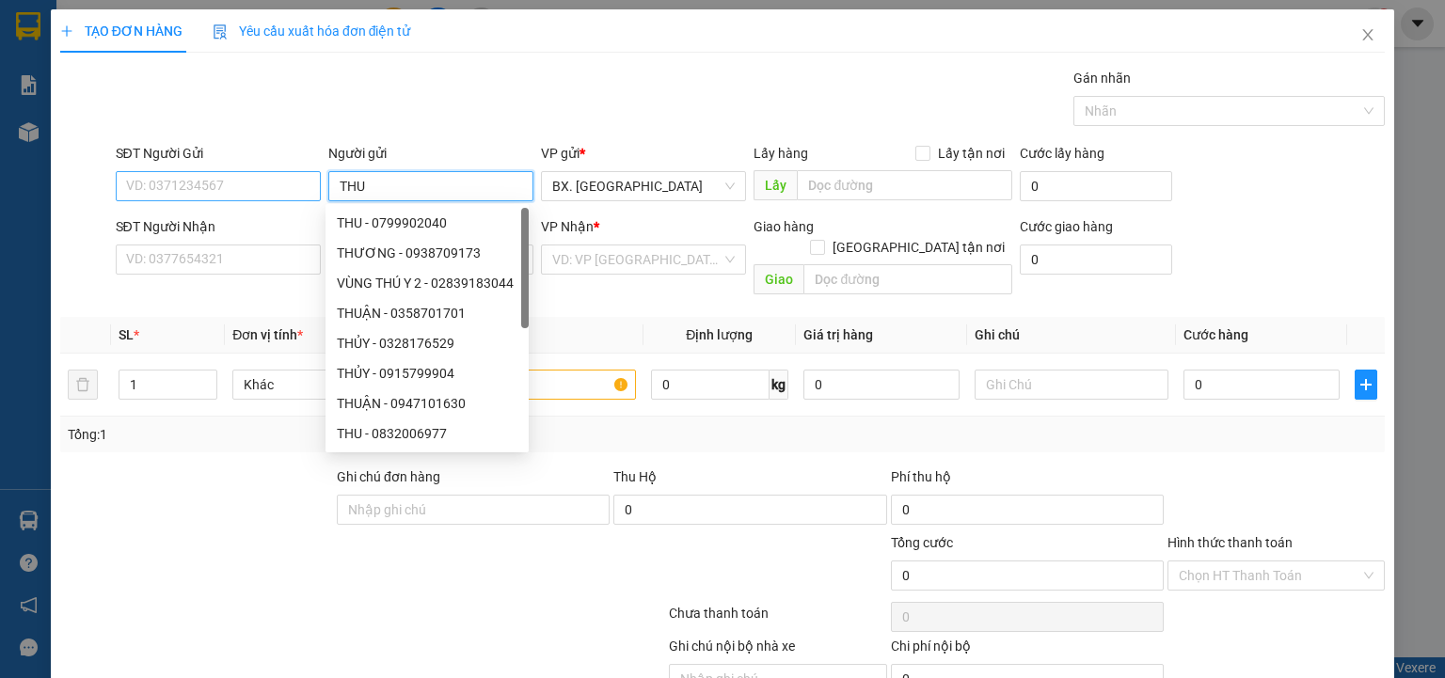
type input "THU"
click at [237, 183] on input "SĐT Người Gửi" at bounding box center [218, 186] width 205 height 30
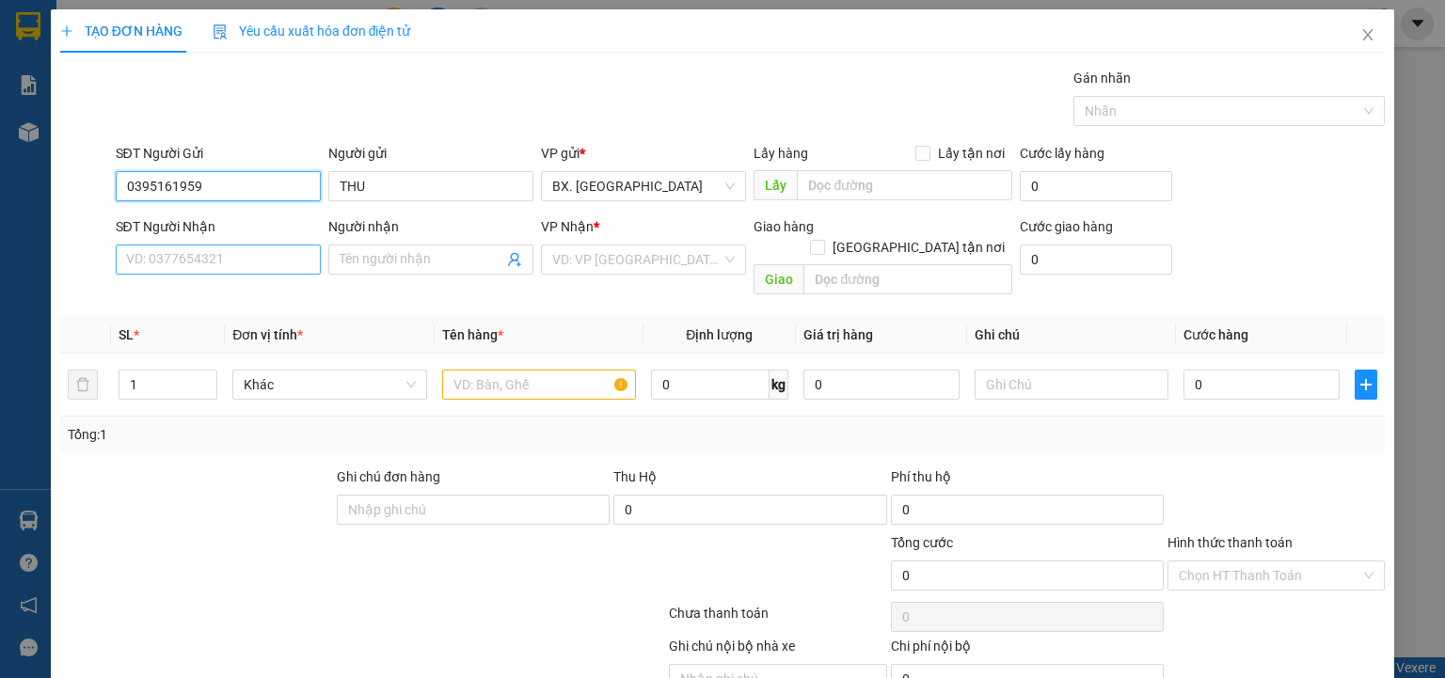
type input "0395161959"
click at [218, 248] on input "SĐT Người Nhận" at bounding box center [218, 260] width 205 height 30
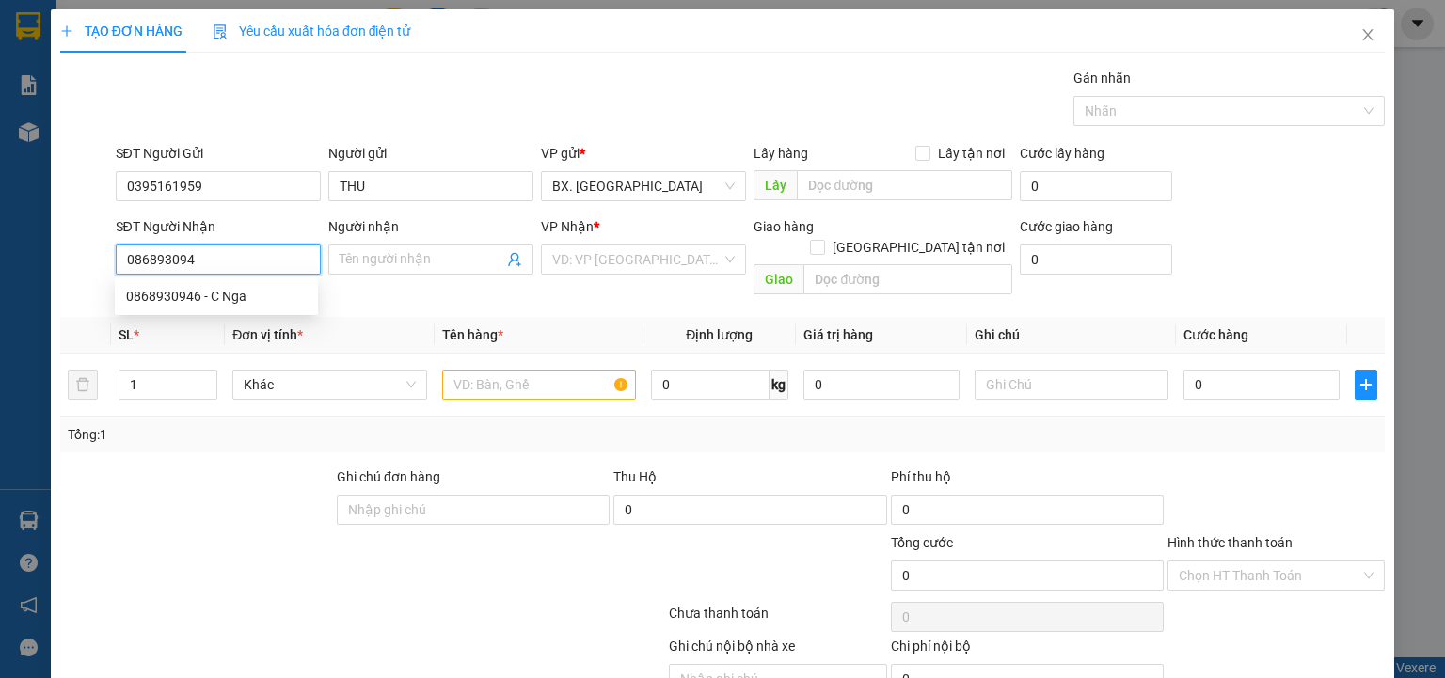
type input "0868930946"
click at [224, 302] on div "0868930946 - C Nga" at bounding box center [216, 296] width 181 height 21
type input "C Nga"
type input "40.000"
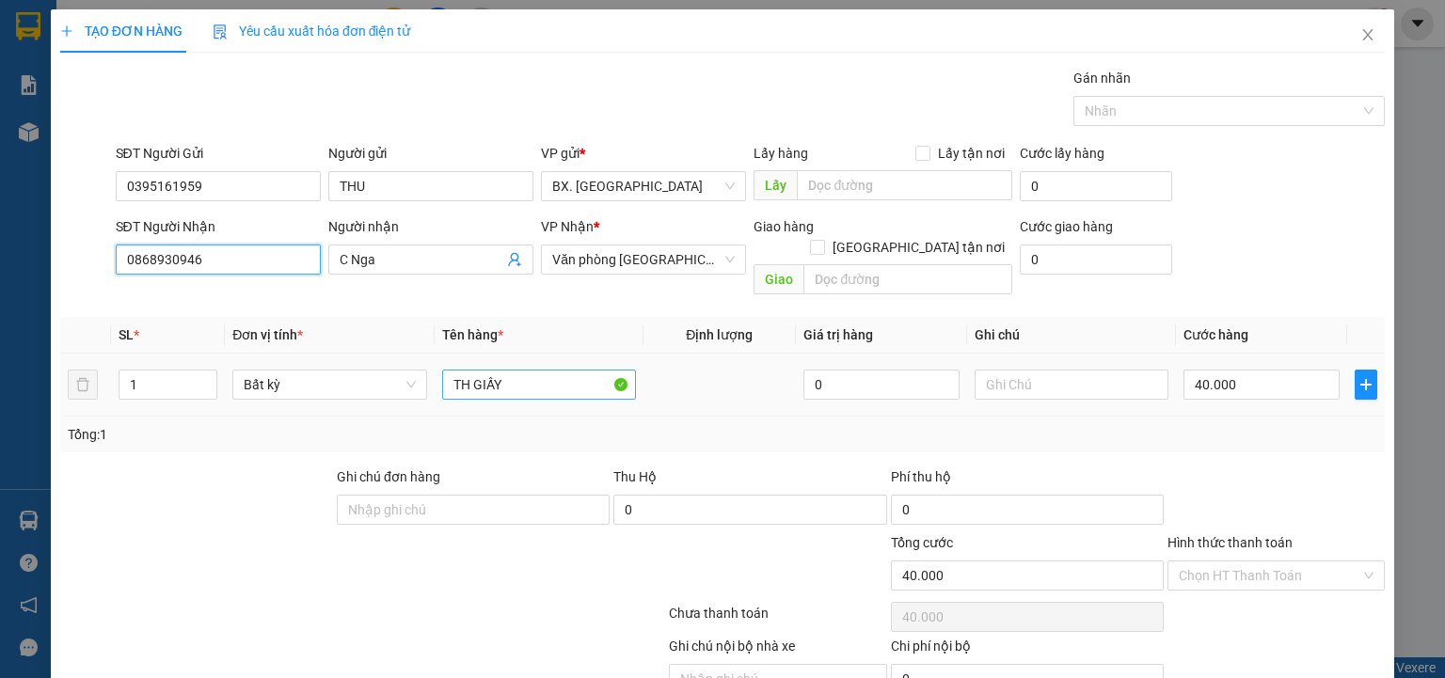
type input "0868930946"
drag, startPoint x: 531, startPoint y: 370, endPoint x: 417, endPoint y: 381, distance: 114.4
click at [417, 381] on tr "1 Bất kỳ TH GIẤY 0 40.000" at bounding box center [722, 385] width 1325 height 63
type input "H"
type input "BI THU"
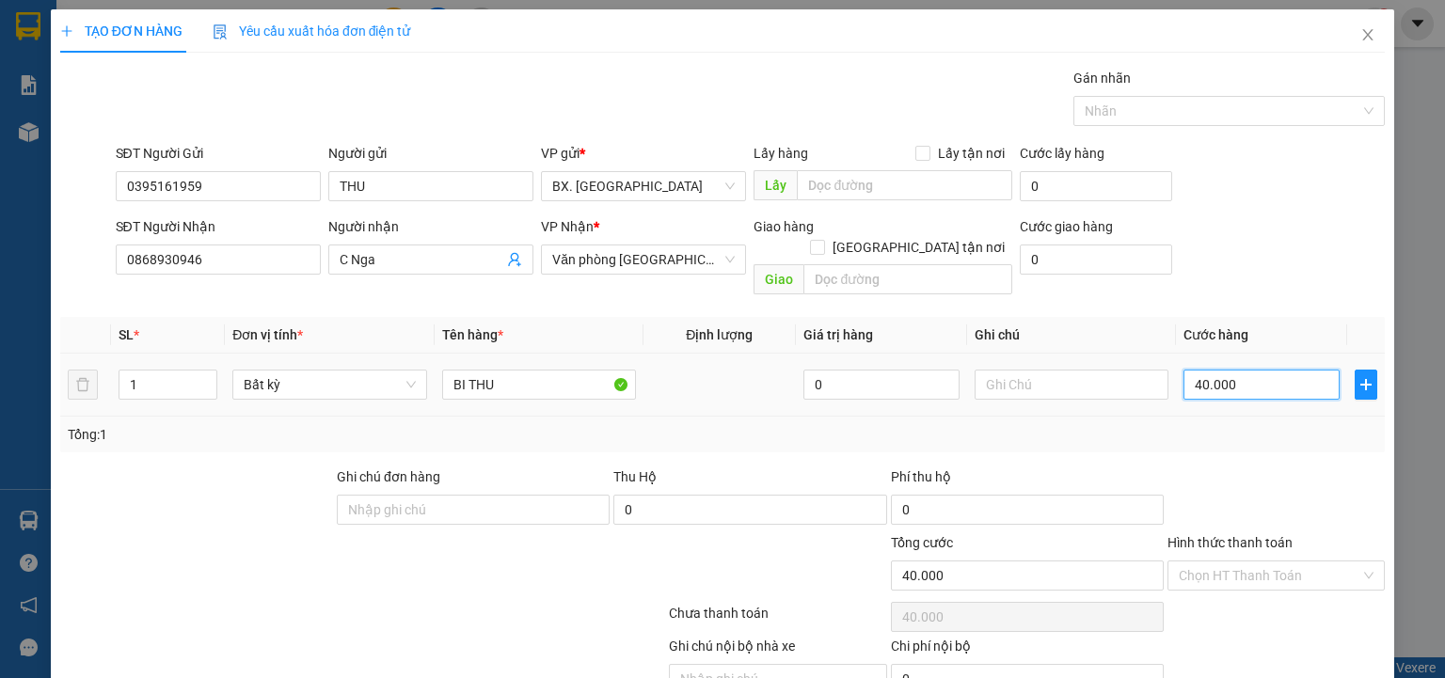
click at [1208, 372] on input "40.000" at bounding box center [1261, 385] width 156 height 30
type input "2"
type input "20"
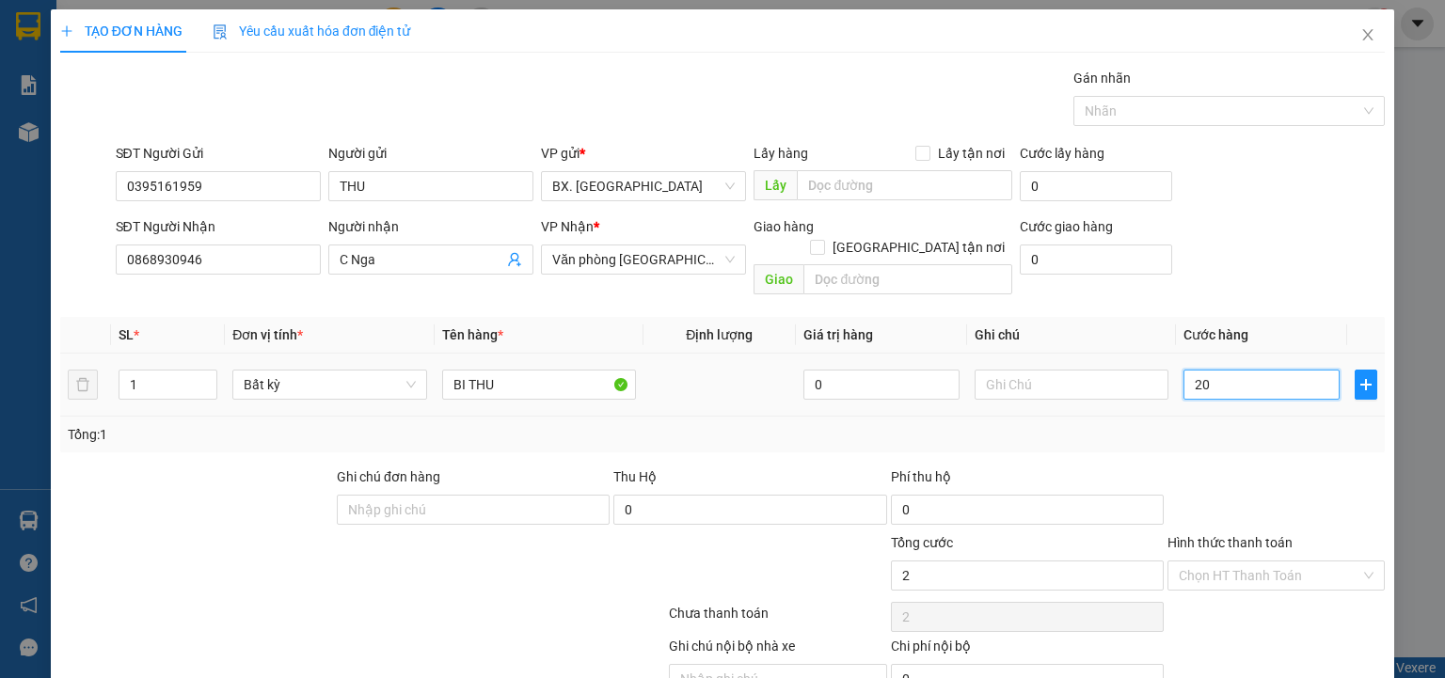
type input "20"
type input "20.000"
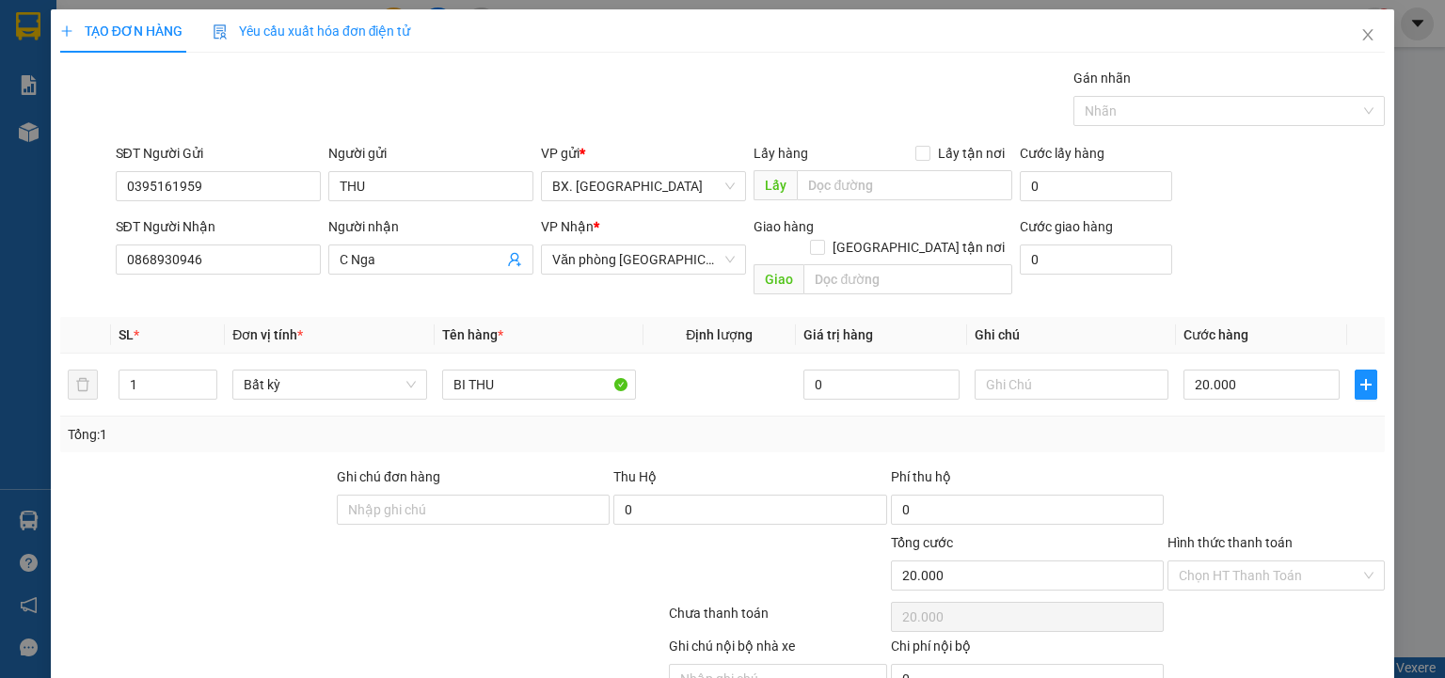
click at [1258, 278] on div "SĐT Người Nhận 0868930946 Người nhận C Nga VP Nhận * Văn phòng Tân Phú Giao hàn…" at bounding box center [750, 259] width 1277 height 87
click at [1233, 562] on input "Hình thức thanh toán" at bounding box center [1270, 576] width 182 height 28
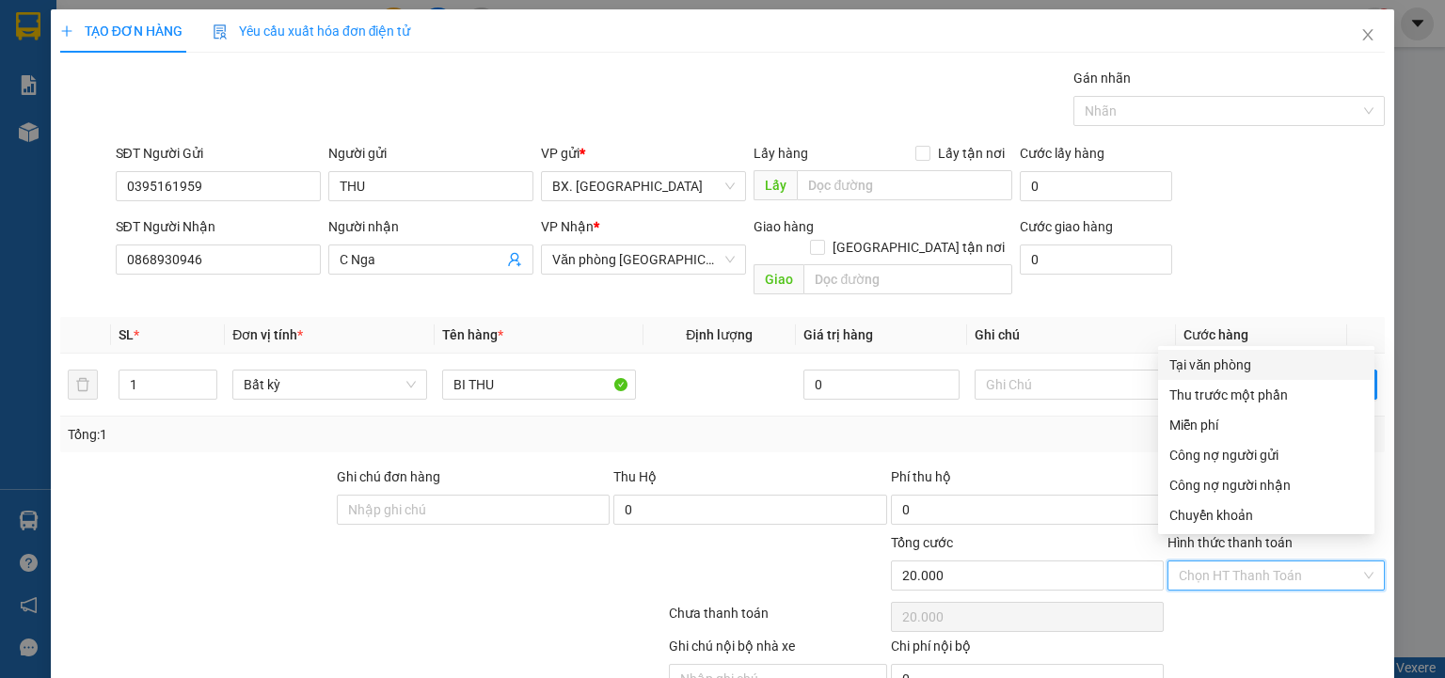
click at [1256, 373] on div "Tại văn phòng" at bounding box center [1266, 365] width 194 height 21
type input "0"
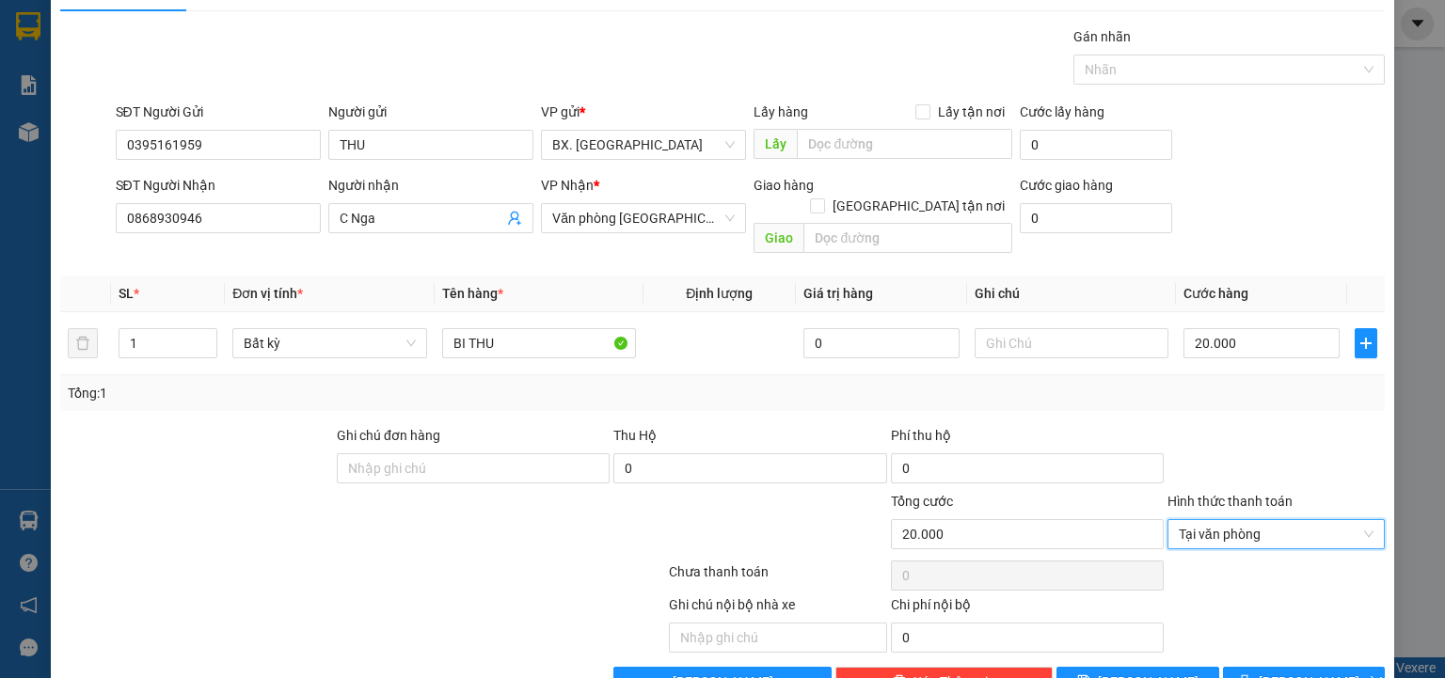
scroll to position [74, 0]
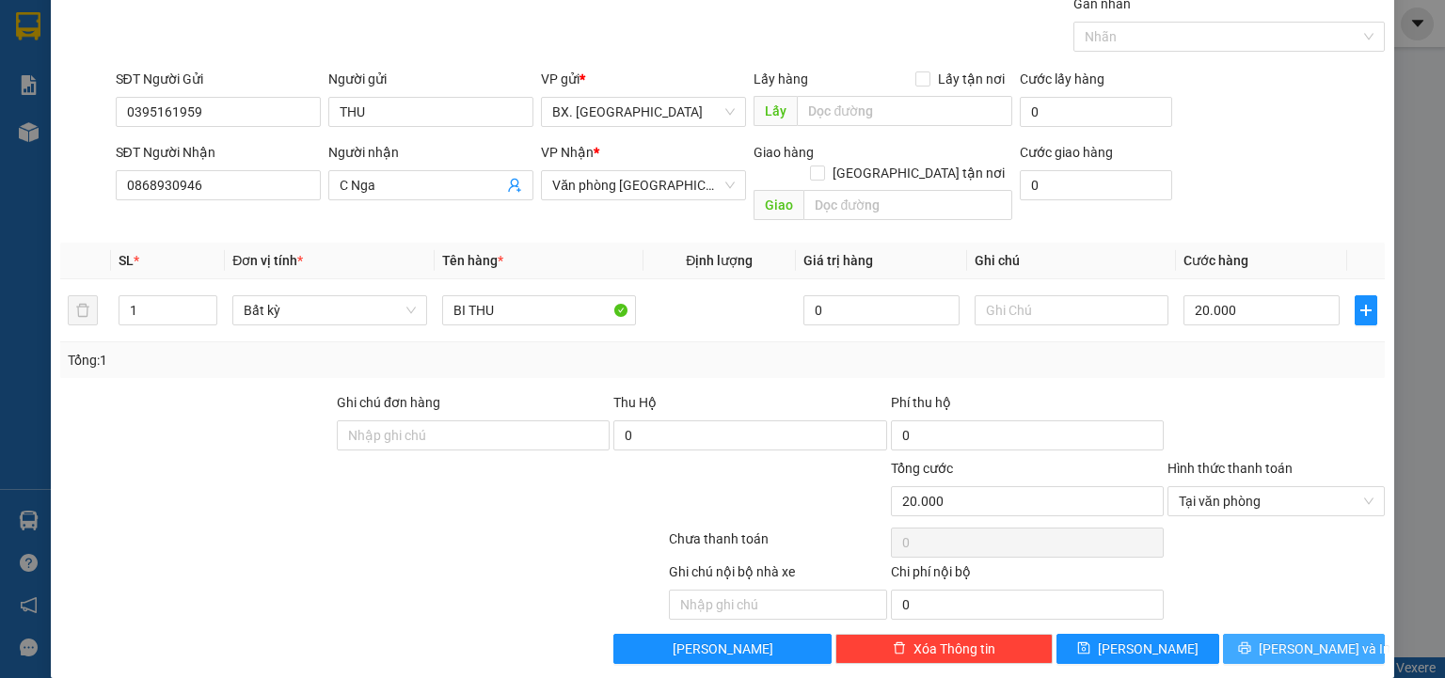
click at [1242, 634] on button "[PERSON_NAME] và In" at bounding box center [1304, 649] width 163 height 30
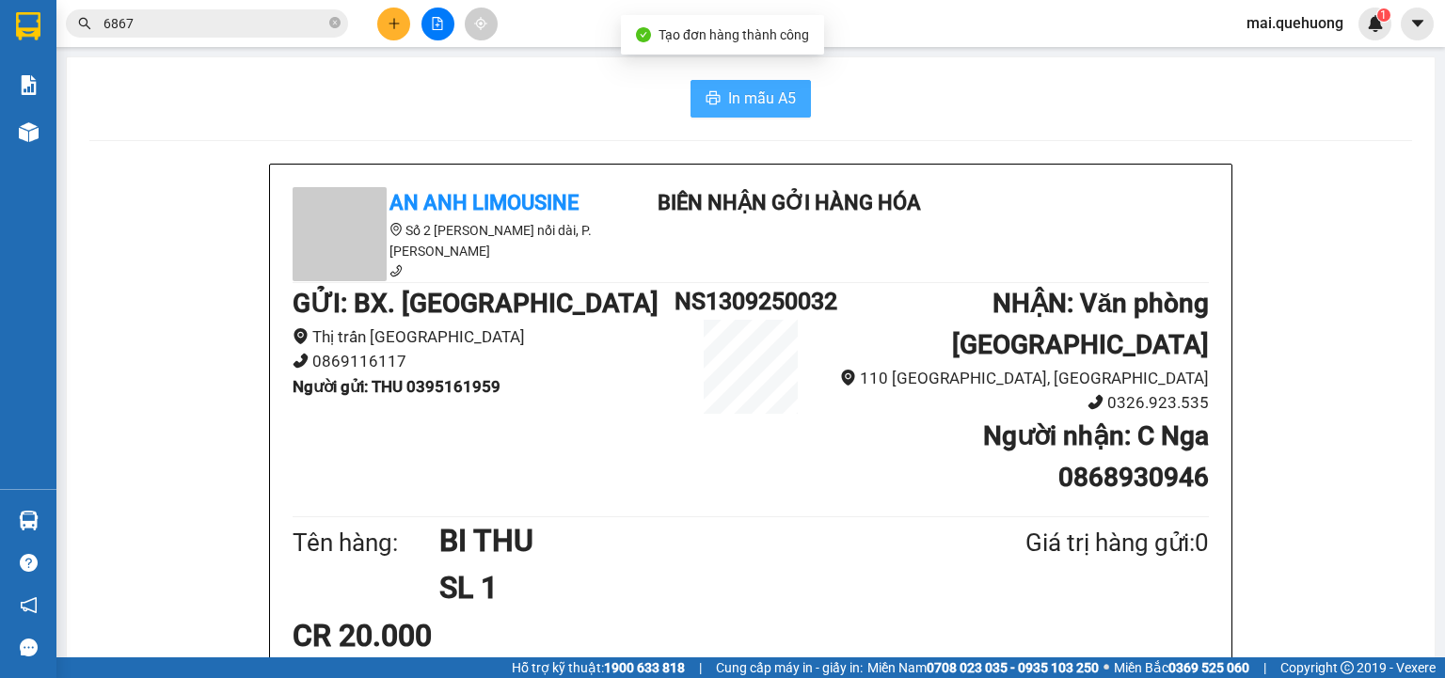
click at [735, 81] on button "In mẫu A5" at bounding box center [750, 99] width 120 height 38
